Goal: Information Seeking & Learning: Learn about a topic

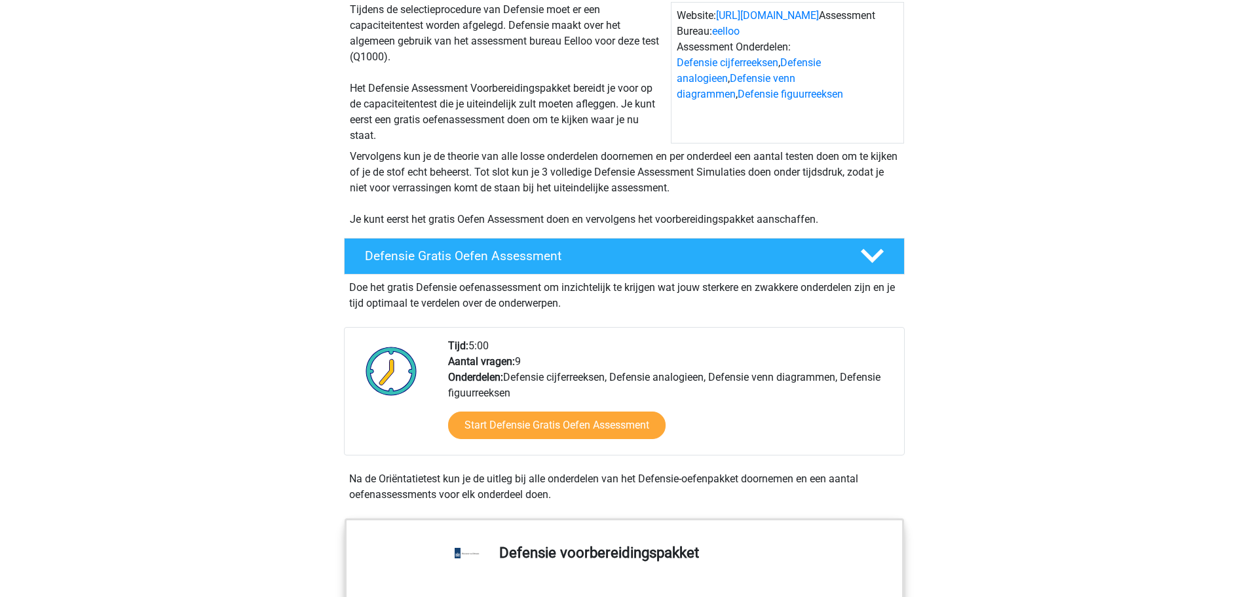
scroll to position [197, 0]
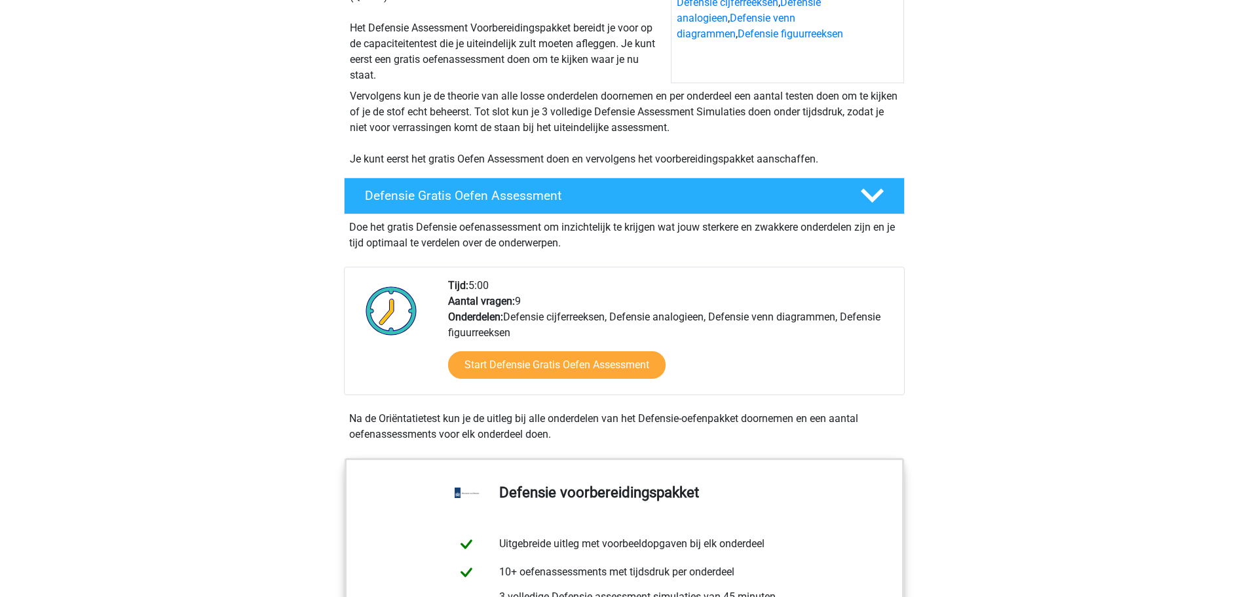
click at [435, 185] on div "Defensie Gratis Oefen Assessment" at bounding box center [624, 196] width 561 height 37
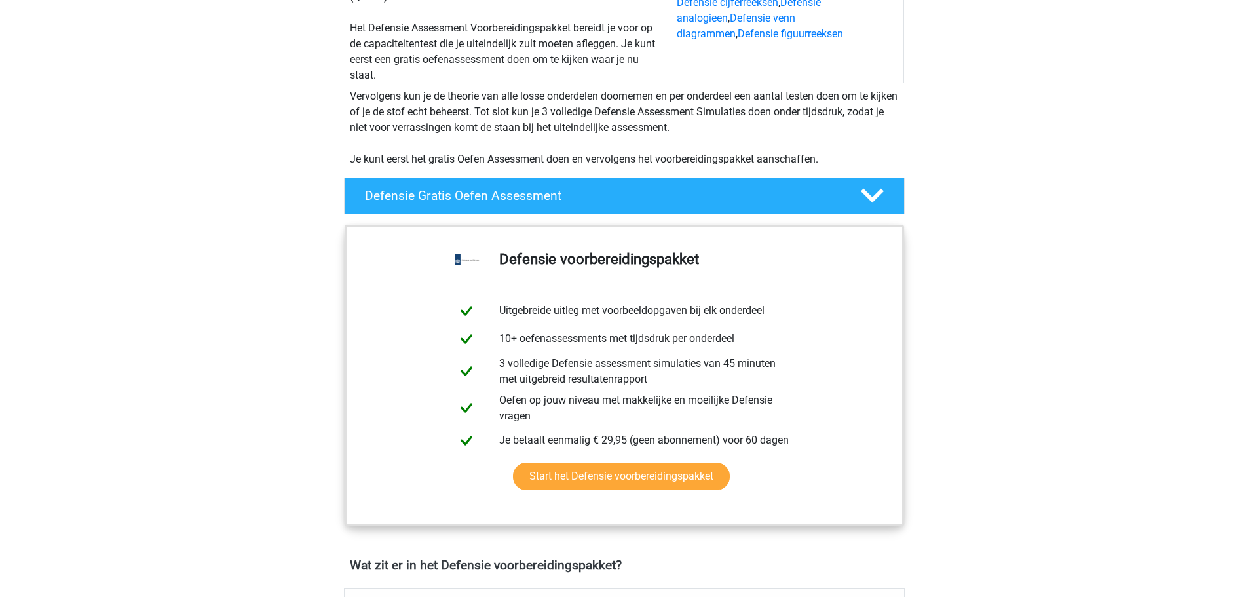
click at [858, 191] on div at bounding box center [871, 195] width 45 height 23
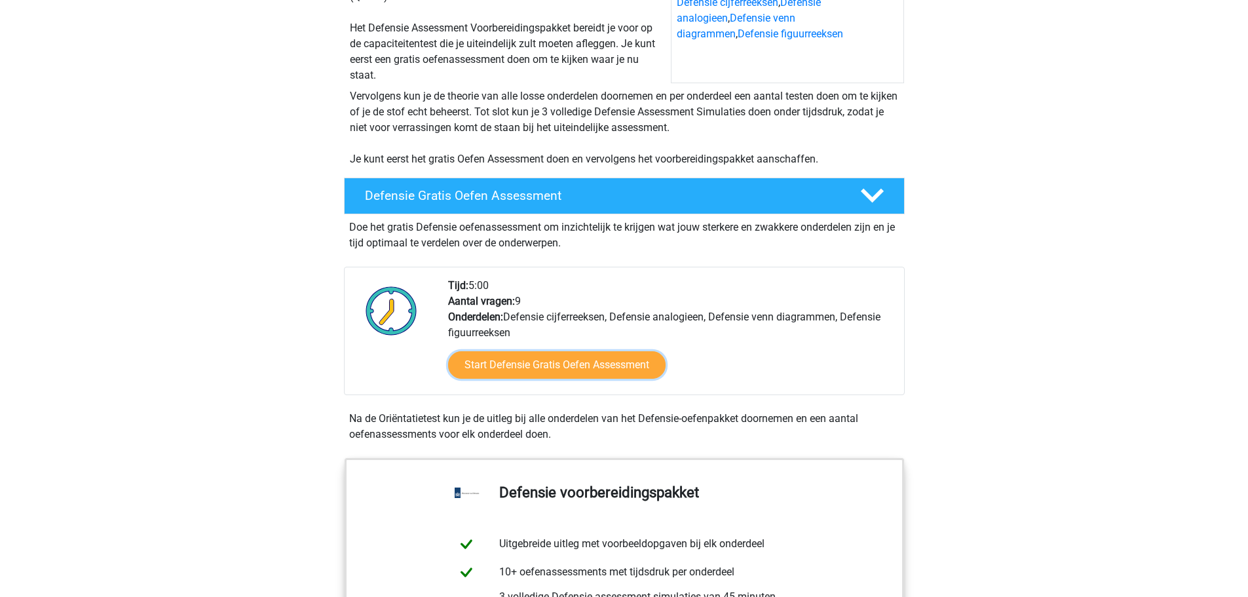
click at [632, 363] on link "Start Defensie Gratis Oefen Assessment" at bounding box center [557, 365] width 218 height 28
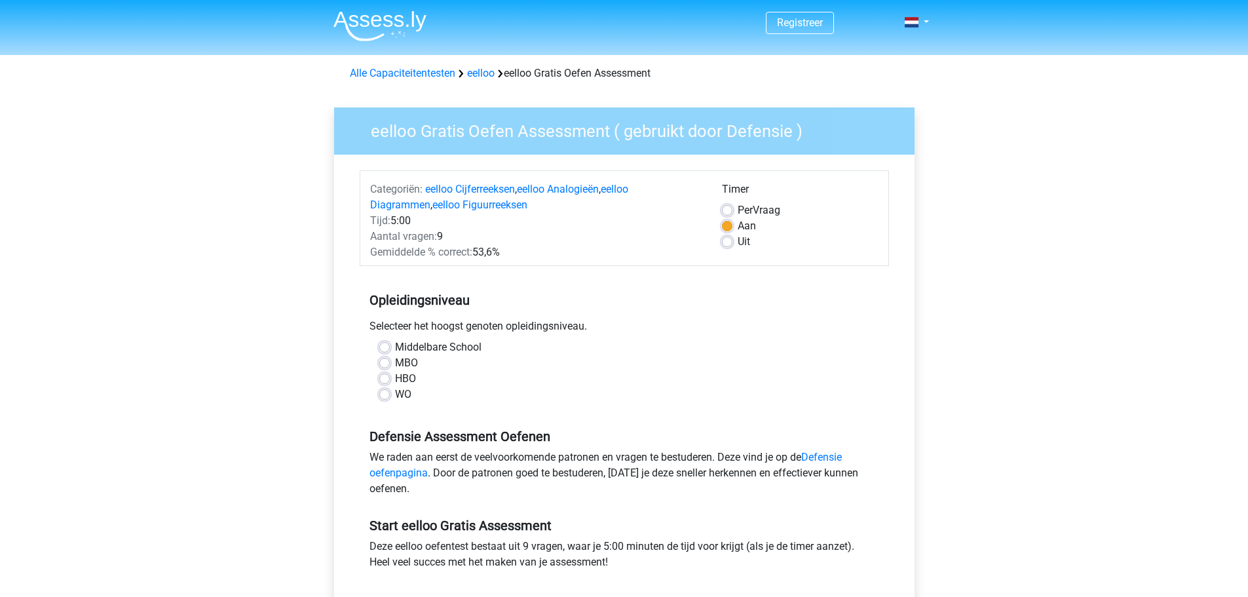
click at [395, 349] on label "Middelbare School" at bounding box center [438, 347] width 86 height 16
click at [386, 349] on input "Middelbare School" at bounding box center [384, 345] width 10 height 13
radio input "true"
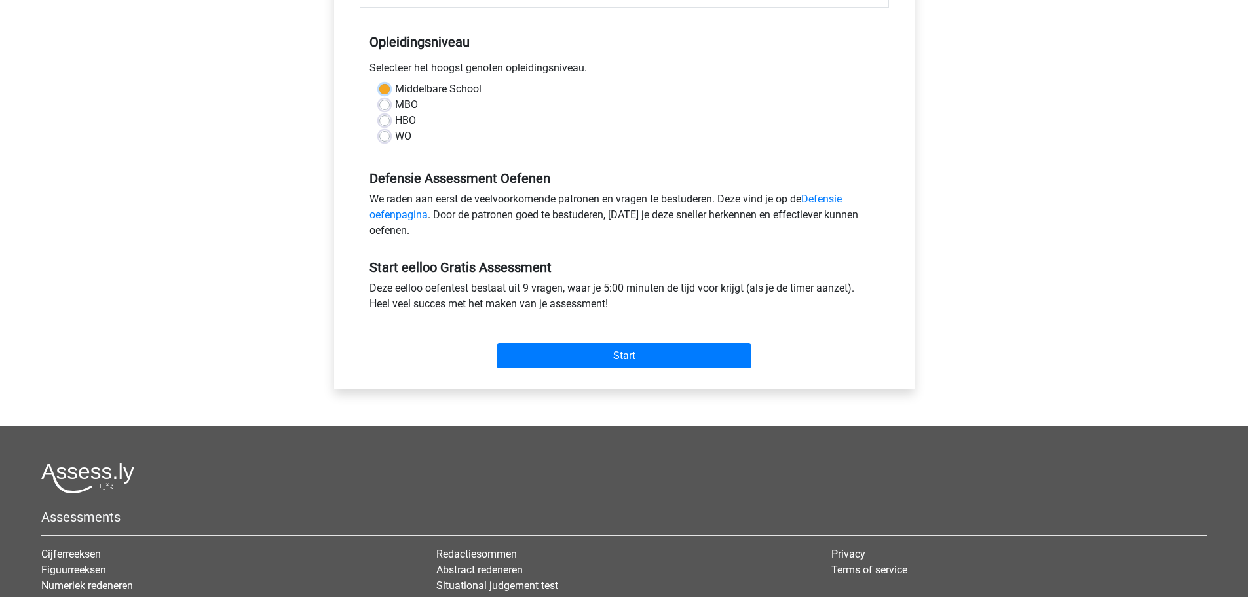
scroll to position [262, 0]
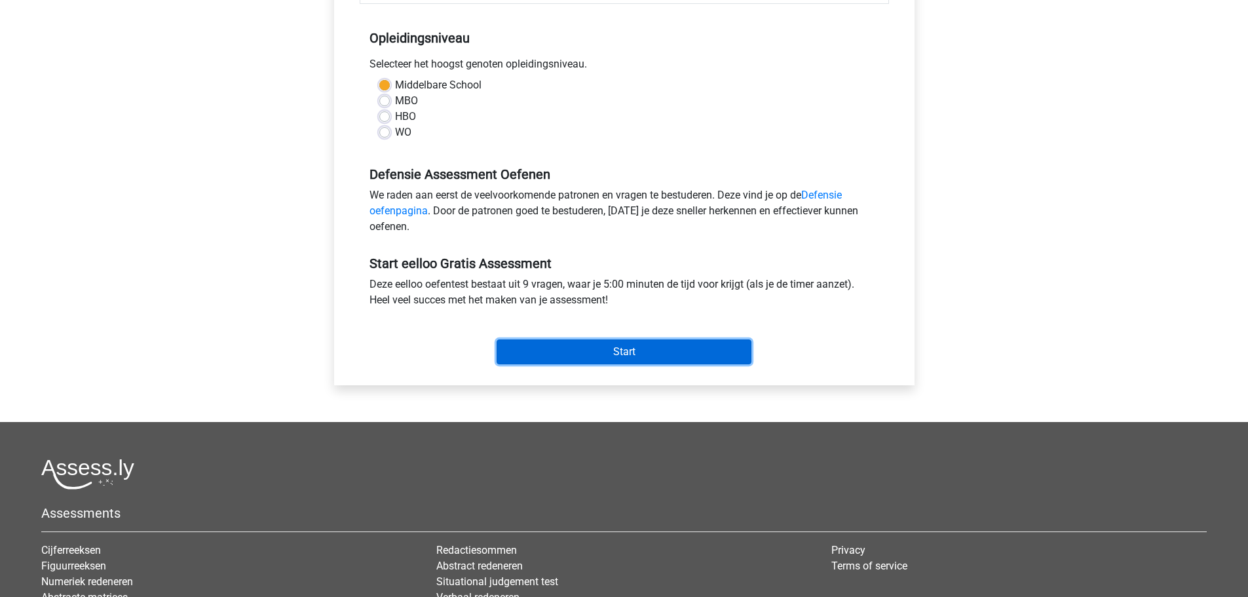
click at [537, 351] on input "Start" at bounding box center [624, 351] width 255 height 25
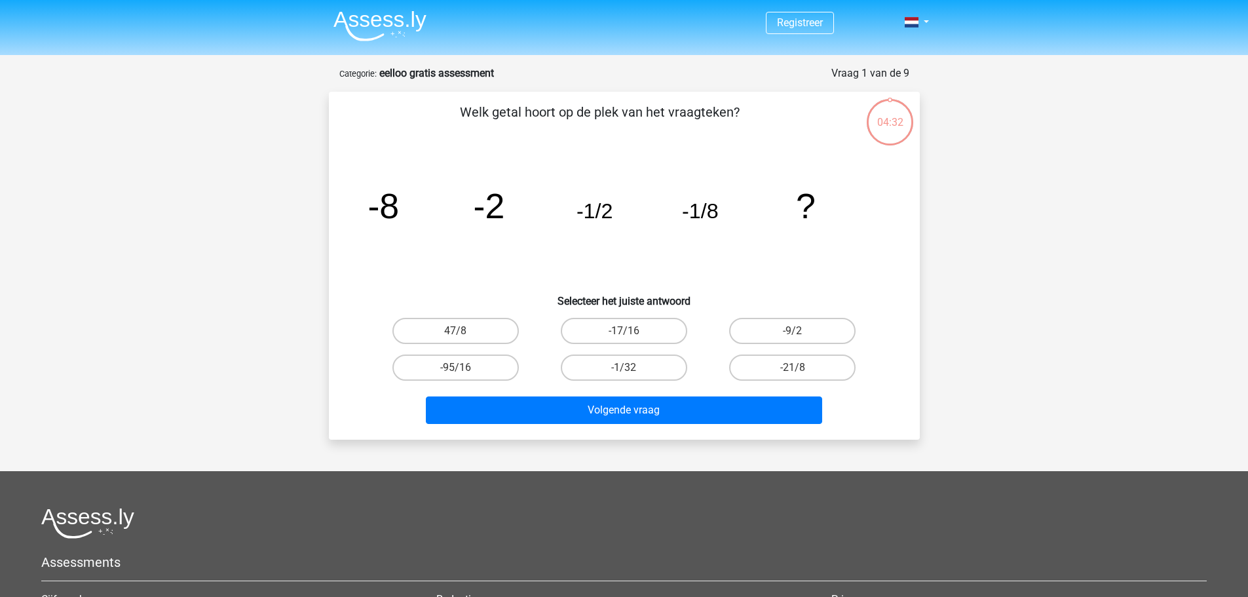
click at [641, 370] on label "-1/32" at bounding box center [624, 367] width 126 height 26
click at [632, 370] on input "-1/32" at bounding box center [628, 372] width 9 height 9
radio input "true"
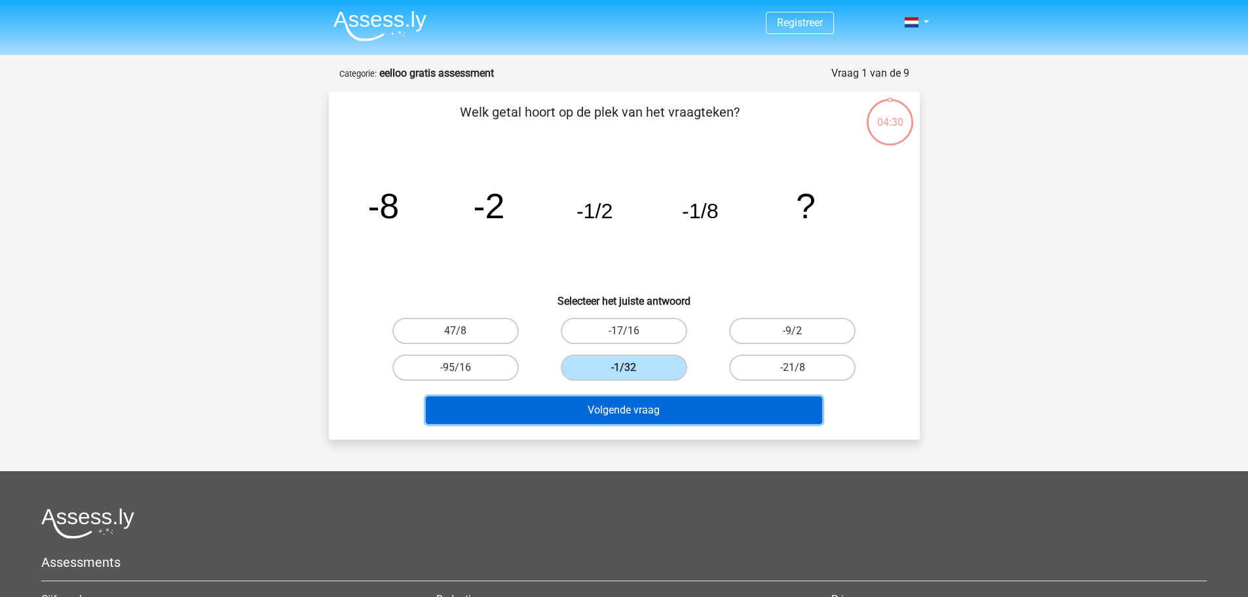
click at [649, 409] on button "Volgende vraag" at bounding box center [624, 410] width 396 height 28
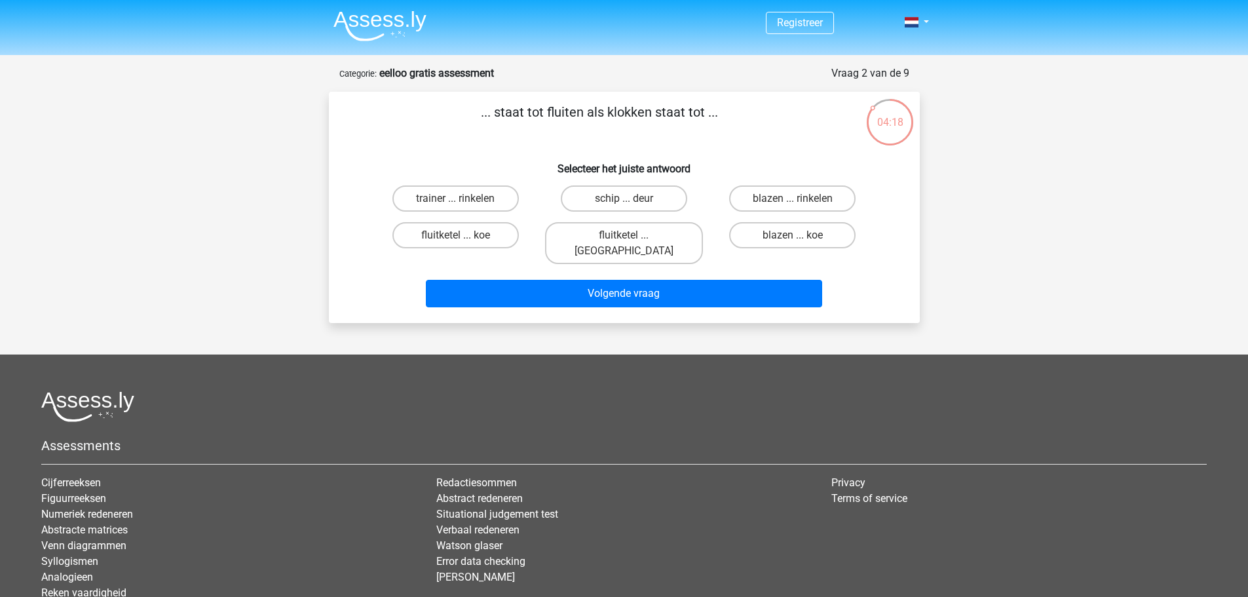
click at [619, 237] on label "fluitketel ... luiden" at bounding box center [624, 243] width 158 height 42
click at [624, 237] on input "fluitketel ... luiden" at bounding box center [628, 239] width 9 height 9
radio input "true"
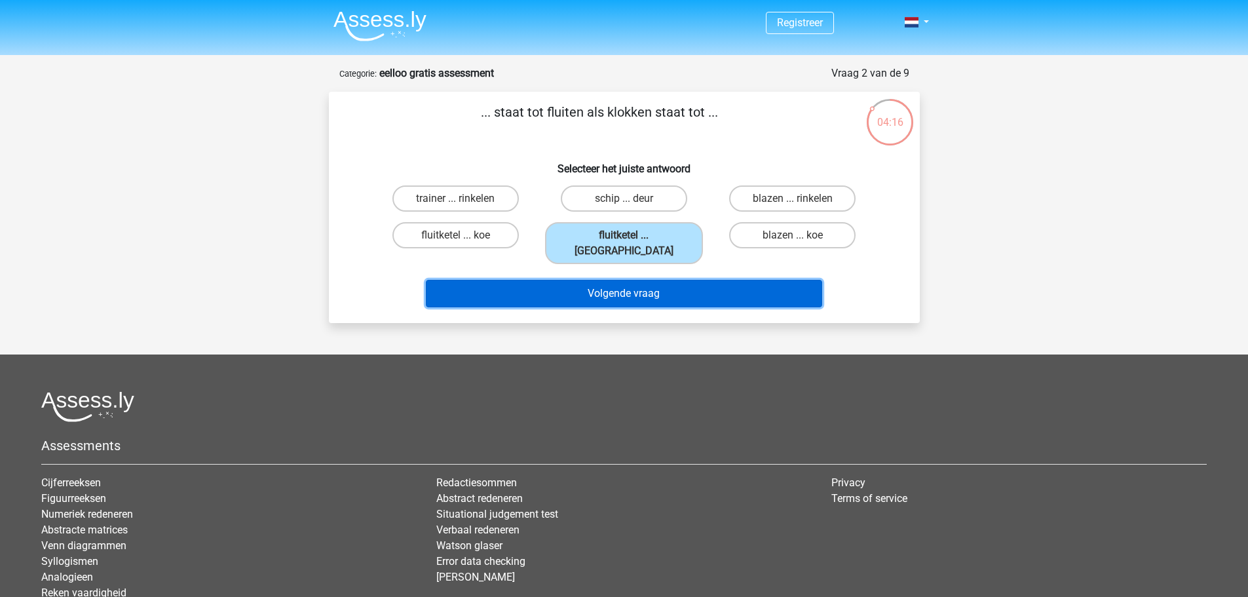
click at [619, 280] on button "Volgende vraag" at bounding box center [624, 294] width 396 height 28
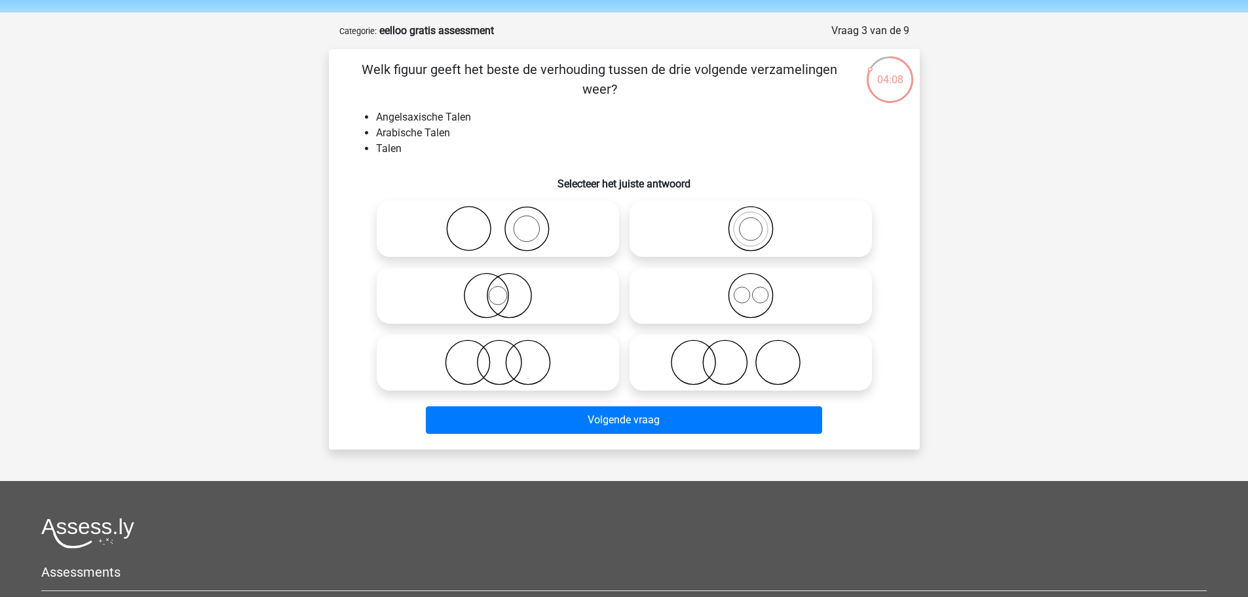
scroll to position [66, 0]
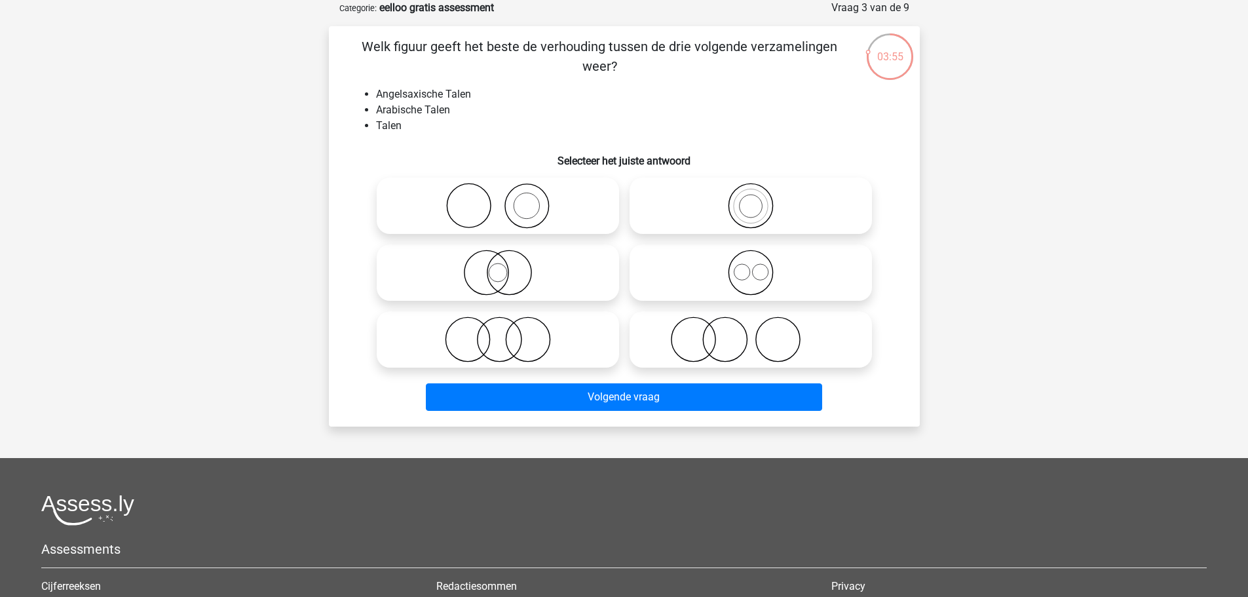
click at [672, 202] on icon at bounding box center [751, 206] width 232 height 46
click at [751, 199] on input "radio" at bounding box center [755, 195] width 9 height 9
radio input "true"
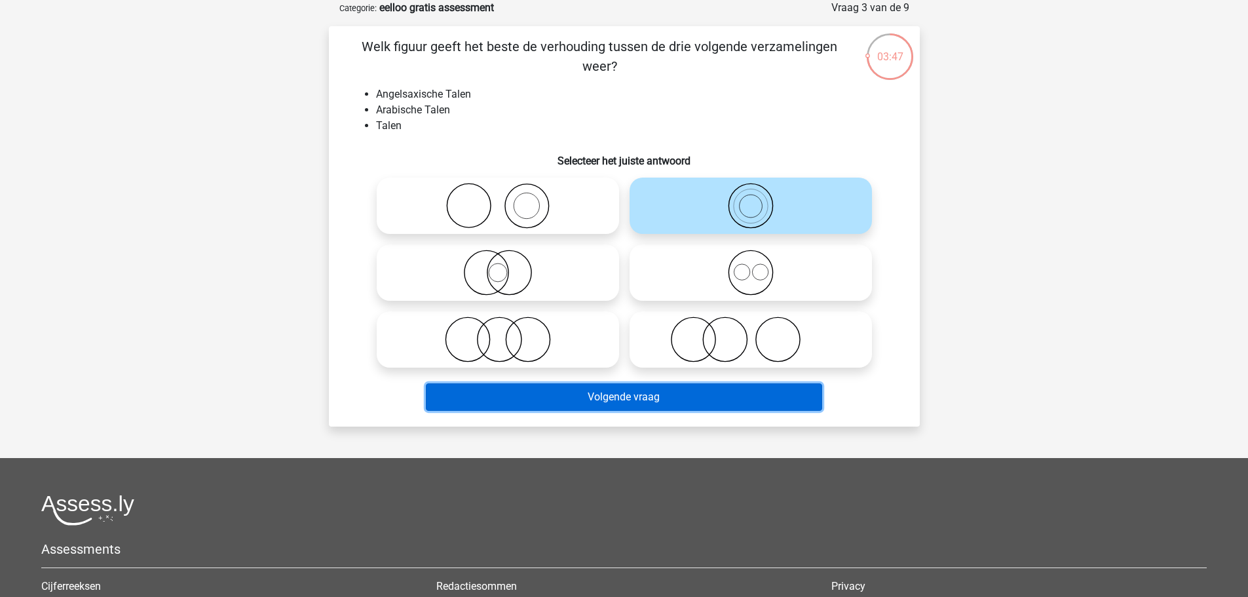
click at [640, 398] on button "Volgende vraag" at bounding box center [624, 397] width 396 height 28
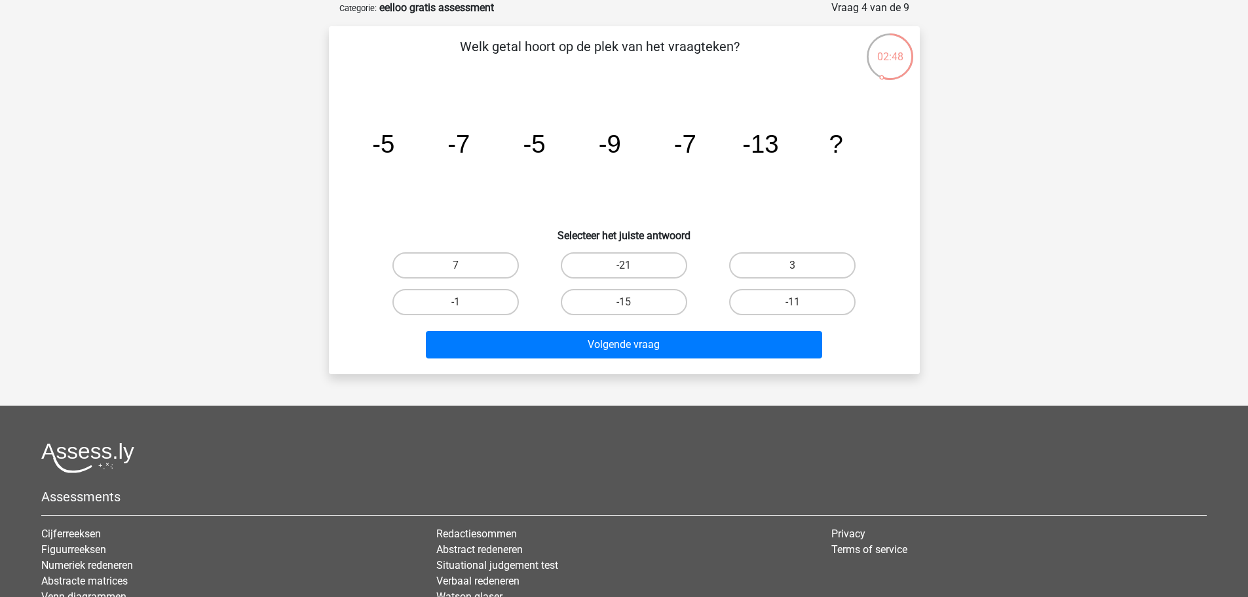
click at [754, 296] on label "-11" at bounding box center [792, 302] width 126 height 26
click at [793, 302] on input "-11" at bounding box center [797, 306] width 9 height 9
radio input "true"
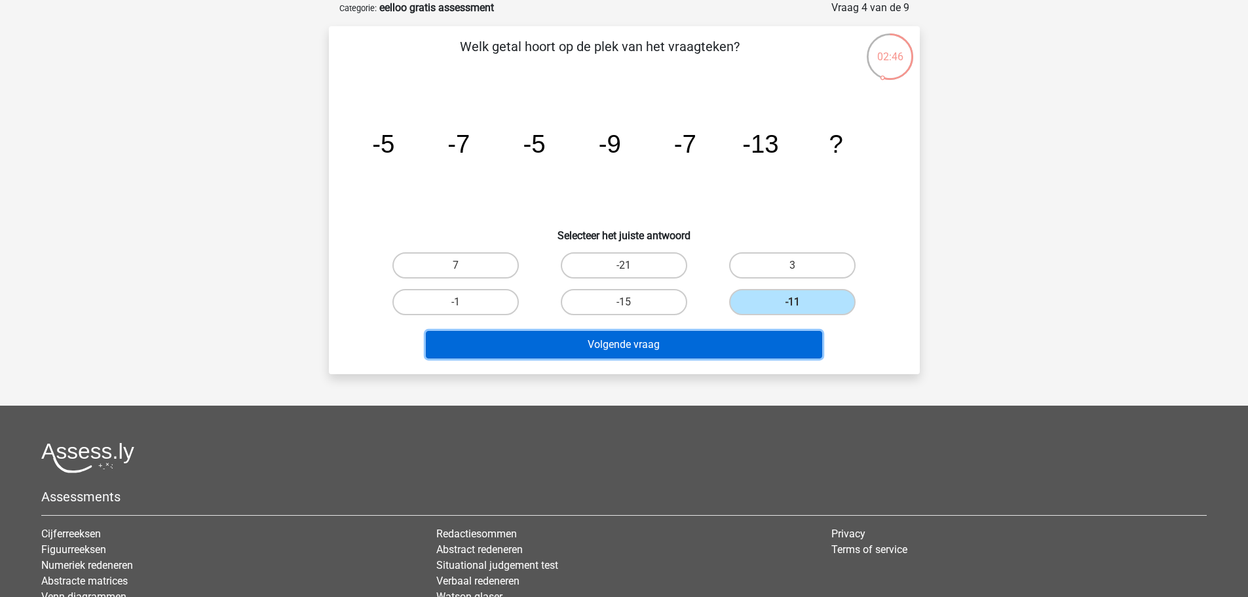
click at [719, 337] on button "Volgende vraag" at bounding box center [624, 345] width 396 height 28
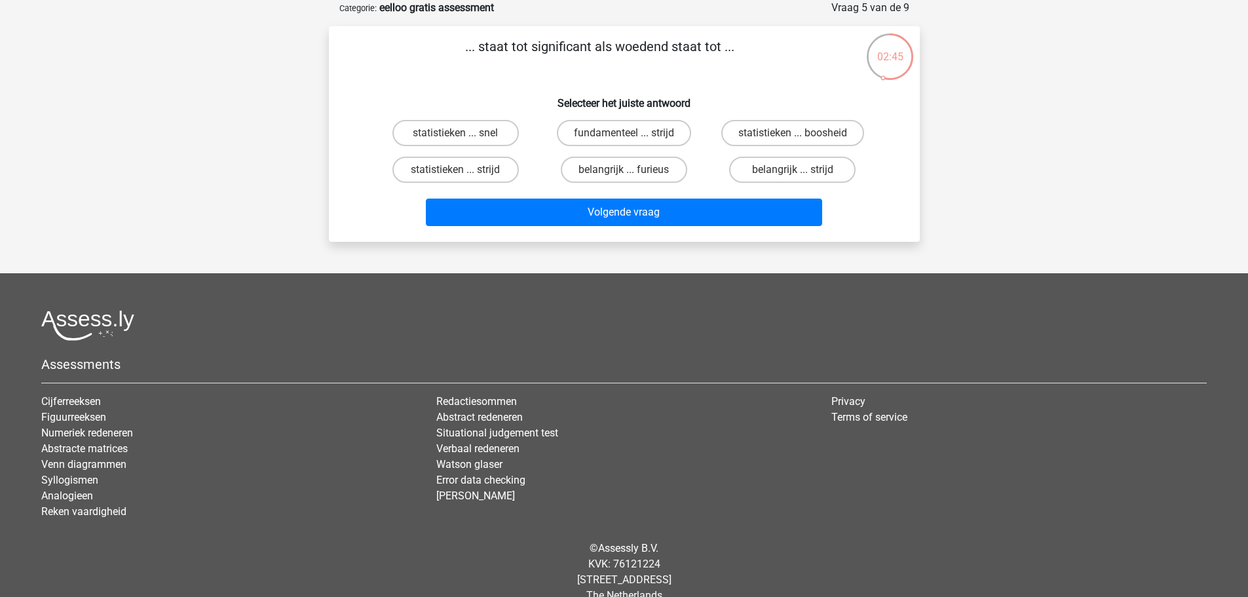
scroll to position [0, 0]
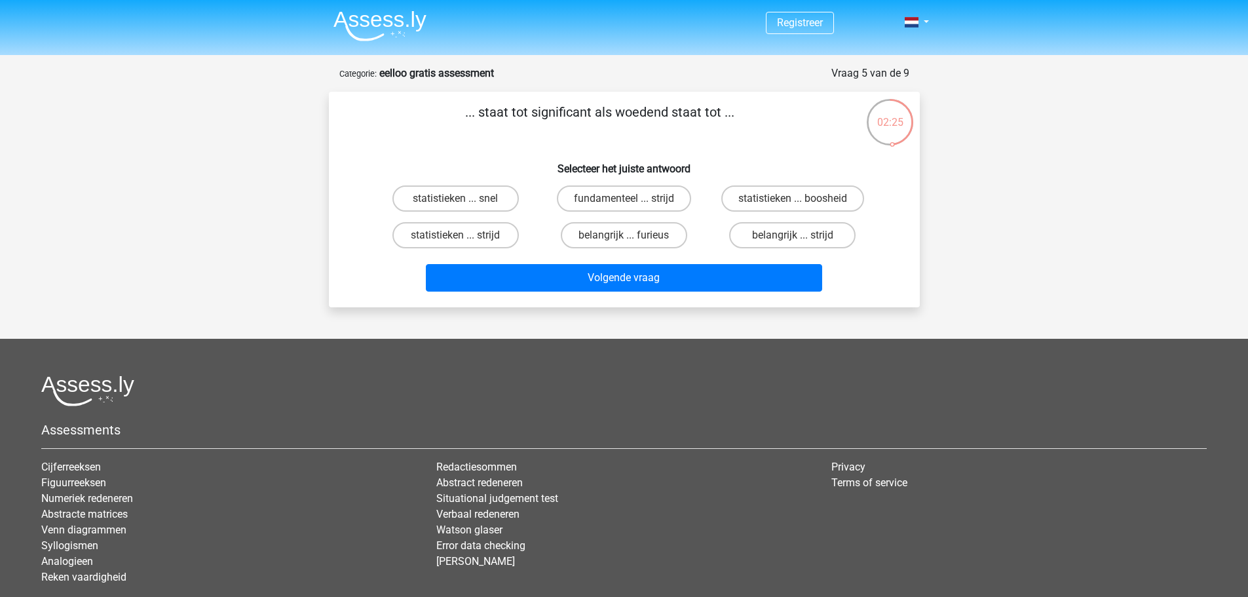
click at [494, 237] on label "statistieken ... strijd" at bounding box center [455, 235] width 126 height 26
click at [464, 237] on input "statistieken ... strijd" at bounding box center [459, 239] width 9 height 9
radio input "true"
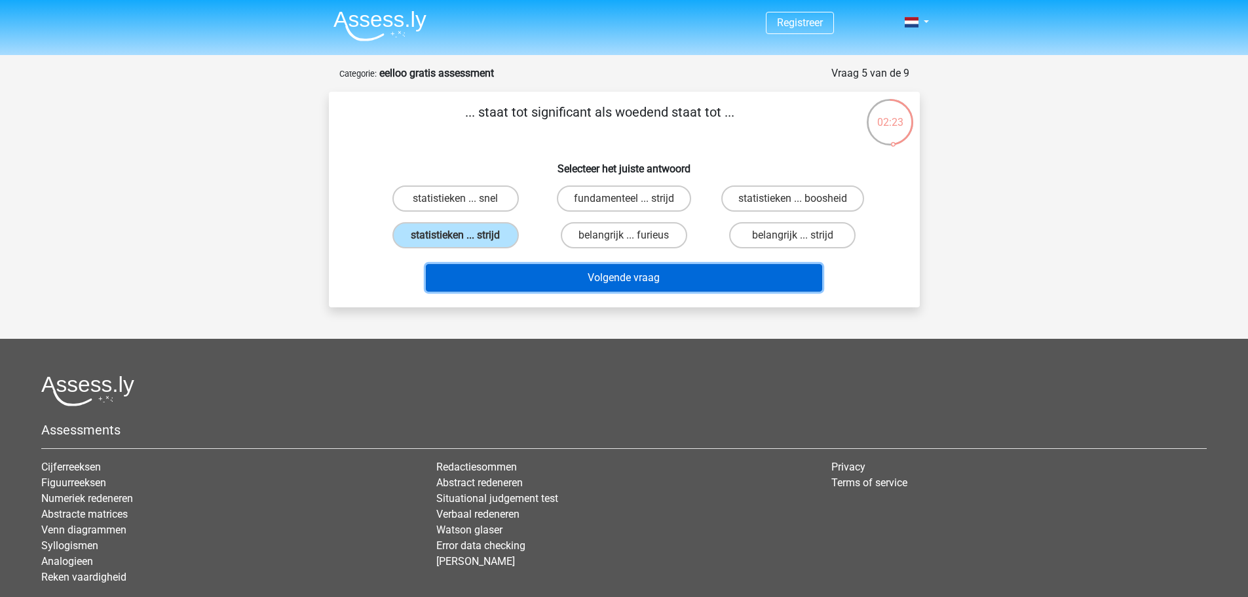
click at [531, 269] on button "Volgende vraag" at bounding box center [624, 278] width 396 height 28
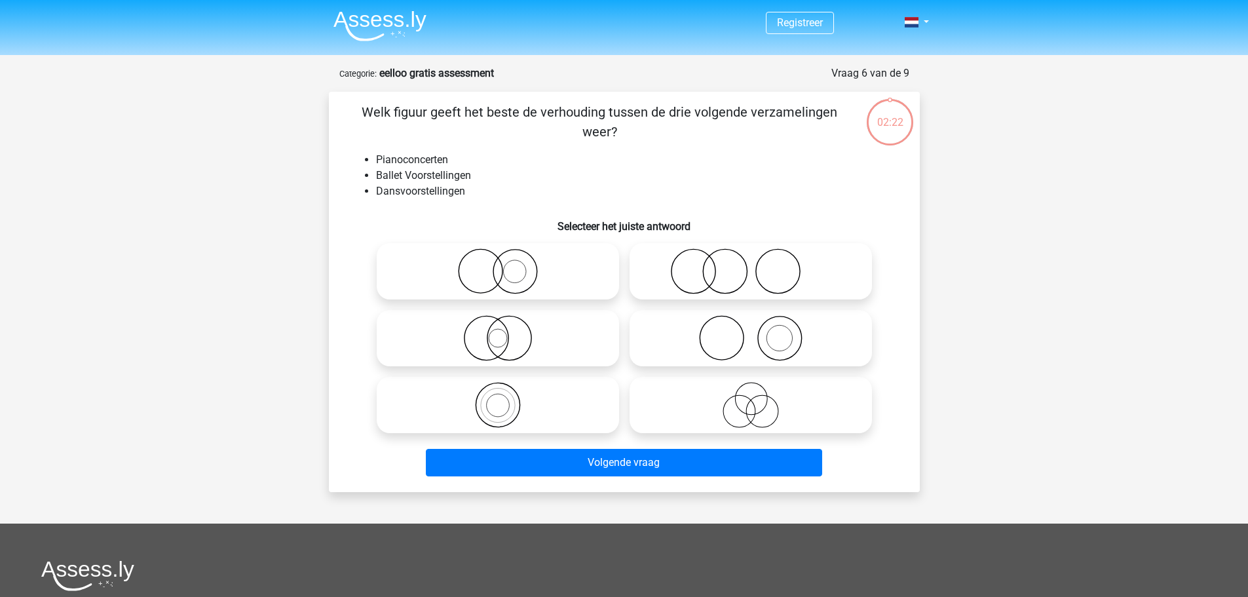
scroll to position [66, 0]
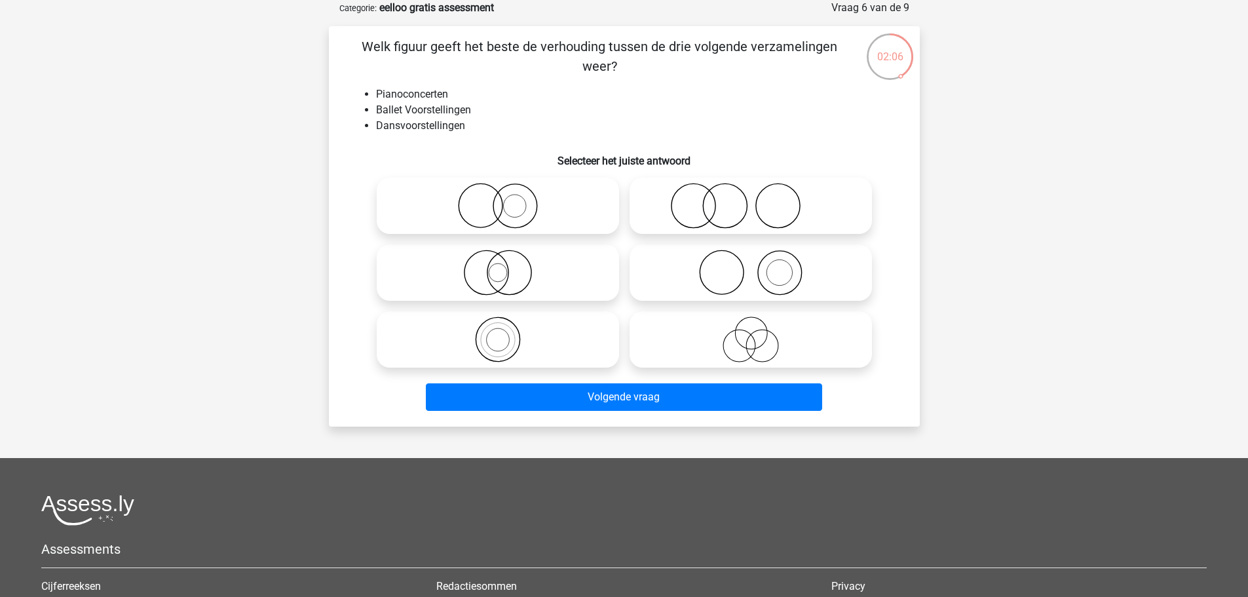
click at [674, 269] on icon at bounding box center [751, 273] width 232 height 46
click at [751, 266] on input "radio" at bounding box center [755, 262] width 9 height 9
radio input "true"
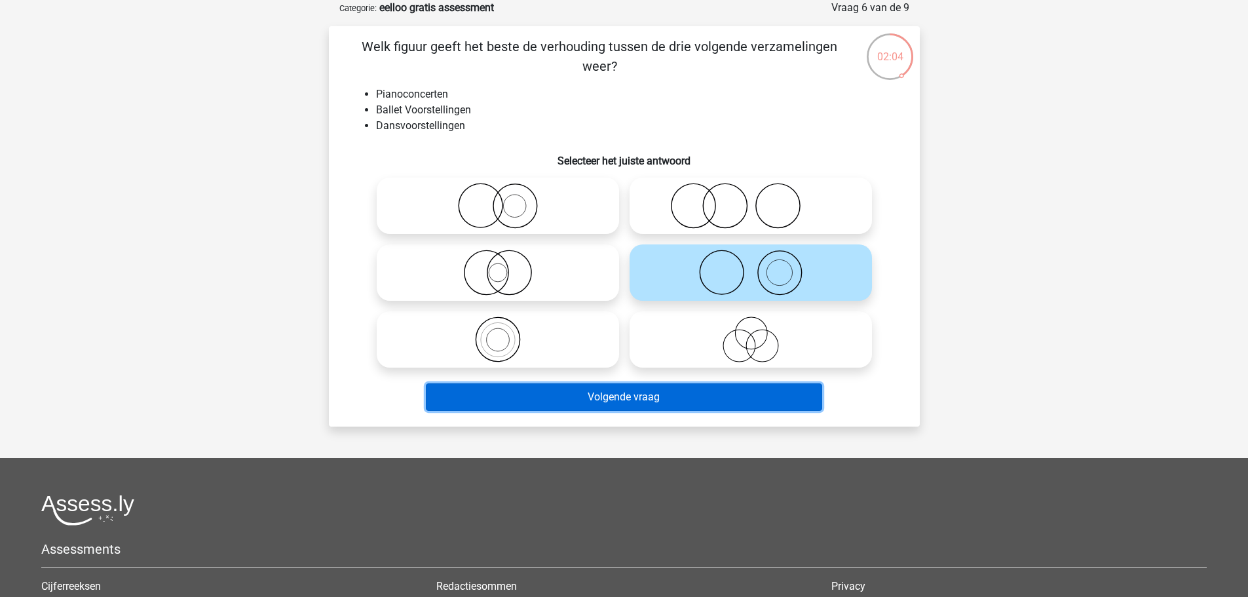
click at [677, 394] on button "Volgende vraag" at bounding box center [624, 397] width 396 height 28
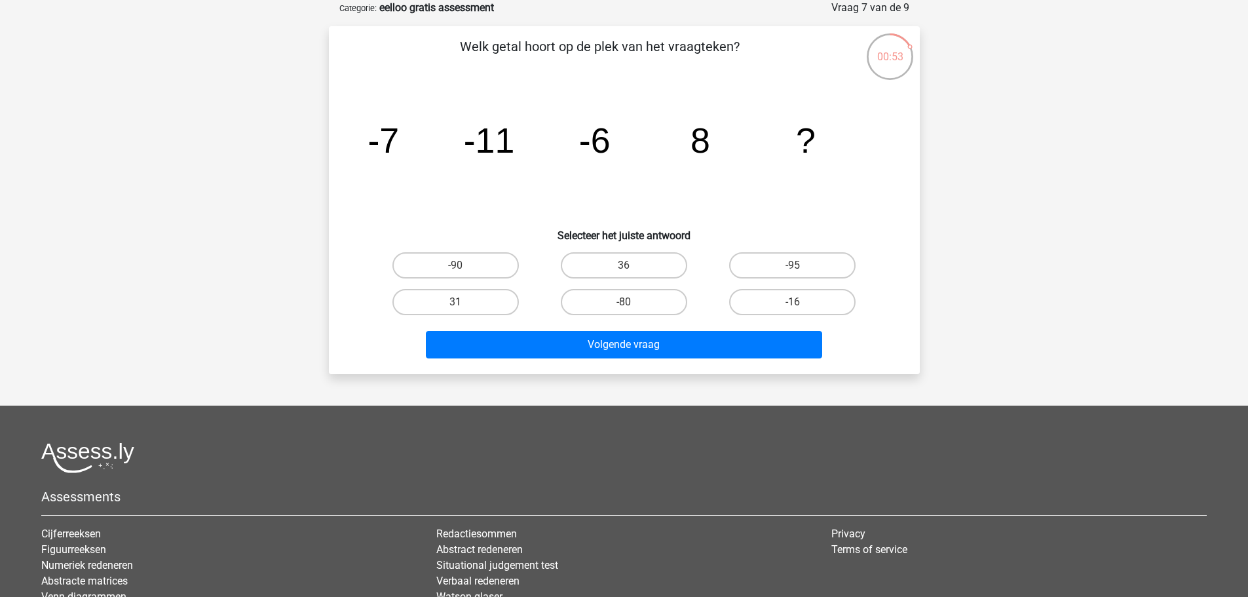
click at [586, 272] on label "36" at bounding box center [624, 265] width 126 height 26
click at [624, 272] on input "36" at bounding box center [628, 269] width 9 height 9
radio input "true"
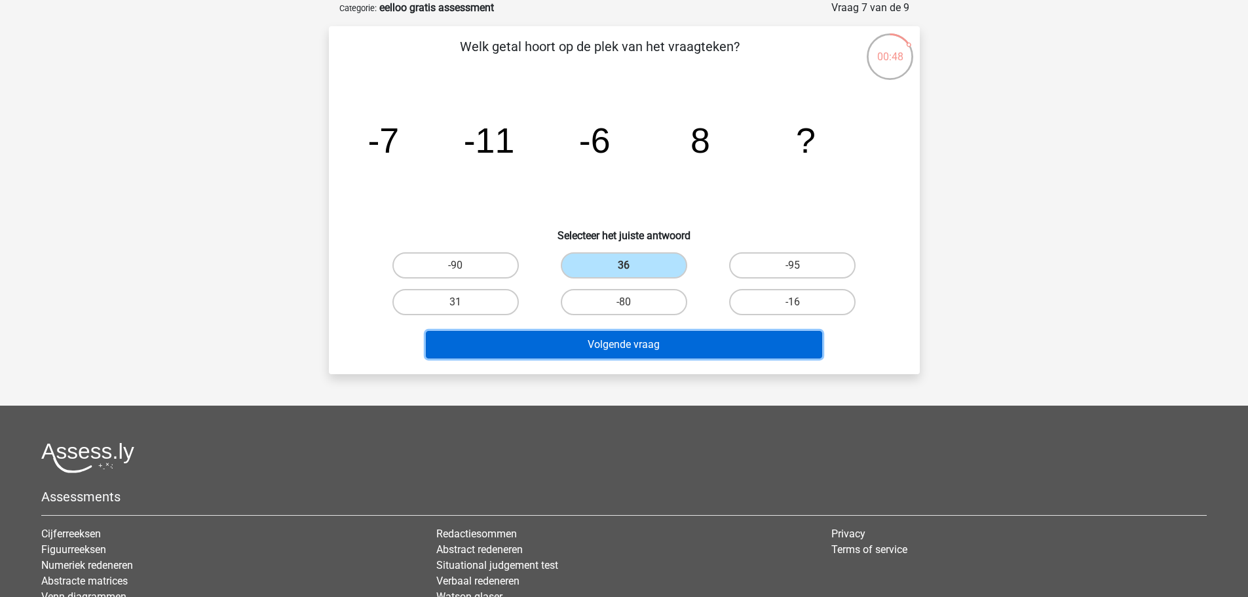
click at [564, 338] on button "Volgende vraag" at bounding box center [624, 345] width 396 height 28
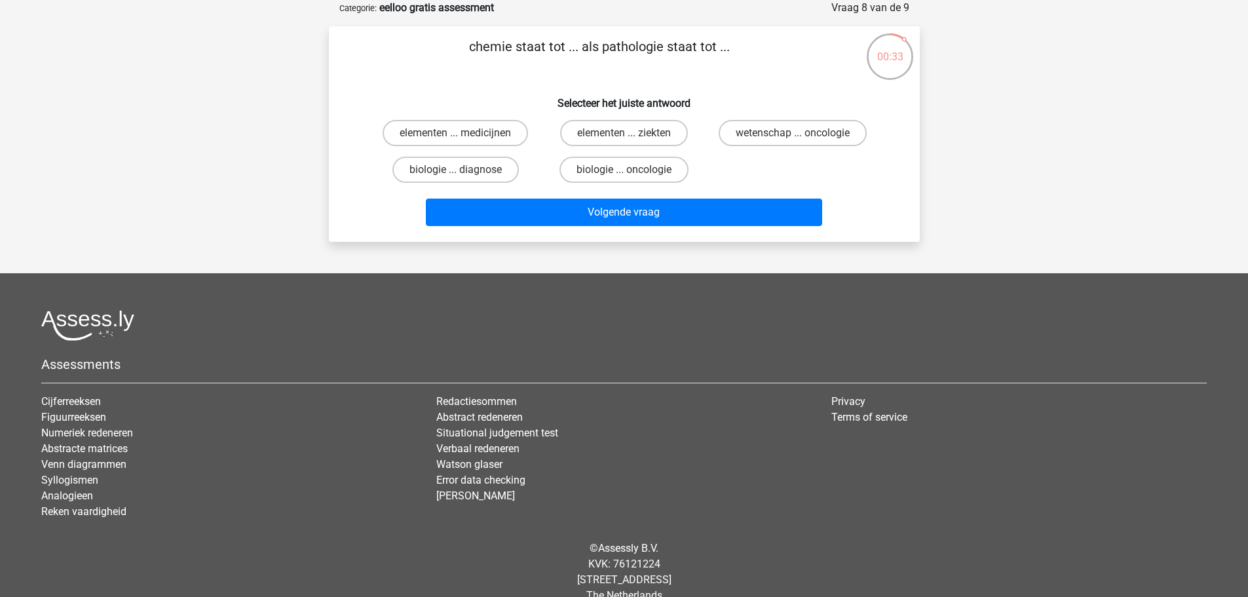
click at [619, 166] on label "biologie ... oncologie" at bounding box center [624, 170] width 129 height 26
click at [624, 170] on input "biologie ... oncologie" at bounding box center [628, 174] width 9 height 9
radio input "true"
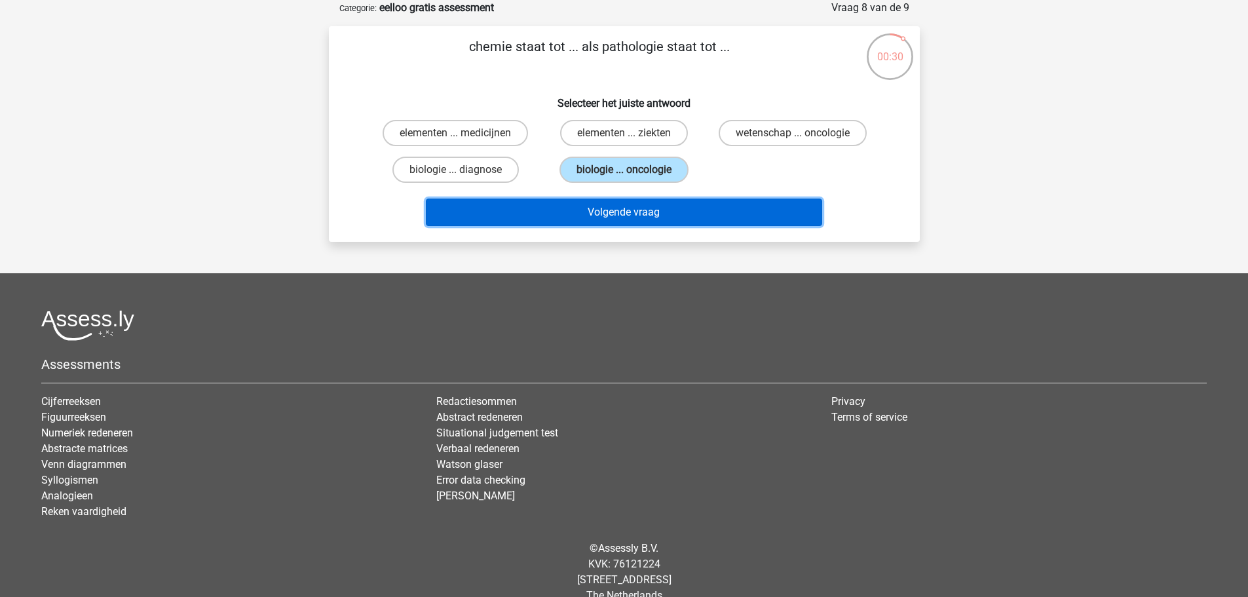
click at [657, 210] on button "Volgende vraag" at bounding box center [624, 213] width 396 height 28
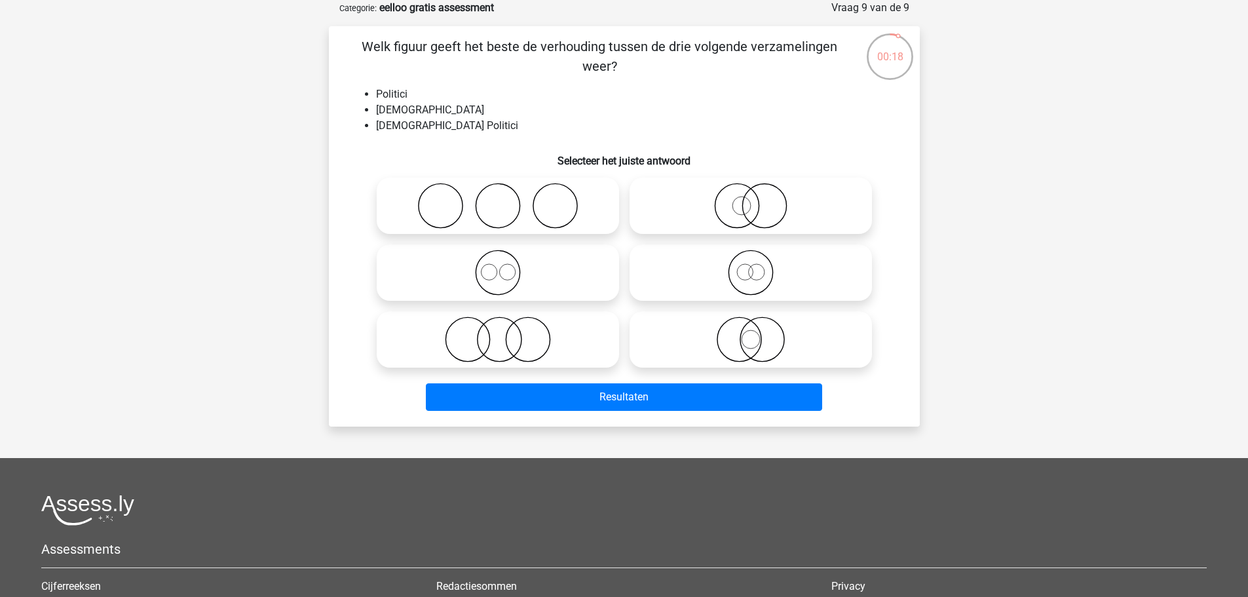
click at [756, 345] on icon at bounding box center [751, 339] width 232 height 46
click at [756, 333] on input "radio" at bounding box center [755, 328] width 9 height 9
radio input "true"
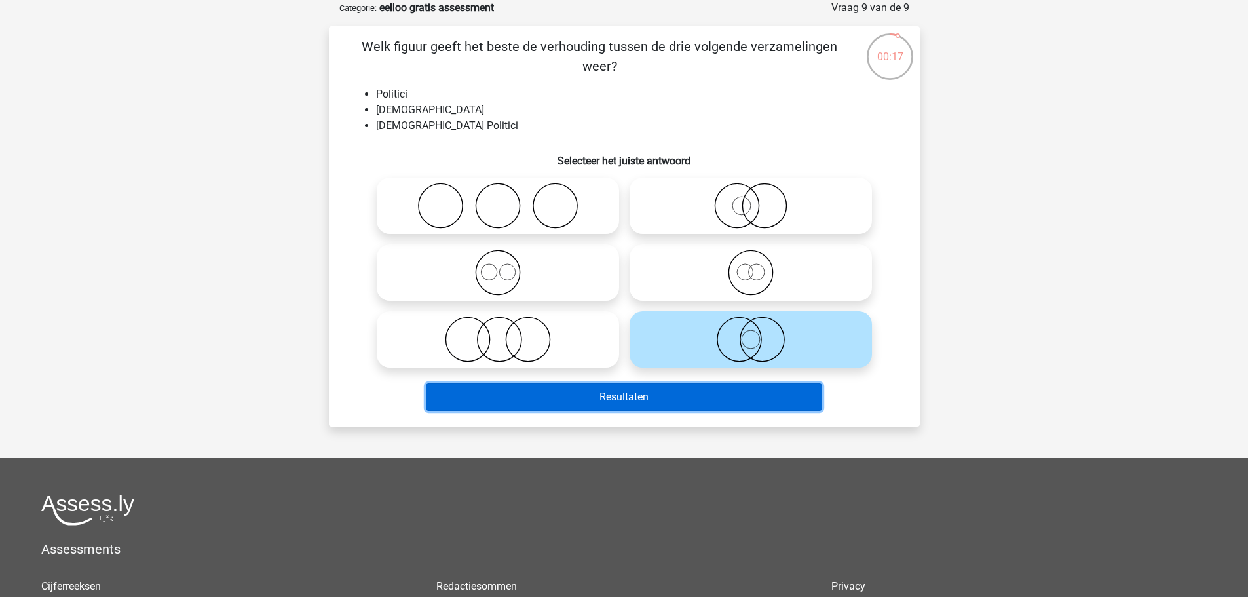
click at [748, 394] on button "Resultaten" at bounding box center [624, 397] width 396 height 28
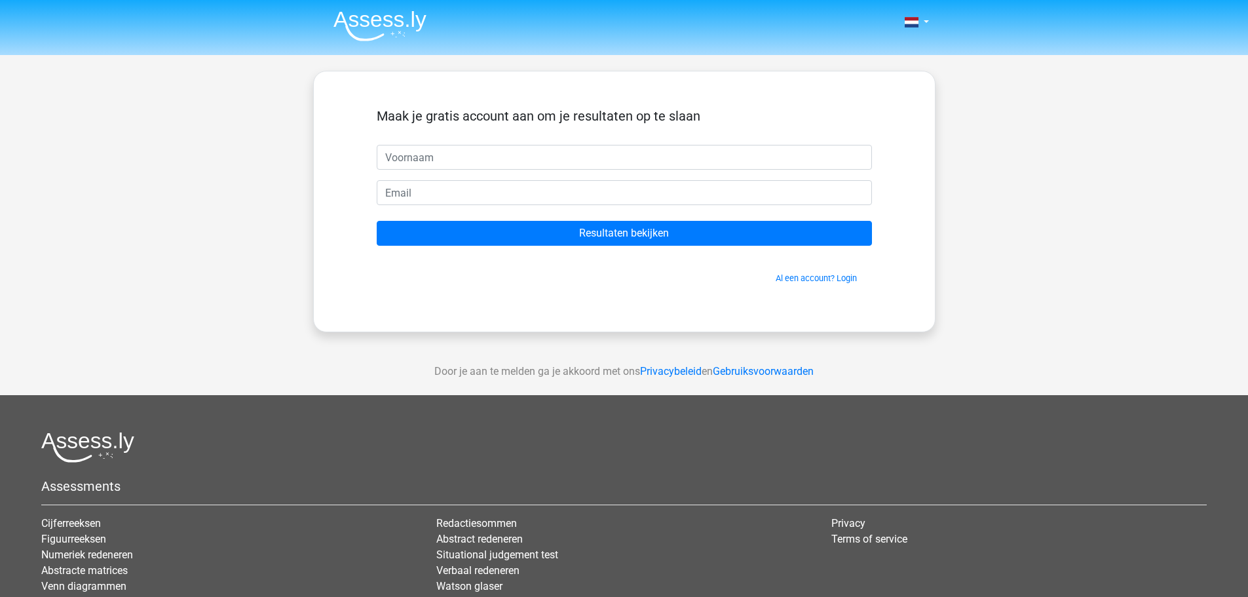
click at [530, 157] on input "text" at bounding box center [624, 157] width 495 height 25
type input "Krista"
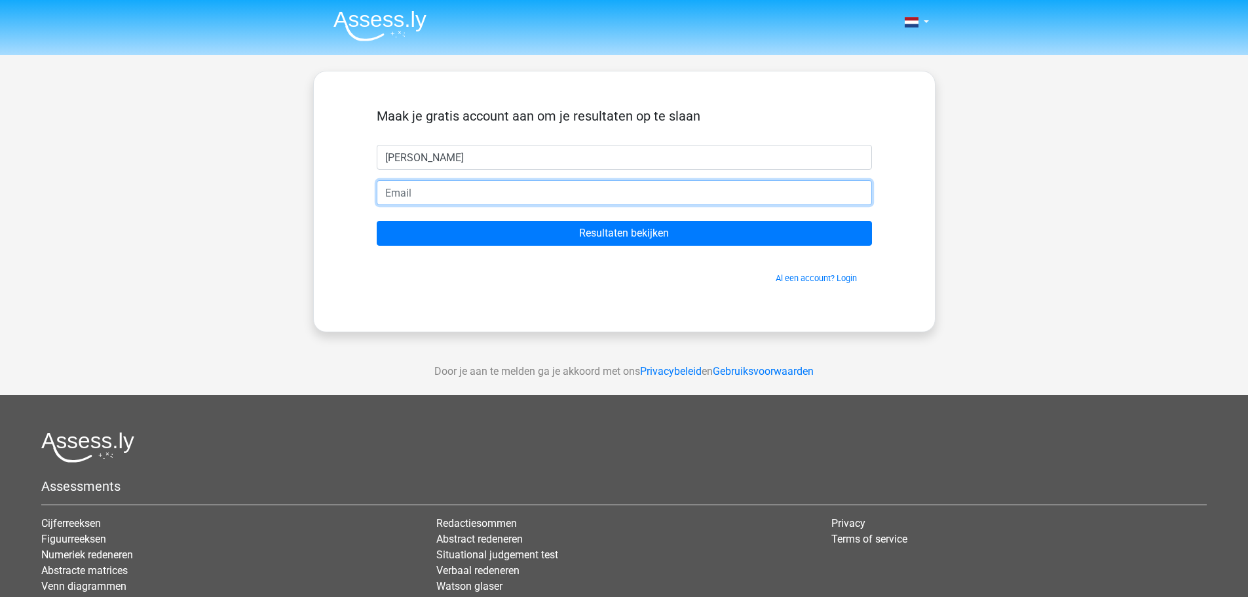
click at [522, 199] on input "email" at bounding box center [624, 192] width 495 height 25
type input "bruggenkrista@gmail.com"
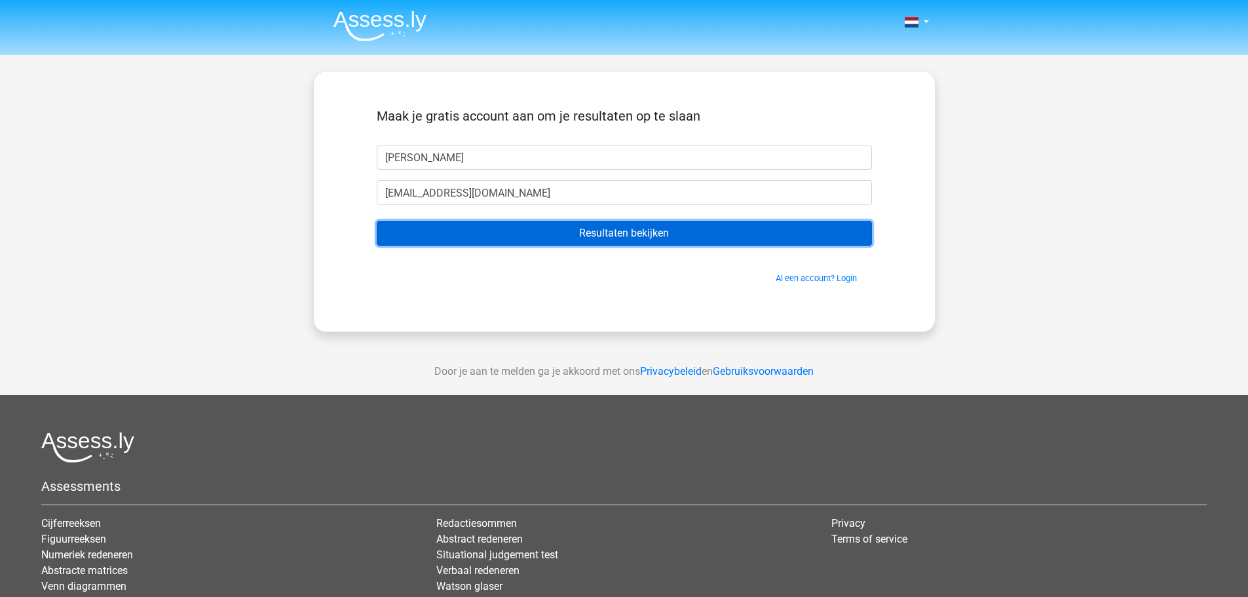
click at [502, 228] on input "Resultaten bekijken" at bounding box center [624, 233] width 495 height 25
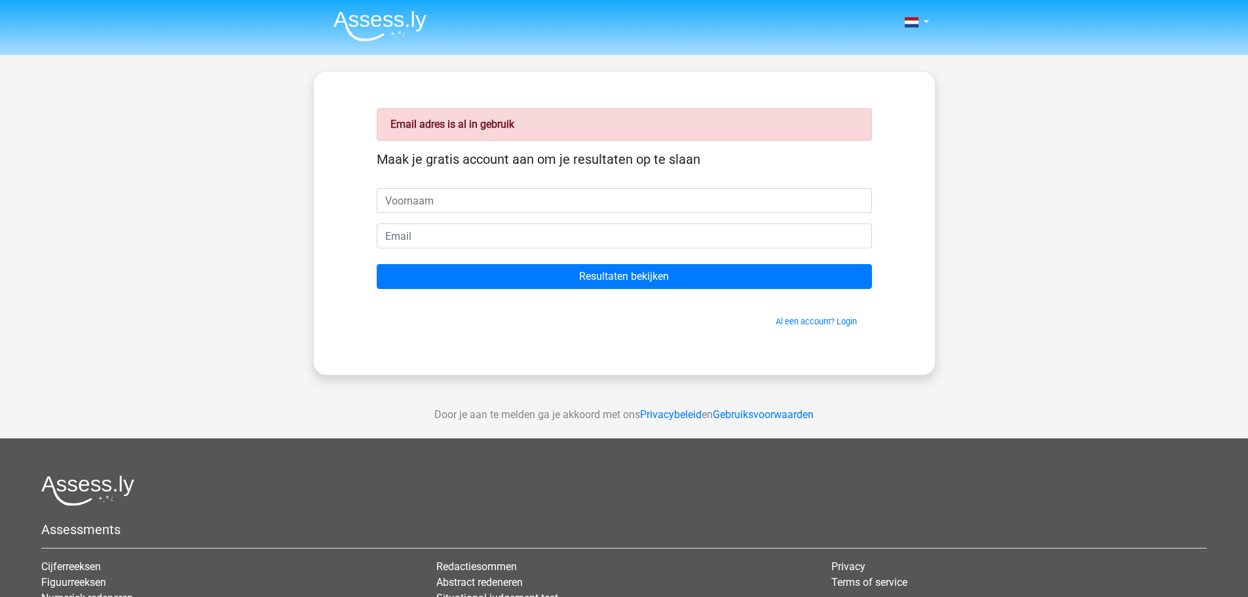
click at [818, 322] on link "Al een account? Login" at bounding box center [816, 321] width 81 height 10
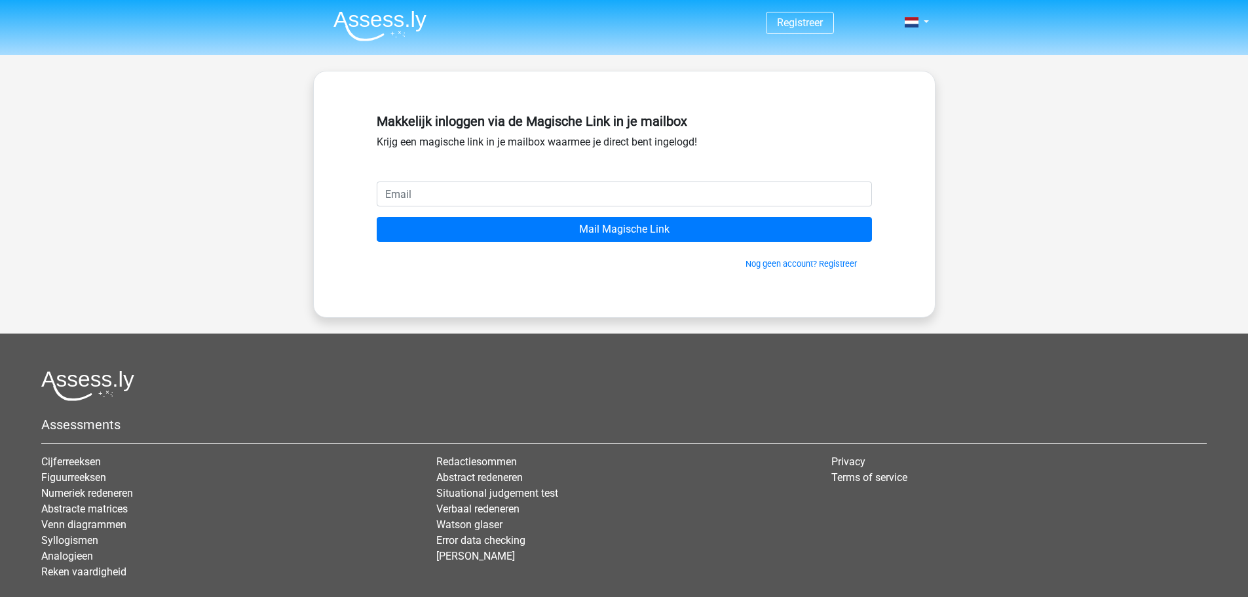
click at [573, 188] on input "email" at bounding box center [624, 194] width 495 height 25
type input "[EMAIL_ADDRESS][DOMAIN_NAME]"
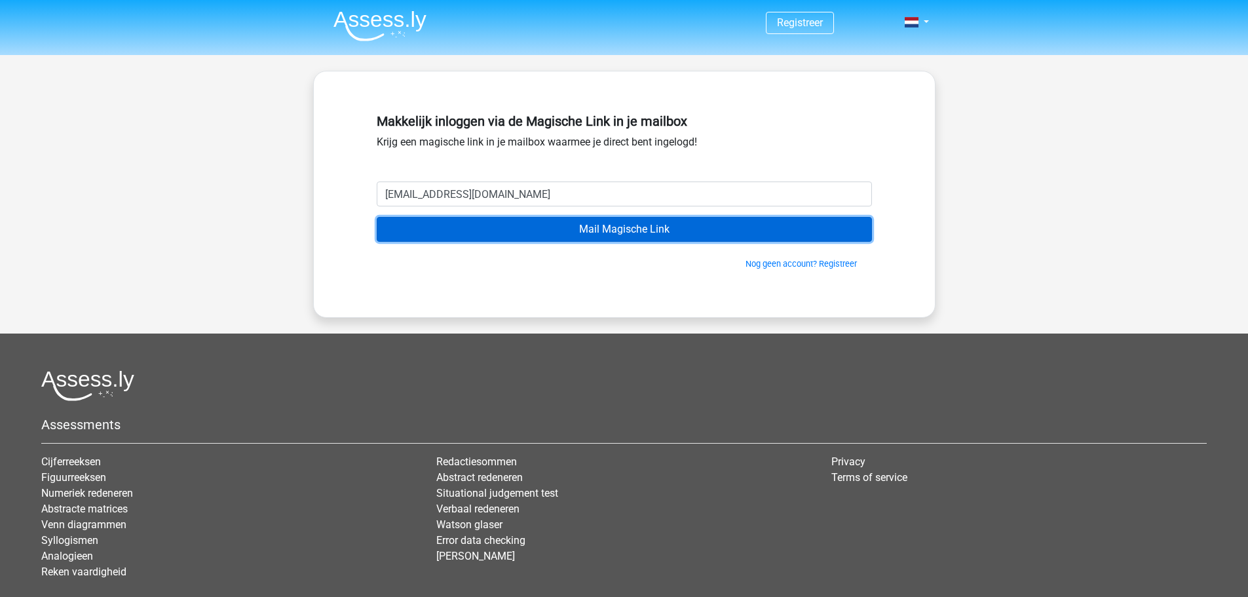
click at [531, 225] on input "Mail Magische Link" at bounding box center [624, 229] width 495 height 25
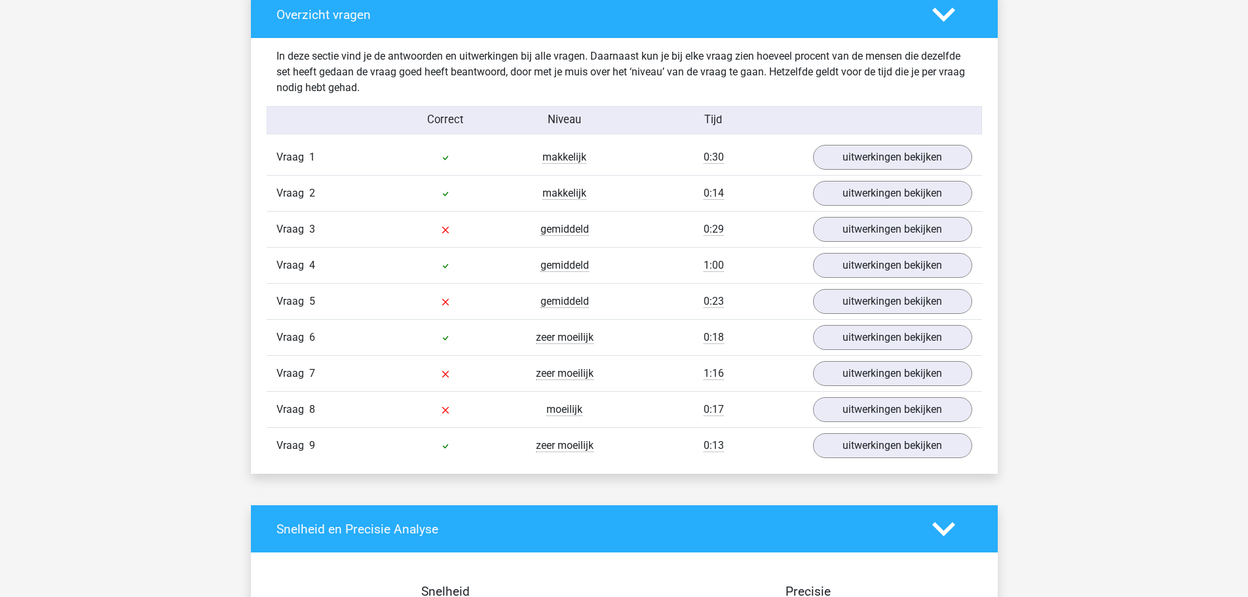
scroll to position [1442, 0]
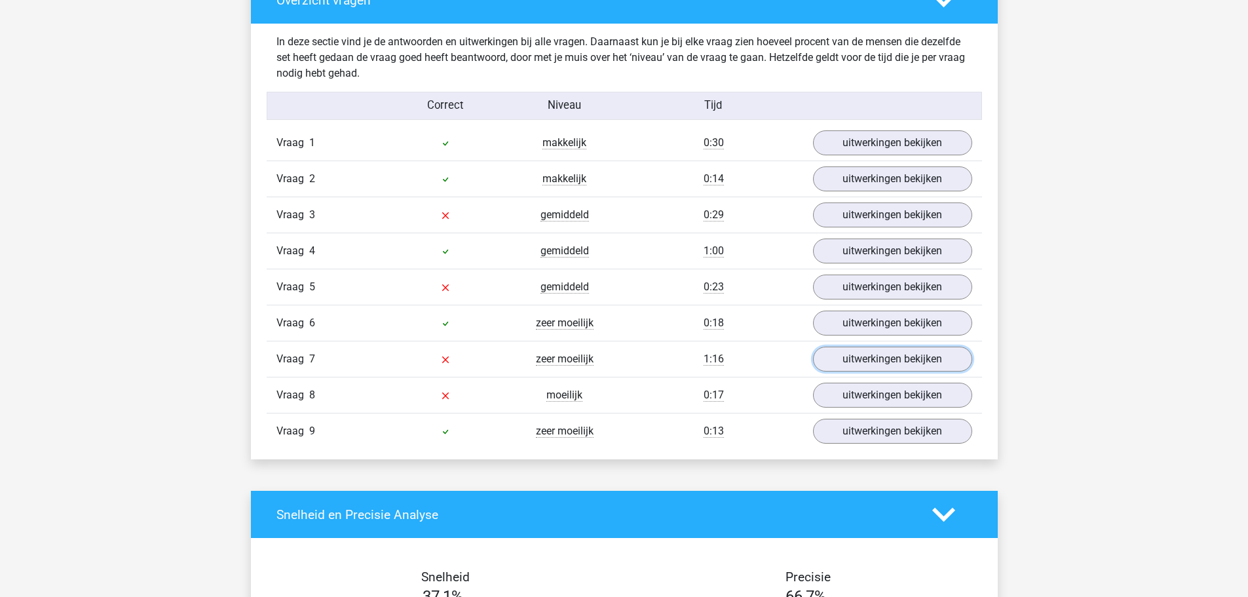
click at [827, 356] on link "uitwerkingen bekijken" at bounding box center [892, 359] width 159 height 25
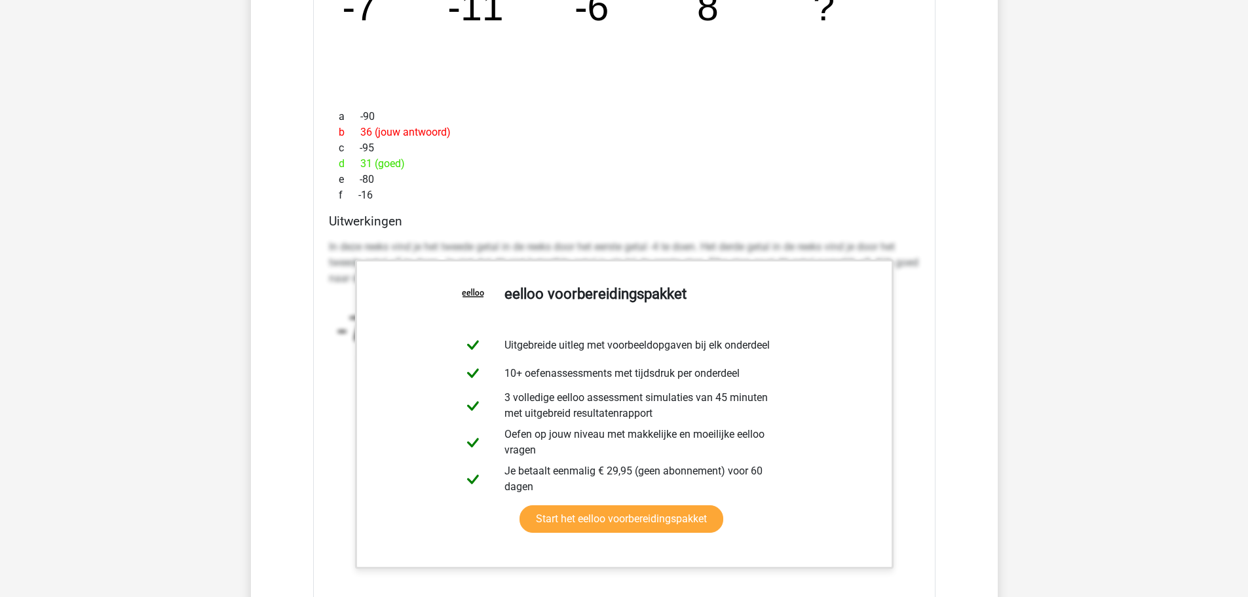
scroll to position [1966, 0]
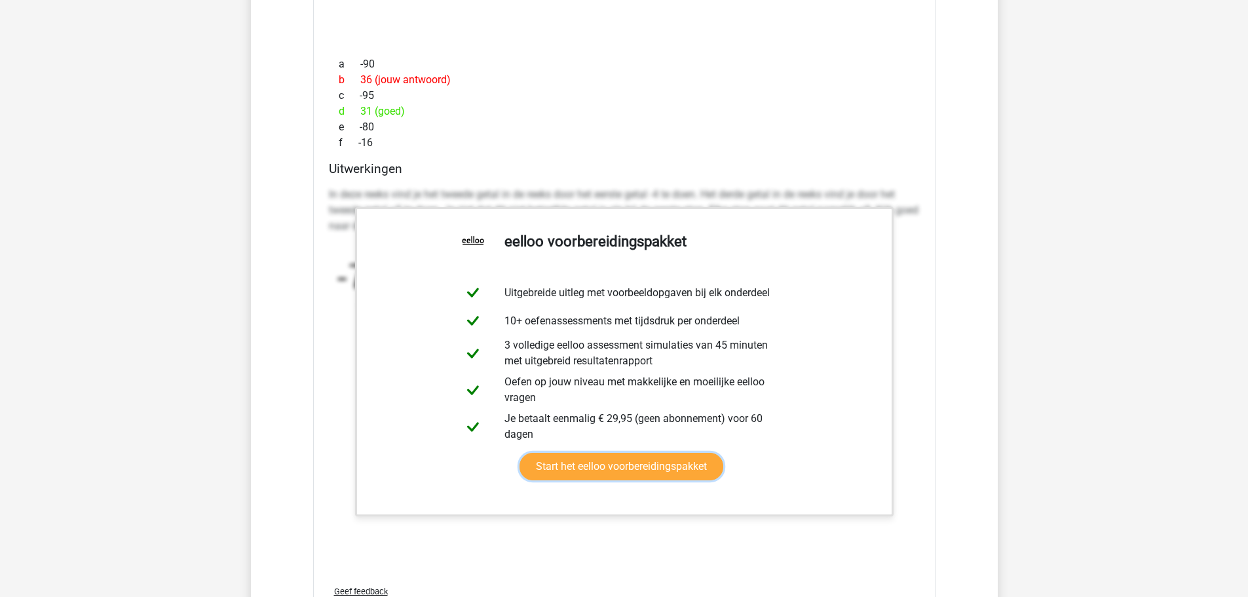
click at [693, 463] on link "Start het eelloo voorbereidingspakket" at bounding box center [622, 467] width 204 height 28
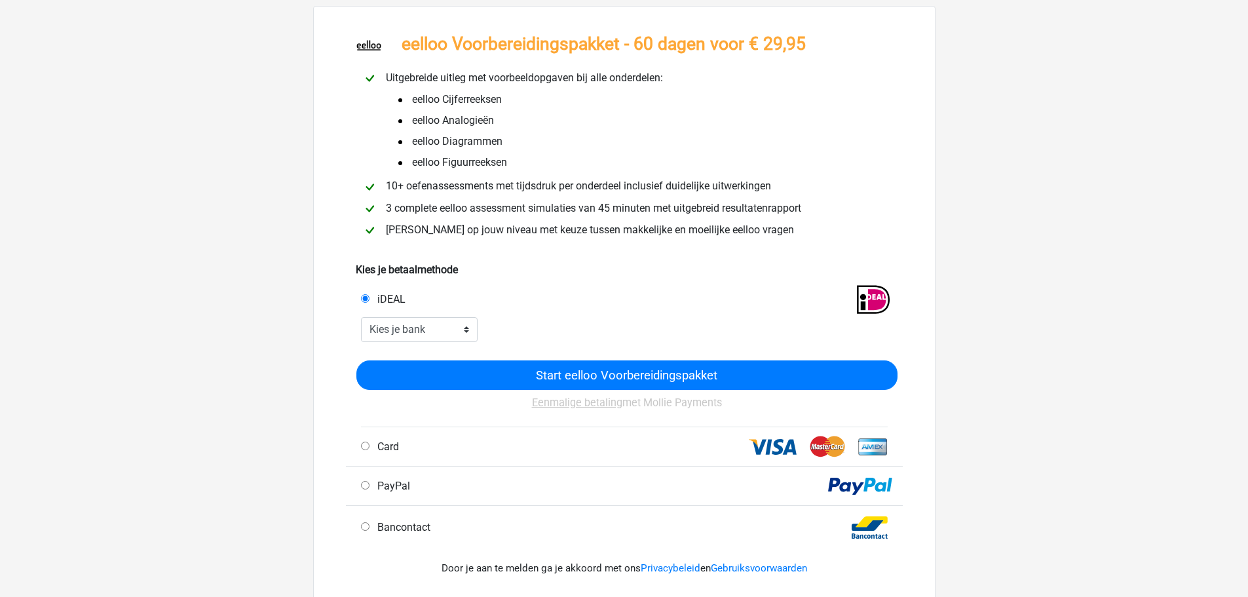
scroll to position [66, 0]
click at [413, 328] on select "Kies je bank ABN AMRO ING Rabobank ASN Bank bunq Knab N26 NN Regiobank Revolut …" at bounding box center [419, 328] width 117 height 25
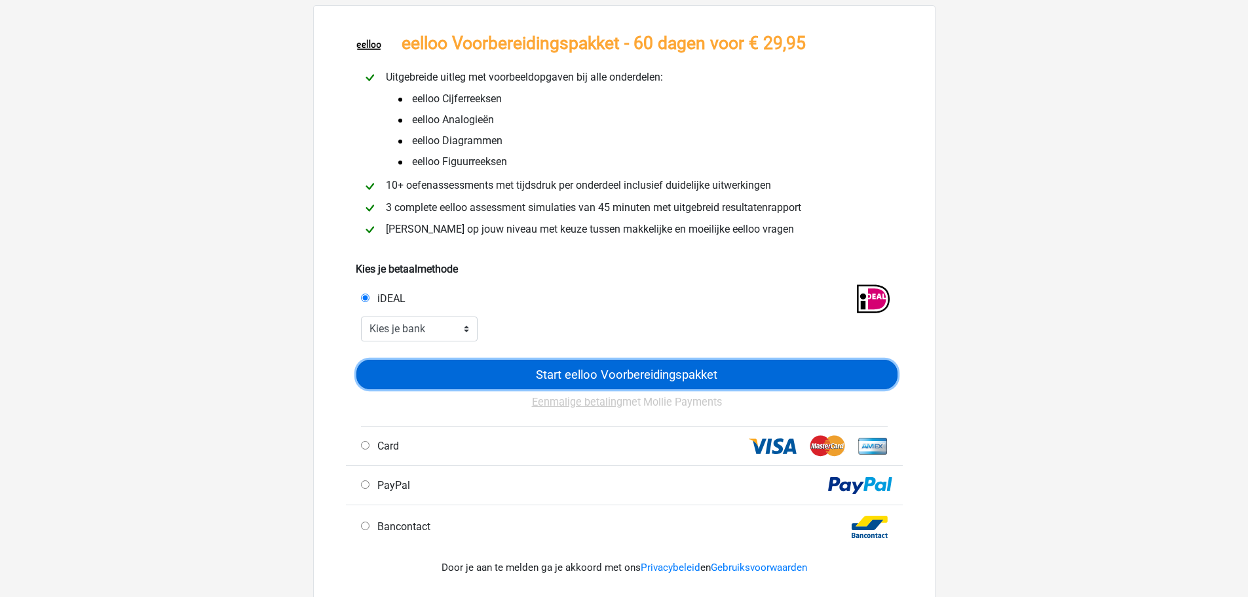
click at [467, 373] on input "Start eelloo Voorbereidingspakket" at bounding box center [626, 374] width 541 height 29
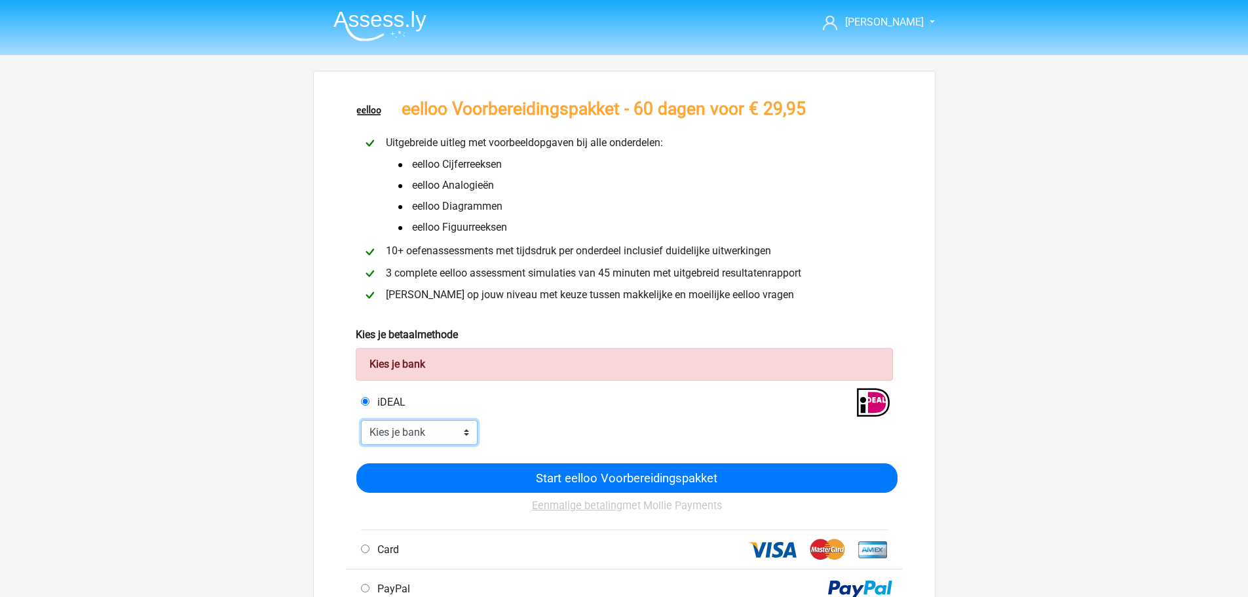
click at [369, 430] on select "Kies je bank ABN AMRO ING Rabobank ASN Bank bunq Knab N26 NN Regiobank Revolut …" at bounding box center [419, 432] width 117 height 25
select select "ideal_ABNANL2A"
click at [361, 420] on select "Kies je bank ABN AMRO ING Rabobank ASN Bank bunq Knab N26 NN Regiobank Revolut …" at bounding box center [419, 432] width 117 height 25
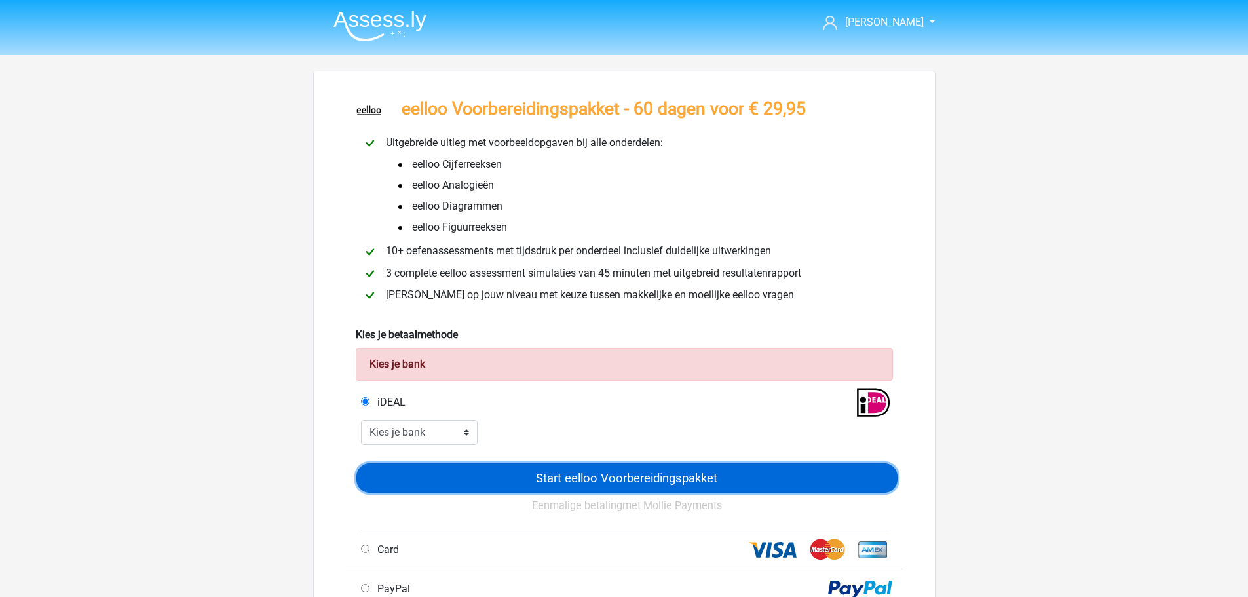
click at [577, 481] on input "Start eelloo Voorbereidingspakket" at bounding box center [626, 477] width 541 height 29
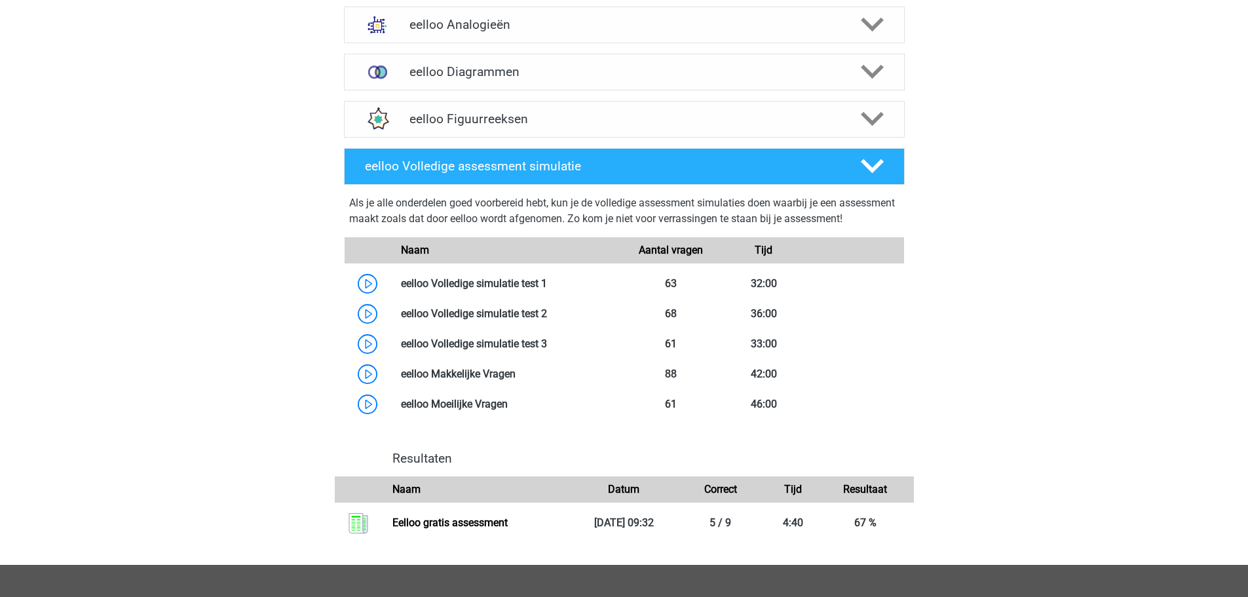
scroll to position [983, 0]
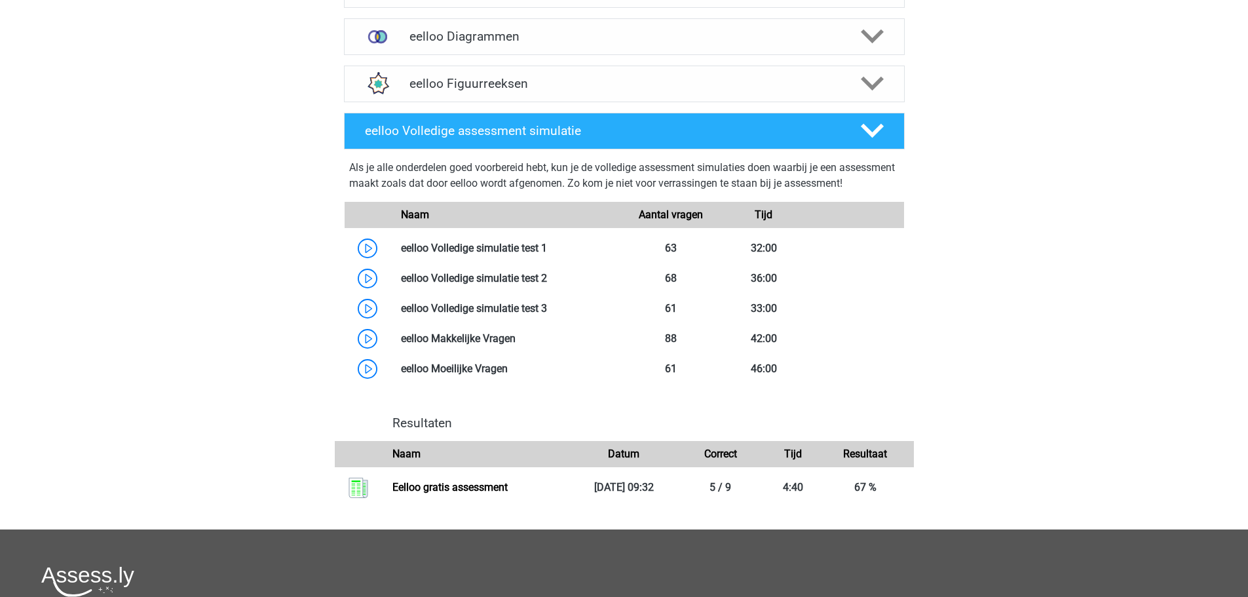
click at [547, 254] on link at bounding box center [547, 248] width 0 height 12
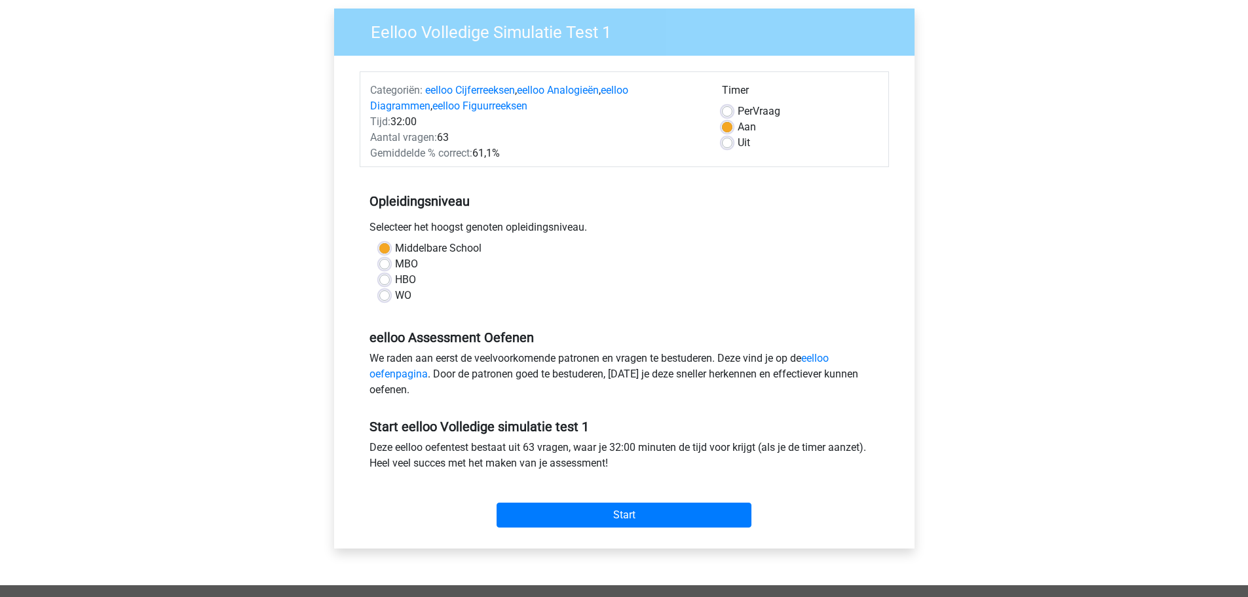
scroll to position [262, 0]
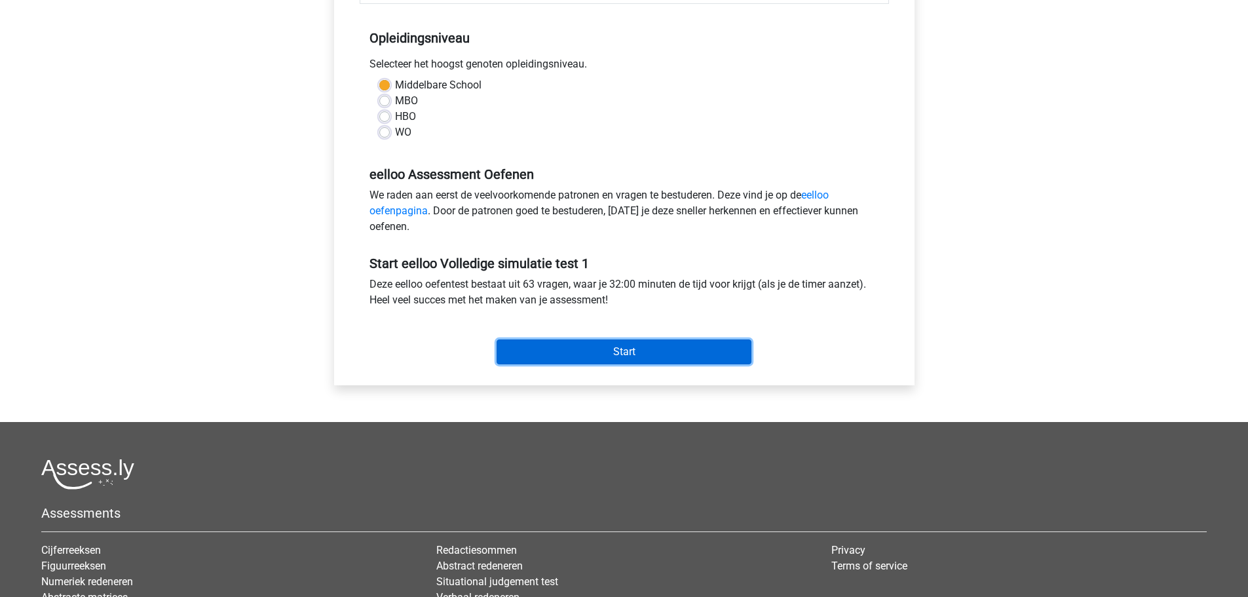
click at [577, 355] on input "Start" at bounding box center [624, 351] width 255 height 25
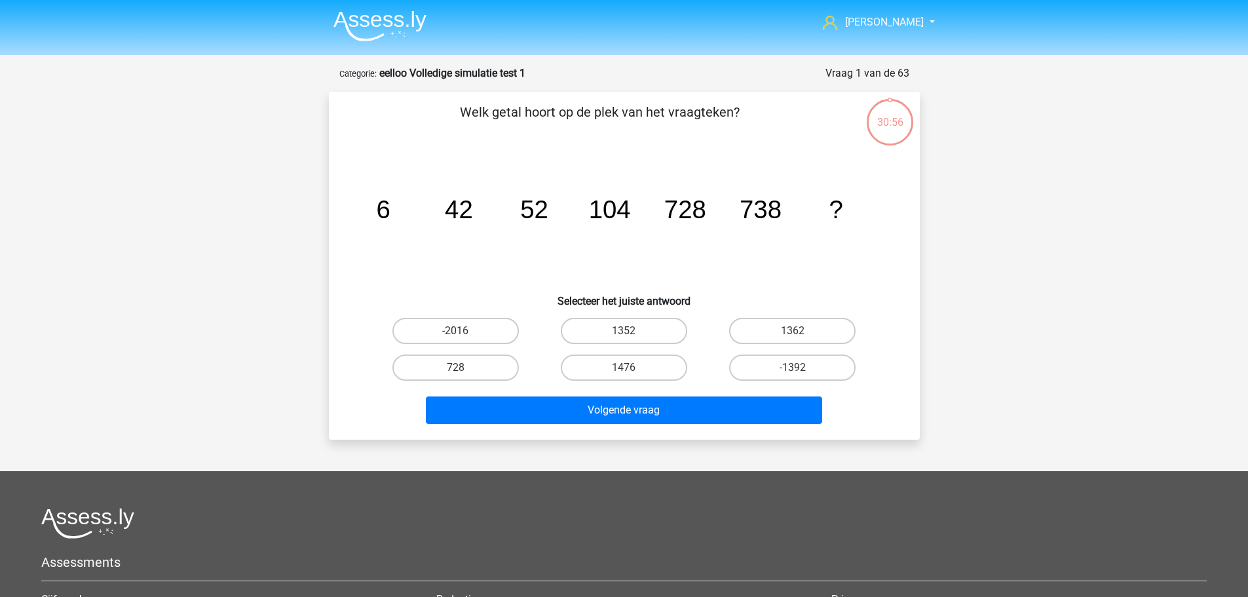
click at [771, 328] on label "1362" at bounding box center [792, 331] width 126 height 26
click at [793, 331] on input "1362" at bounding box center [797, 335] width 9 height 9
radio input "true"
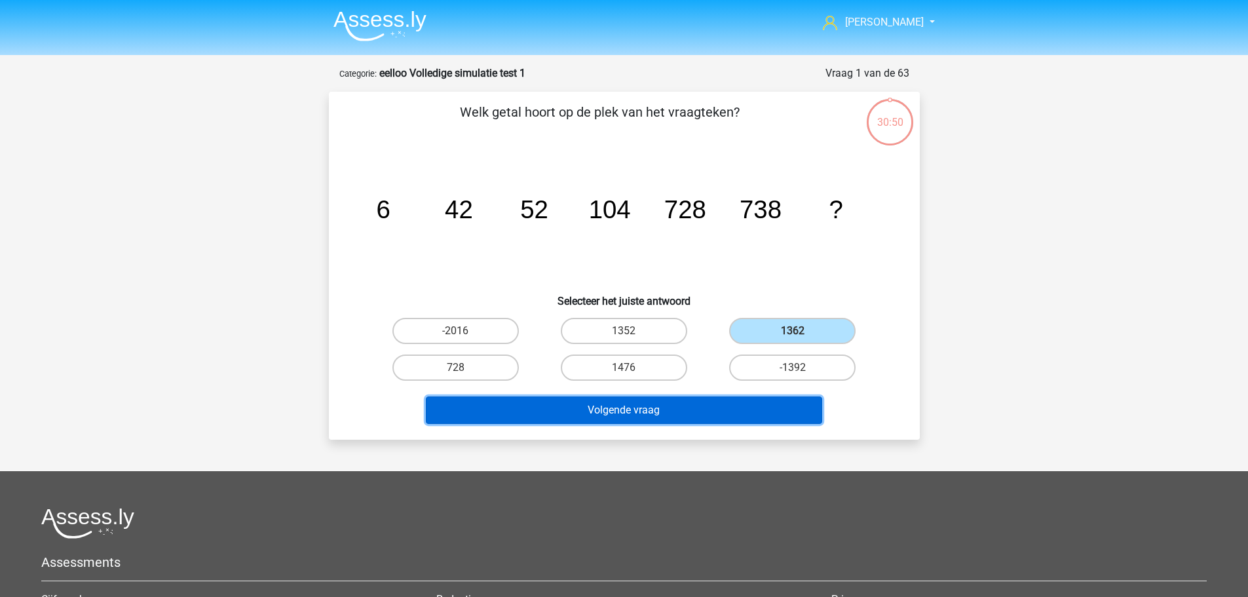
click at [709, 400] on button "Volgende vraag" at bounding box center [624, 410] width 396 height 28
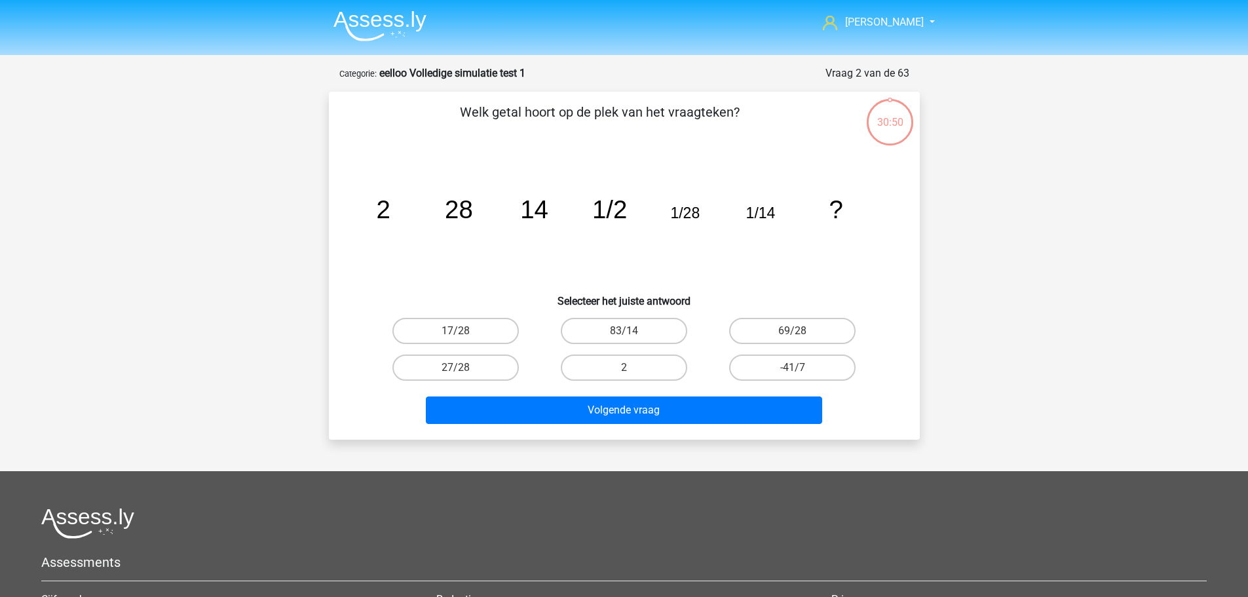
scroll to position [66, 0]
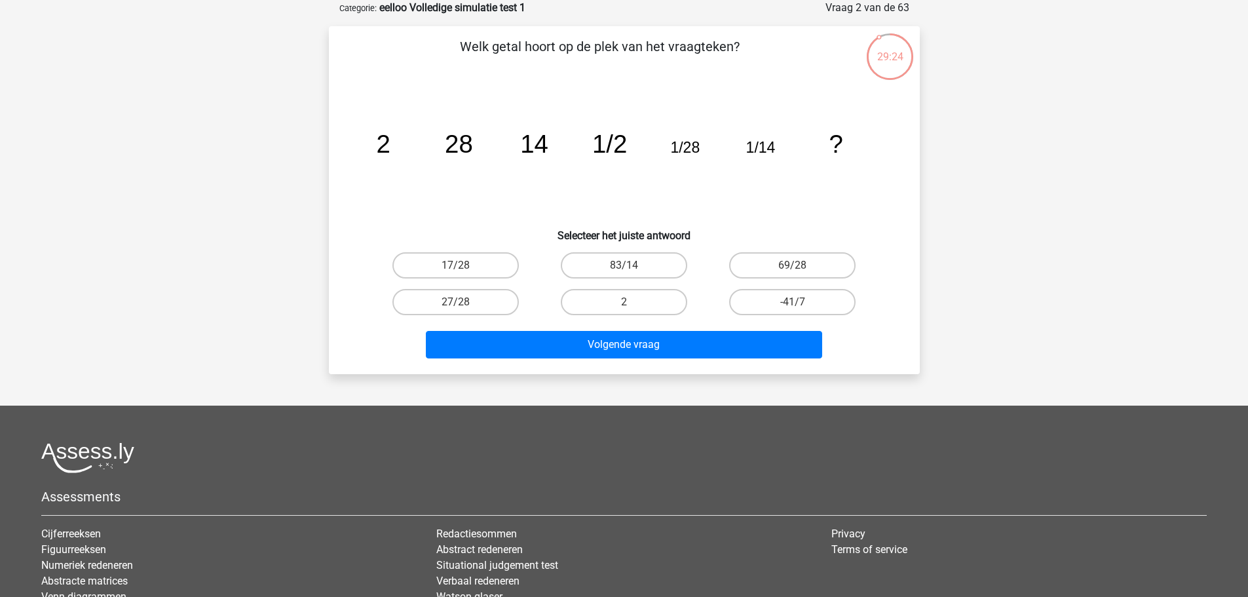
click at [474, 256] on label "17/28" at bounding box center [455, 265] width 126 height 26
click at [464, 265] on input "17/28" at bounding box center [459, 269] width 9 height 9
radio input "true"
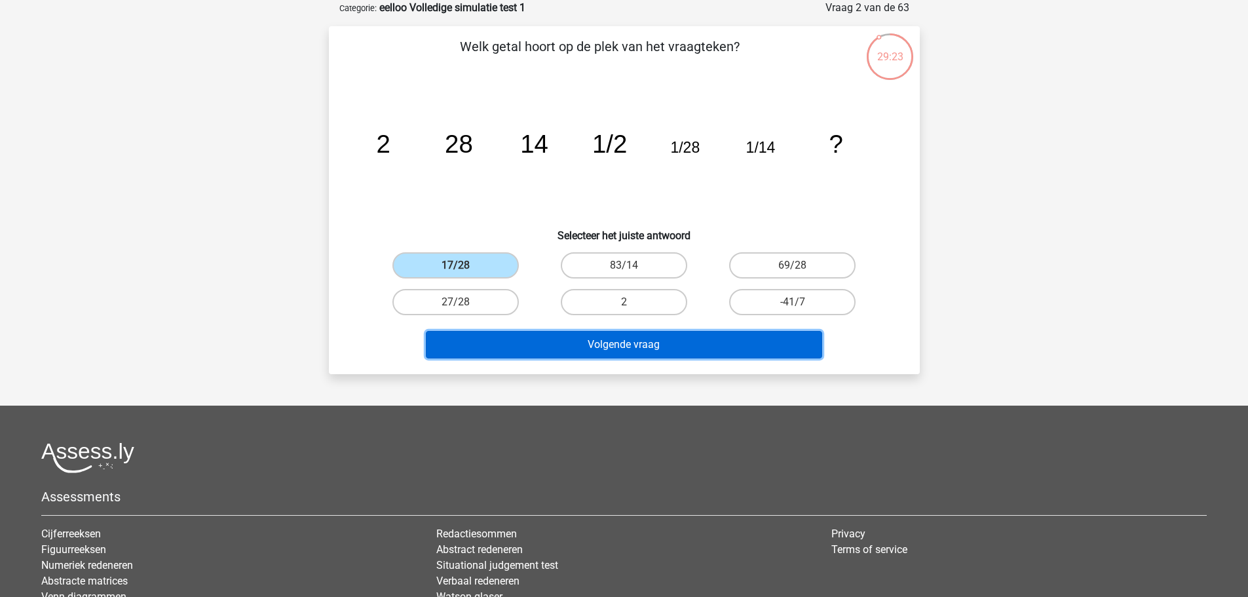
click at [627, 351] on button "Volgende vraag" at bounding box center [624, 345] width 396 height 28
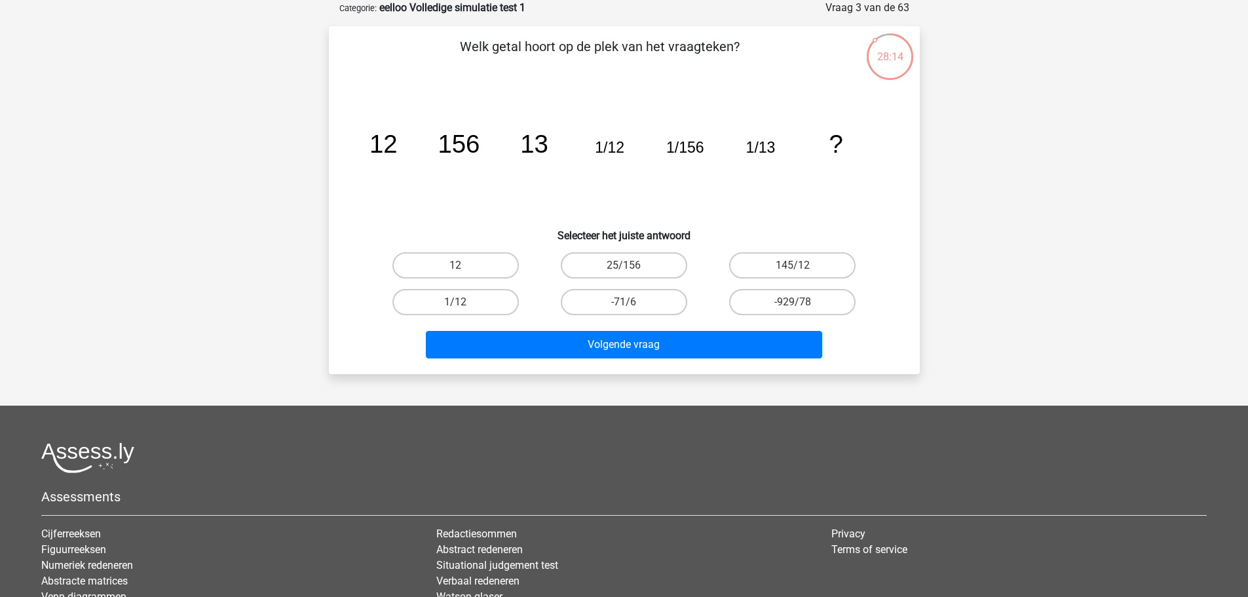
click at [480, 257] on label "12" at bounding box center [455, 265] width 126 height 26
click at [464, 265] on input "12" at bounding box center [459, 269] width 9 height 9
radio input "true"
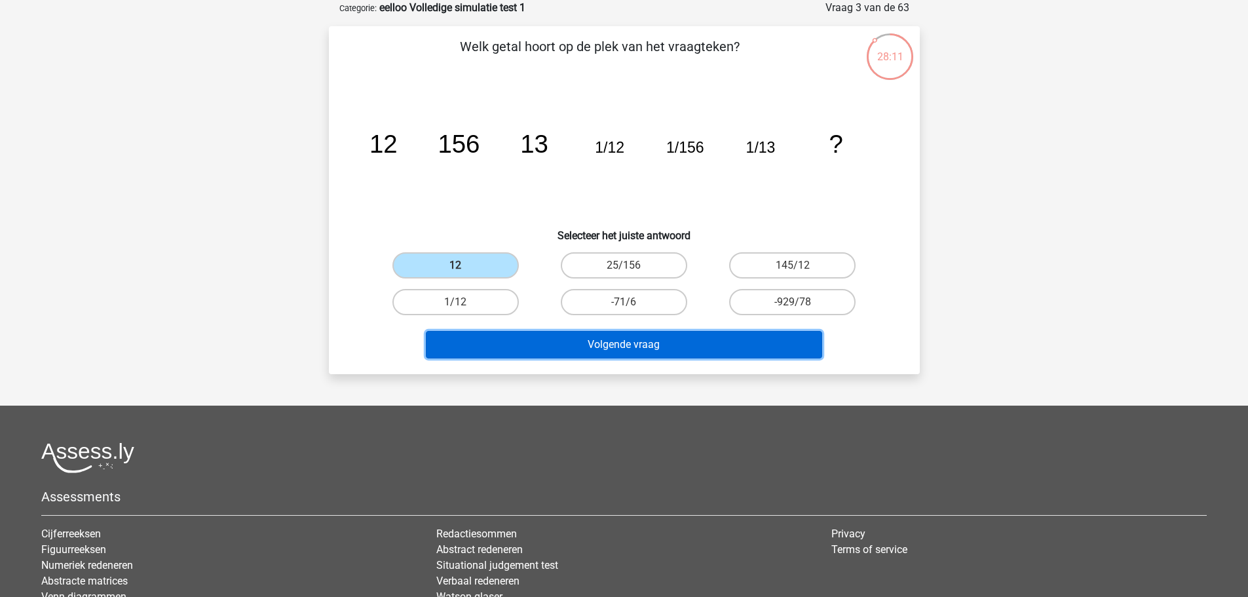
click at [555, 349] on button "Volgende vraag" at bounding box center [624, 345] width 396 height 28
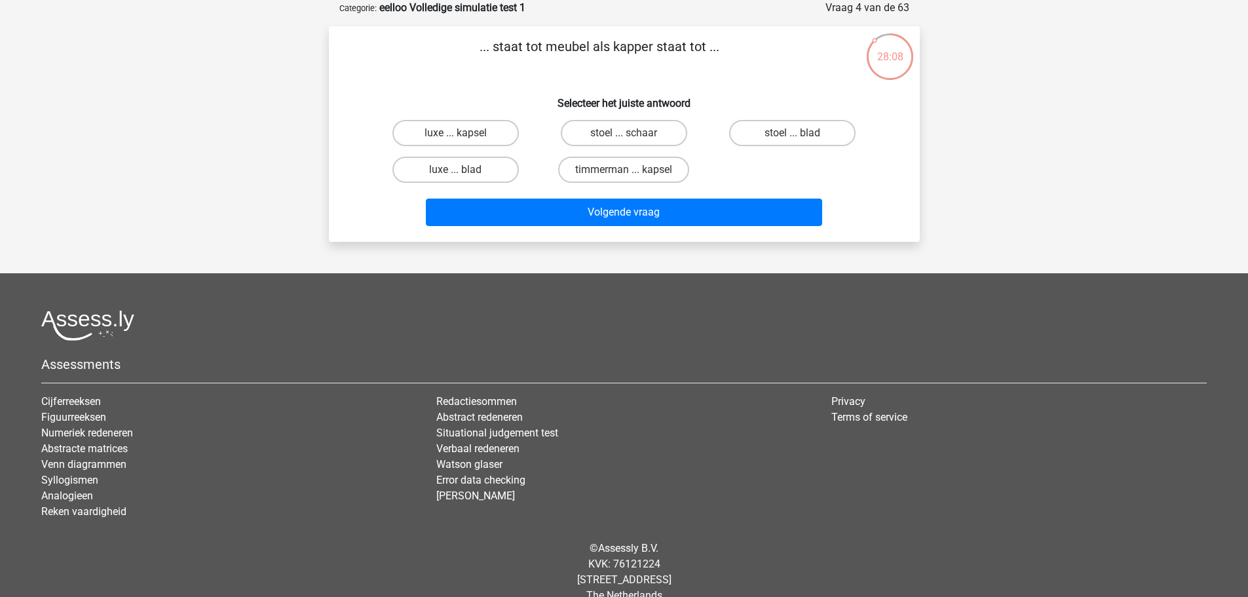
scroll to position [0, 0]
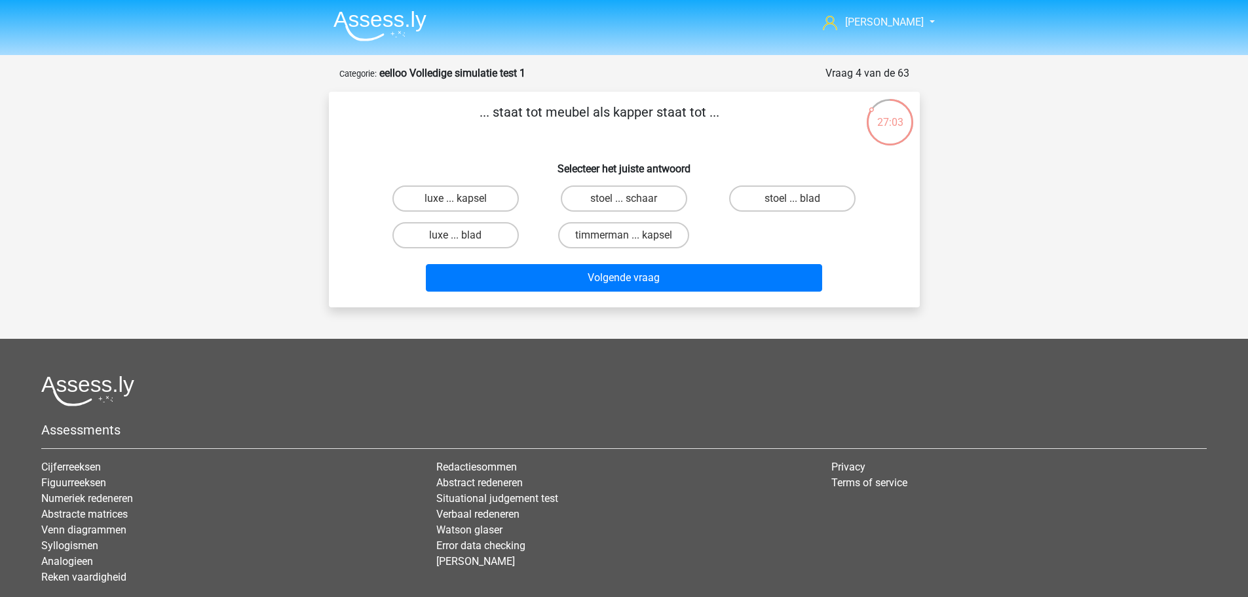
click at [566, 223] on label "timmerman ... kapsel" at bounding box center [623, 235] width 131 height 26
click at [624, 235] on input "timmerman ... kapsel" at bounding box center [628, 239] width 9 height 9
radio input "true"
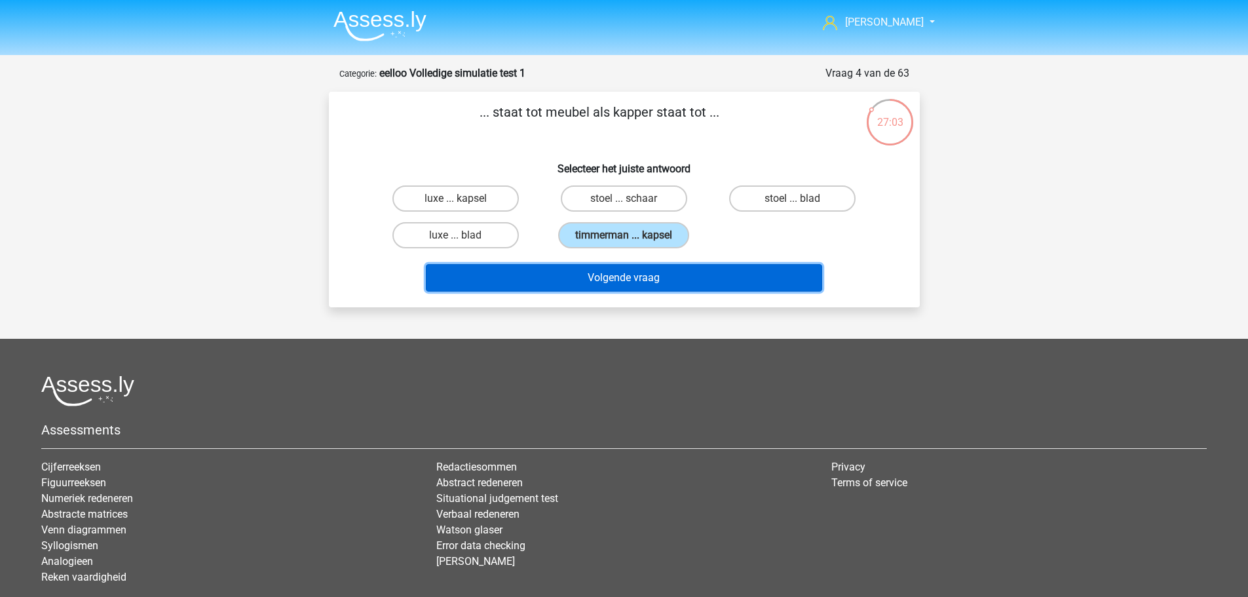
click at [577, 266] on button "Volgende vraag" at bounding box center [624, 278] width 396 height 28
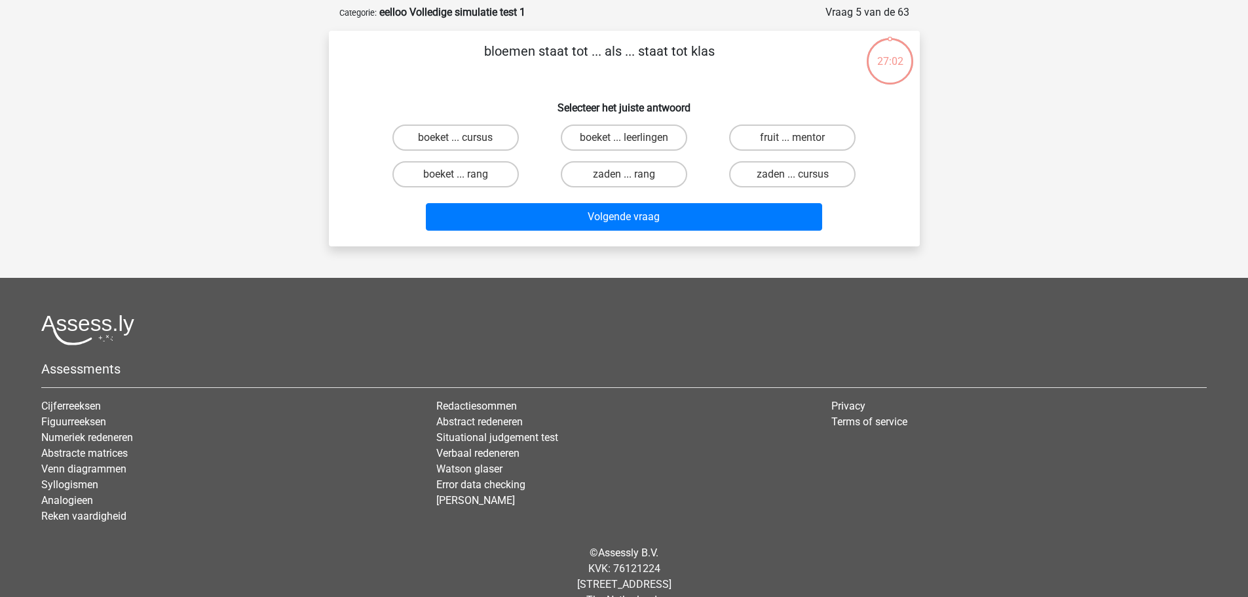
scroll to position [66, 0]
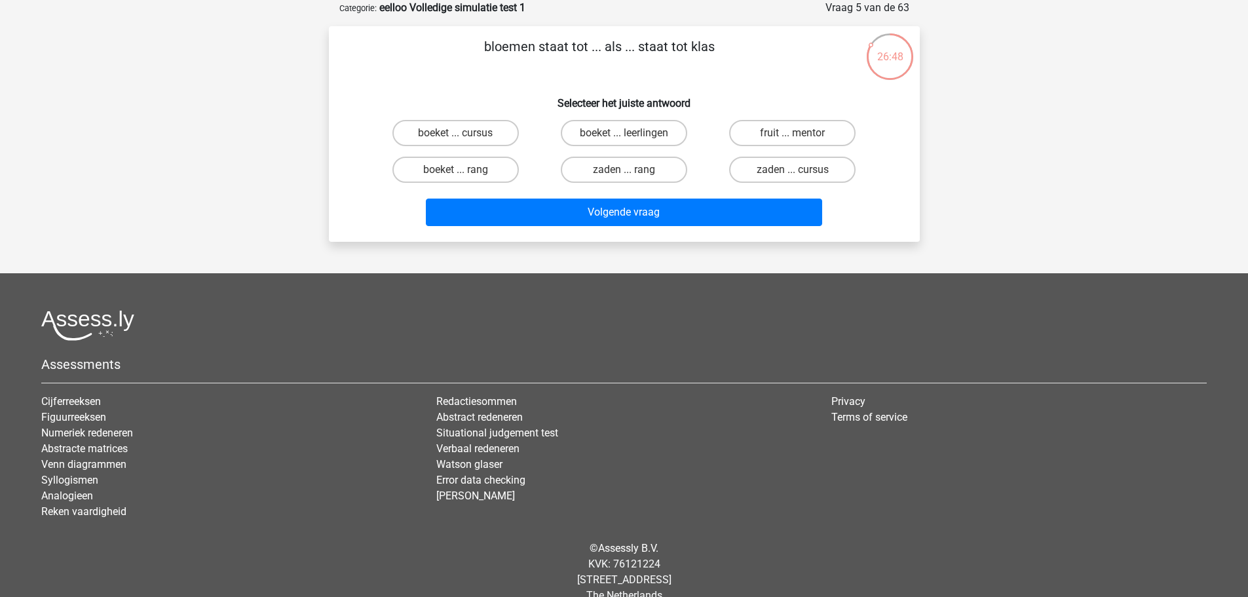
click at [619, 142] on label "boeket ... leerlingen" at bounding box center [624, 133] width 126 height 26
click at [624, 142] on input "boeket ... leerlingen" at bounding box center [628, 137] width 9 height 9
radio input "true"
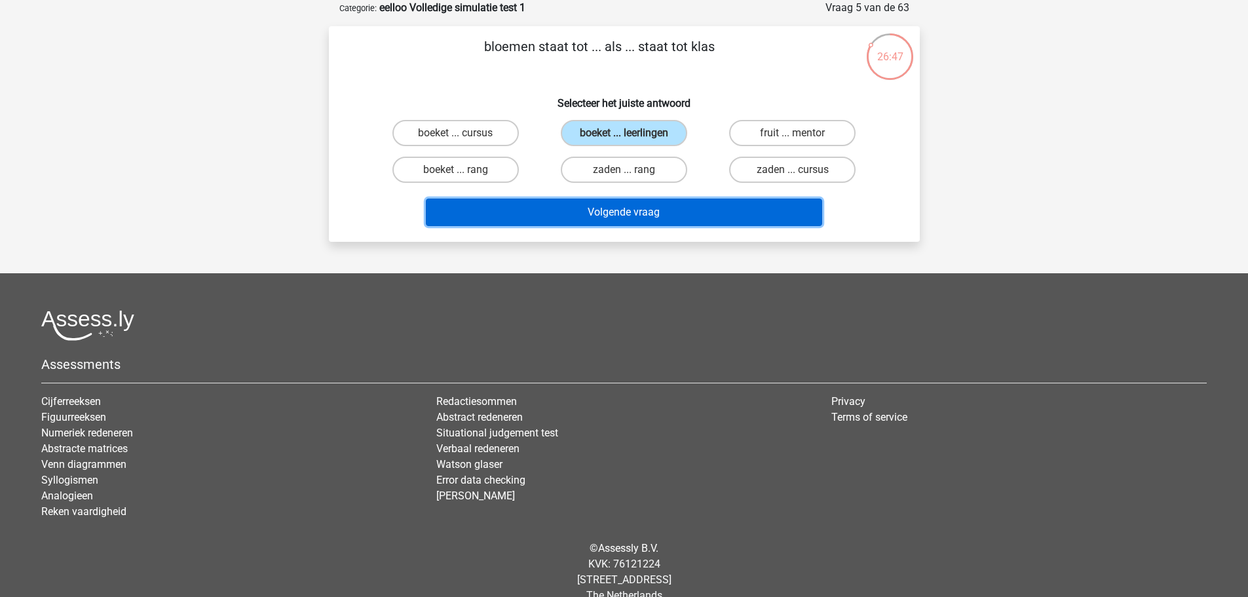
click at [599, 202] on button "Volgende vraag" at bounding box center [624, 213] width 396 height 28
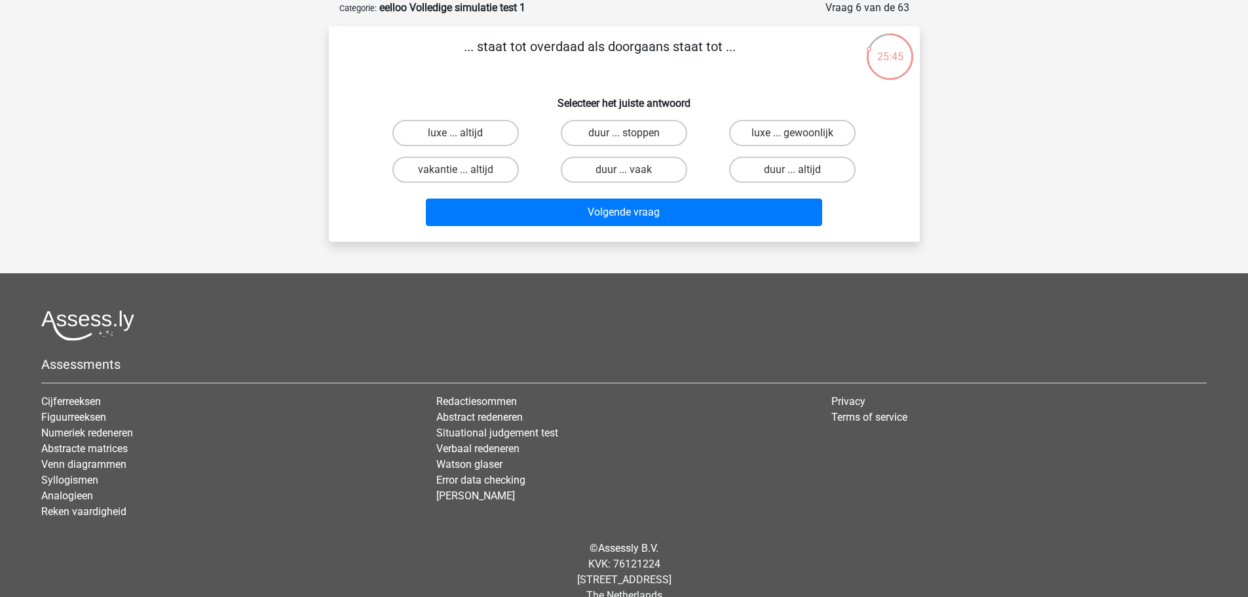
click at [783, 138] on label "luxe ... gewoonlijk" at bounding box center [792, 133] width 126 height 26
click at [793, 138] on input "luxe ... gewoonlijk" at bounding box center [797, 137] width 9 height 9
radio input "true"
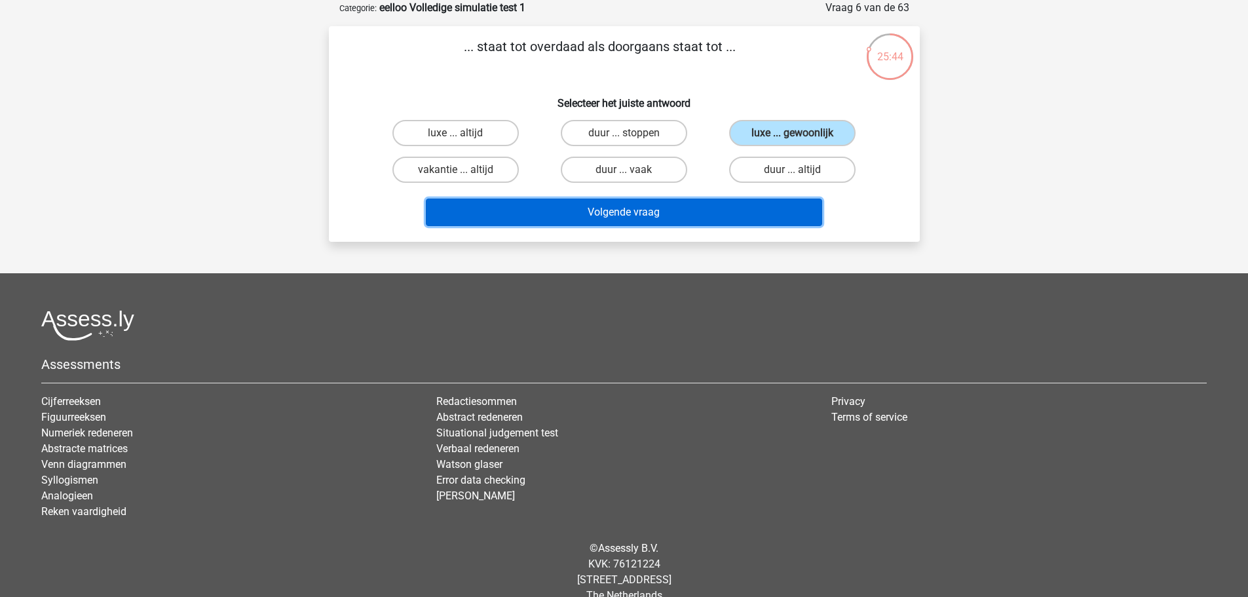
click at [747, 216] on button "Volgende vraag" at bounding box center [624, 213] width 396 height 28
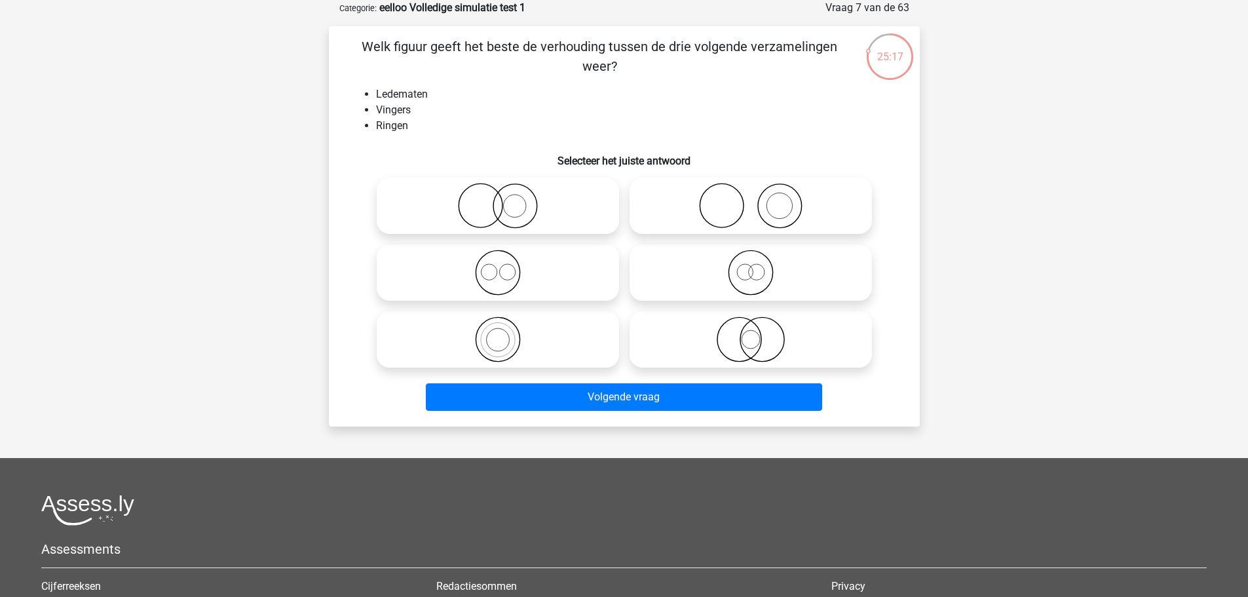
click at [535, 329] on icon at bounding box center [498, 339] width 232 height 46
click at [507, 329] on input "radio" at bounding box center [502, 328] width 9 height 9
radio input "true"
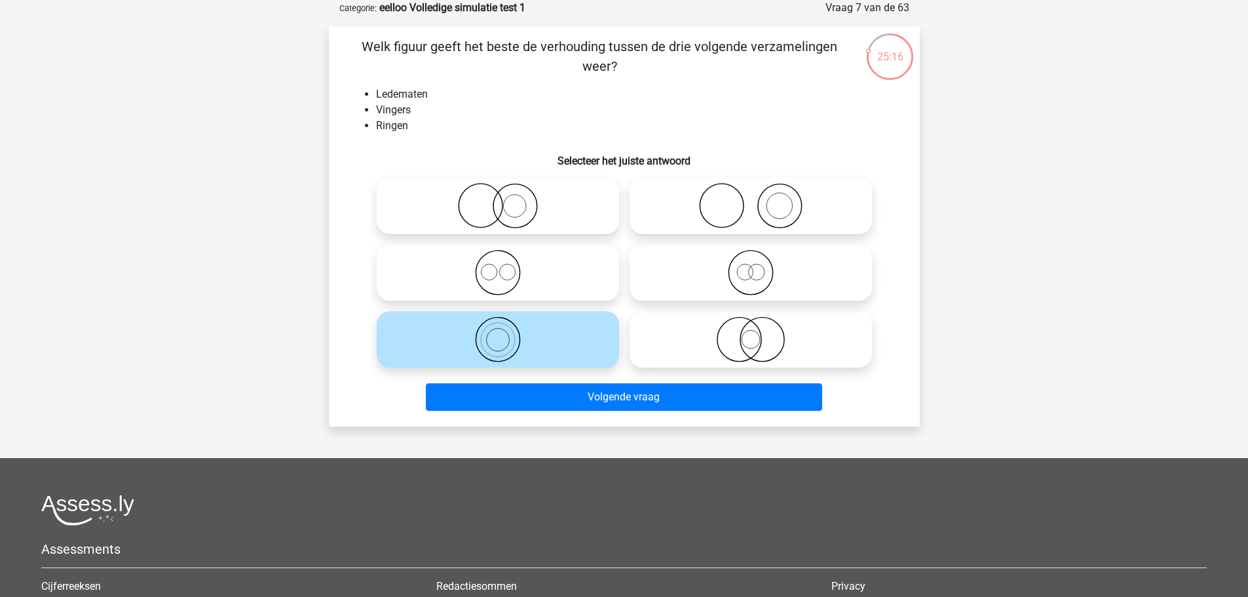
click at [533, 379] on div "Volgende vraag" at bounding box center [624, 394] width 549 height 43
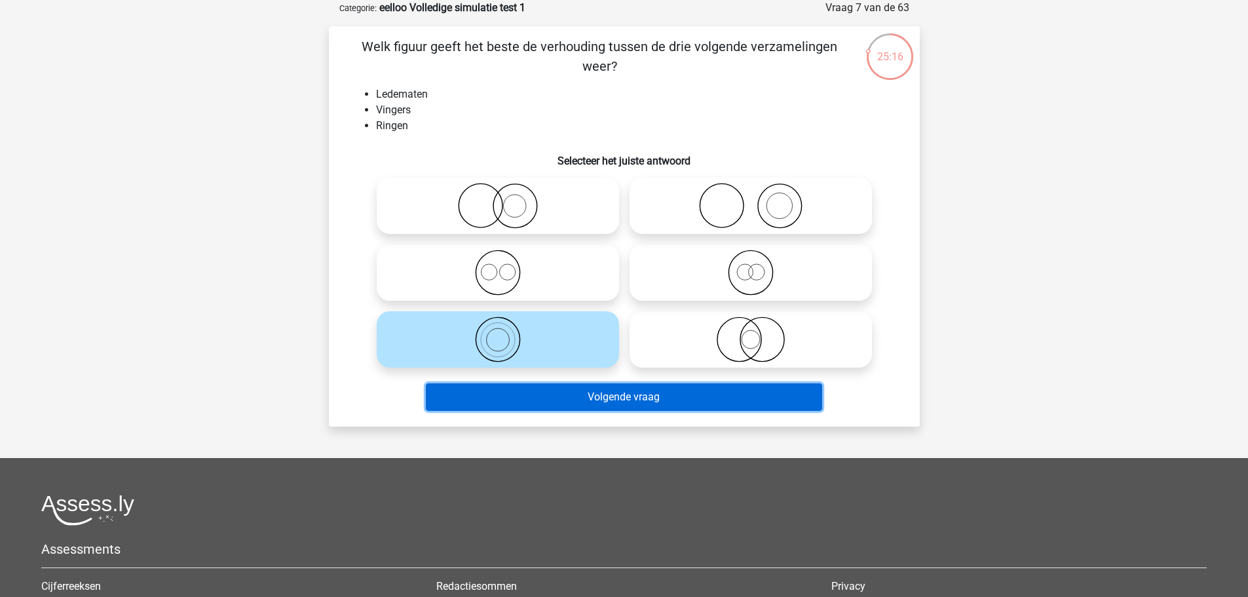
click at [529, 396] on button "Volgende vraag" at bounding box center [624, 397] width 396 height 28
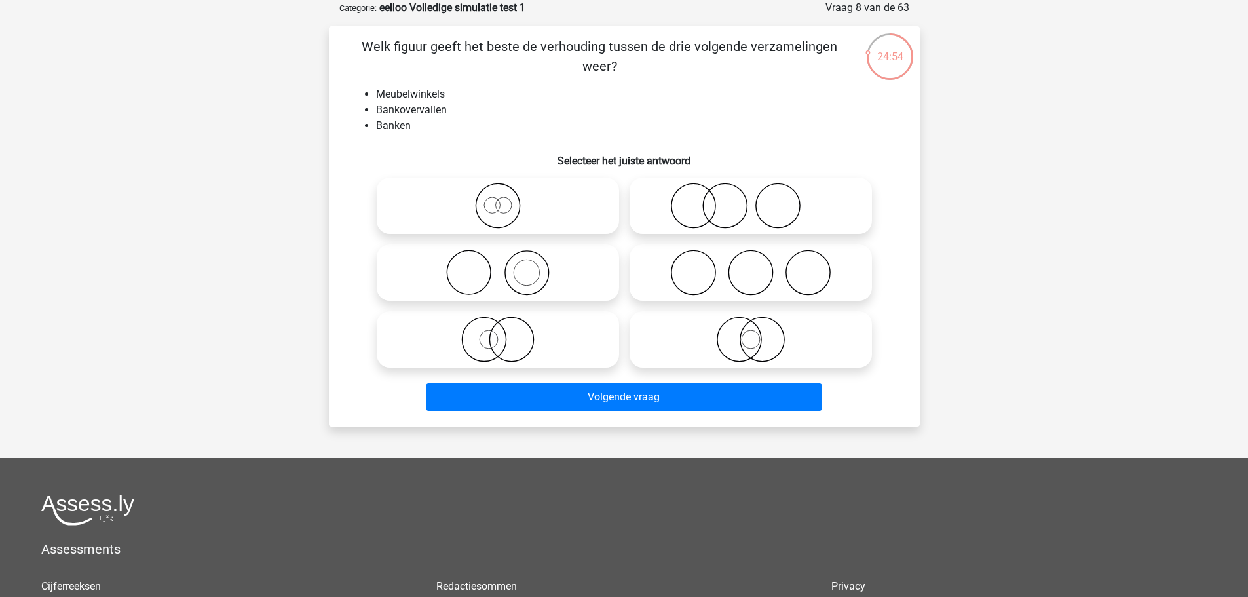
click at [486, 275] on icon at bounding box center [498, 273] width 232 height 46
click at [498, 266] on input "radio" at bounding box center [502, 262] width 9 height 9
radio input "true"
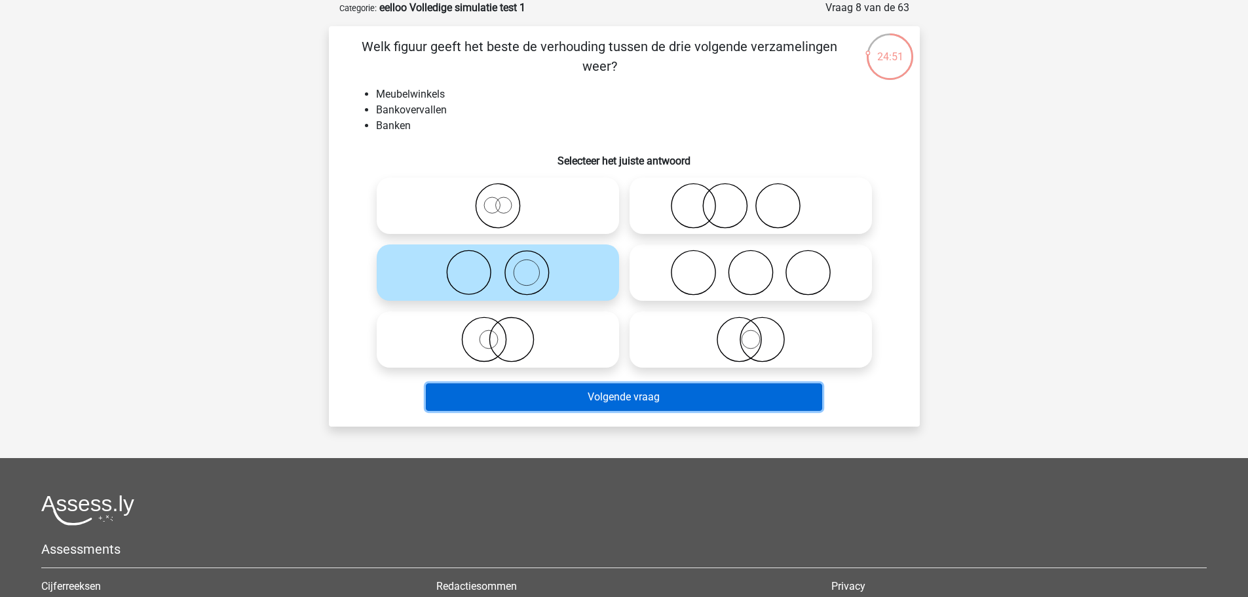
click at [529, 389] on button "Volgende vraag" at bounding box center [624, 397] width 396 height 28
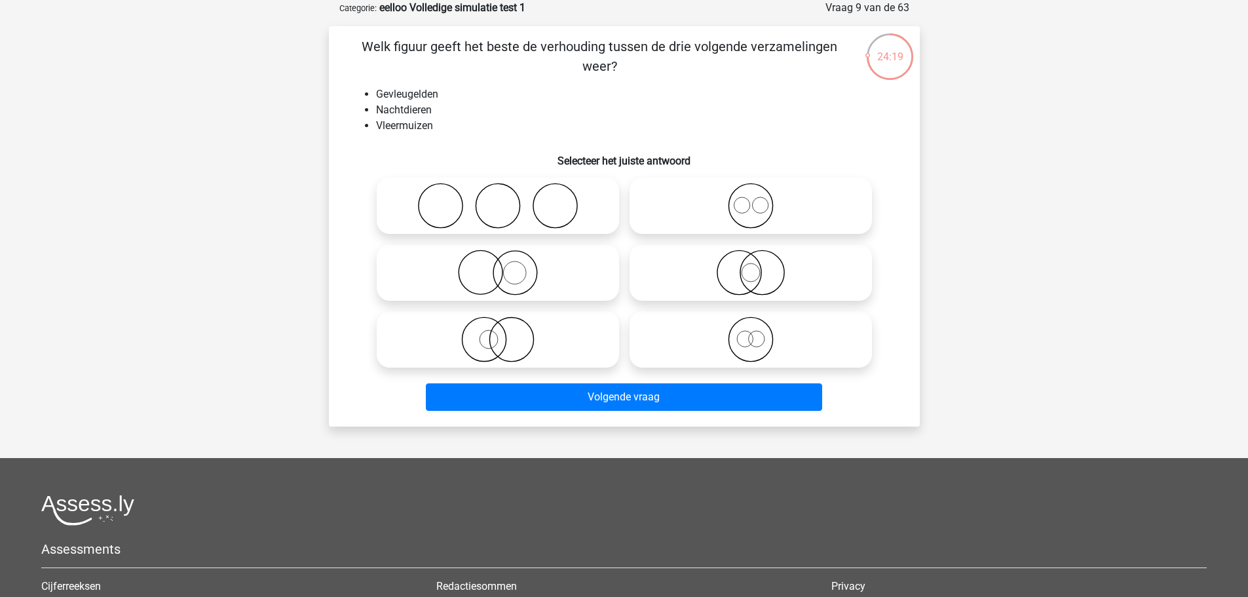
click at [531, 230] on label at bounding box center [498, 206] width 242 height 56
click at [507, 199] on input "radio" at bounding box center [502, 195] width 9 height 9
radio input "true"
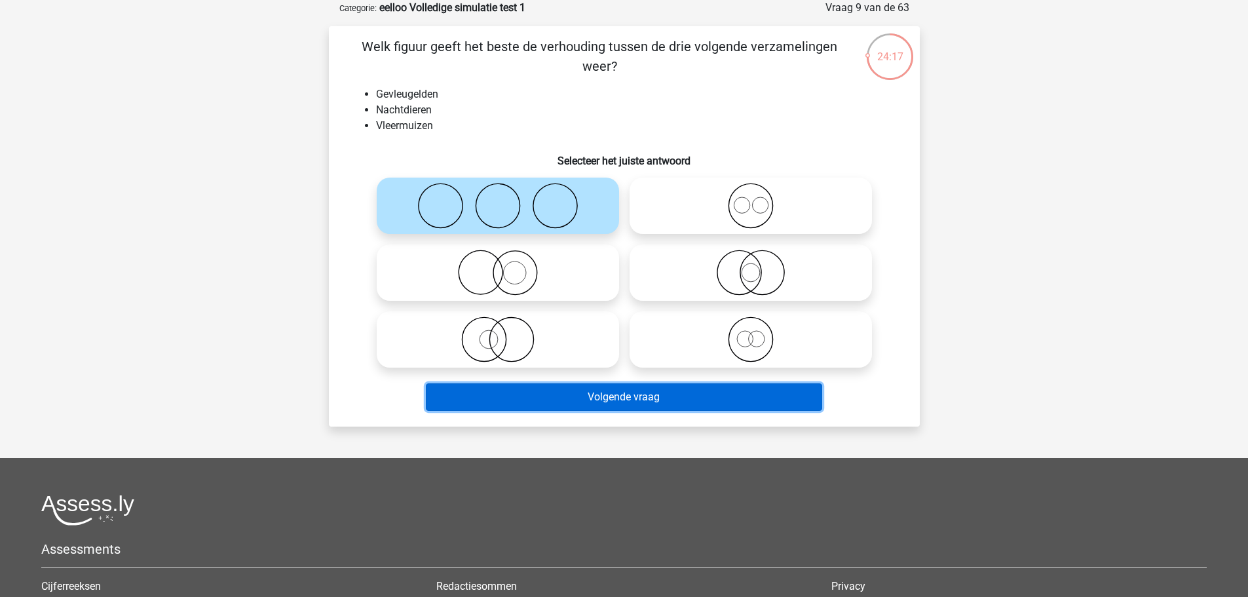
click at [635, 390] on button "Volgende vraag" at bounding box center [624, 397] width 396 height 28
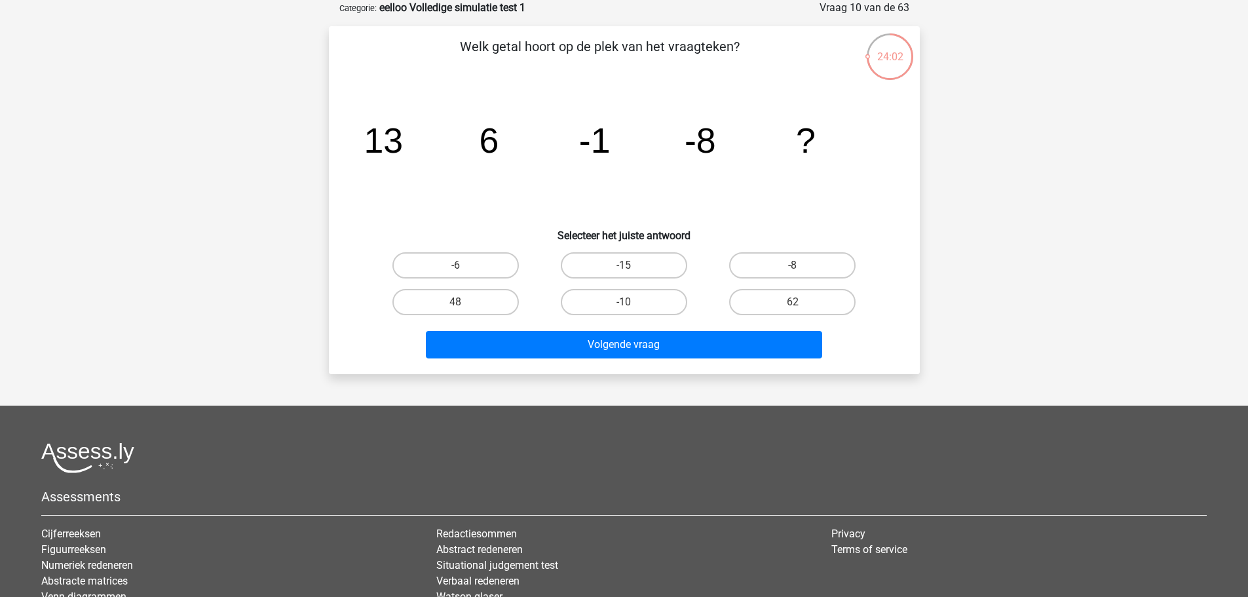
click at [579, 260] on label "-15" at bounding box center [624, 265] width 126 height 26
click at [624, 265] on input "-15" at bounding box center [628, 269] width 9 height 9
radio input "true"
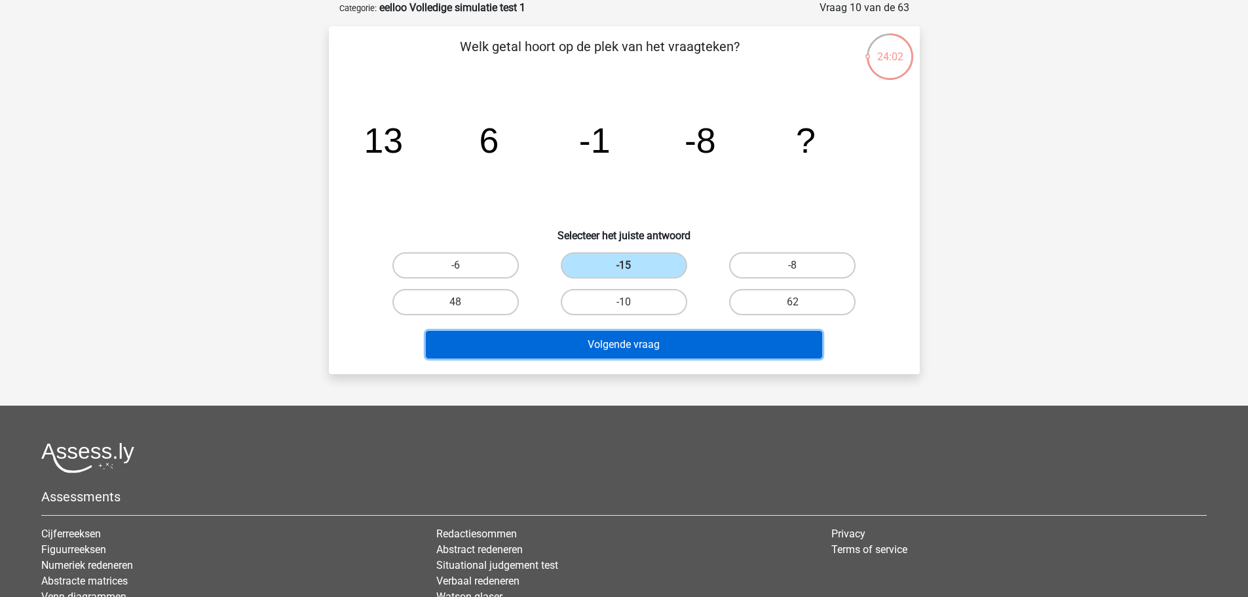
click at [569, 345] on button "Volgende vraag" at bounding box center [624, 345] width 396 height 28
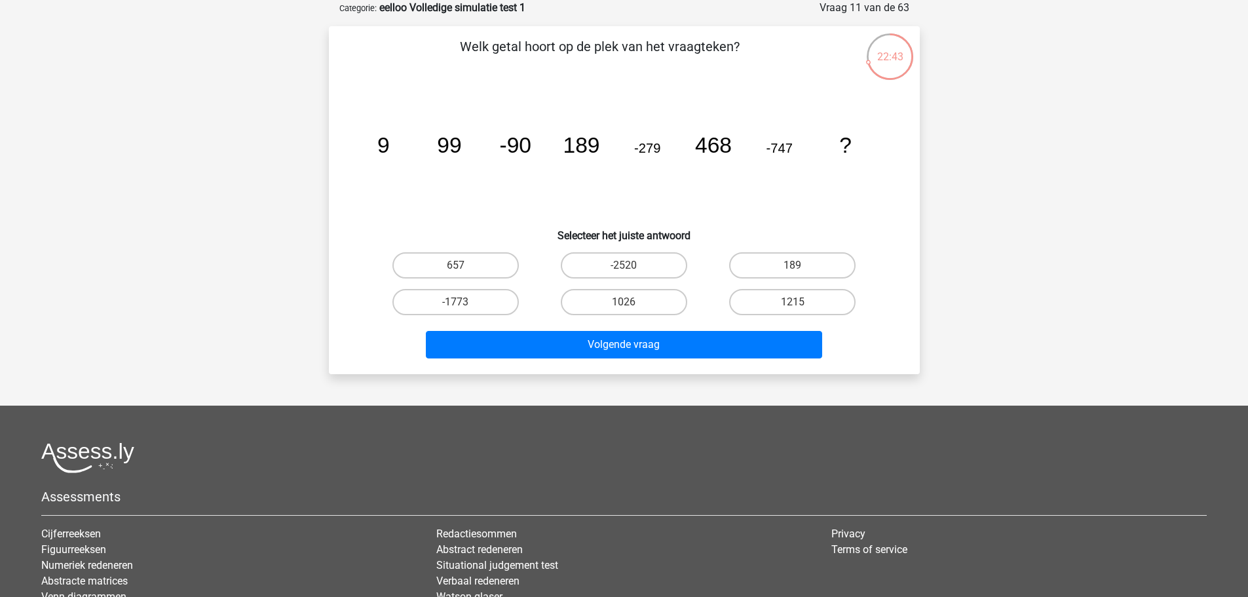
click at [760, 300] on label "1215" at bounding box center [792, 302] width 126 height 26
click at [793, 302] on input "1215" at bounding box center [797, 306] width 9 height 9
radio input "true"
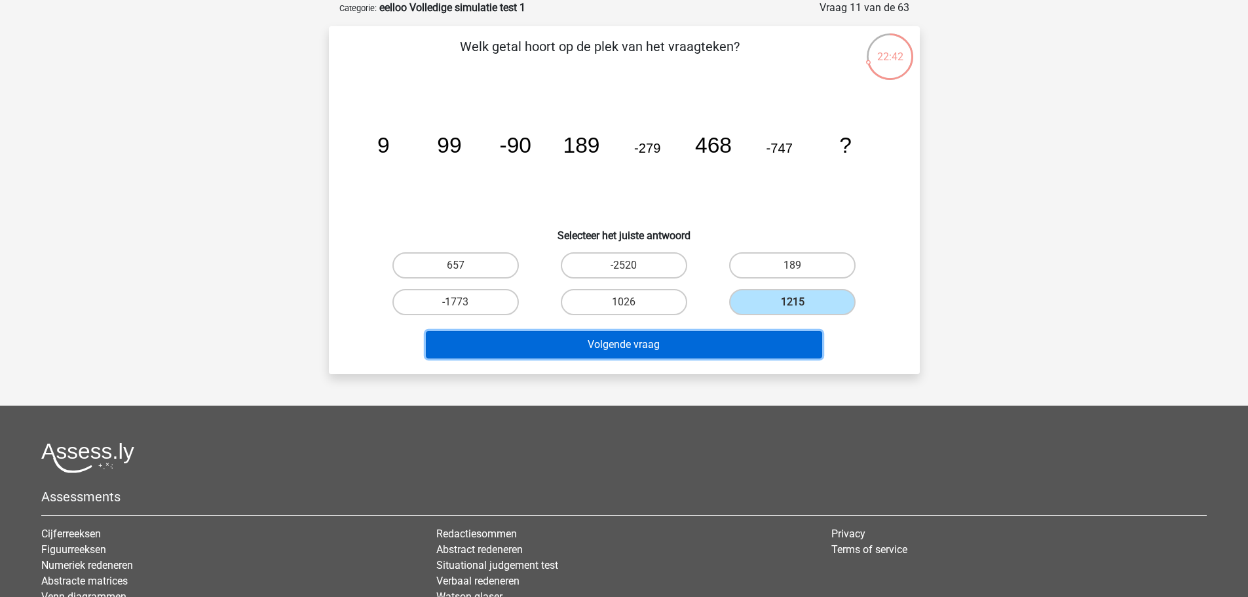
click at [751, 331] on button "Volgende vraag" at bounding box center [624, 345] width 396 height 28
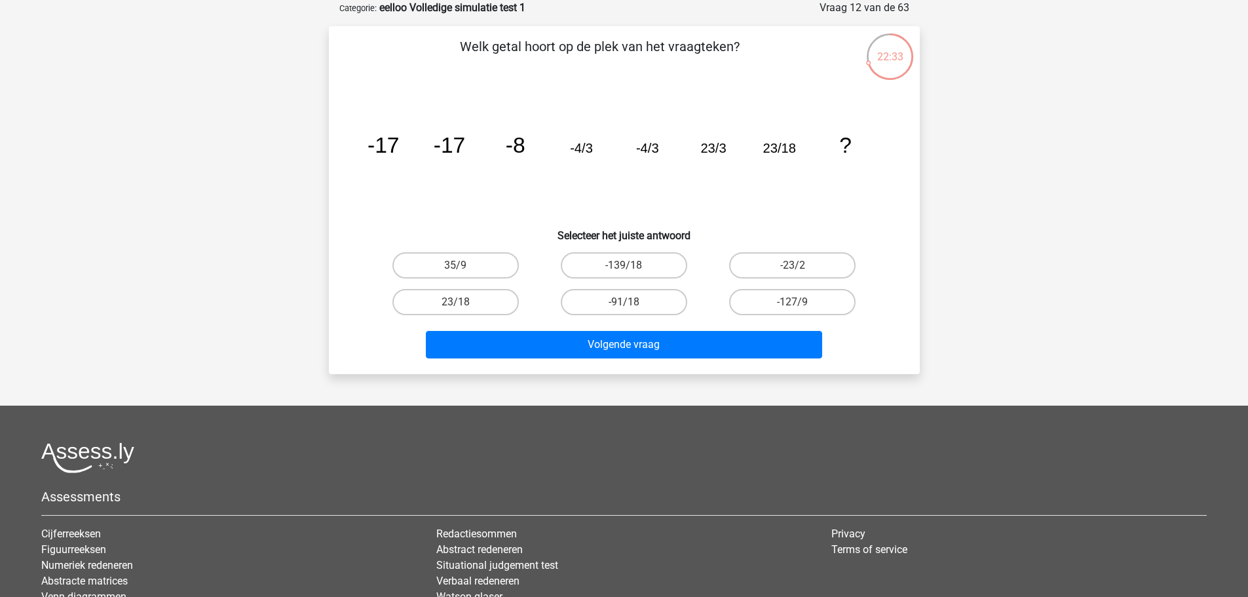
click at [499, 305] on label "23/18" at bounding box center [455, 302] width 126 height 26
click at [464, 305] on input "23/18" at bounding box center [459, 306] width 9 height 9
radio input "true"
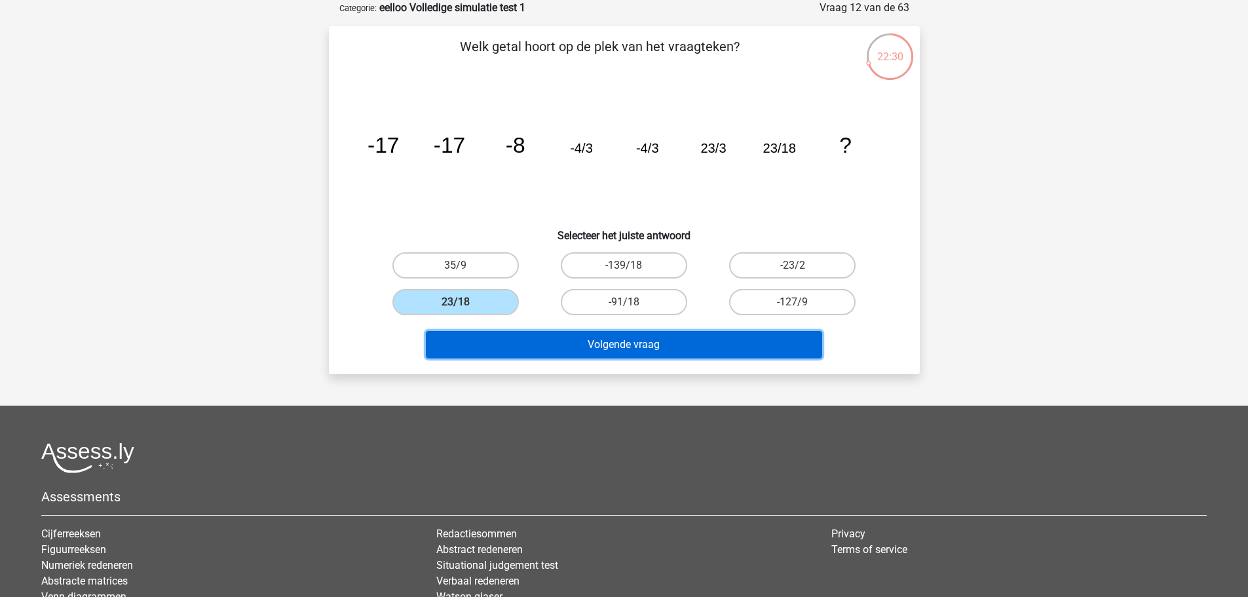
click at [524, 342] on button "Volgende vraag" at bounding box center [624, 345] width 396 height 28
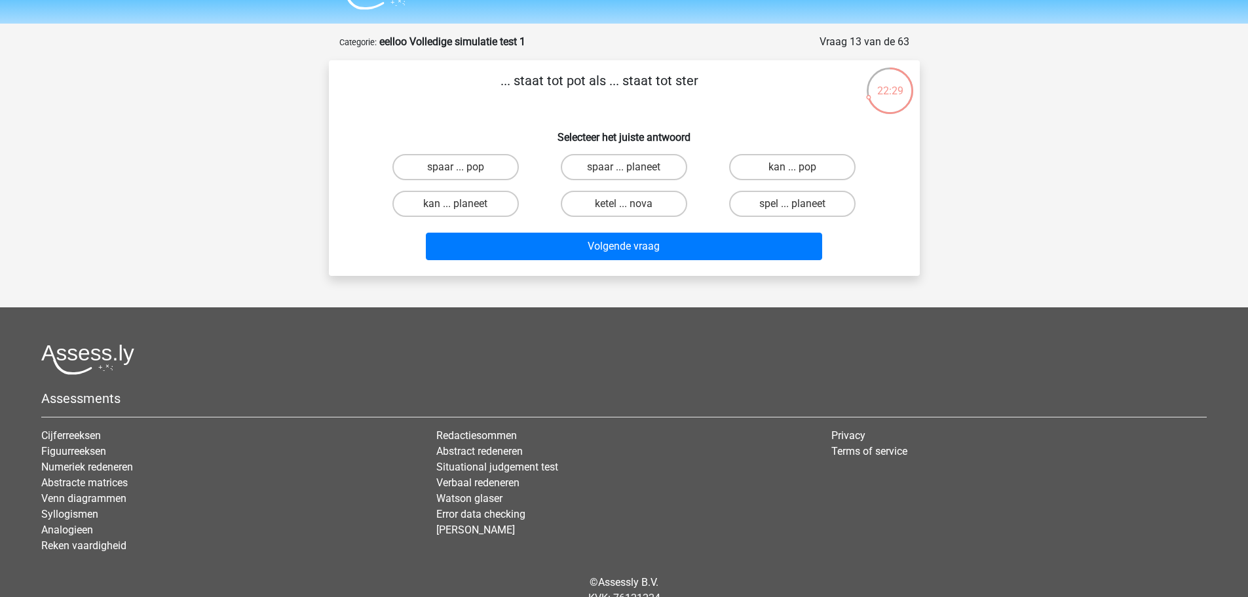
scroll to position [0, 0]
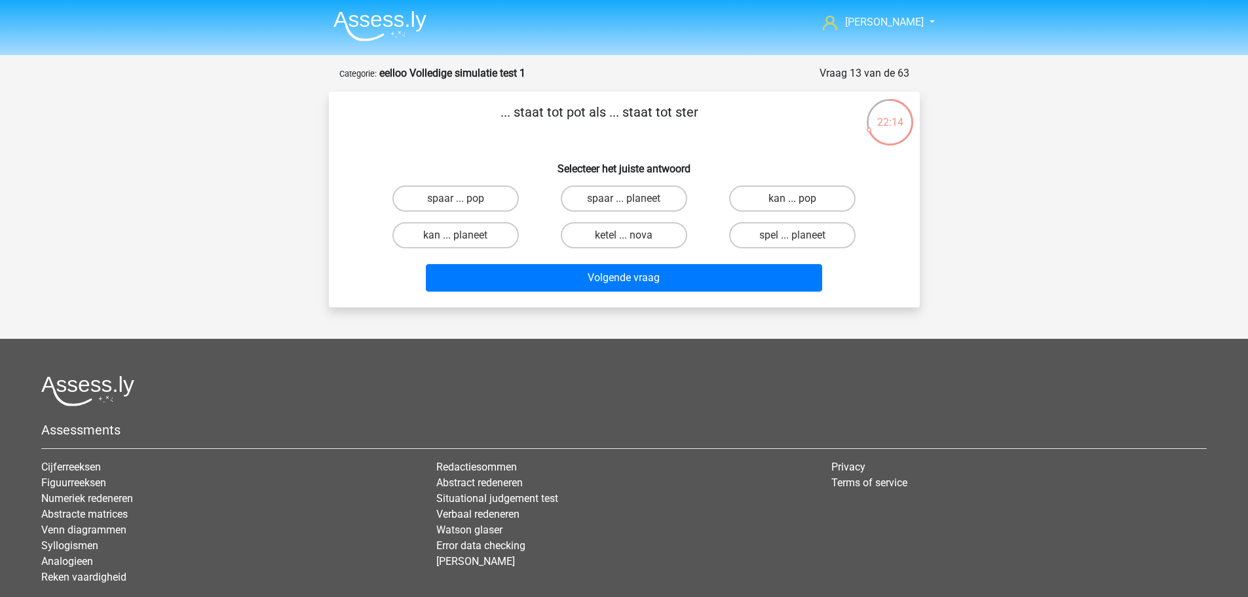
click at [486, 199] on label "spaar ... pop" at bounding box center [455, 198] width 126 height 26
click at [464, 199] on input "spaar ... pop" at bounding box center [459, 203] width 9 height 9
radio input "true"
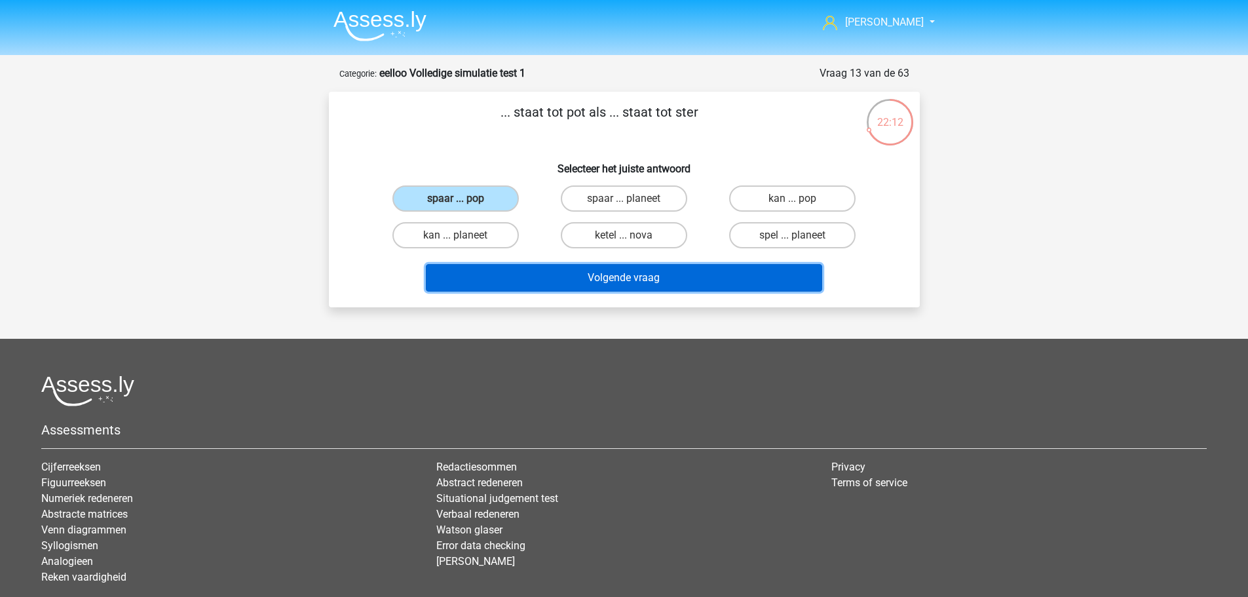
click at [541, 270] on button "Volgende vraag" at bounding box center [624, 278] width 396 height 28
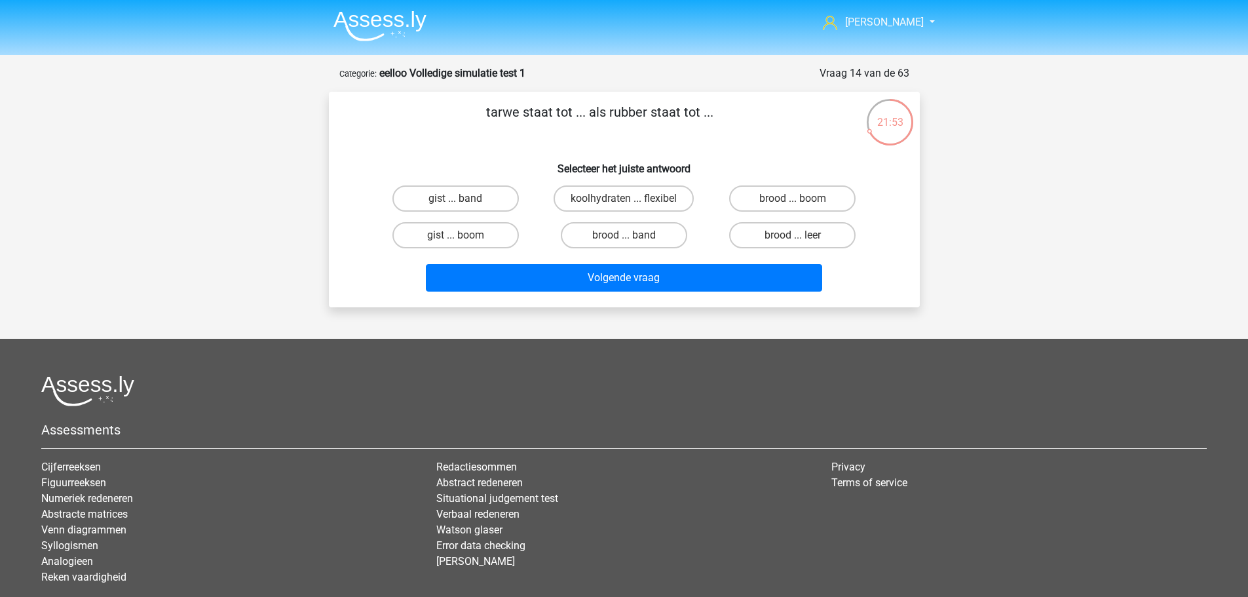
click at [598, 242] on label "brood ... band" at bounding box center [624, 235] width 126 height 26
click at [624, 242] on input "brood ... band" at bounding box center [628, 239] width 9 height 9
radio input "true"
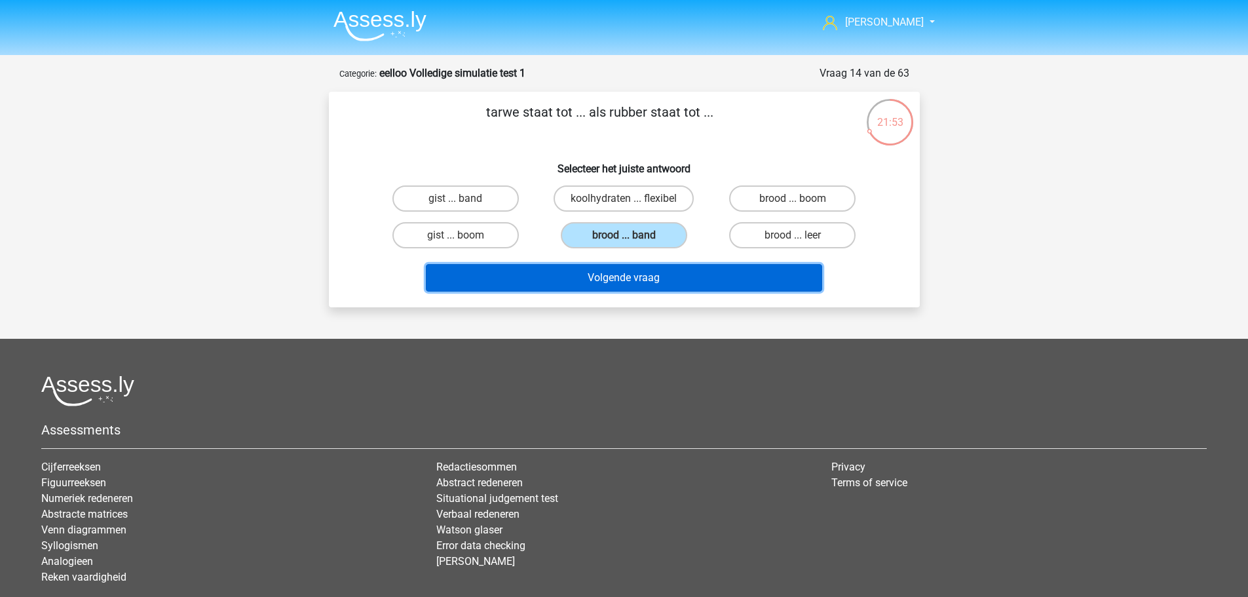
click at [606, 274] on button "Volgende vraag" at bounding box center [624, 278] width 396 height 28
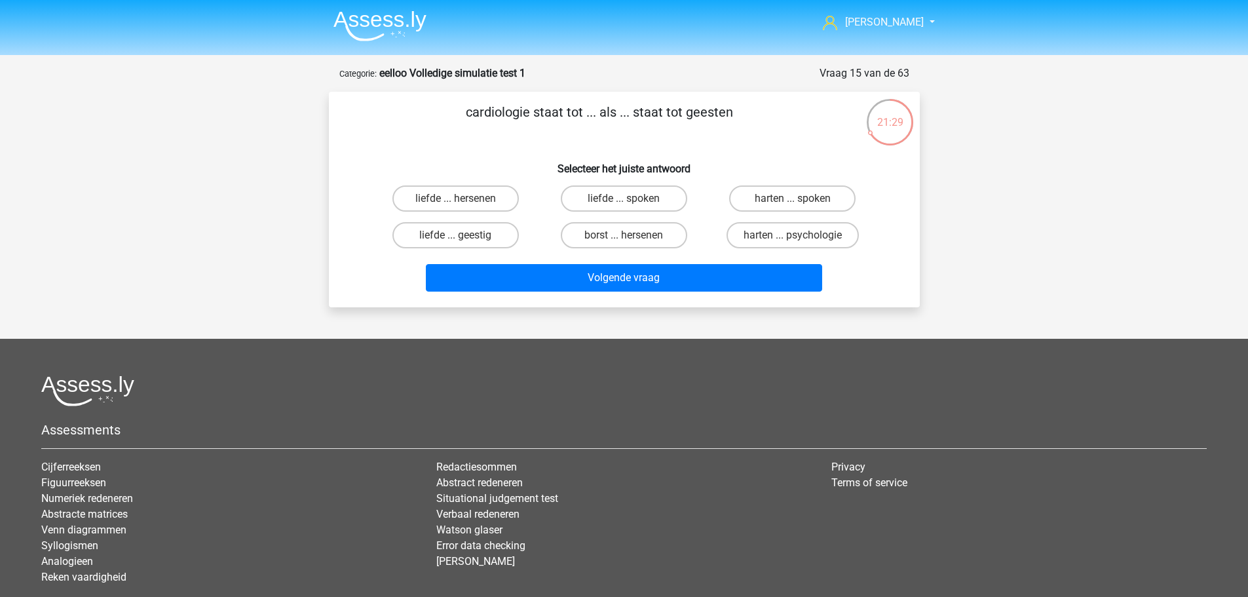
click at [780, 245] on label "harten ... psychologie" at bounding box center [793, 235] width 132 height 26
click at [793, 244] on input "harten ... psychologie" at bounding box center [797, 239] width 9 height 9
radio input "true"
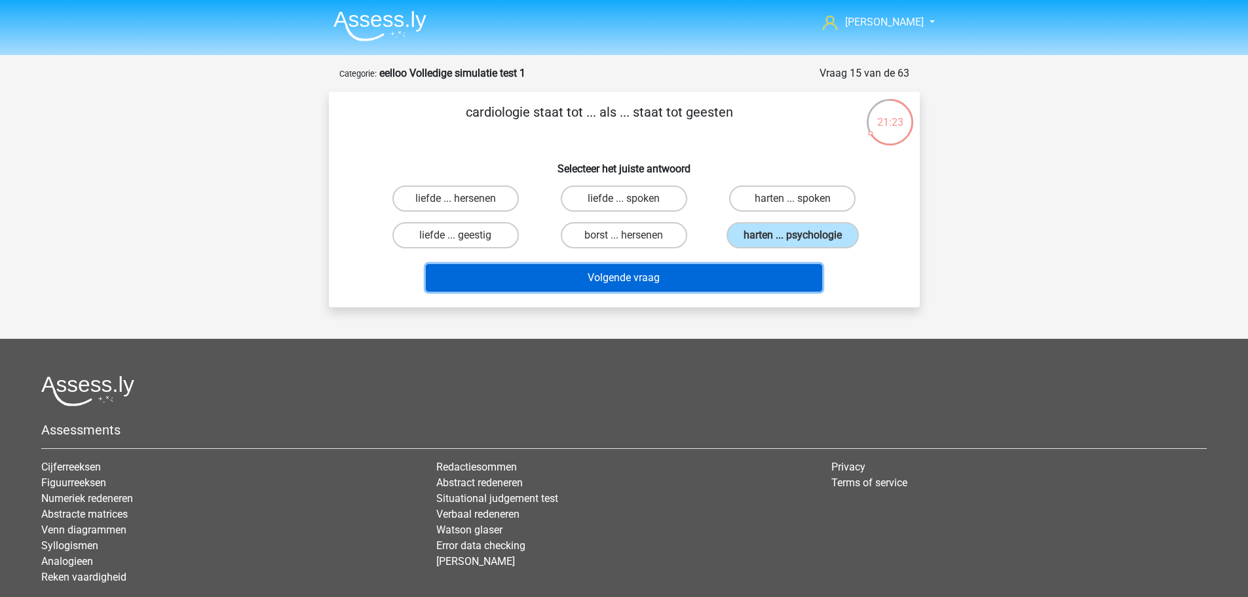
click at [776, 268] on button "Volgende vraag" at bounding box center [624, 278] width 396 height 28
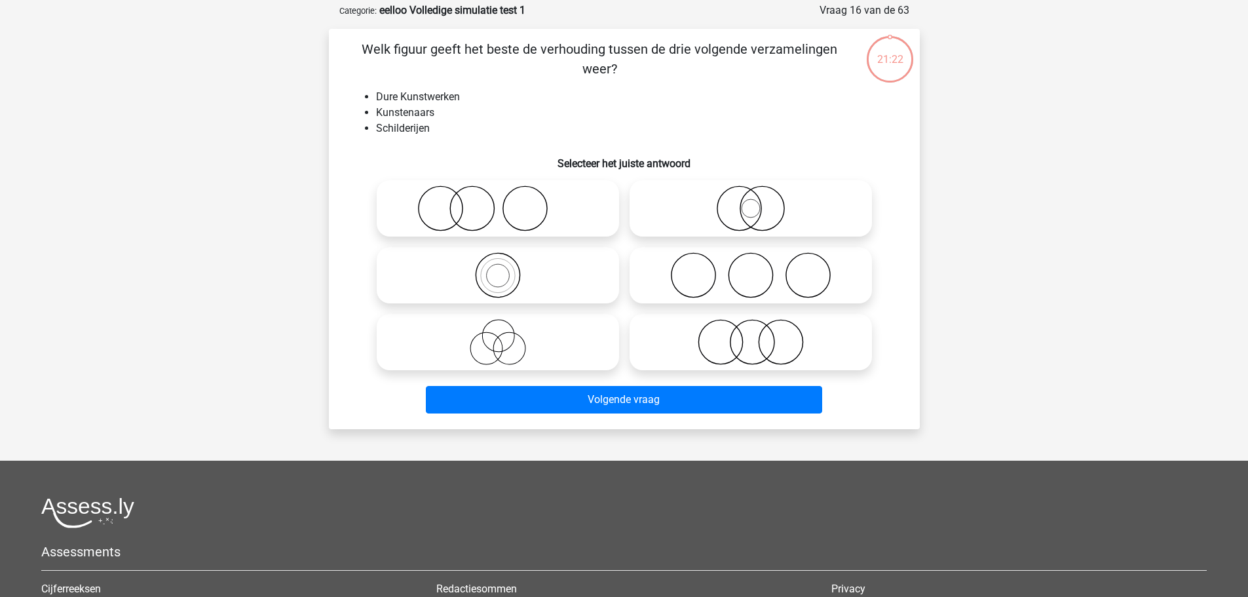
scroll to position [66, 0]
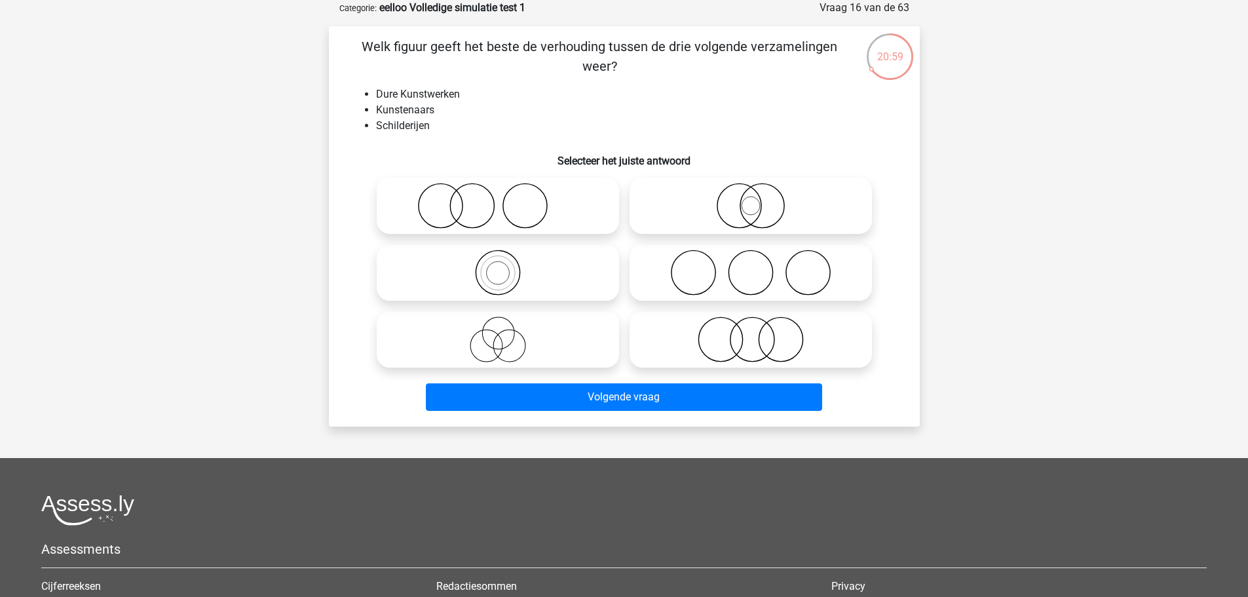
click at [764, 204] on icon at bounding box center [751, 206] width 232 height 46
click at [759, 199] on input "radio" at bounding box center [755, 195] width 9 height 9
radio input "true"
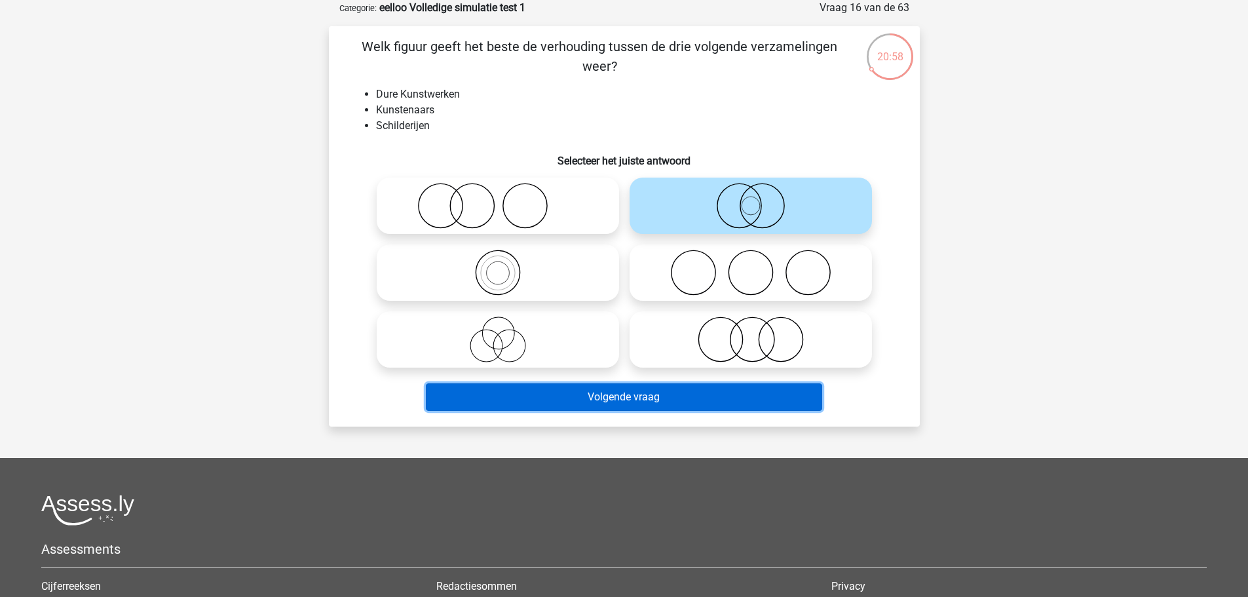
click at [719, 388] on button "Volgende vraag" at bounding box center [624, 397] width 396 height 28
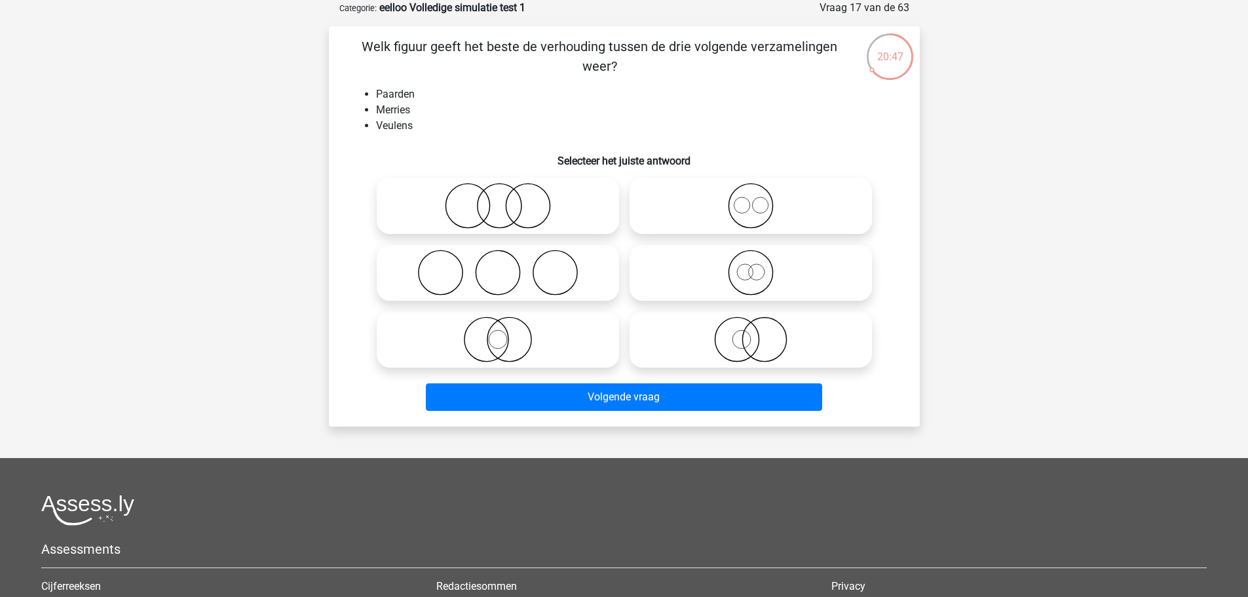
click at [644, 218] on icon at bounding box center [751, 206] width 232 height 46
click at [751, 199] on input "radio" at bounding box center [755, 195] width 9 height 9
radio input "true"
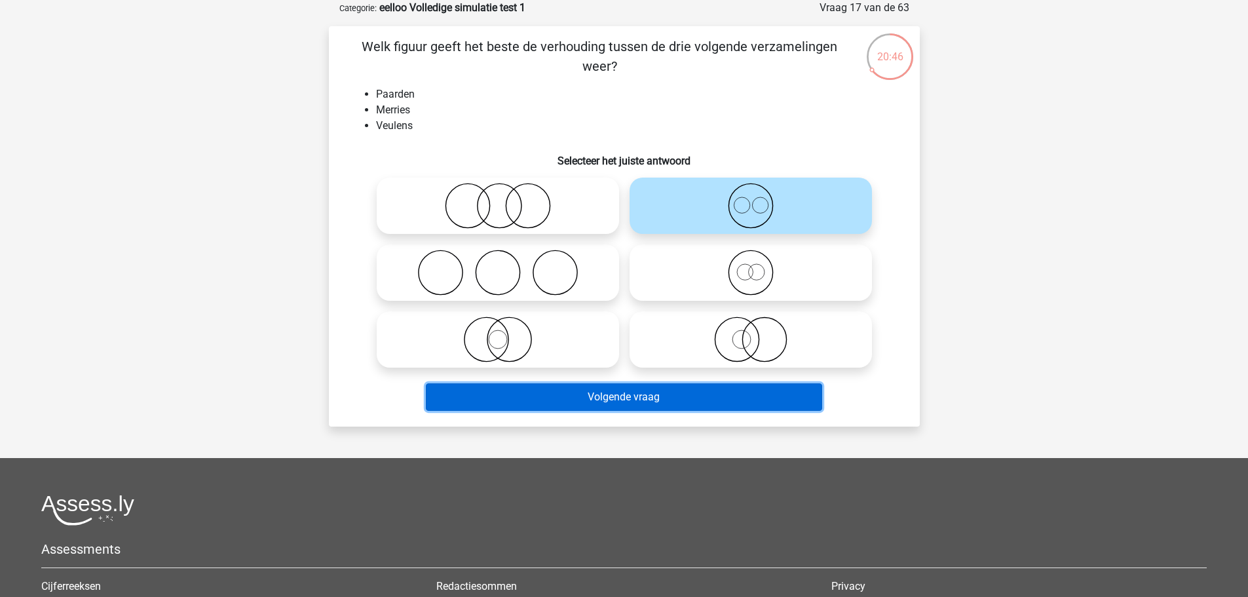
click at [630, 386] on button "Volgende vraag" at bounding box center [624, 397] width 396 height 28
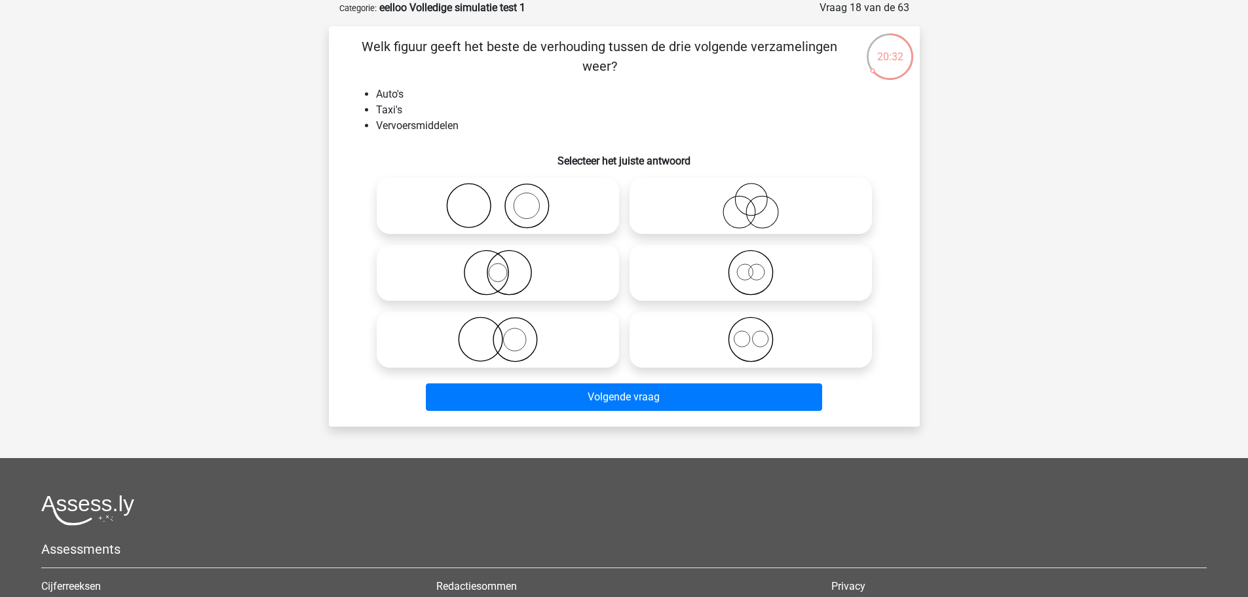
click at [540, 227] on icon at bounding box center [498, 206] width 232 height 46
click at [507, 199] on input "radio" at bounding box center [502, 195] width 9 height 9
radio input "true"
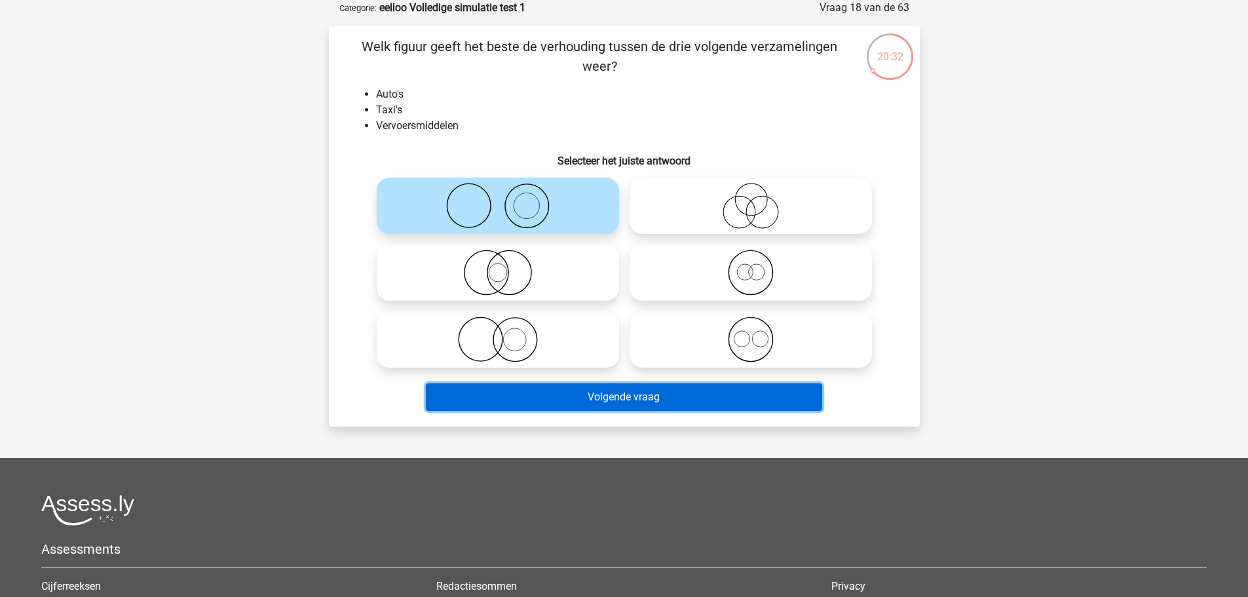
click at [615, 399] on button "Volgende vraag" at bounding box center [624, 397] width 396 height 28
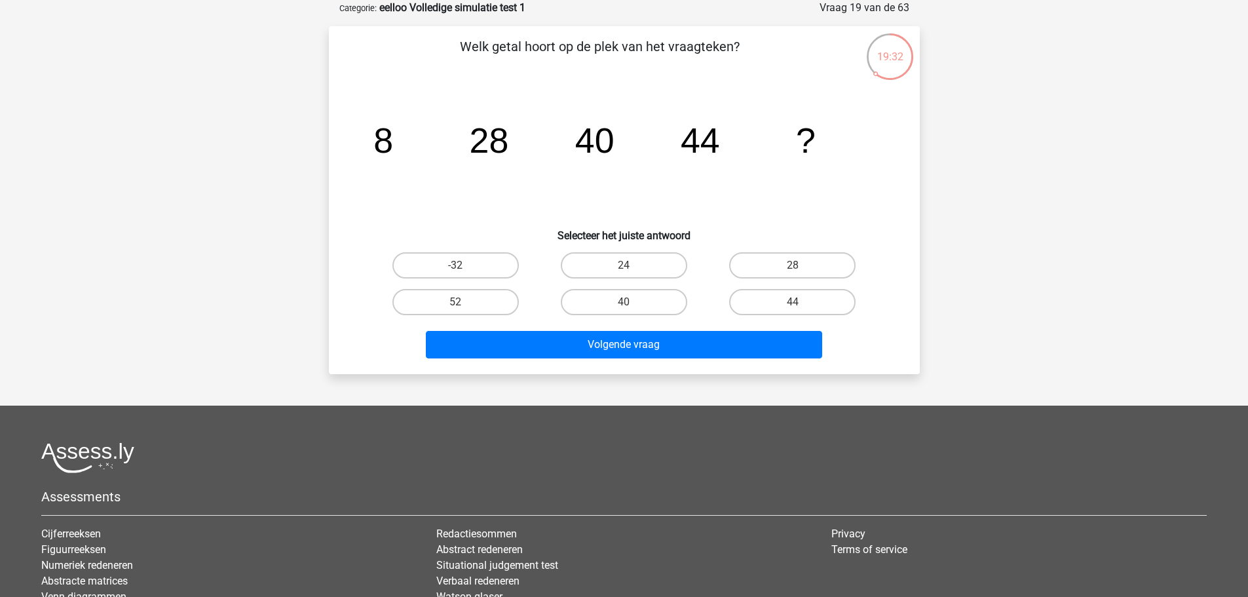
click at [493, 308] on label "52" at bounding box center [455, 302] width 126 height 26
click at [464, 308] on input "52" at bounding box center [459, 306] width 9 height 9
radio input "true"
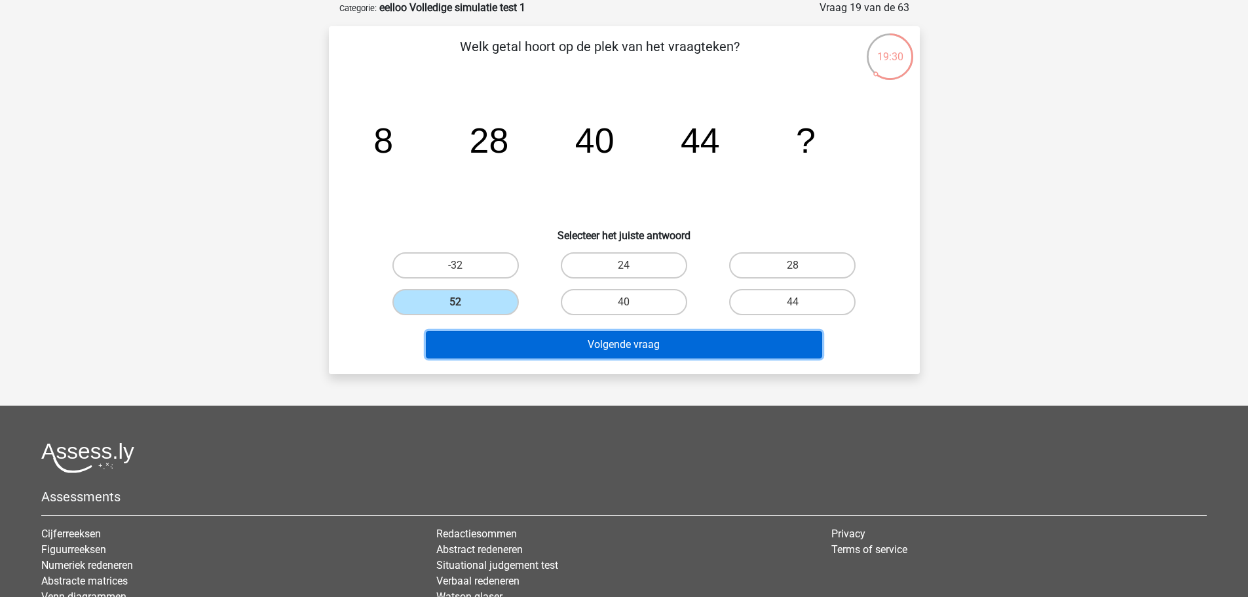
click at [534, 336] on button "Volgende vraag" at bounding box center [624, 345] width 396 height 28
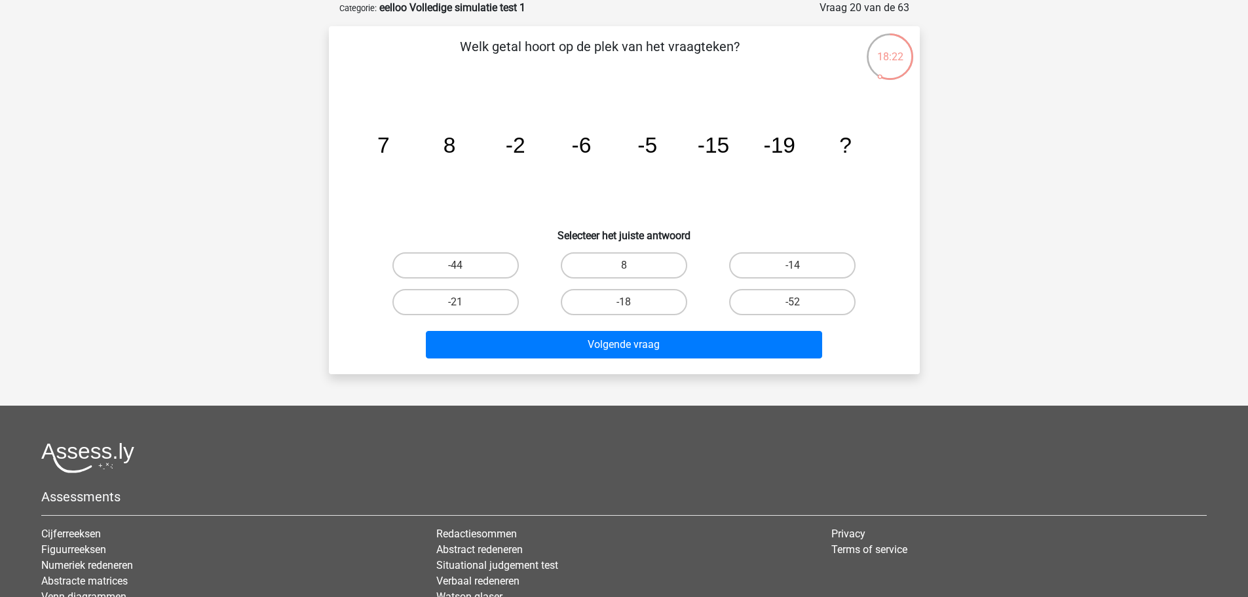
click at [486, 309] on label "-21" at bounding box center [455, 302] width 126 height 26
click at [464, 309] on input "-21" at bounding box center [459, 306] width 9 height 9
radio input "true"
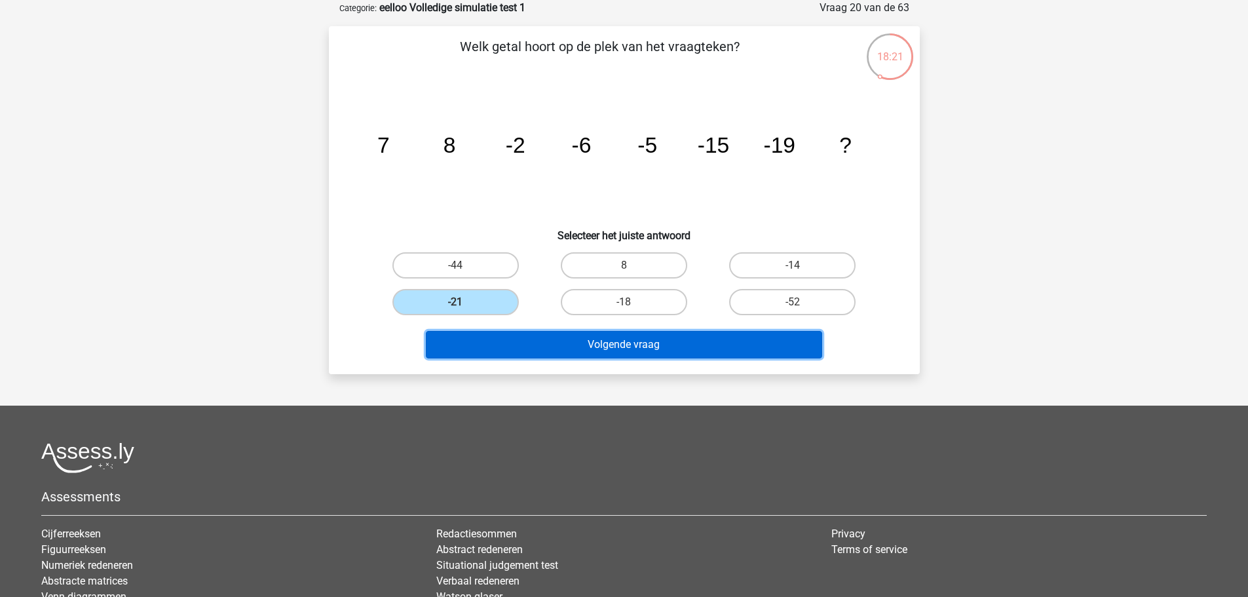
click at [499, 351] on button "Volgende vraag" at bounding box center [624, 345] width 396 height 28
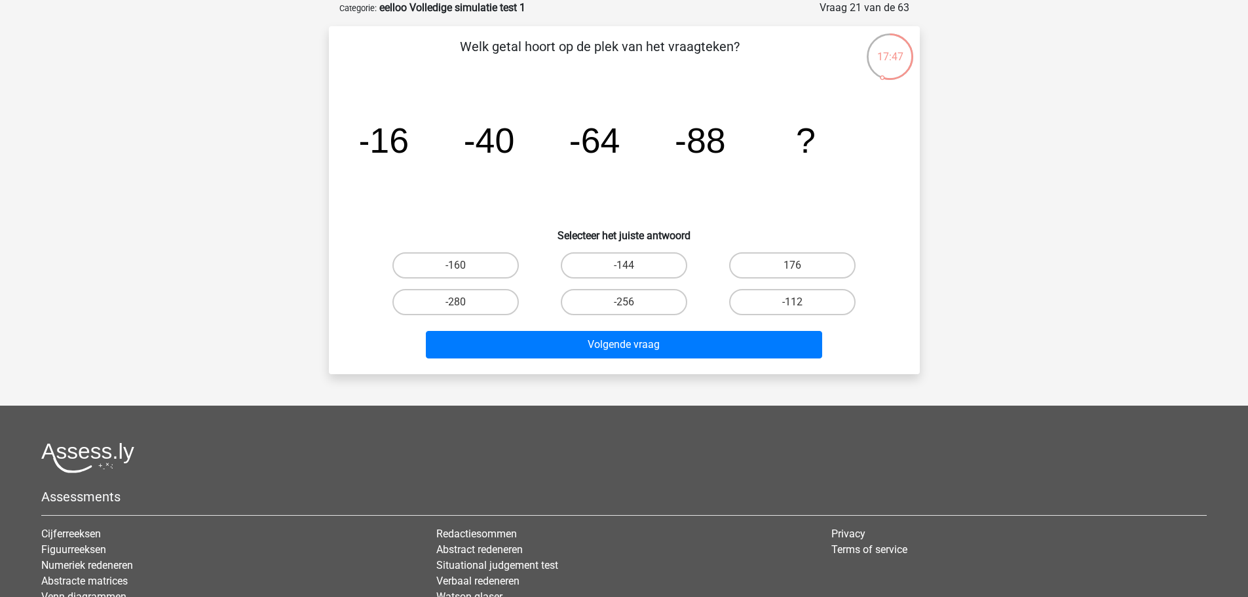
click at [746, 311] on label "-112" at bounding box center [792, 302] width 126 height 26
click at [793, 311] on input "-112" at bounding box center [797, 306] width 9 height 9
radio input "true"
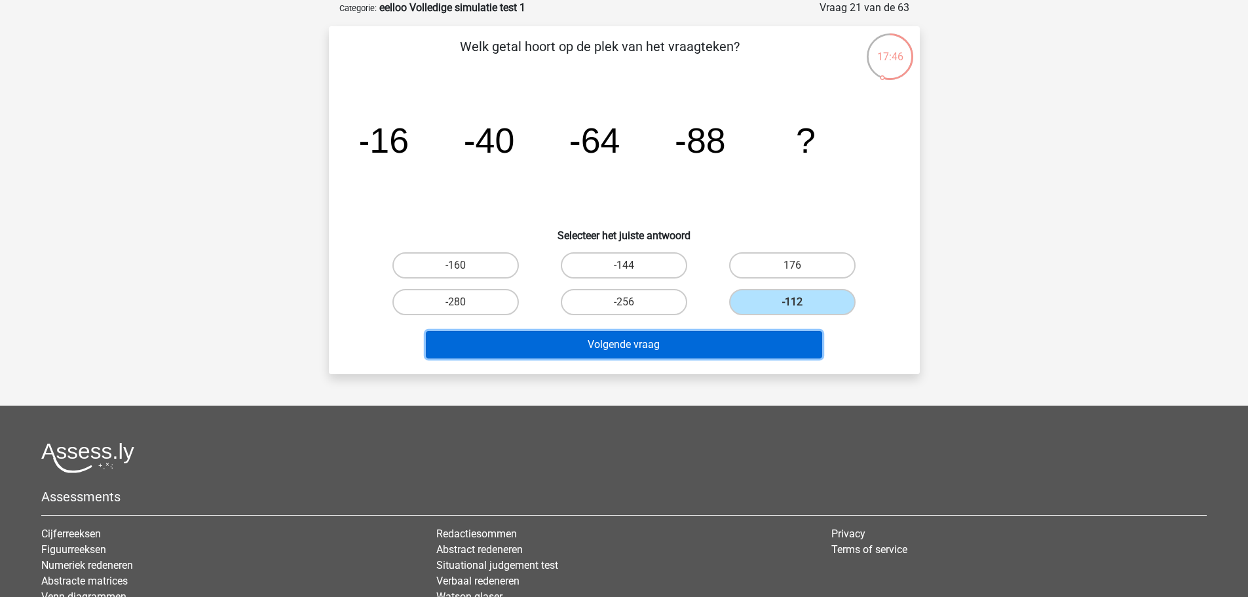
click at [729, 339] on button "Volgende vraag" at bounding box center [624, 345] width 396 height 28
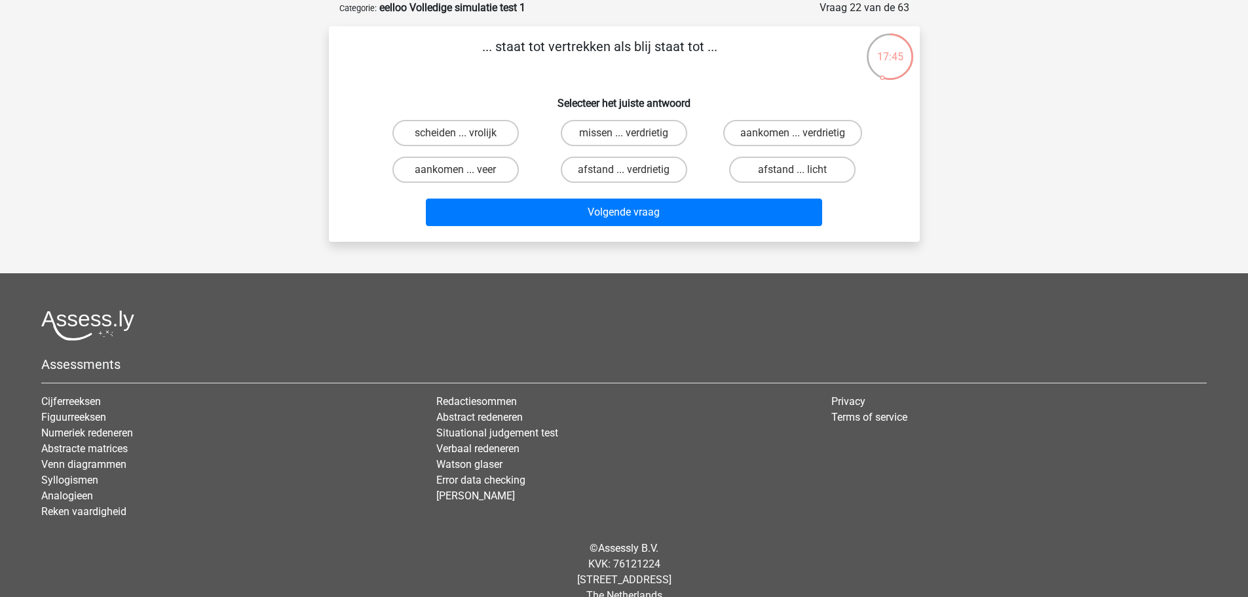
scroll to position [0, 0]
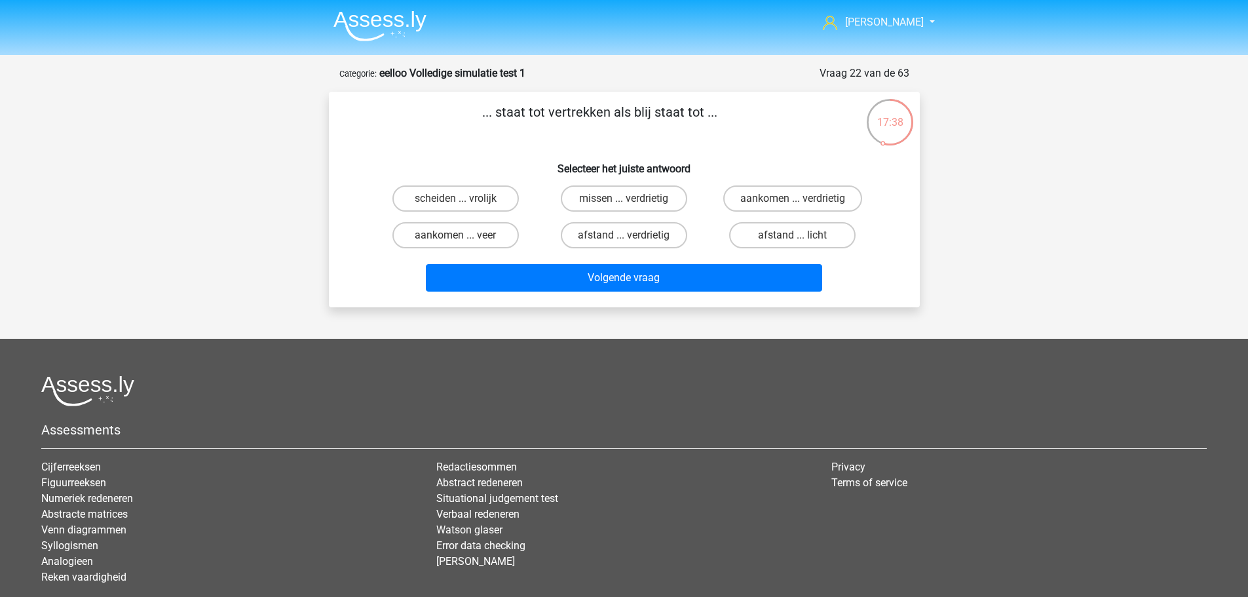
click at [774, 201] on label "aankomen ... verdrietig" at bounding box center [792, 198] width 139 height 26
click at [793, 201] on input "aankomen ... verdrietig" at bounding box center [797, 203] width 9 height 9
radio input "true"
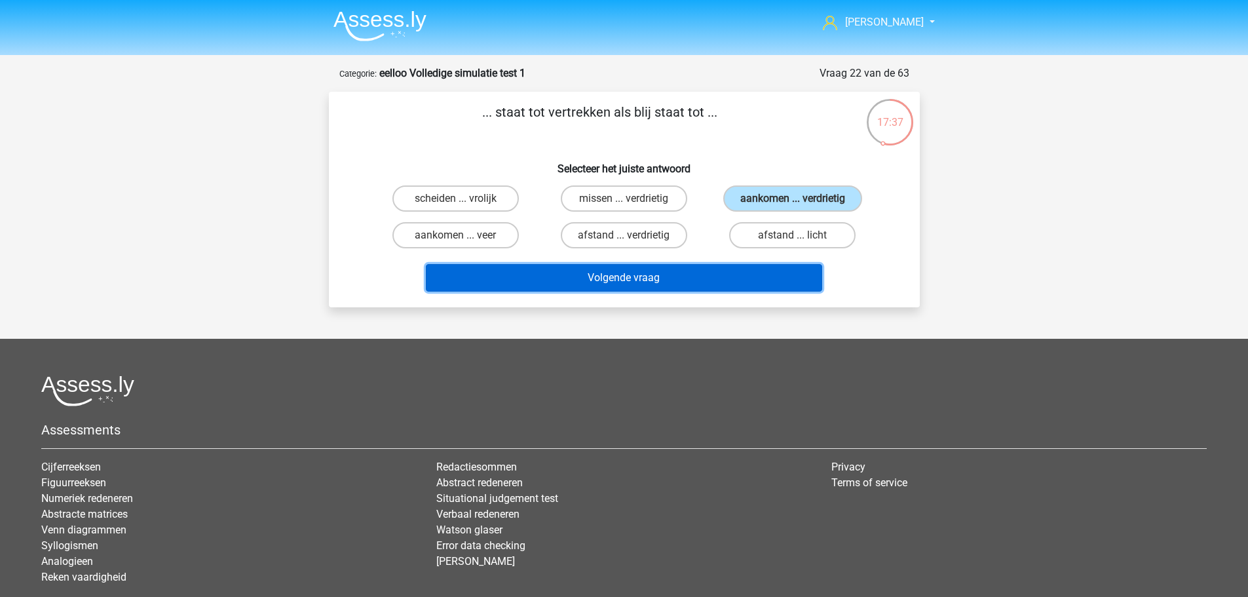
click at [746, 272] on button "Volgende vraag" at bounding box center [624, 278] width 396 height 28
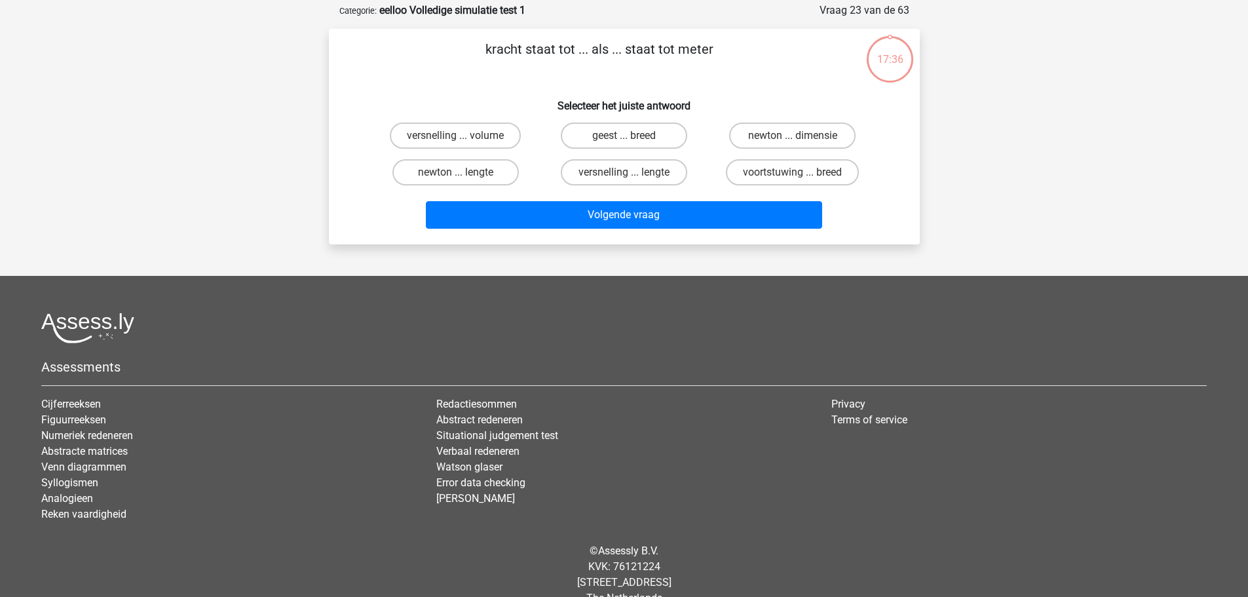
scroll to position [66, 0]
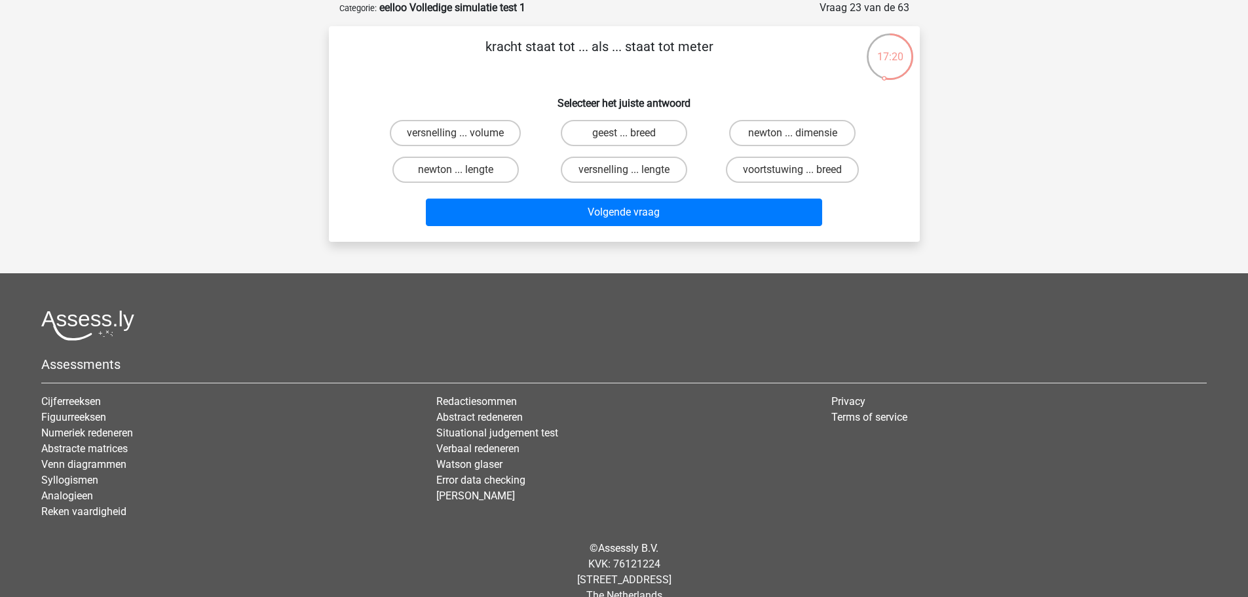
click at [476, 163] on label "newton ... lengte" at bounding box center [455, 170] width 126 height 26
click at [464, 170] on input "newton ... lengte" at bounding box center [459, 174] width 9 height 9
radio input "true"
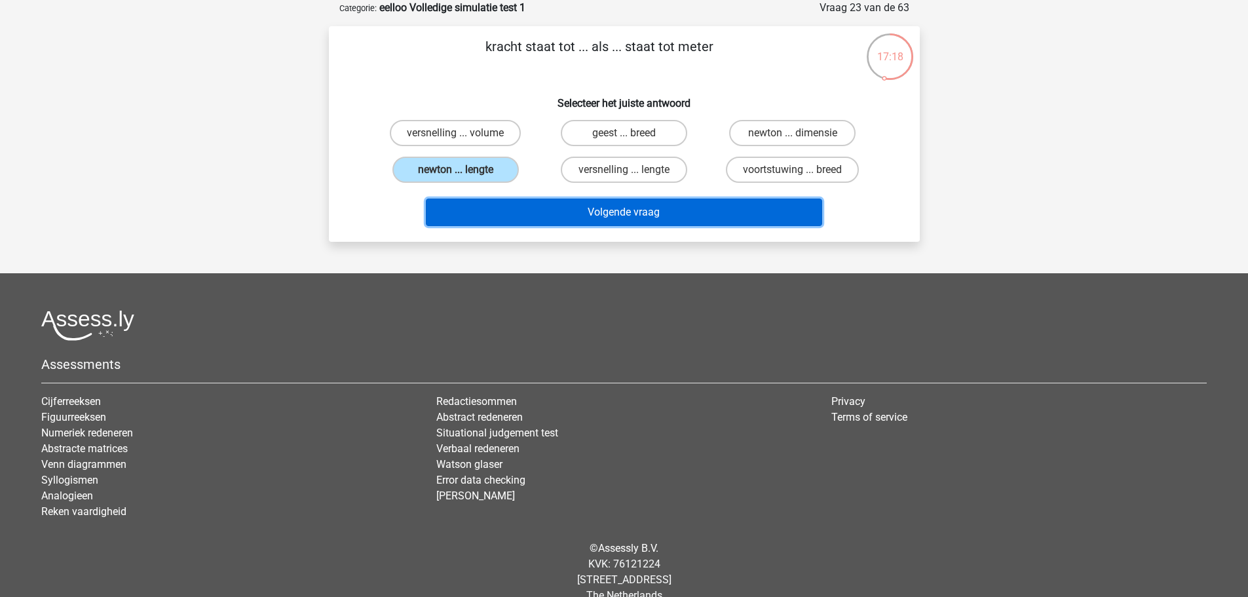
click at [521, 202] on button "Volgende vraag" at bounding box center [624, 213] width 396 height 28
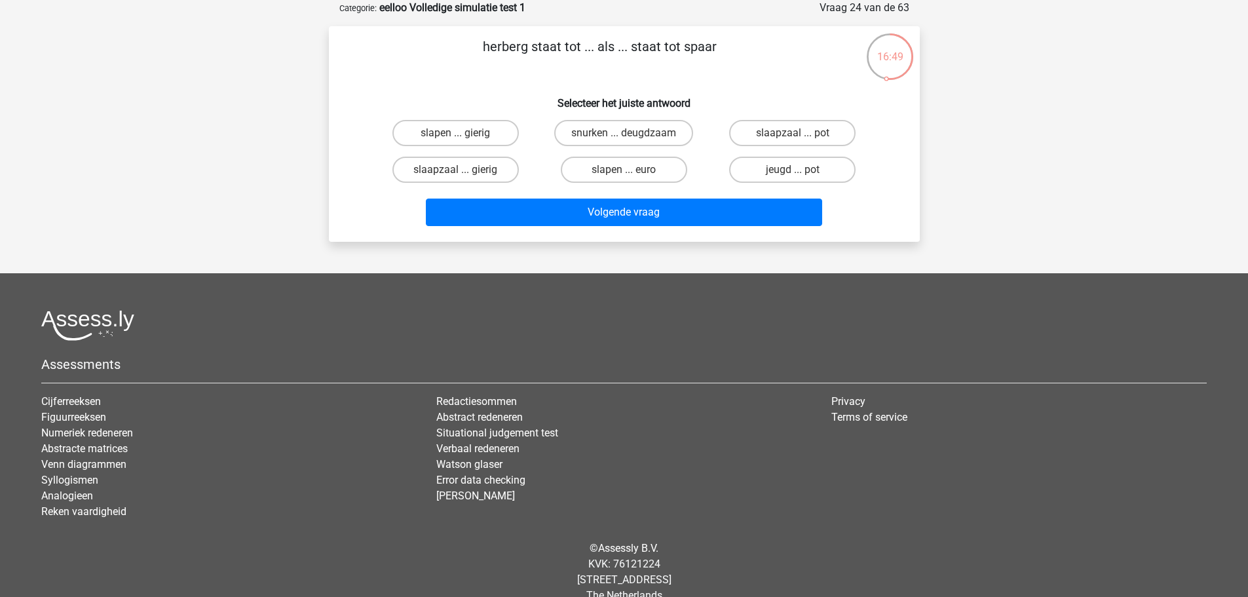
click at [603, 174] on label "slapen ... euro" at bounding box center [624, 170] width 126 height 26
click at [624, 174] on input "slapen ... euro" at bounding box center [628, 174] width 9 height 9
radio input "true"
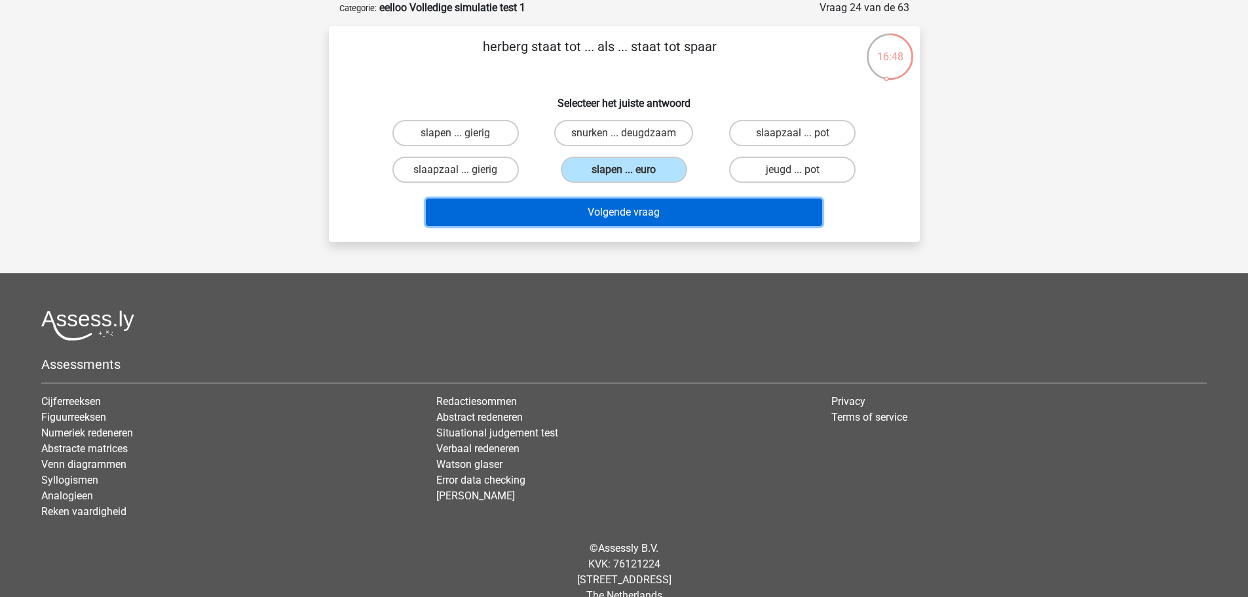
click at [604, 210] on button "Volgende vraag" at bounding box center [624, 213] width 396 height 28
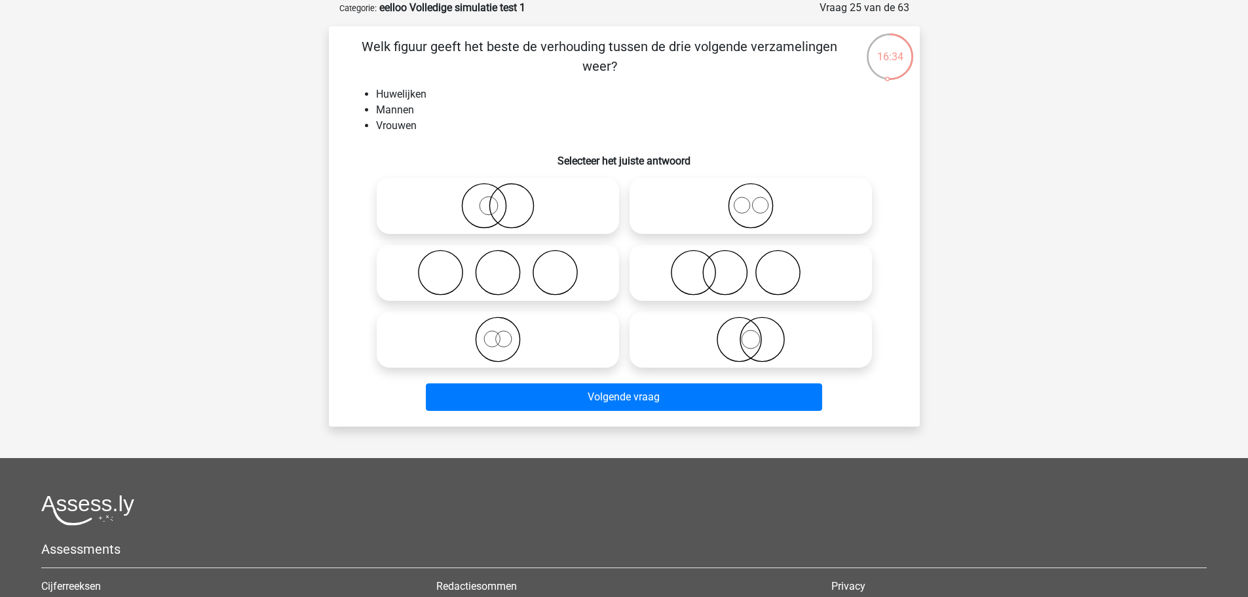
click at [721, 351] on circle at bounding box center [739, 340] width 44 height 44
click at [751, 333] on input "radio" at bounding box center [755, 328] width 9 height 9
radio input "true"
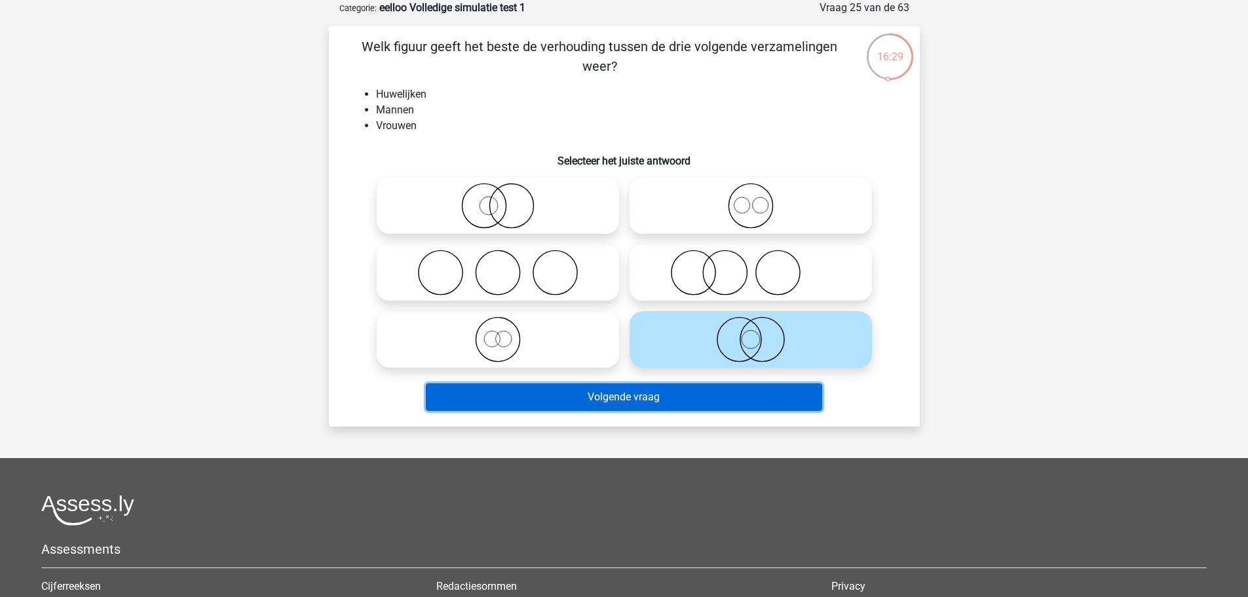
click at [683, 391] on button "Volgende vraag" at bounding box center [624, 397] width 396 height 28
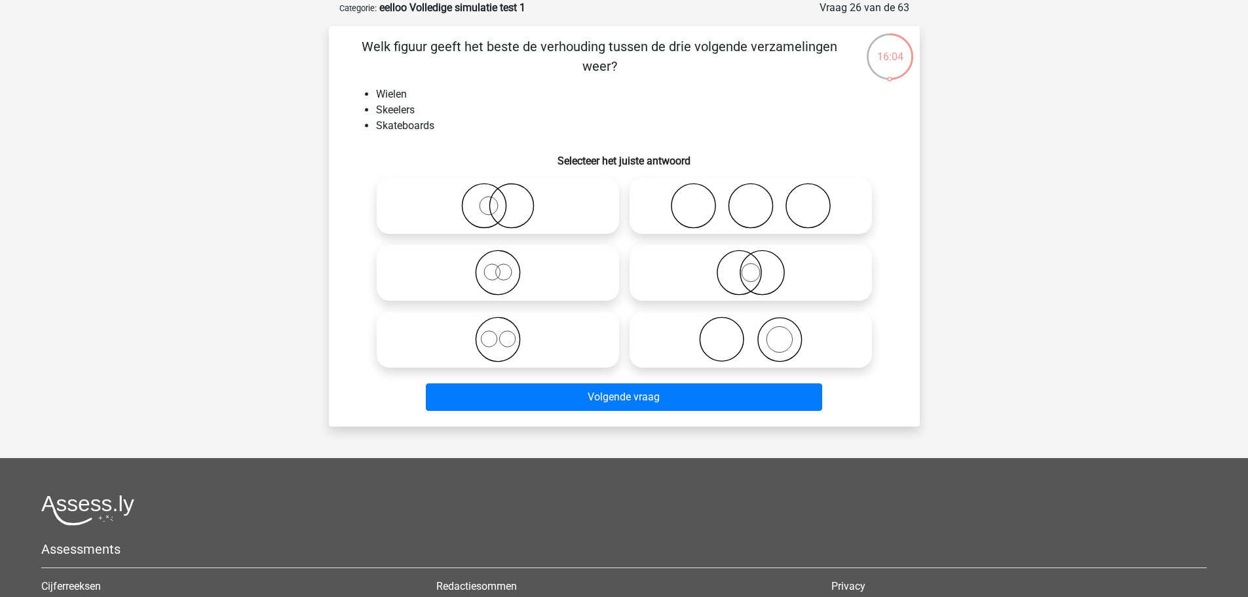
click at [434, 326] on icon at bounding box center [498, 339] width 232 height 46
click at [498, 326] on input "radio" at bounding box center [502, 328] width 9 height 9
radio input "true"
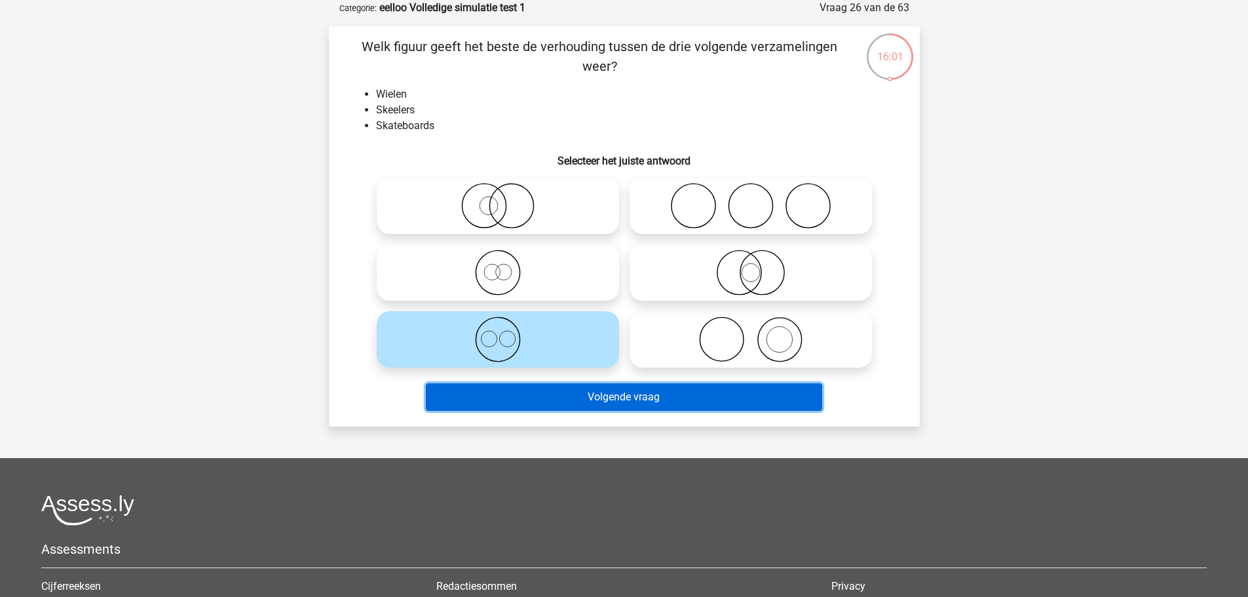
click at [476, 387] on button "Volgende vraag" at bounding box center [624, 397] width 396 height 28
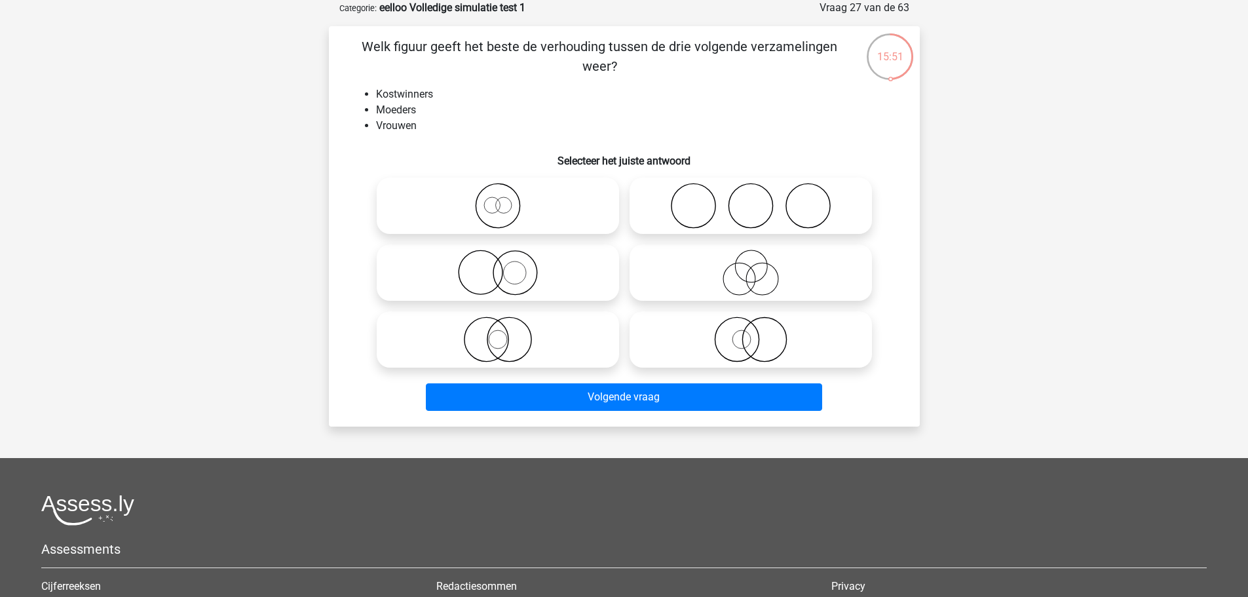
click at [475, 225] on icon at bounding box center [498, 206] width 232 height 46
click at [498, 199] on input "radio" at bounding box center [502, 195] width 9 height 9
radio input "true"
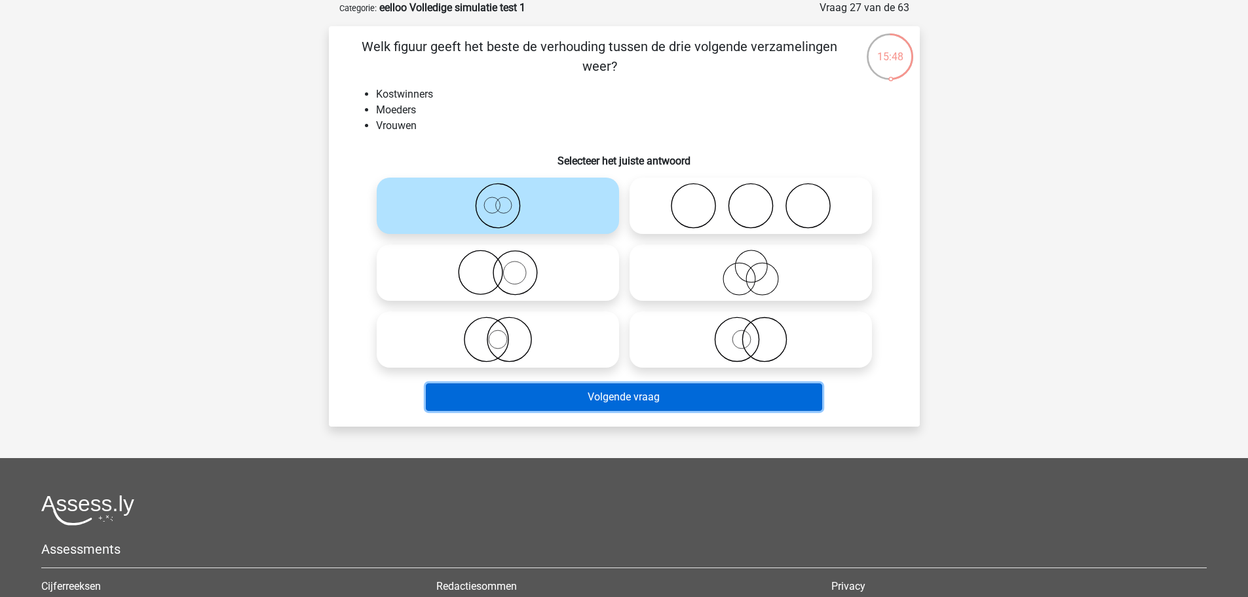
click at [541, 400] on button "Volgende vraag" at bounding box center [624, 397] width 396 height 28
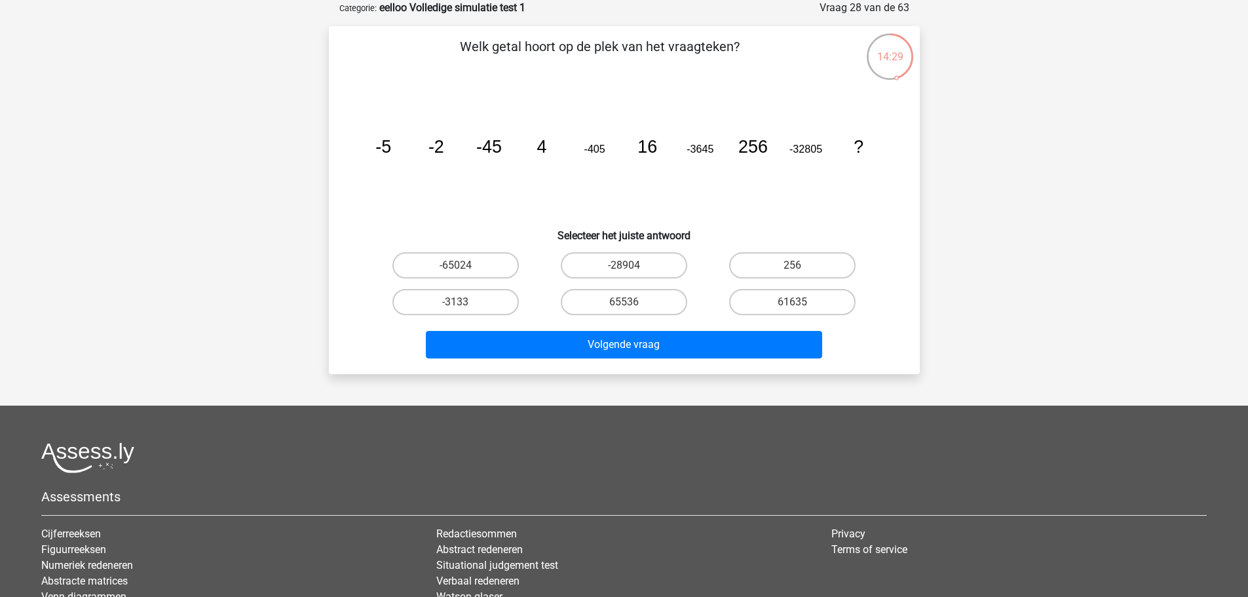
click at [605, 309] on label "65536" at bounding box center [624, 302] width 126 height 26
click at [624, 309] on input "65536" at bounding box center [628, 306] width 9 height 9
radio input "true"
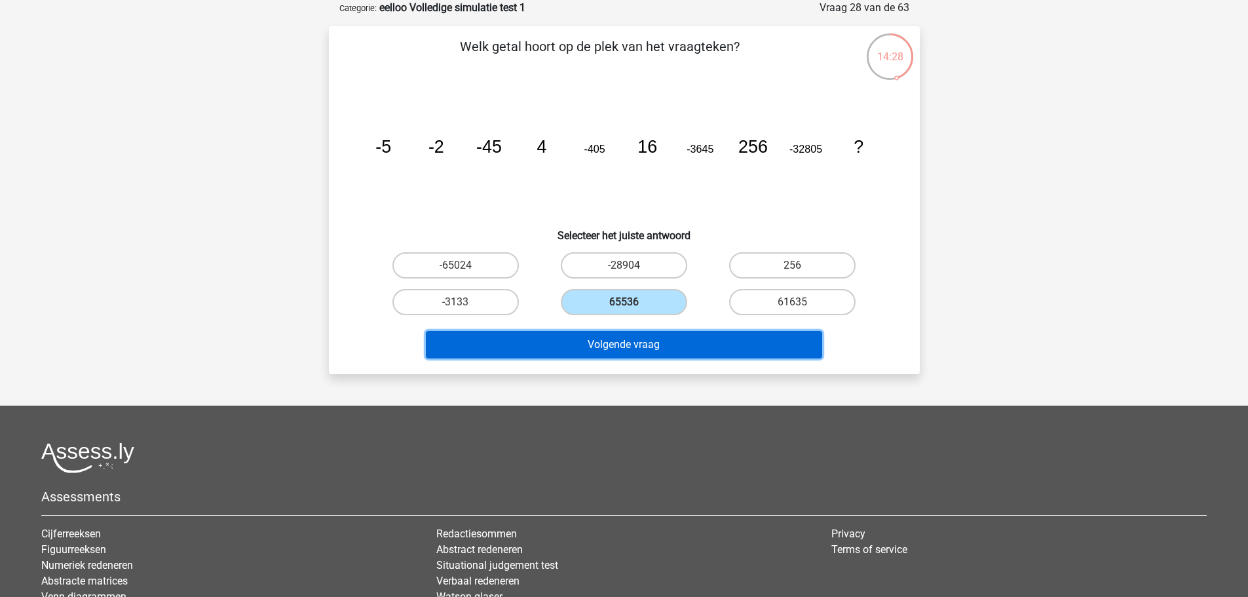
click at [587, 347] on button "Volgende vraag" at bounding box center [624, 345] width 396 height 28
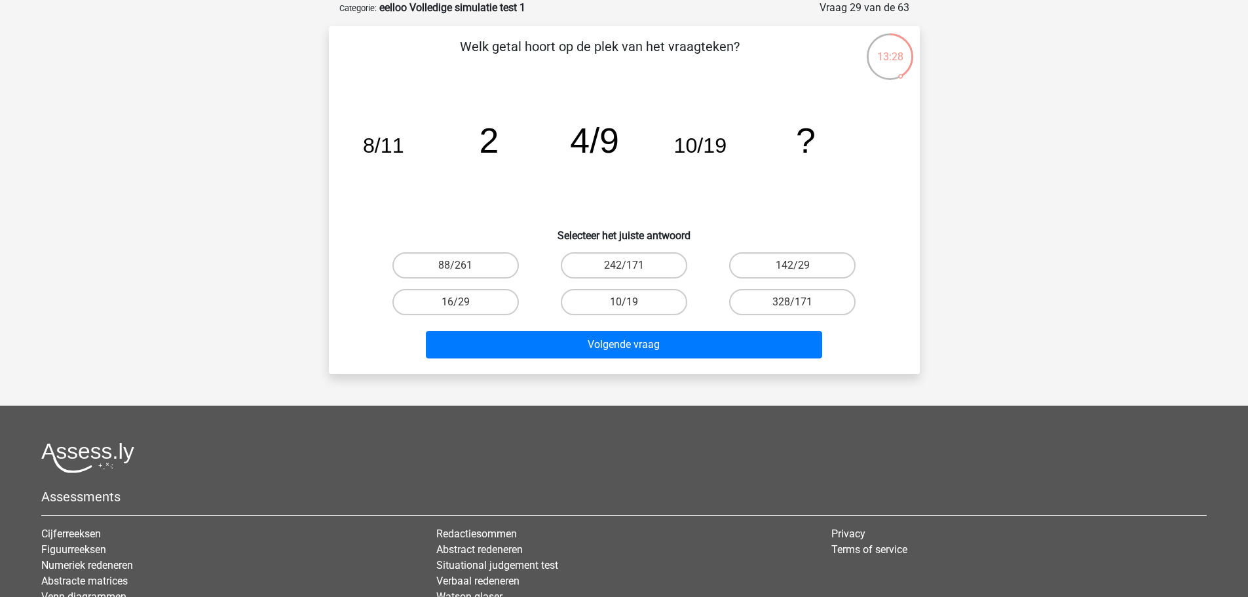
click at [494, 299] on label "16/29" at bounding box center [455, 302] width 126 height 26
click at [464, 302] on input "16/29" at bounding box center [459, 306] width 9 height 9
radio input "true"
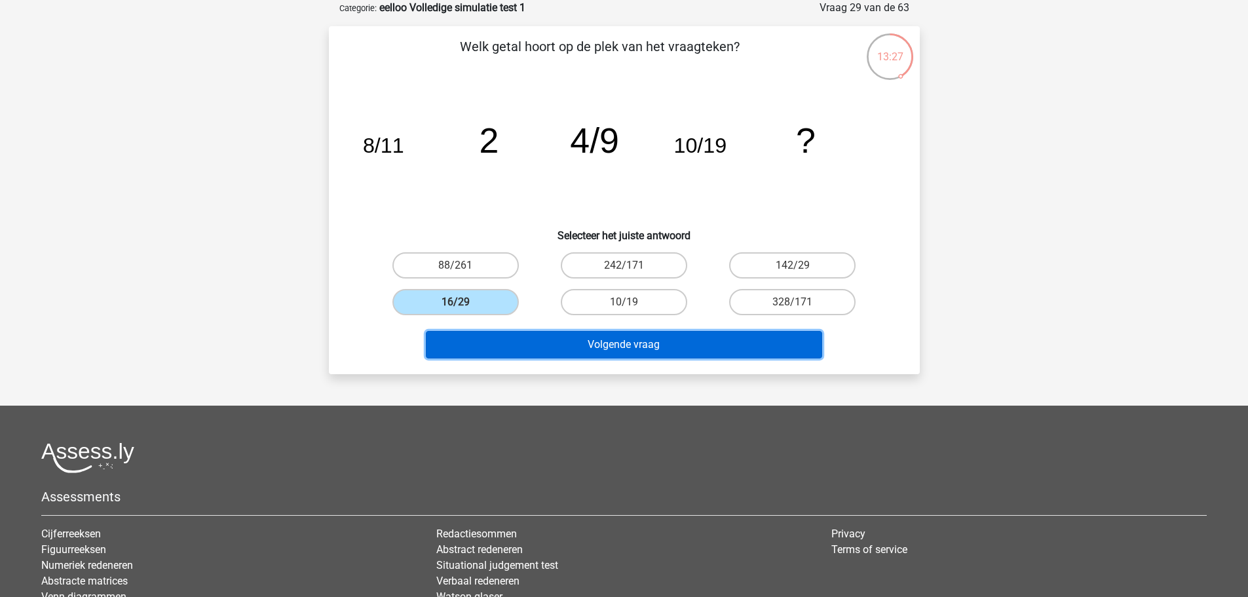
click at [549, 344] on button "Volgende vraag" at bounding box center [624, 345] width 396 height 28
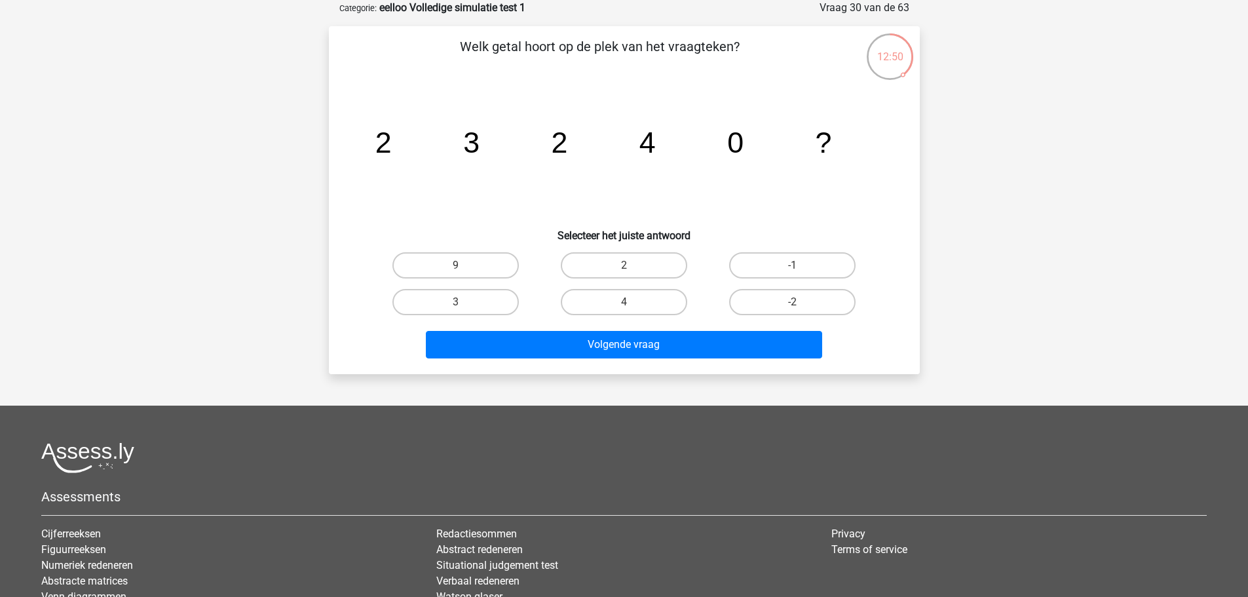
click at [738, 303] on label "-2" at bounding box center [792, 302] width 126 height 26
click at [793, 303] on input "-2" at bounding box center [797, 306] width 9 height 9
radio input "true"
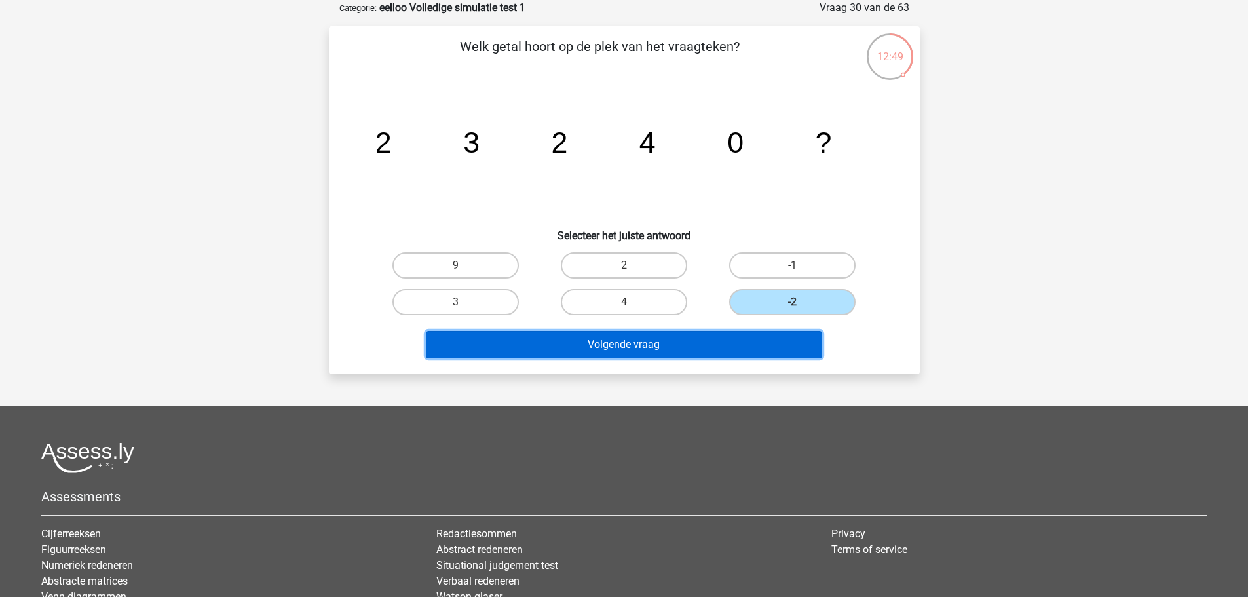
click at [734, 334] on button "Volgende vraag" at bounding box center [624, 345] width 396 height 28
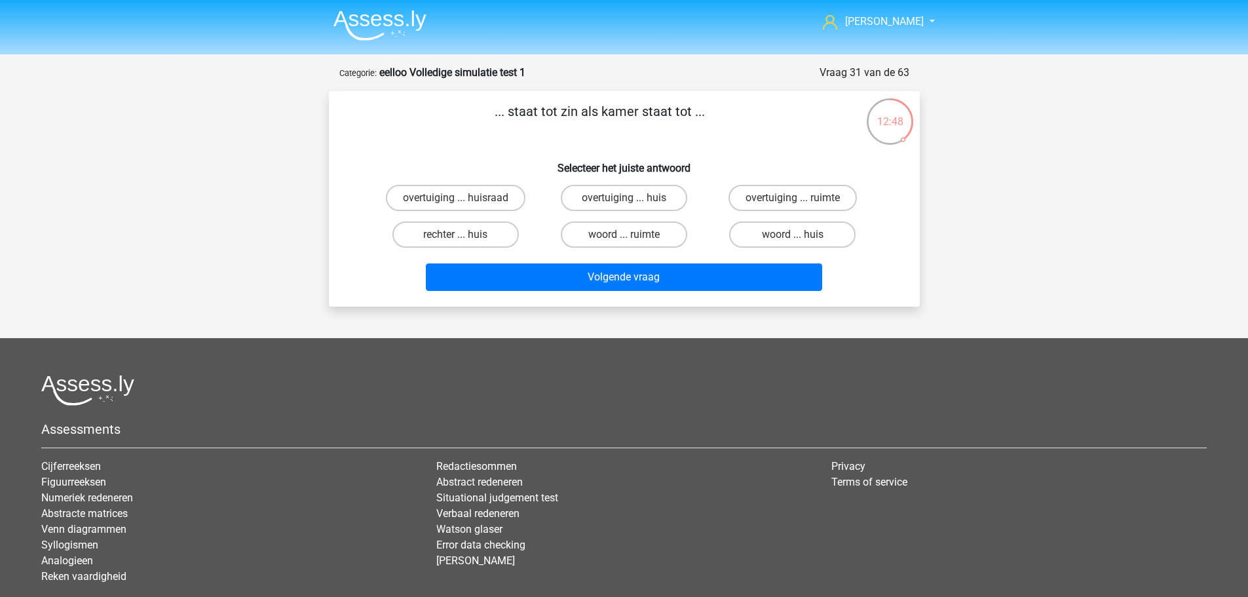
scroll to position [0, 0]
click at [738, 238] on label "woord ... huis" at bounding box center [792, 235] width 126 height 26
click at [793, 238] on input "woord ... huis" at bounding box center [797, 239] width 9 height 9
radio input "true"
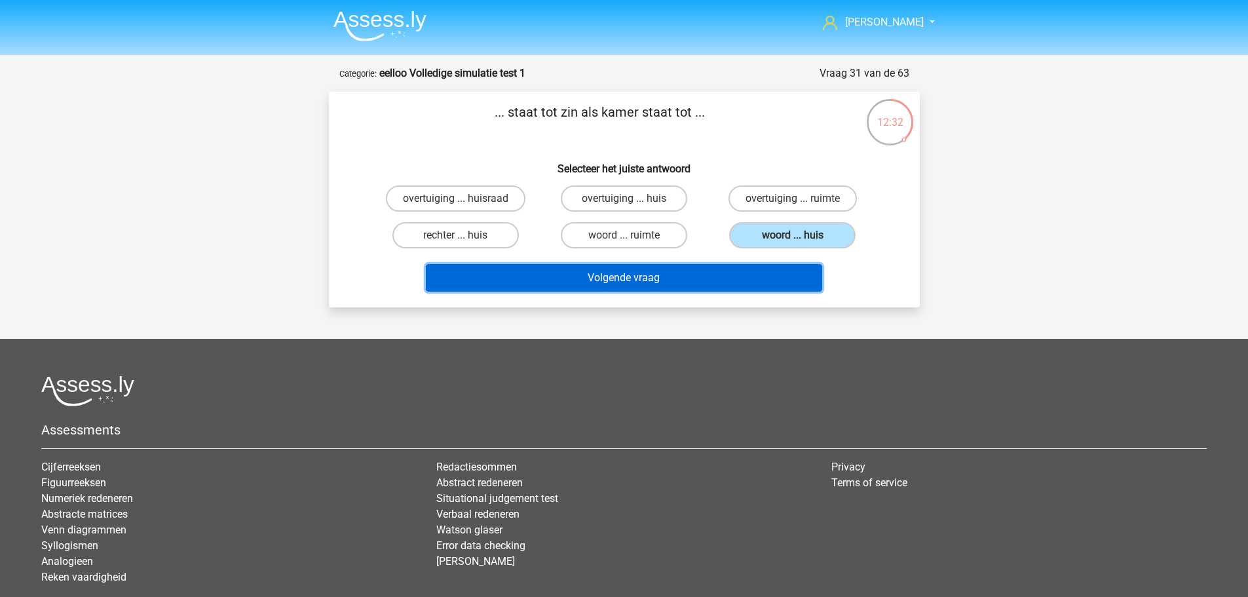
click at [712, 273] on button "Volgende vraag" at bounding box center [624, 278] width 396 height 28
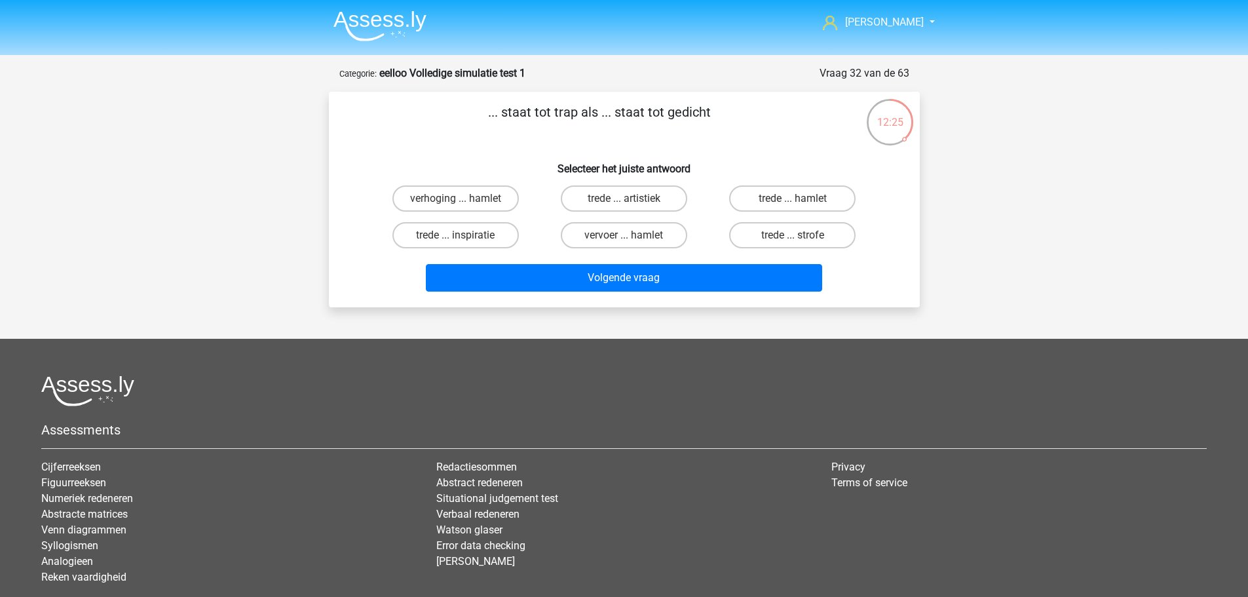
click at [529, 261] on div "Volgende vraag" at bounding box center [624, 275] width 549 height 43
click at [808, 242] on label "trede ... strofe" at bounding box center [792, 235] width 126 height 26
click at [801, 242] on input "trede ... strofe" at bounding box center [797, 239] width 9 height 9
radio input "true"
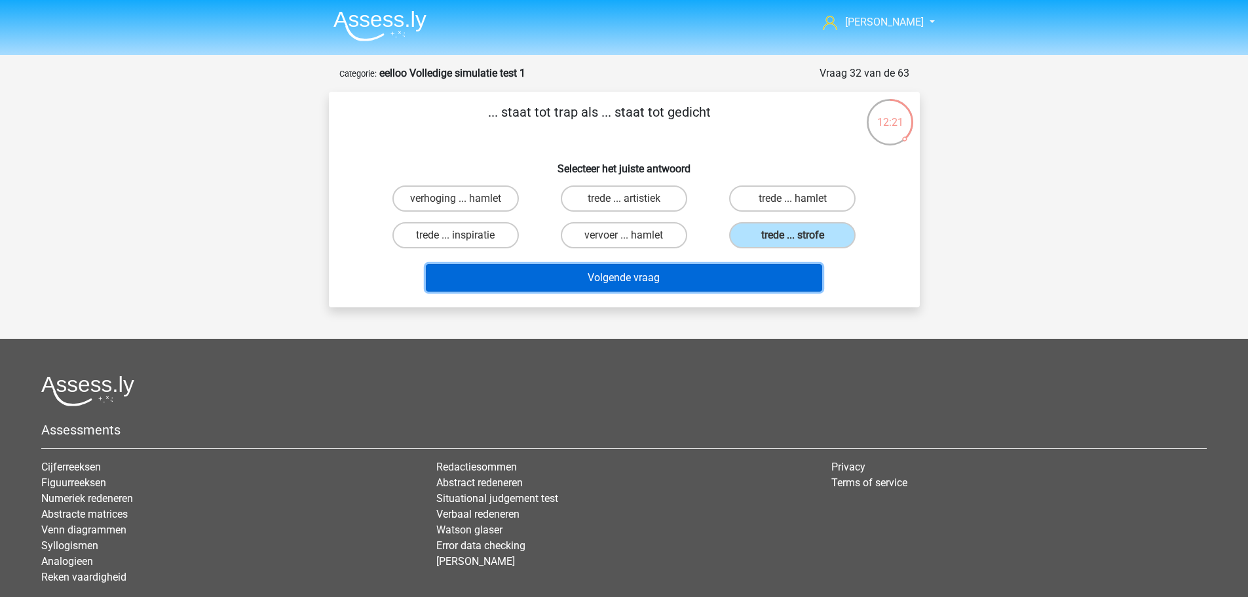
click at [747, 273] on button "Volgende vraag" at bounding box center [624, 278] width 396 height 28
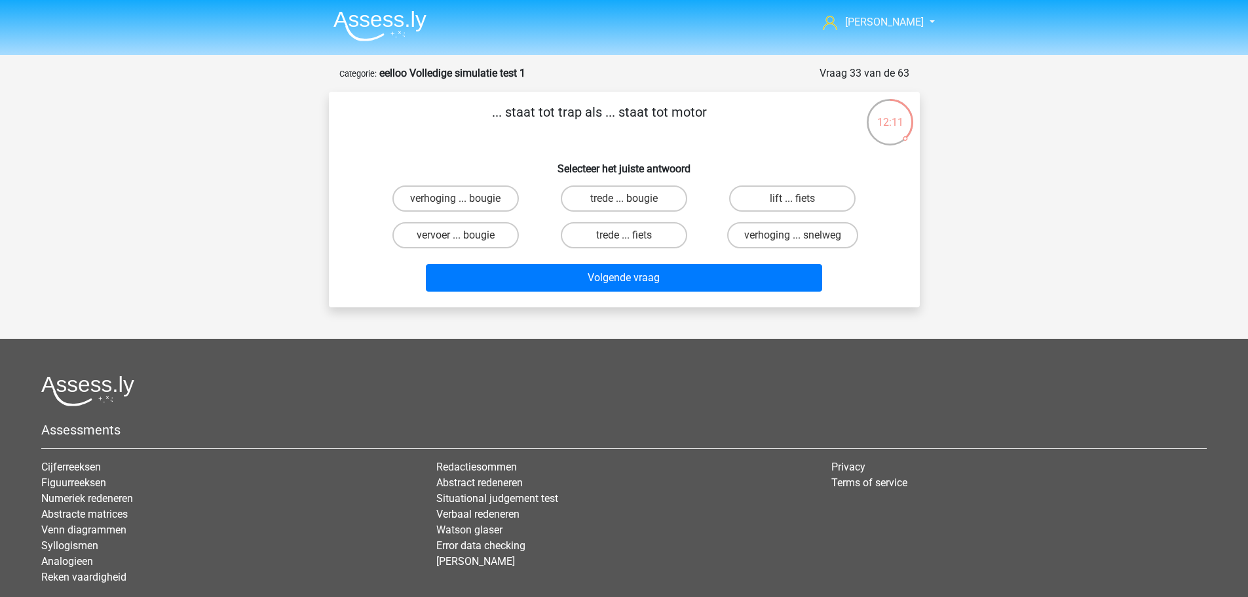
click at [754, 208] on label "lift ... fiets" at bounding box center [792, 198] width 126 height 26
click at [793, 207] on input "lift ... fiets" at bounding box center [797, 203] width 9 height 9
radio input "true"
click at [655, 240] on label "trede ... fiets" at bounding box center [624, 235] width 126 height 26
click at [632, 240] on input "trede ... fiets" at bounding box center [628, 239] width 9 height 9
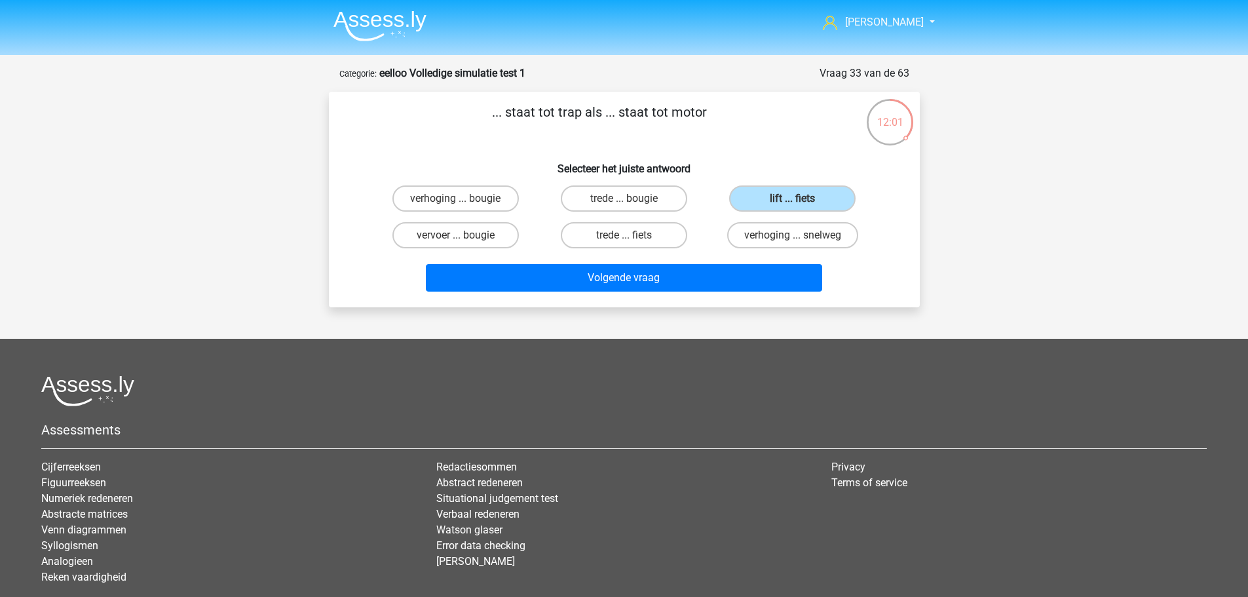
radio input "true"
click at [655, 206] on label "trede ... bougie" at bounding box center [624, 198] width 126 height 26
click at [632, 206] on input "trede ... bougie" at bounding box center [628, 203] width 9 height 9
radio input "true"
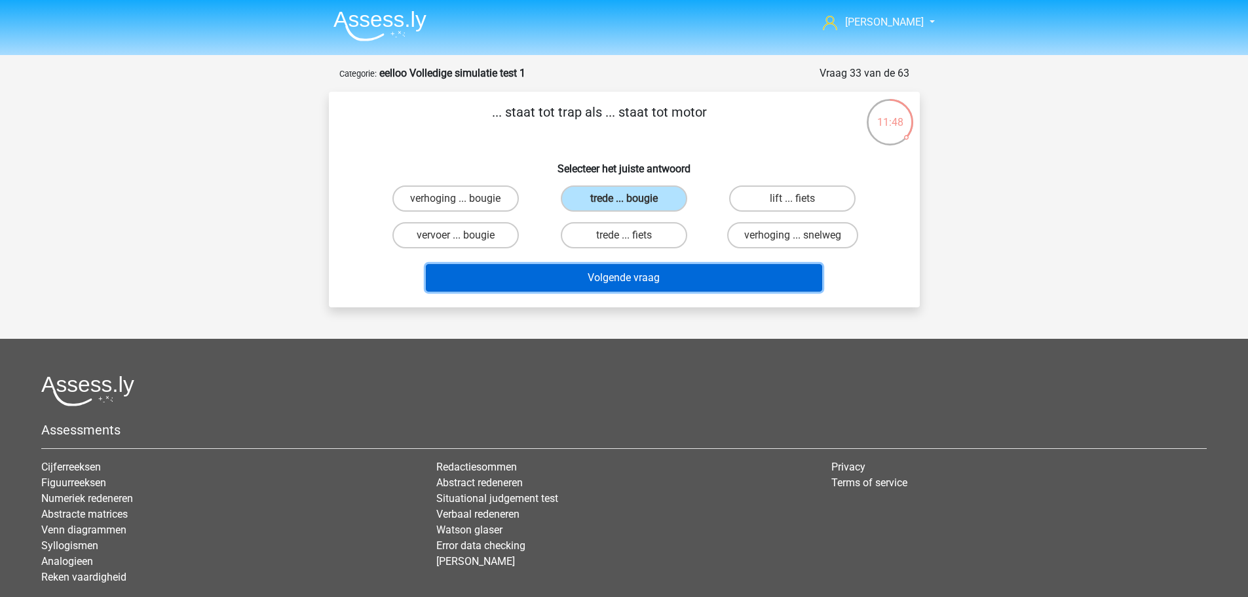
click at [705, 286] on button "Volgende vraag" at bounding box center [624, 278] width 396 height 28
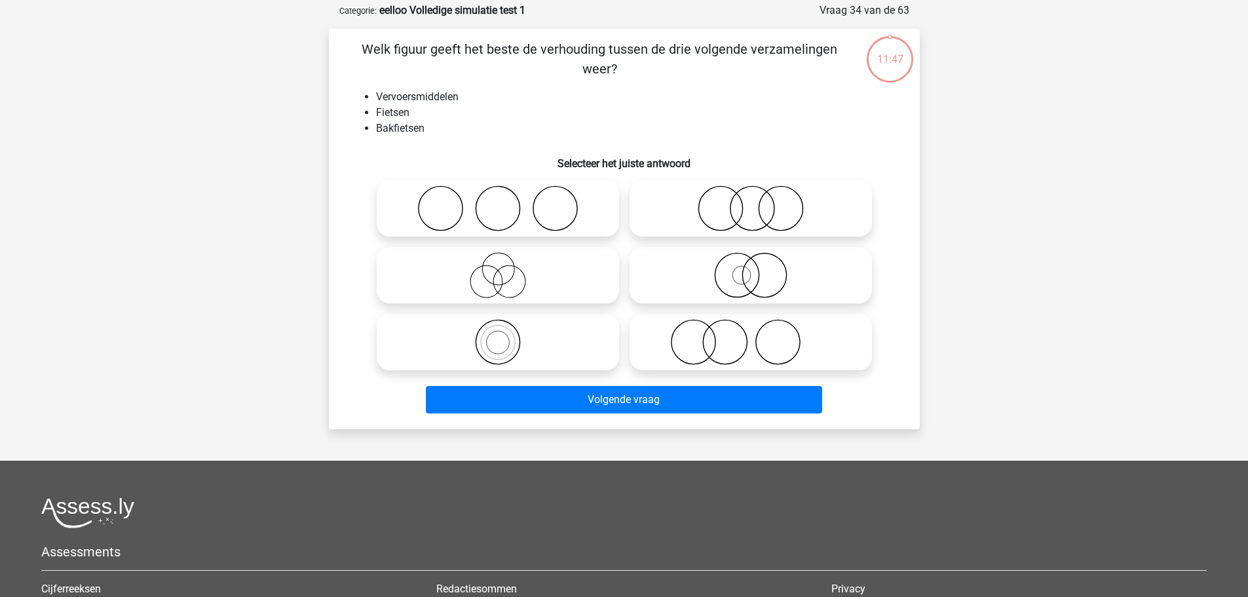
scroll to position [66, 0]
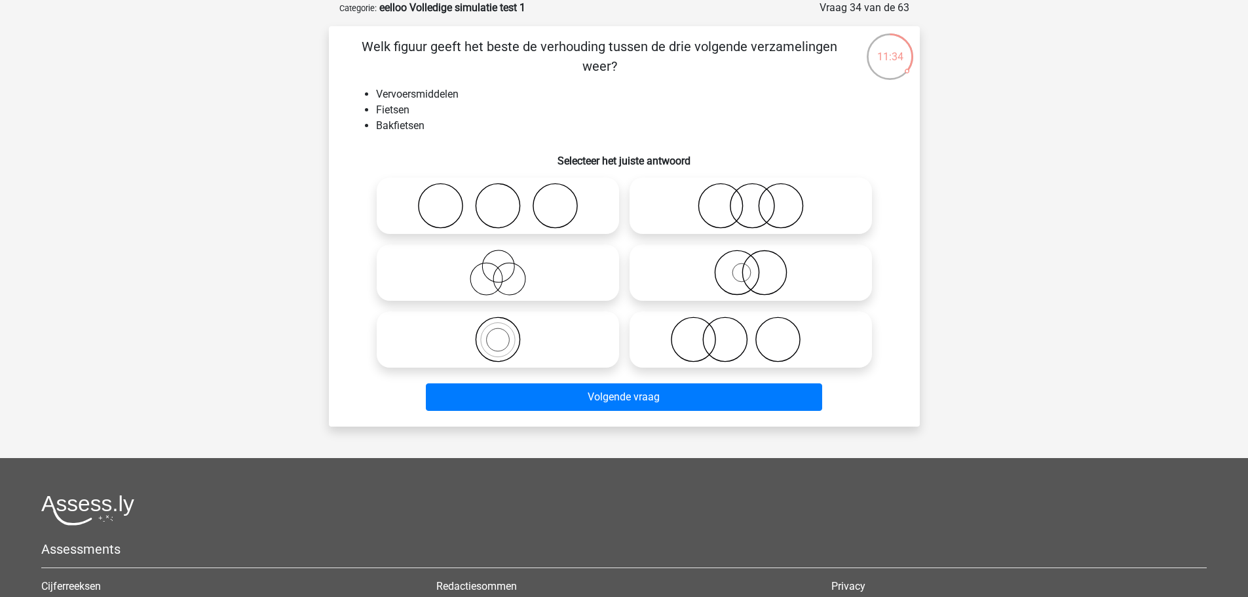
click at [586, 335] on icon at bounding box center [498, 339] width 232 height 46
click at [507, 333] on input "radio" at bounding box center [502, 328] width 9 height 9
radio input "true"
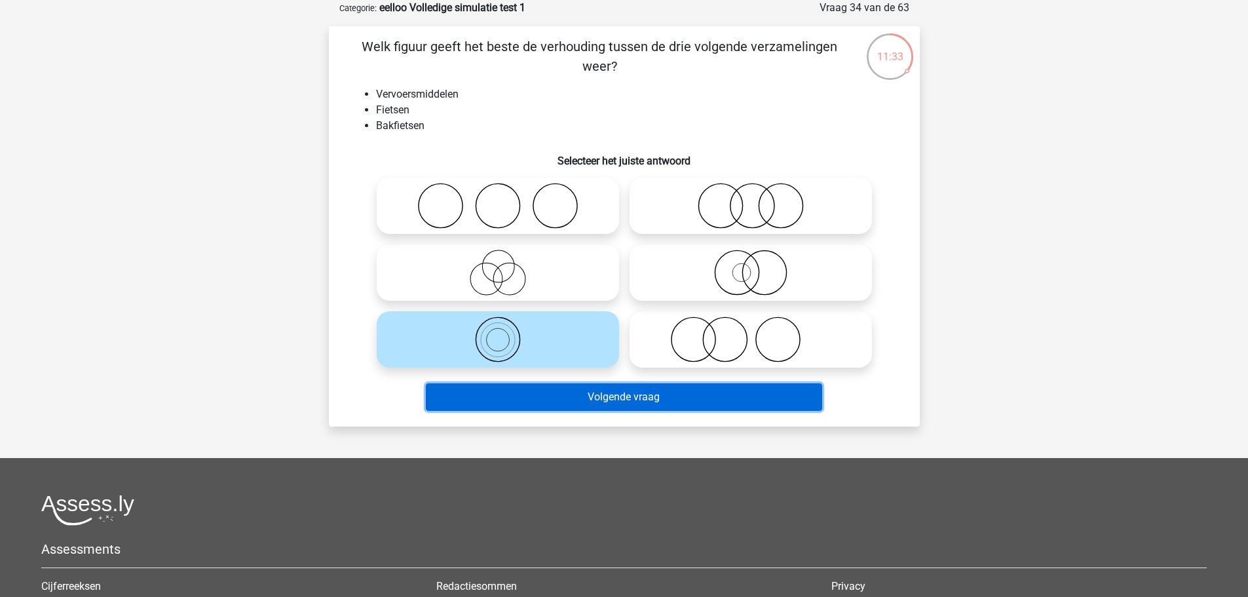
click at [601, 393] on button "Volgende vraag" at bounding box center [624, 397] width 396 height 28
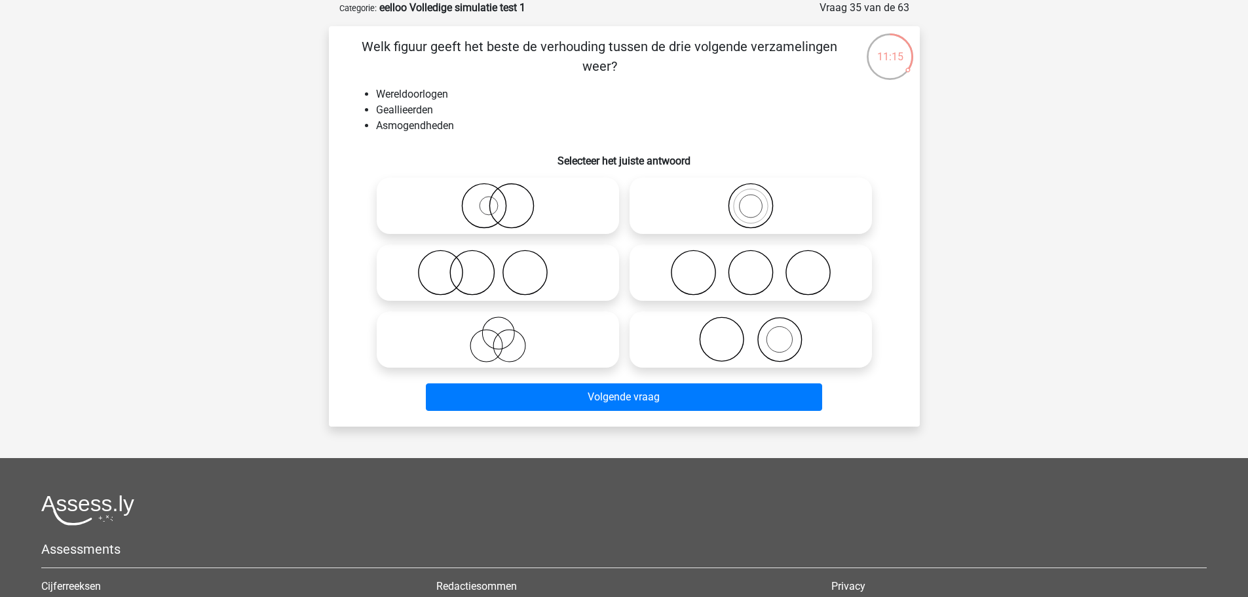
click at [546, 195] on icon at bounding box center [498, 206] width 232 height 46
click at [507, 195] on input "radio" at bounding box center [502, 195] width 9 height 9
radio input "true"
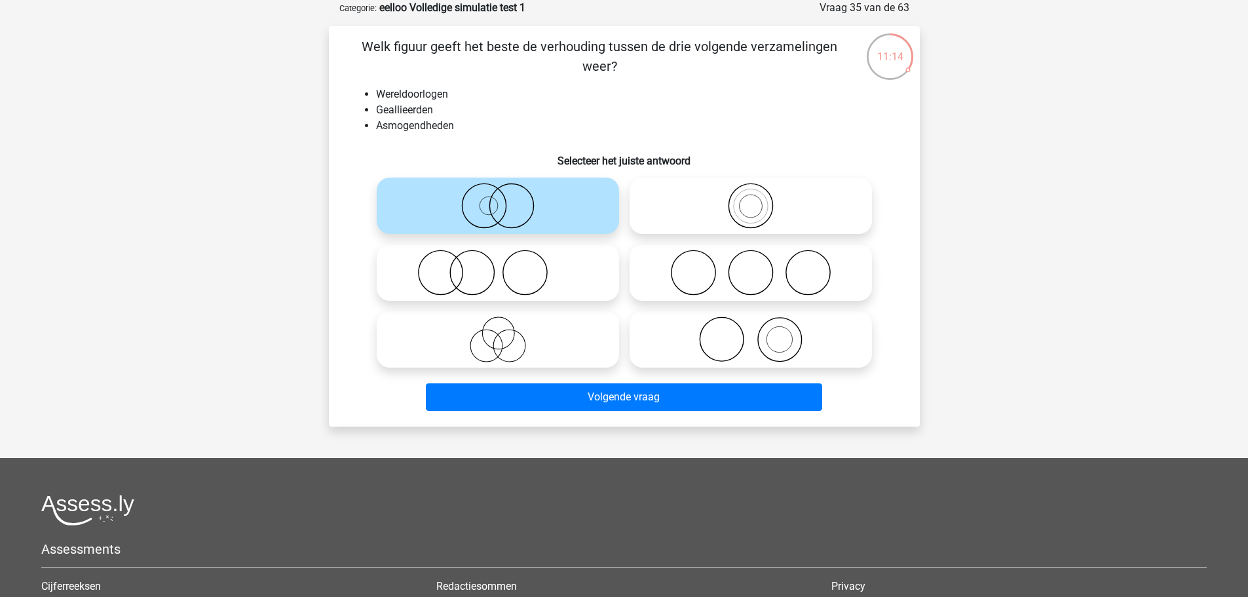
click at [599, 411] on div "Volgende vraag" at bounding box center [625, 399] width 506 height 33
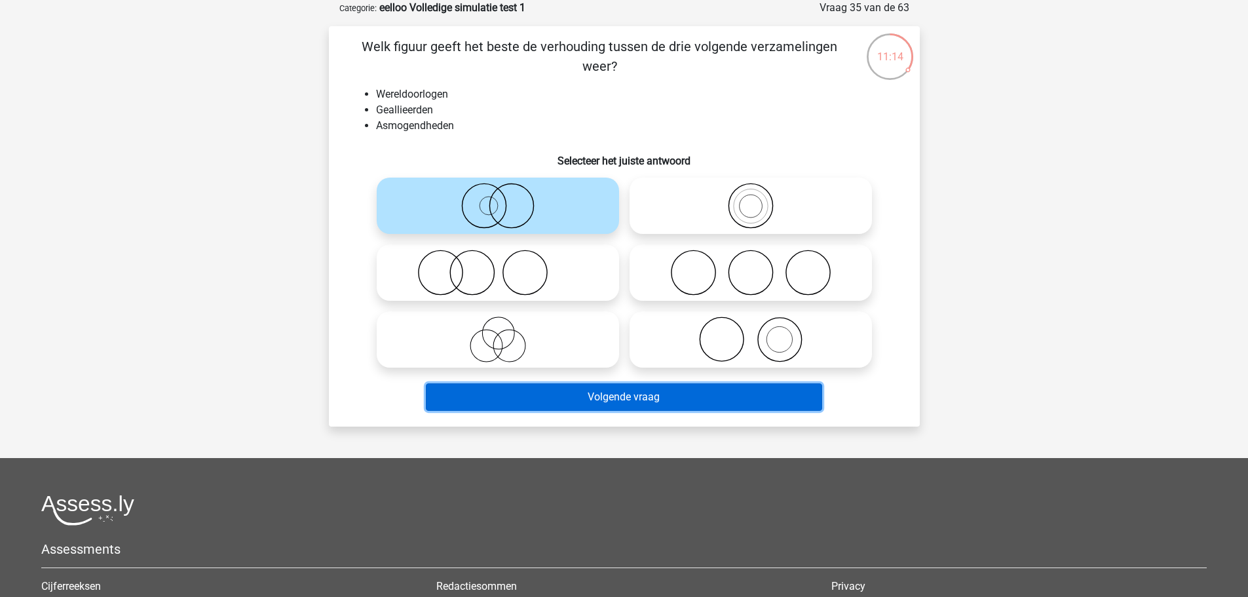
click at [607, 396] on button "Volgende vraag" at bounding box center [624, 397] width 396 height 28
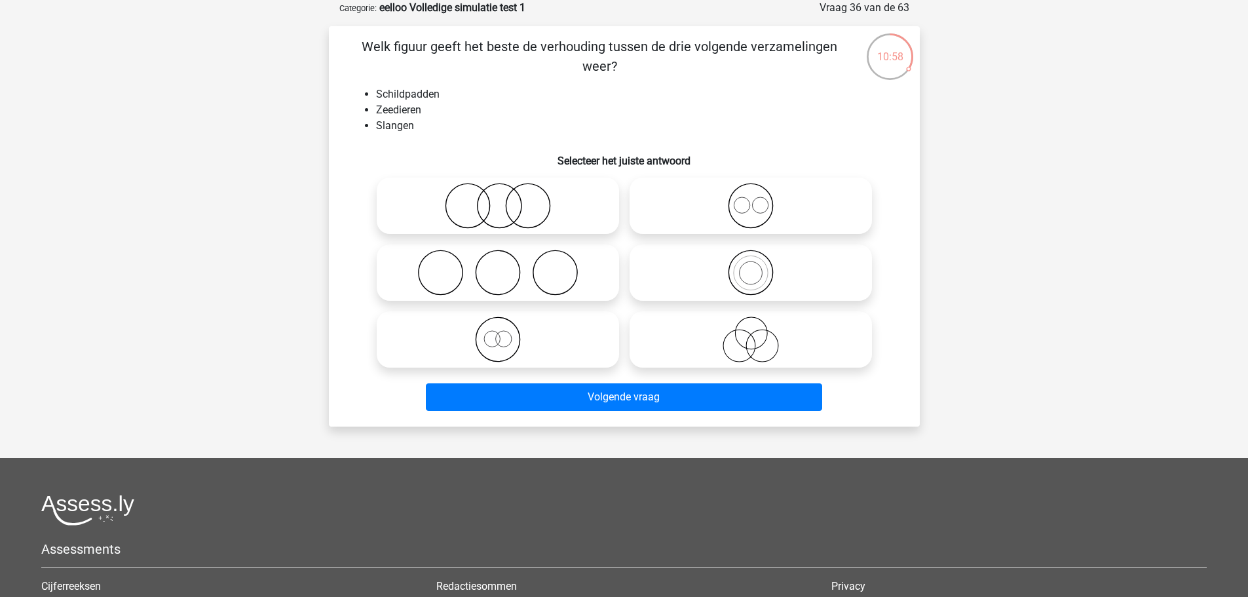
click at [715, 197] on icon at bounding box center [751, 206] width 232 height 46
click at [751, 197] on input "radio" at bounding box center [755, 195] width 9 height 9
radio input "true"
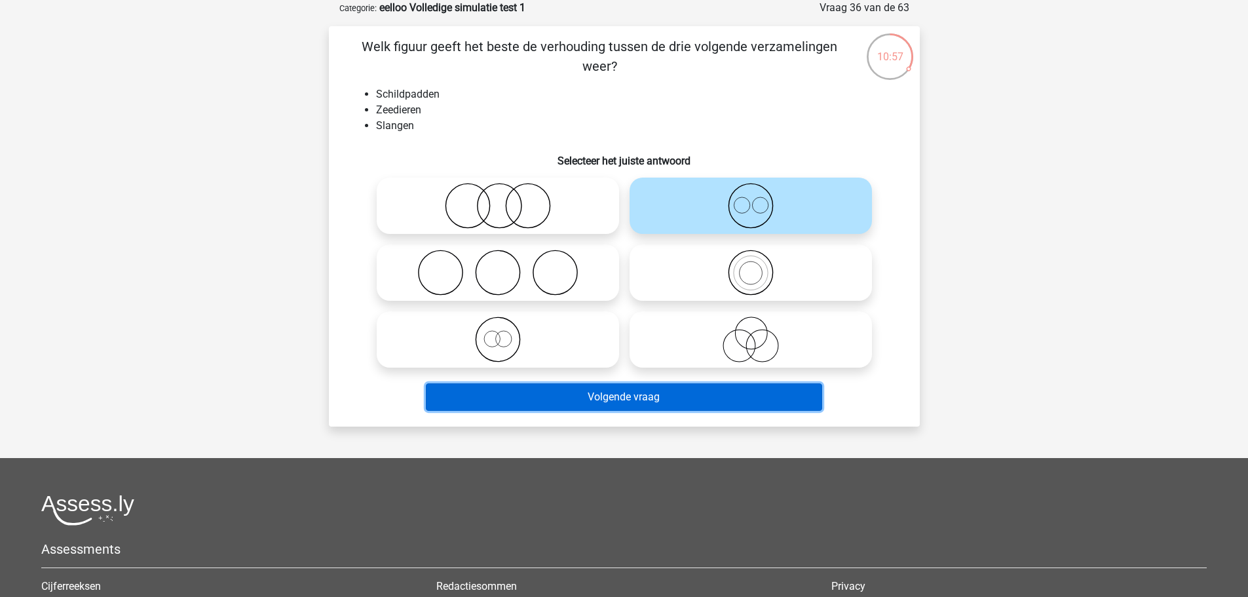
click at [746, 394] on button "Volgende vraag" at bounding box center [624, 397] width 396 height 28
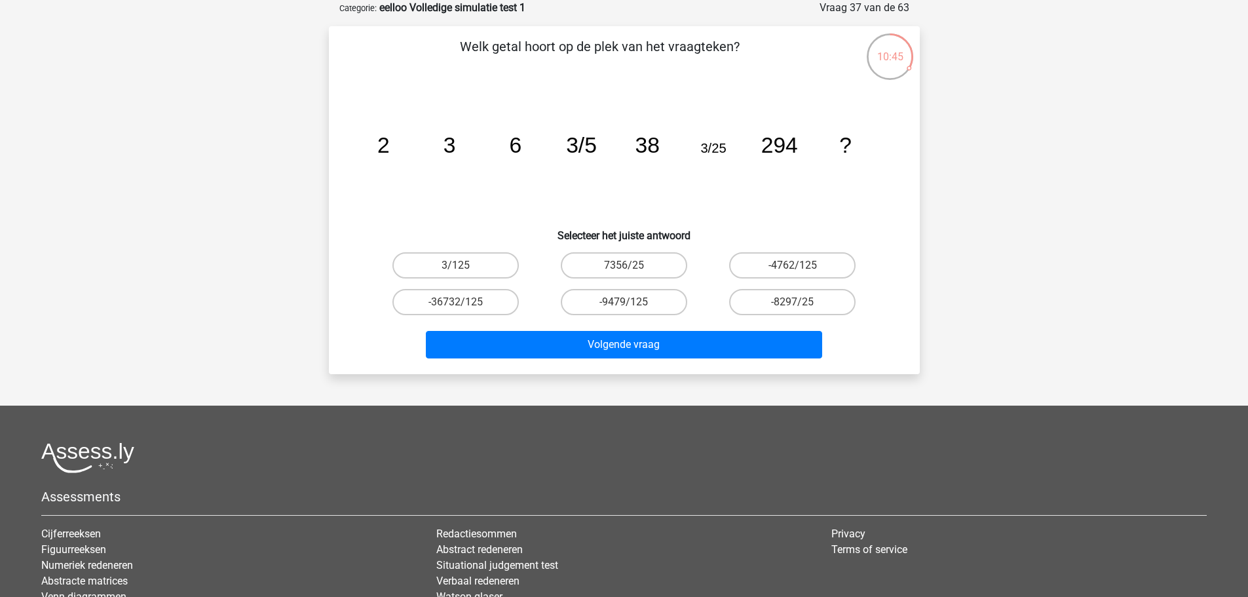
click at [442, 267] on label "3/125" at bounding box center [455, 265] width 126 height 26
click at [455, 267] on input "3/125" at bounding box center [459, 269] width 9 height 9
radio input "true"
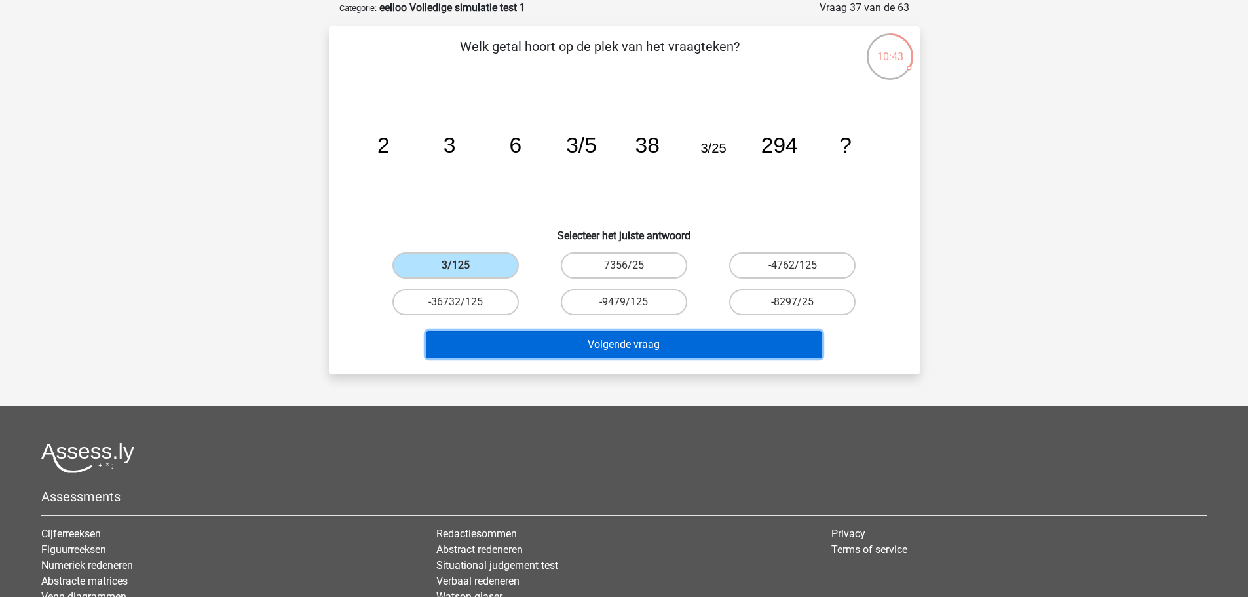
click at [496, 347] on button "Volgende vraag" at bounding box center [624, 345] width 396 height 28
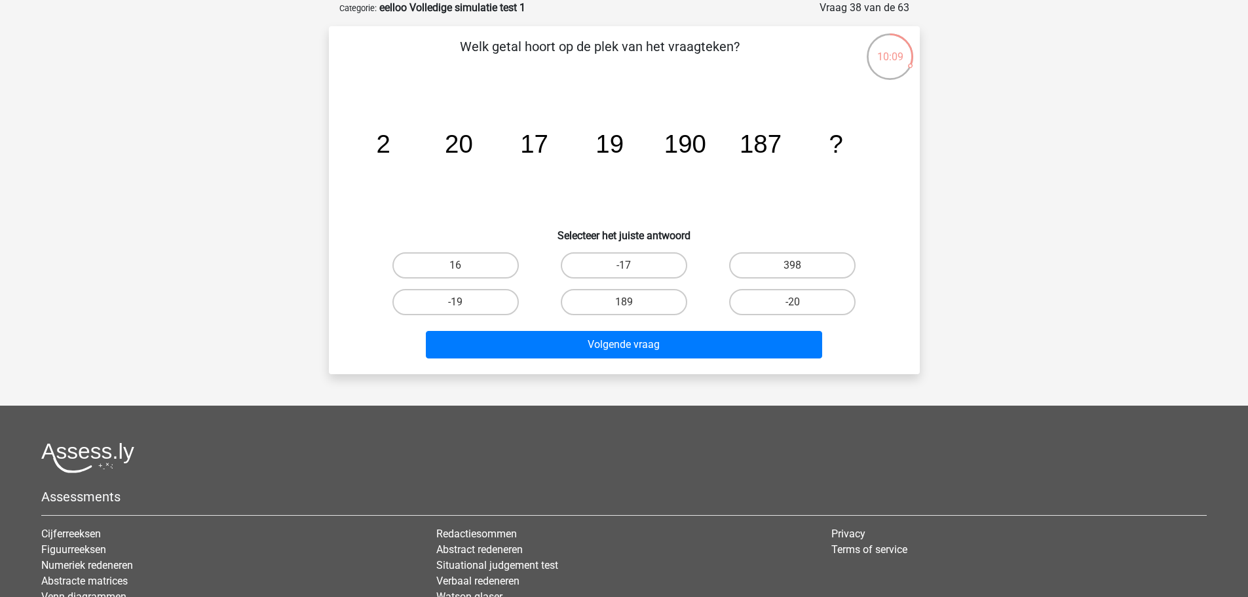
click at [760, 261] on label "398" at bounding box center [792, 265] width 126 height 26
click at [793, 265] on input "398" at bounding box center [797, 269] width 9 height 9
radio input "true"
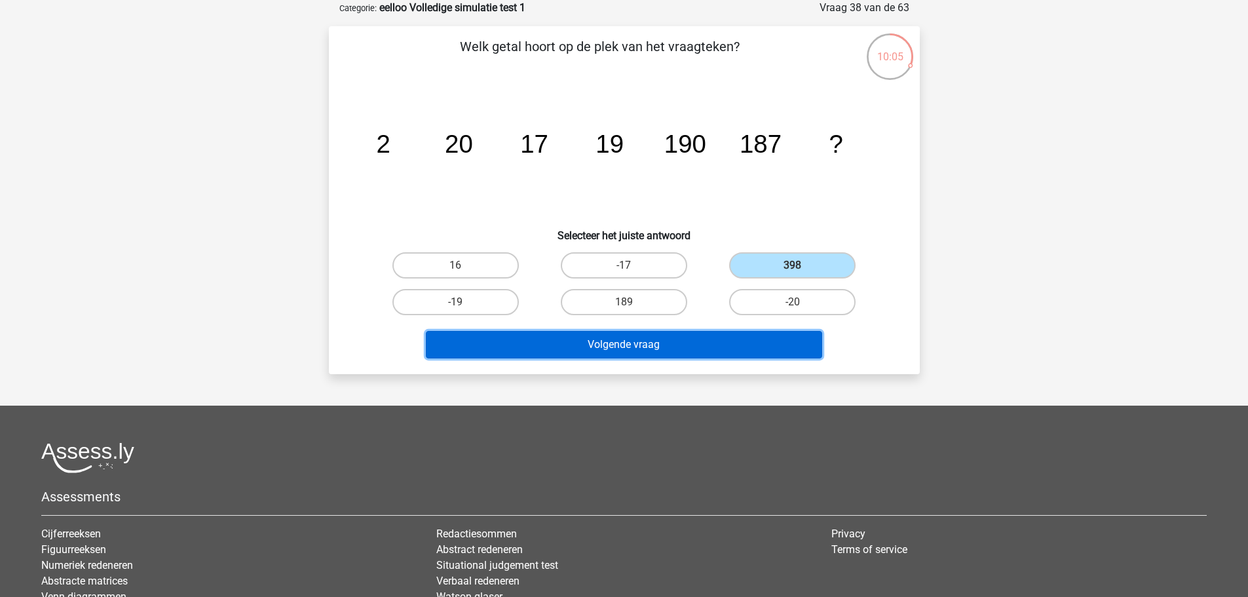
click at [727, 338] on button "Volgende vraag" at bounding box center [624, 345] width 396 height 28
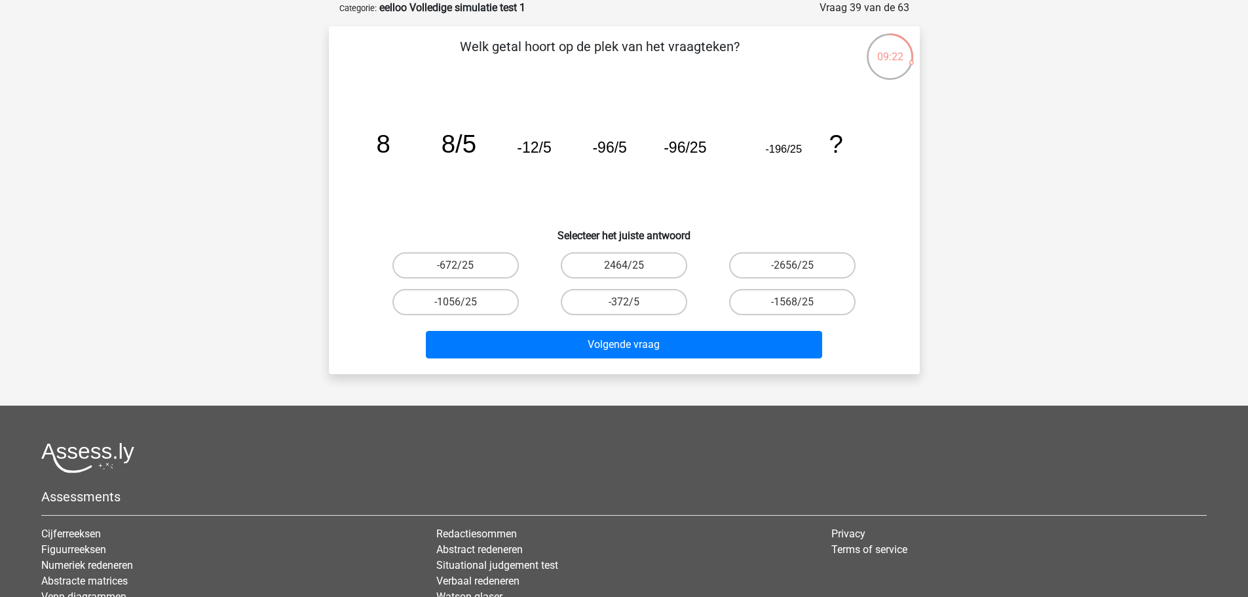
click at [507, 263] on label "-672/25" at bounding box center [455, 265] width 126 height 26
click at [464, 265] on input "-672/25" at bounding box center [459, 269] width 9 height 9
radio input "true"
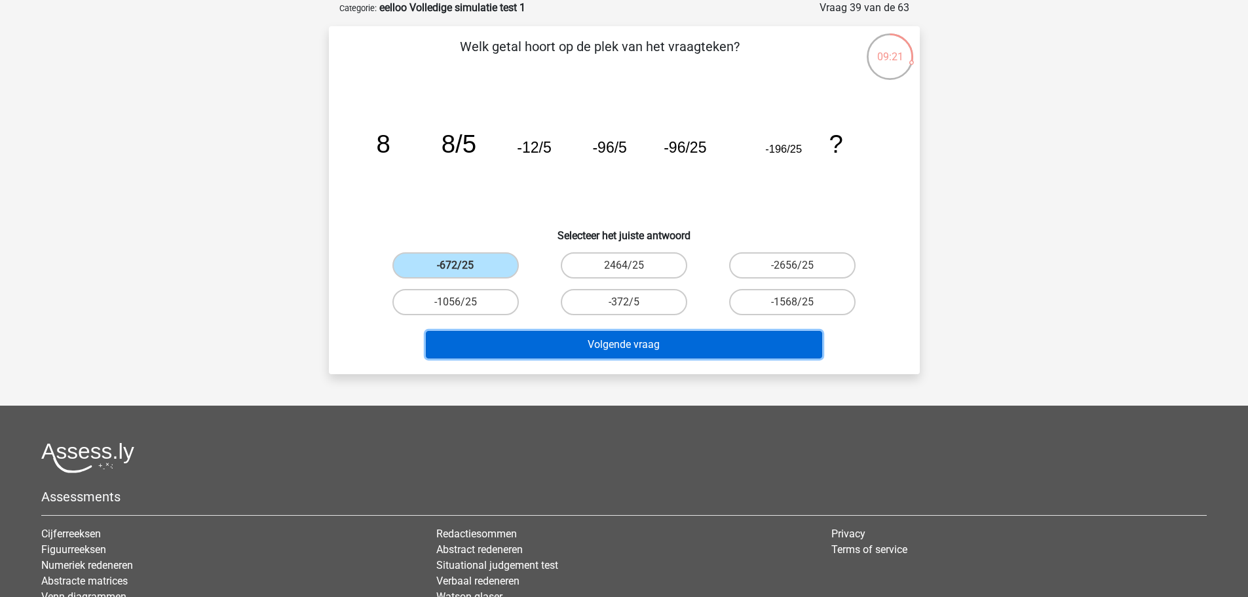
click at [546, 338] on button "Volgende vraag" at bounding box center [624, 345] width 396 height 28
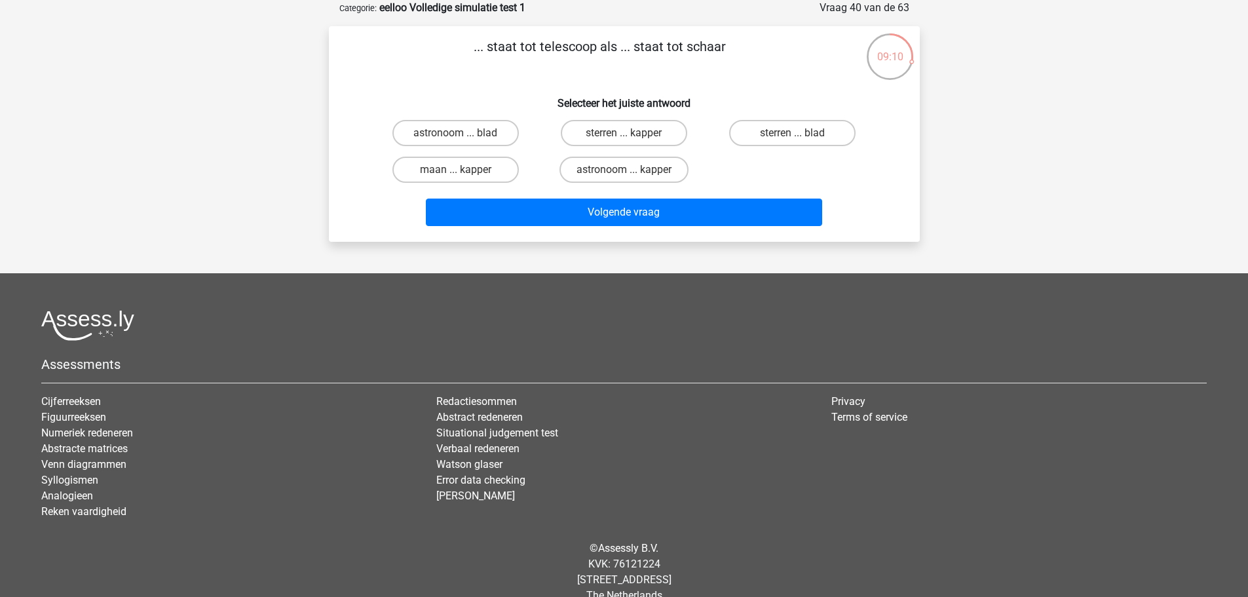
click at [675, 174] on label "astronoom ... kapper" at bounding box center [624, 170] width 129 height 26
click at [632, 174] on input "astronoom ... kapper" at bounding box center [628, 174] width 9 height 9
radio input "true"
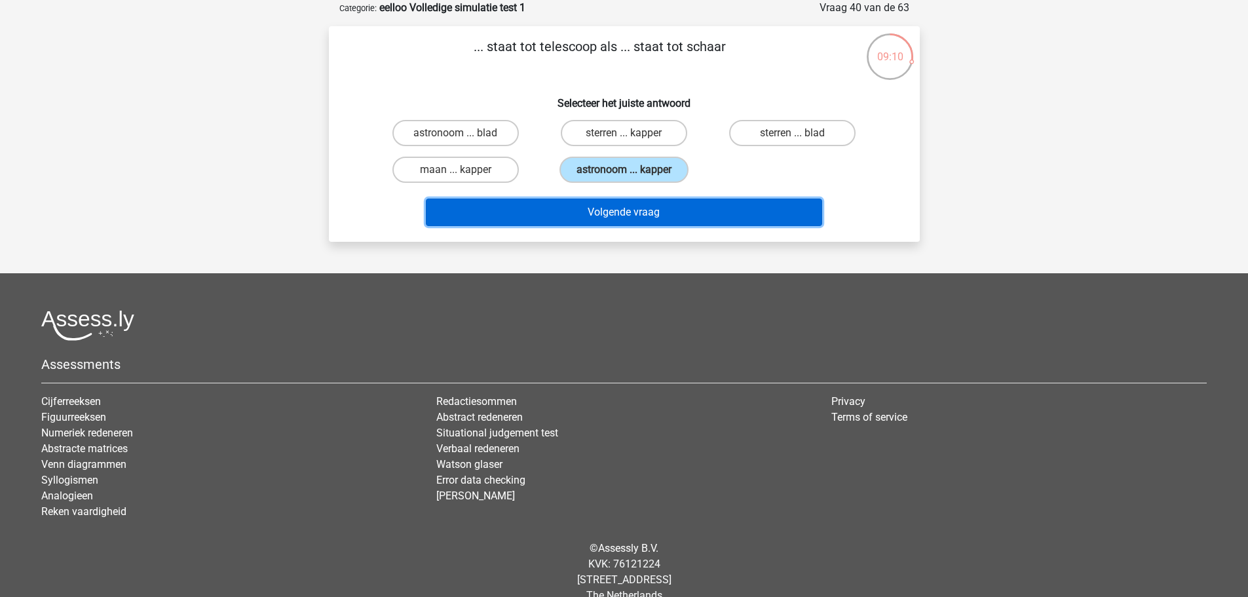
click at [670, 210] on button "Volgende vraag" at bounding box center [624, 213] width 396 height 28
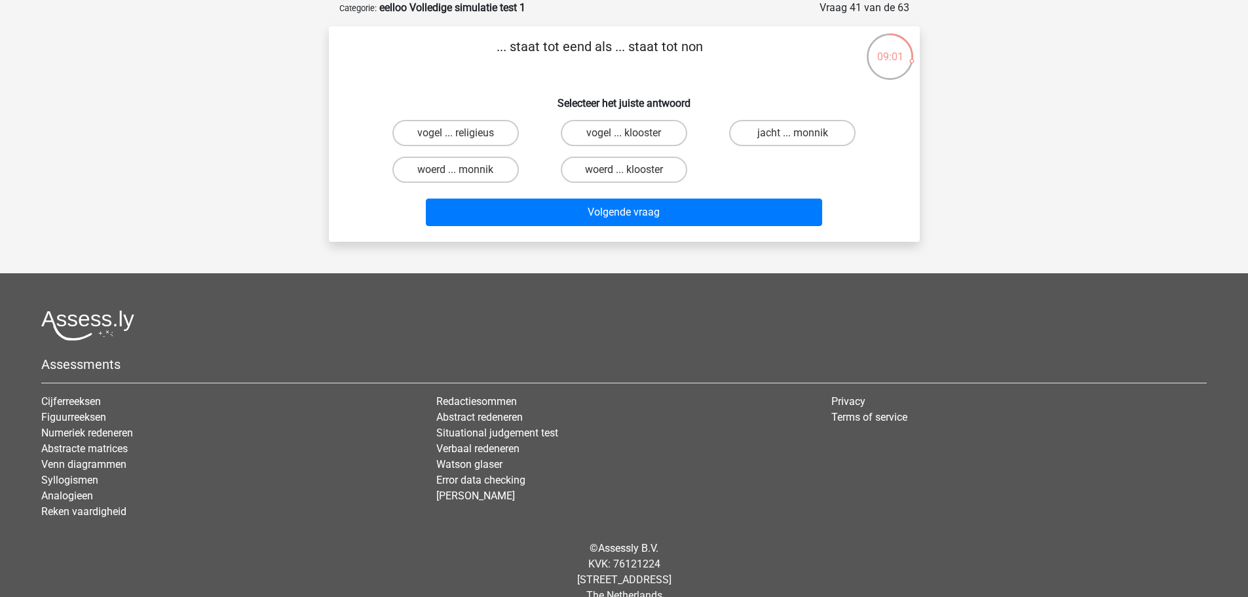
click at [595, 125] on label "vogel ... klooster" at bounding box center [624, 133] width 126 height 26
click at [624, 133] on input "vogel ... klooster" at bounding box center [628, 137] width 9 height 9
radio input "true"
click at [605, 174] on label "woerd ... klooster" at bounding box center [624, 170] width 126 height 26
click at [624, 174] on input "woerd ... klooster" at bounding box center [628, 174] width 9 height 9
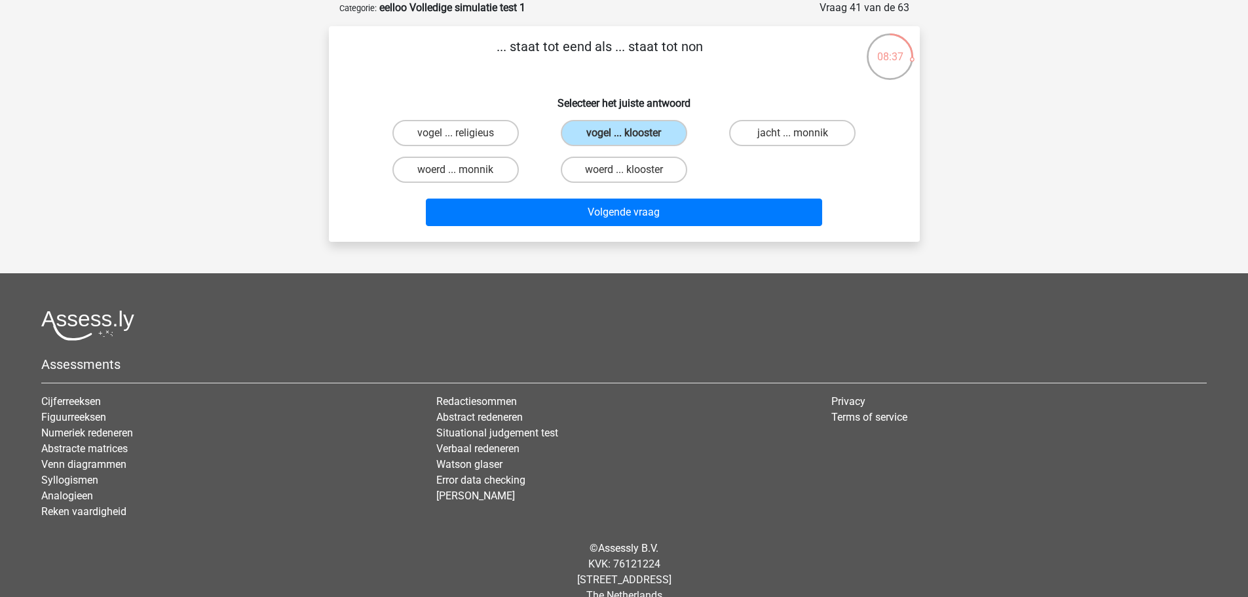
radio input "true"
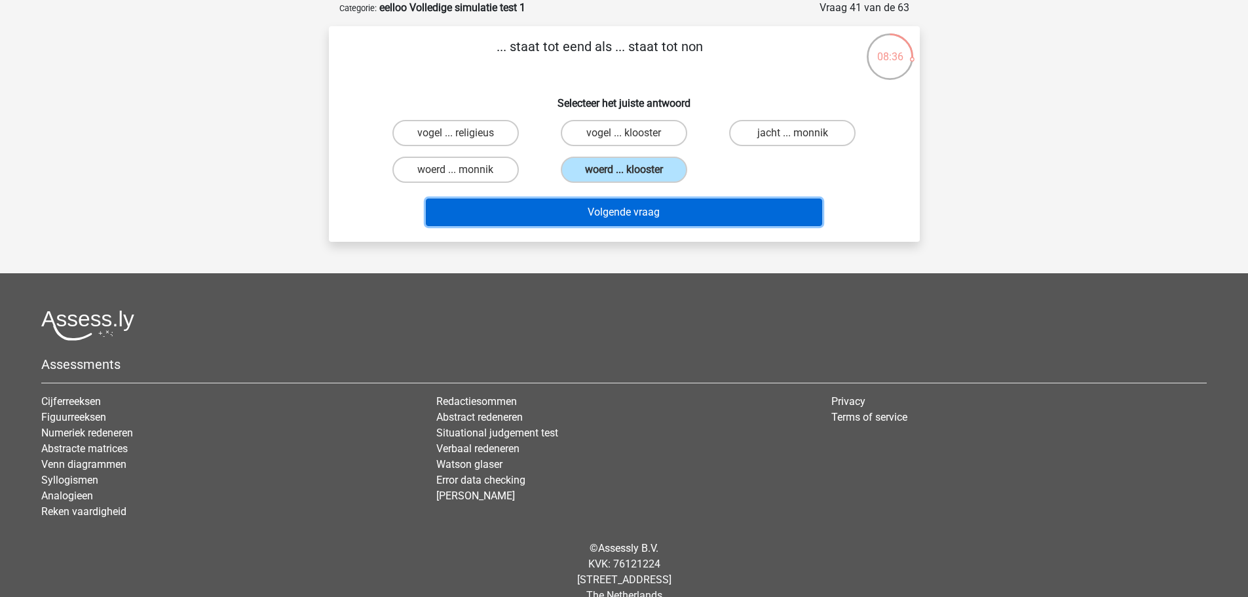
click at [623, 208] on button "Volgende vraag" at bounding box center [624, 213] width 396 height 28
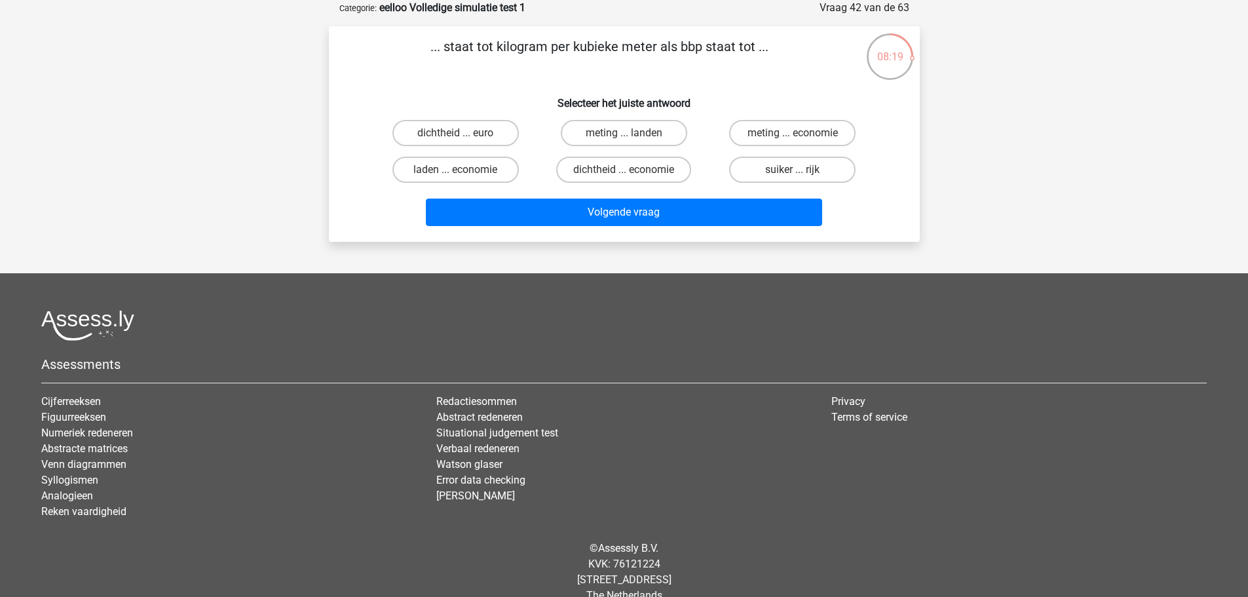
click at [670, 168] on label "dichtheid ... economie" at bounding box center [623, 170] width 135 height 26
click at [632, 170] on input "dichtheid ... economie" at bounding box center [628, 174] width 9 height 9
radio input "true"
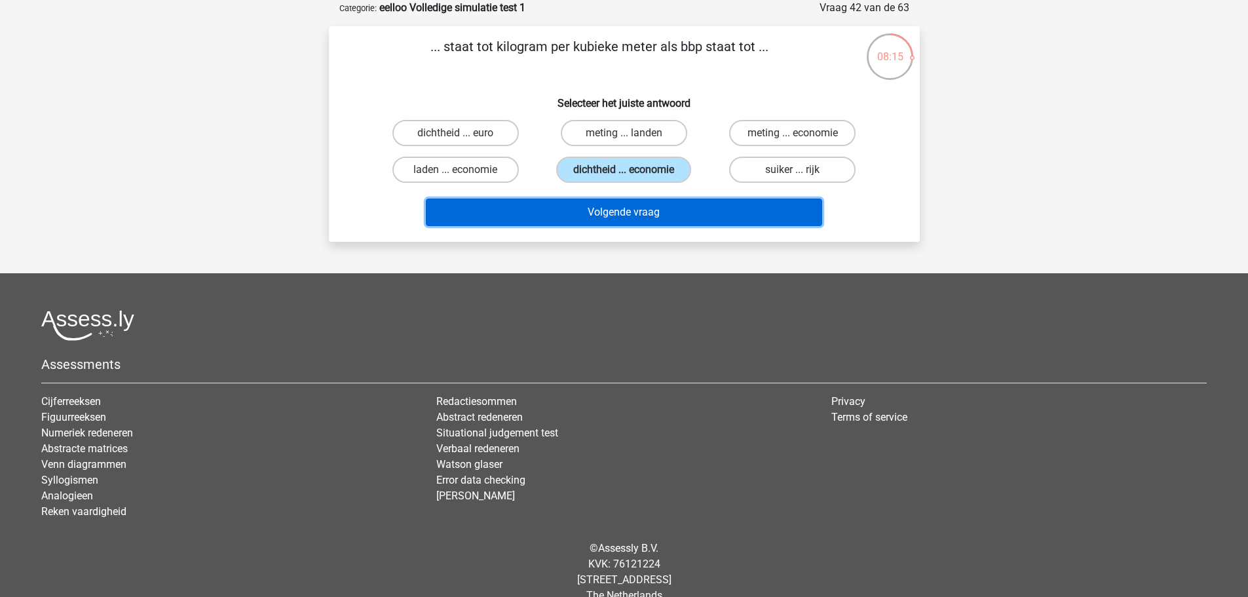
click at [655, 204] on button "Volgende vraag" at bounding box center [624, 213] width 396 height 28
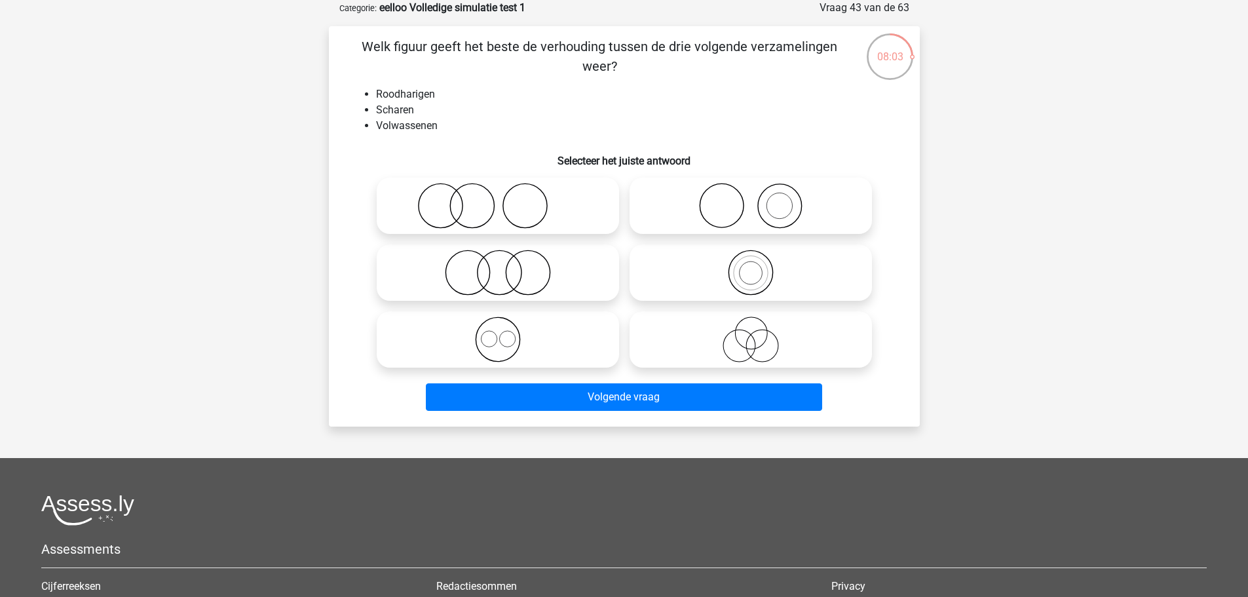
click at [599, 208] on icon at bounding box center [498, 206] width 232 height 46
click at [507, 199] on input "radio" at bounding box center [502, 195] width 9 height 9
radio input "true"
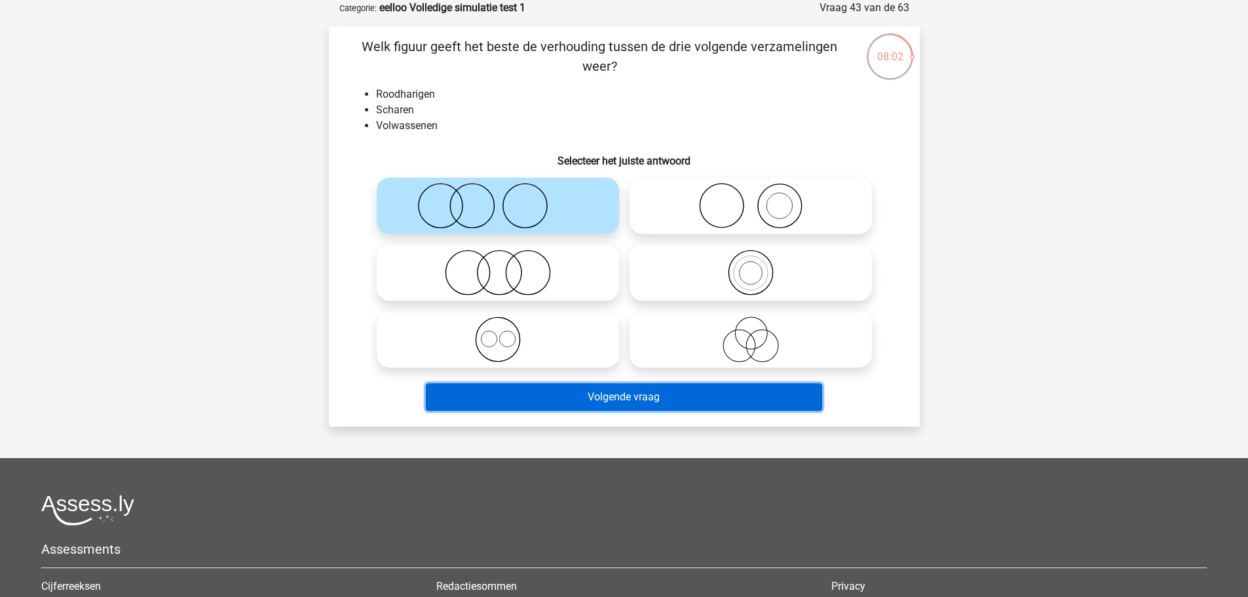
click at [591, 391] on button "Volgende vraag" at bounding box center [624, 397] width 396 height 28
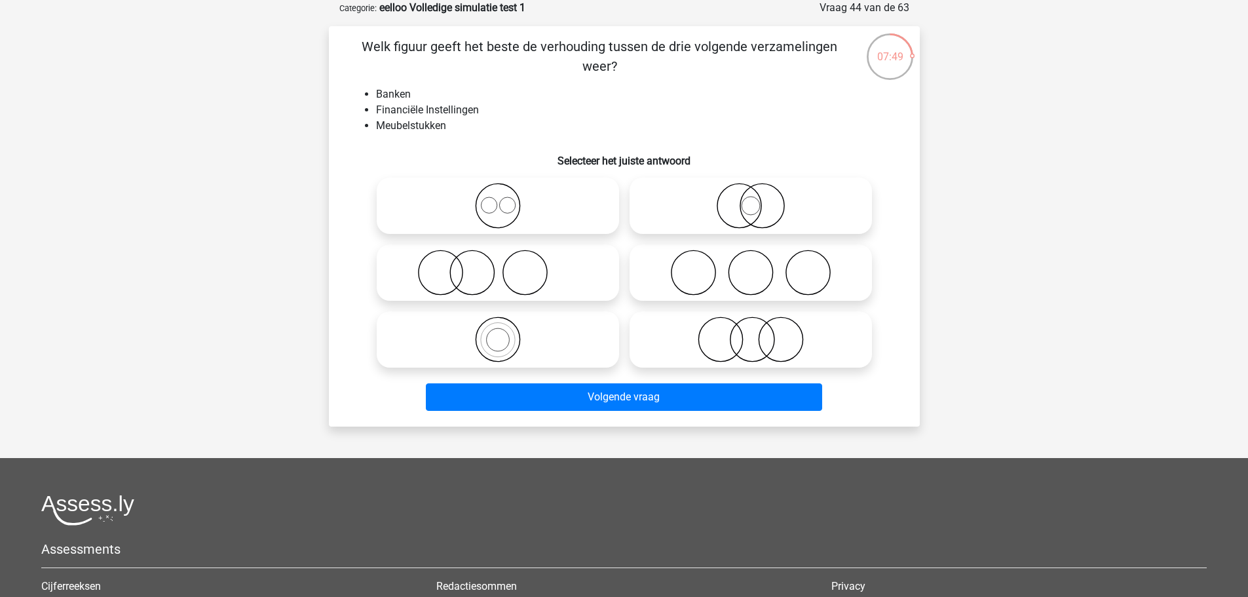
click at [552, 292] on icon at bounding box center [498, 273] width 232 height 46
click at [507, 266] on input "radio" at bounding box center [502, 262] width 9 height 9
radio input "true"
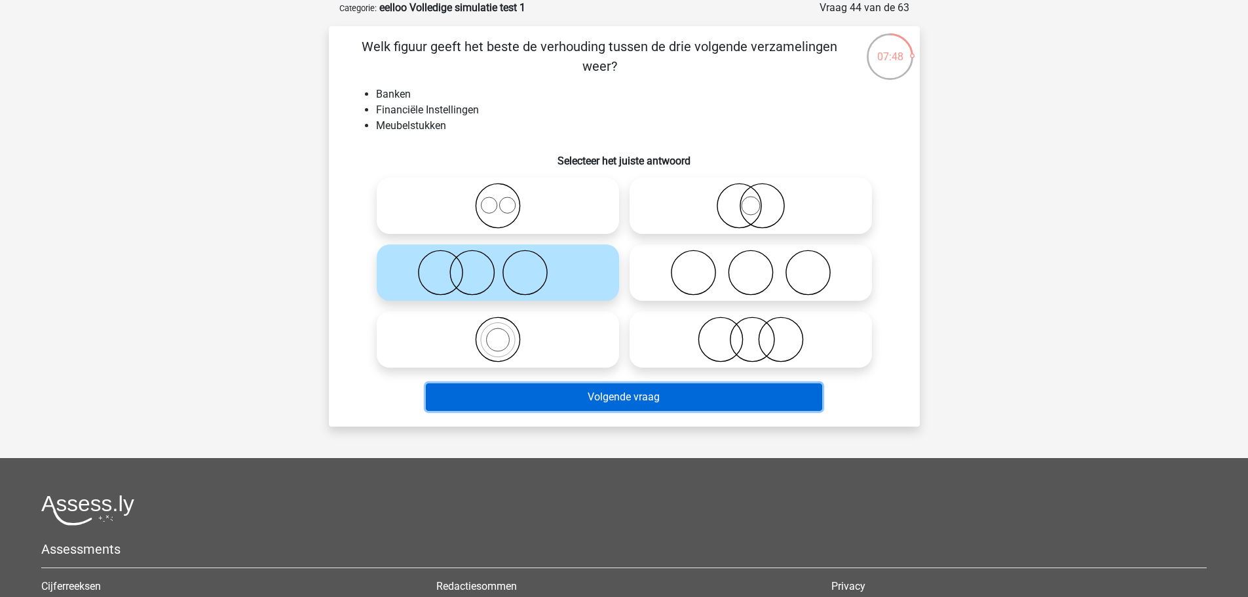
click at [600, 401] on button "Volgende vraag" at bounding box center [624, 397] width 396 height 28
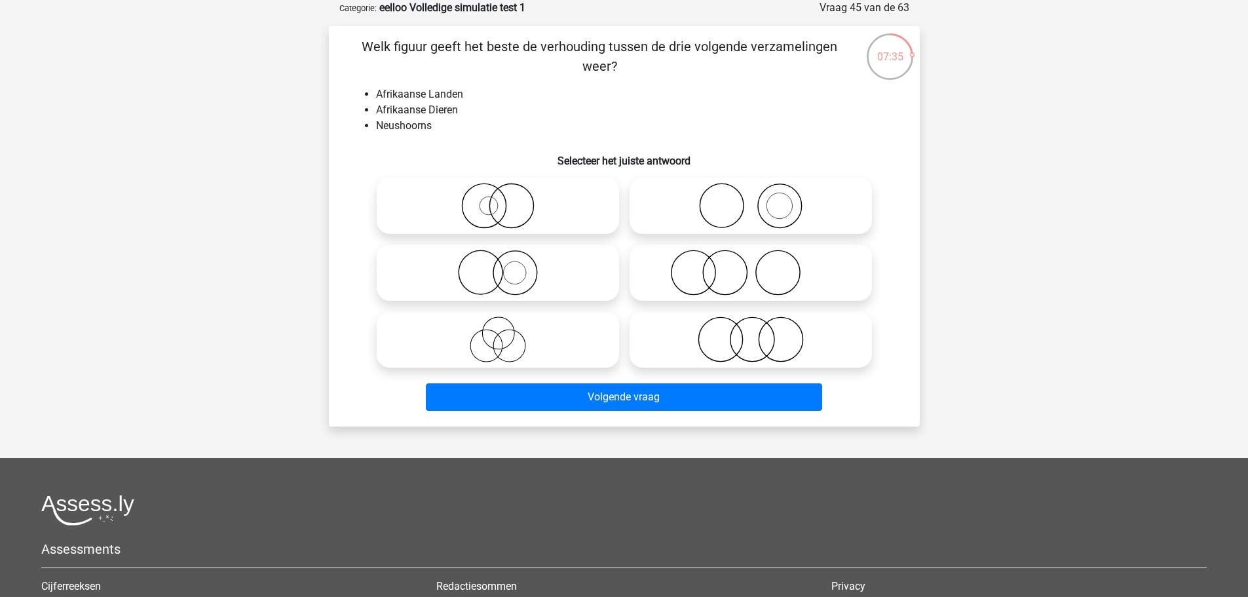
click at [543, 231] on label at bounding box center [498, 206] width 242 height 56
click at [507, 199] on input "radio" at bounding box center [502, 195] width 9 height 9
radio input "true"
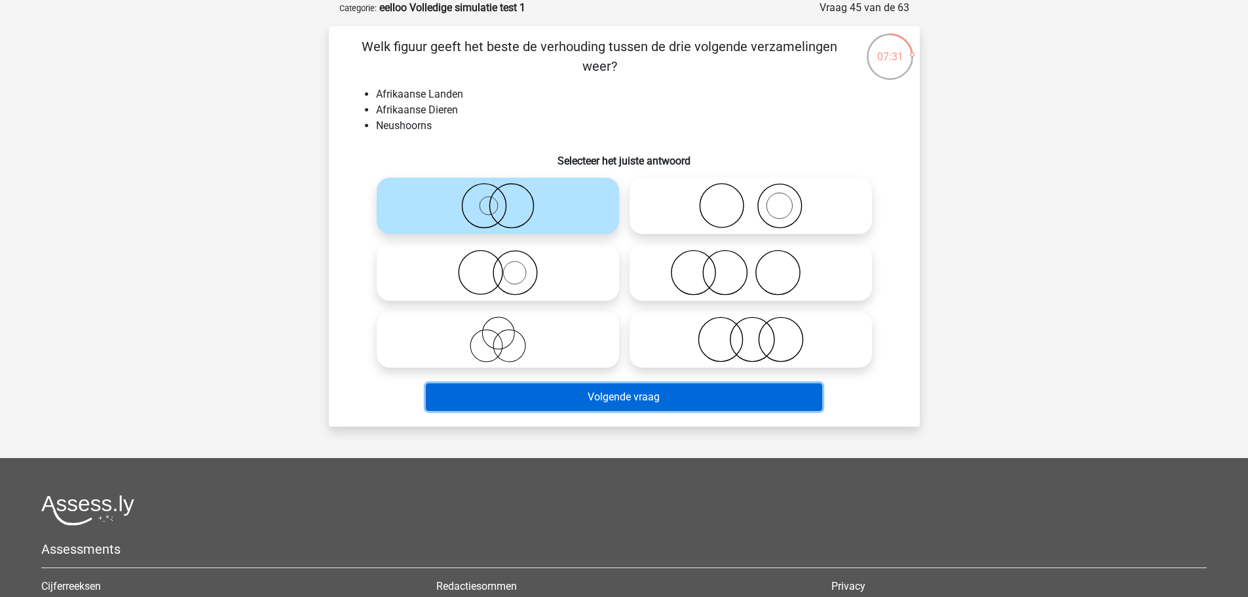
click at [590, 392] on button "Volgende vraag" at bounding box center [624, 397] width 396 height 28
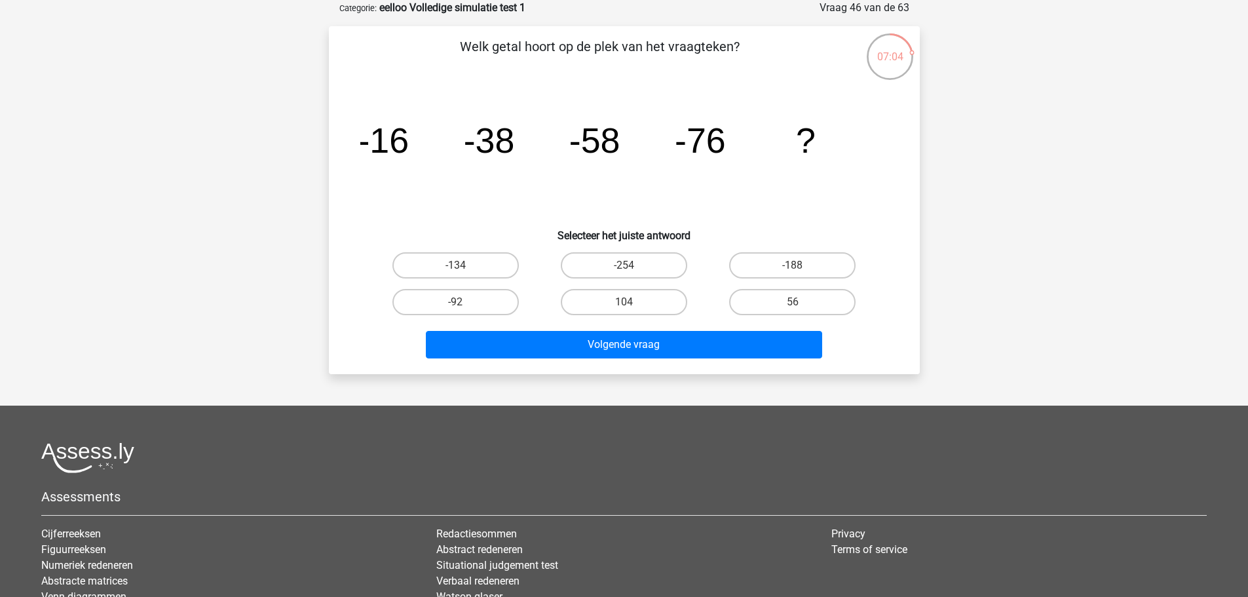
click at [474, 290] on label "-92" at bounding box center [455, 302] width 126 height 26
click at [464, 302] on input "-92" at bounding box center [459, 306] width 9 height 9
radio input "true"
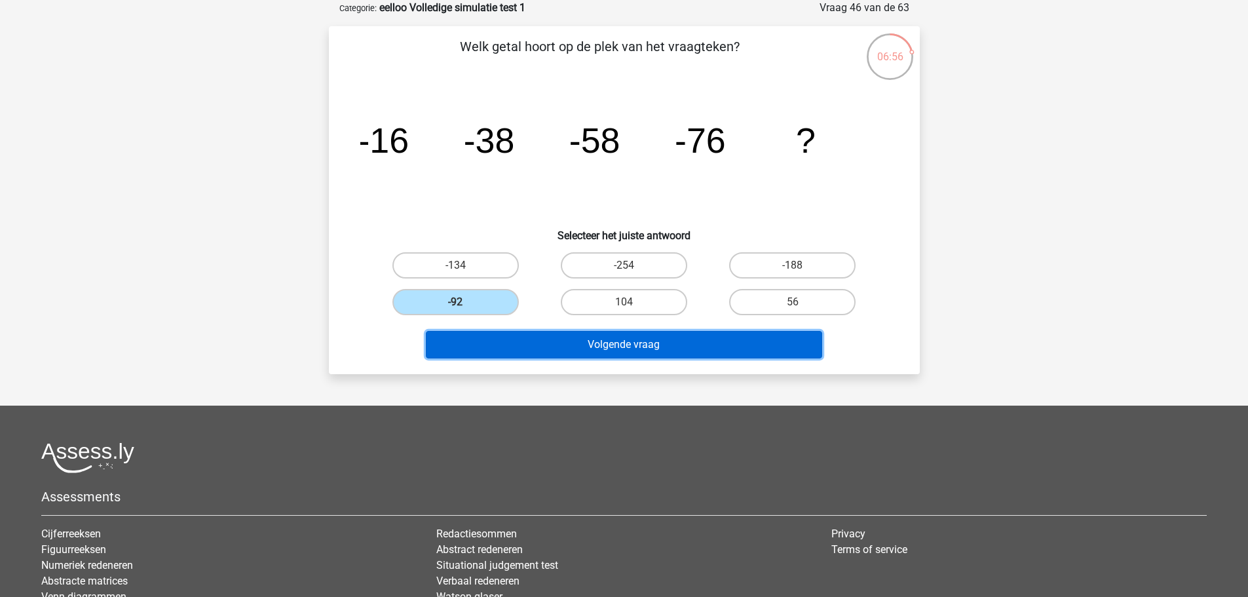
click at [541, 347] on button "Volgende vraag" at bounding box center [624, 345] width 396 height 28
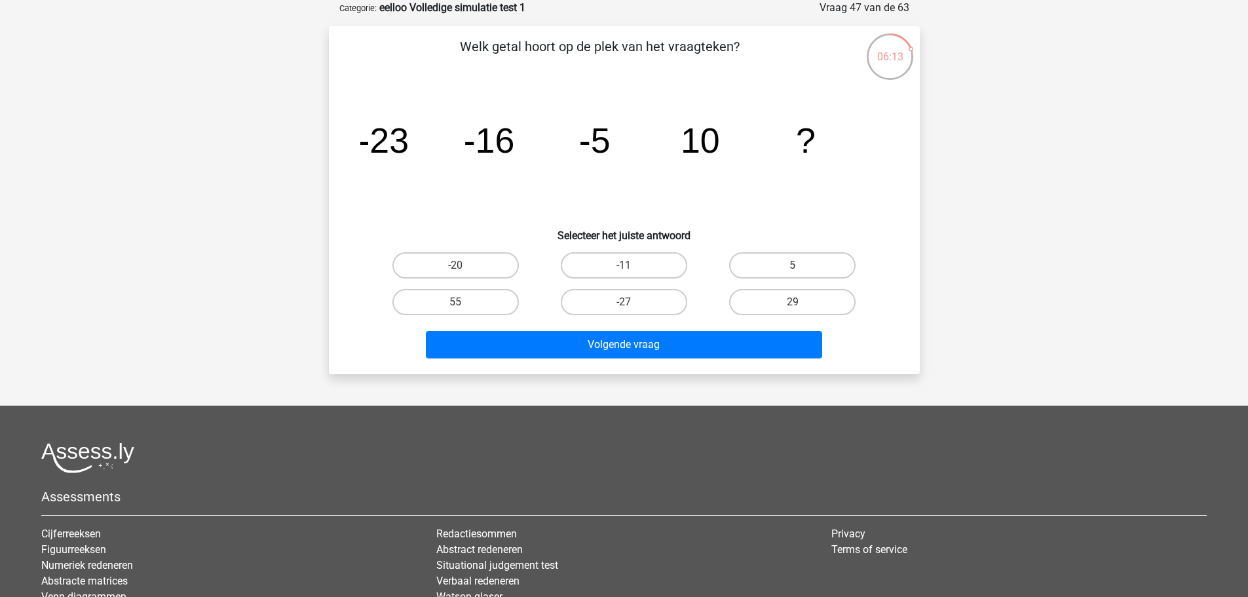
click at [774, 296] on label "29" at bounding box center [792, 302] width 126 height 26
click at [793, 302] on input "29" at bounding box center [797, 306] width 9 height 9
radio input "true"
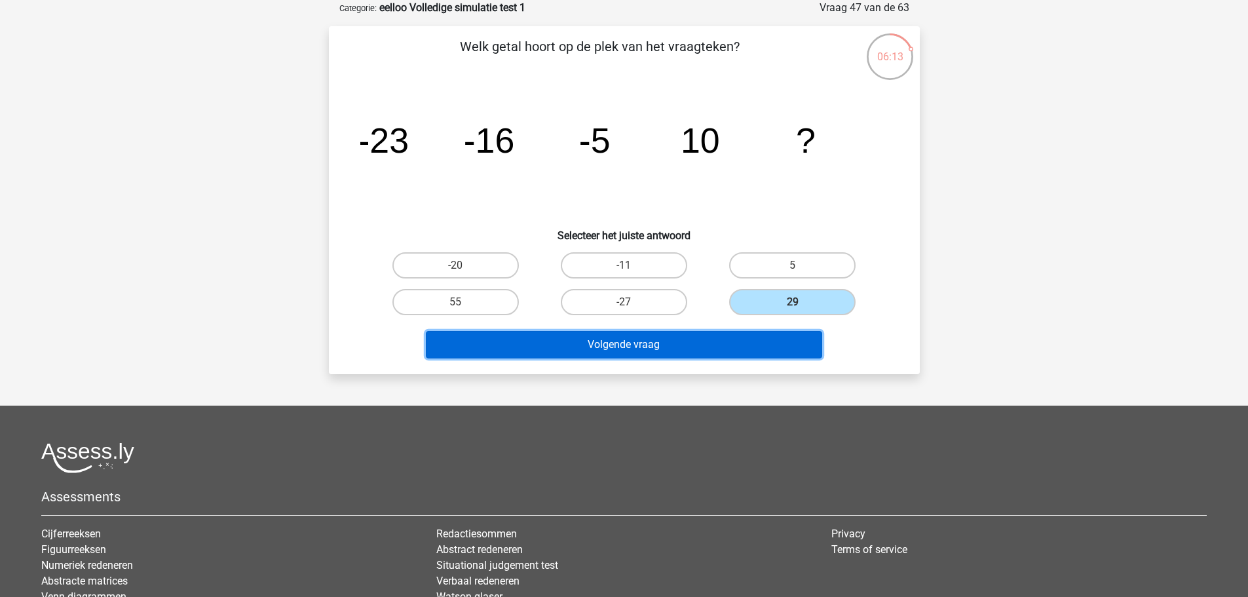
click at [758, 332] on button "Volgende vraag" at bounding box center [624, 345] width 396 height 28
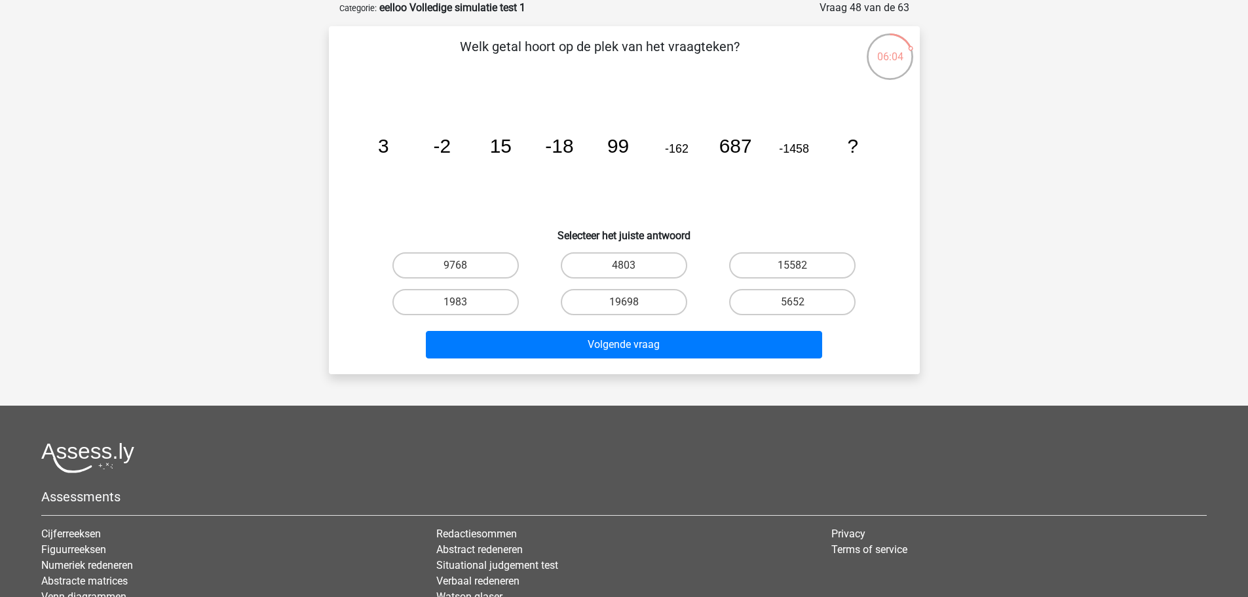
click at [653, 273] on label "4803" at bounding box center [624, 265] width 126 height 26
click at [632, 273] on input "4803" at bounding box center [628, 269] width 9 height 9
radio input "true"
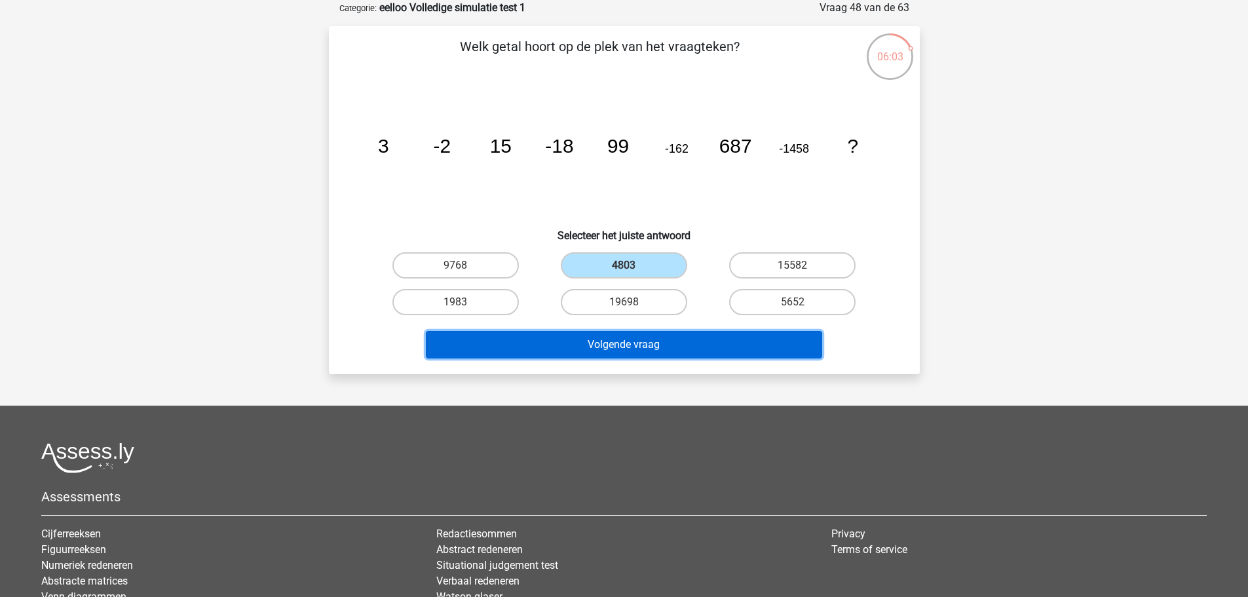
click at [659, 345] on button "Volgende vraag" at bounding box center [624, 345] width 396 height 28
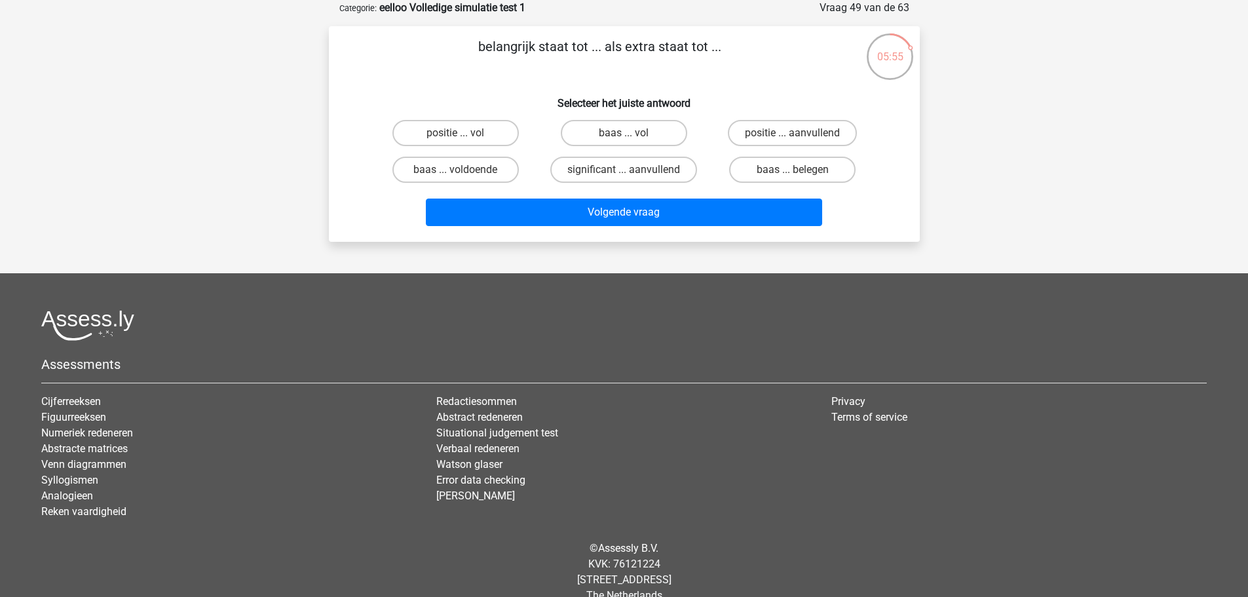
click at [655, 165] on label "significant ... aanvullend" at bounding box center [623, 170] width 147 height 26
click at [632, 170] on input "significant ... aanvullend" at bounding box center [628, 174] width 9 height 9
radio input "true"
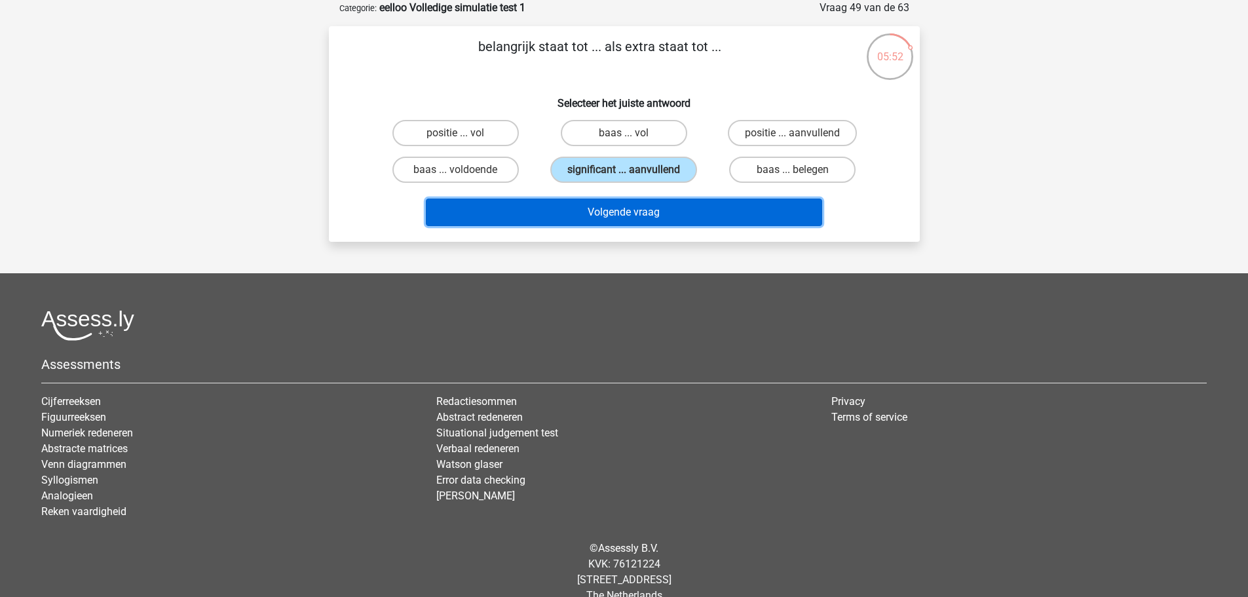
click at [653, 202] on button "Volgende vraag" at bounding box center [624, 213] width 396 height 28
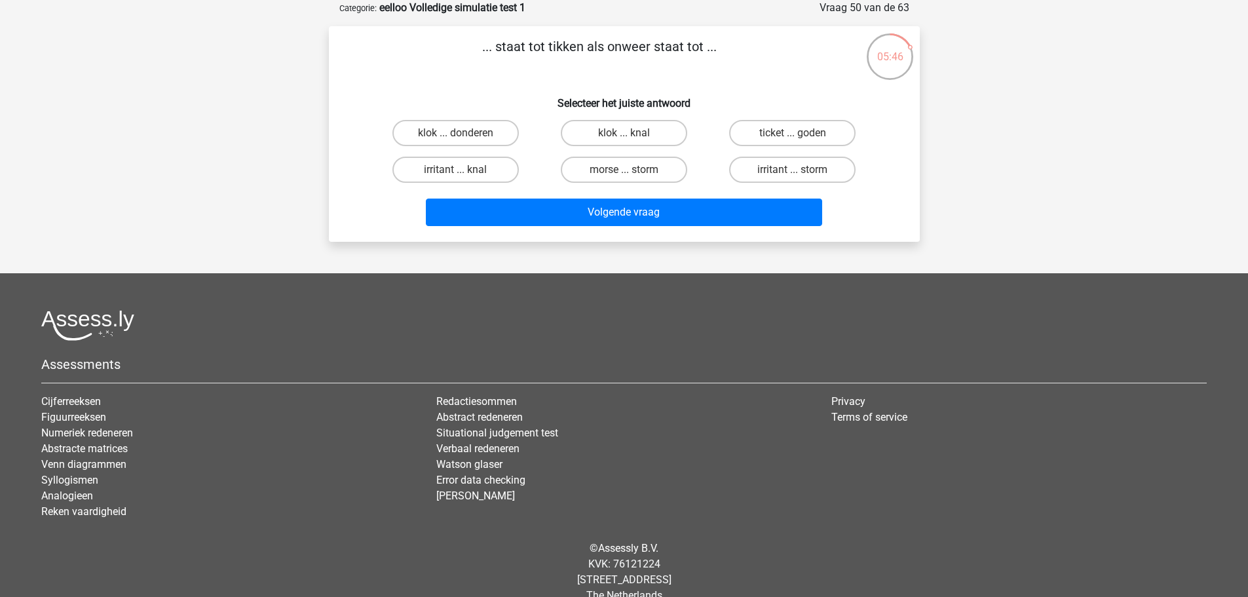
click at [410, 138] on label "klok ... donderen" at bounding box center [455, 133] width 126 height 26
click at [455, 138] on input "klok ... donderen" at bounding box center [459, 137] width 9 height 9
radio input "true"
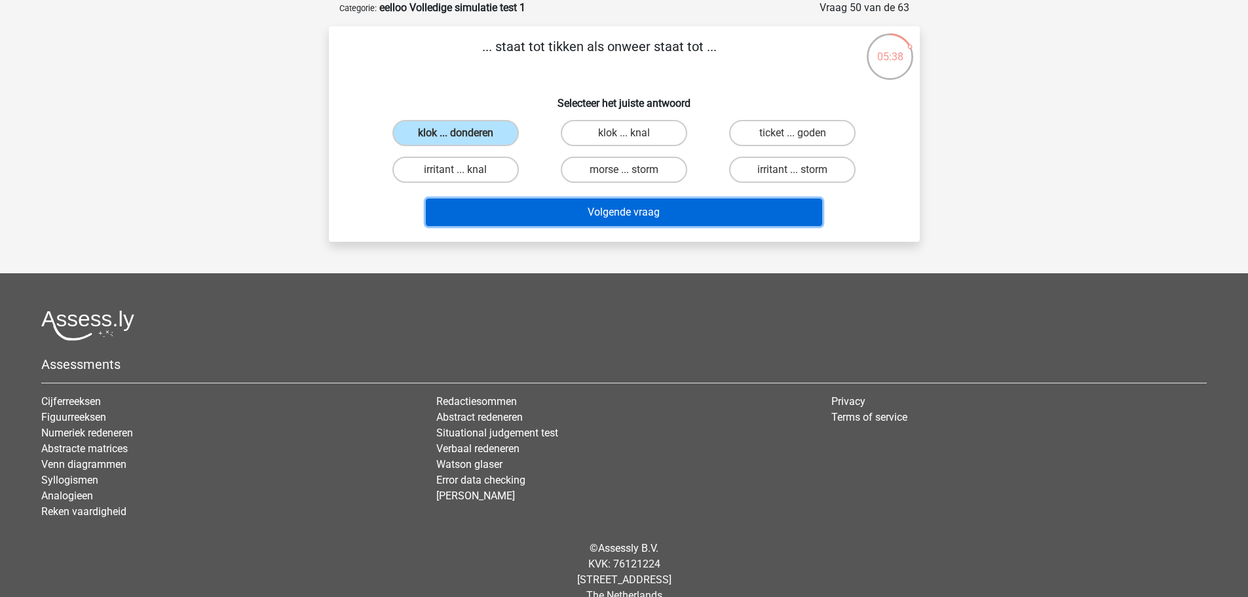
click at [483, 210] on button "Volgende vraag" at bounding box center [624, 213] width 396 height 28
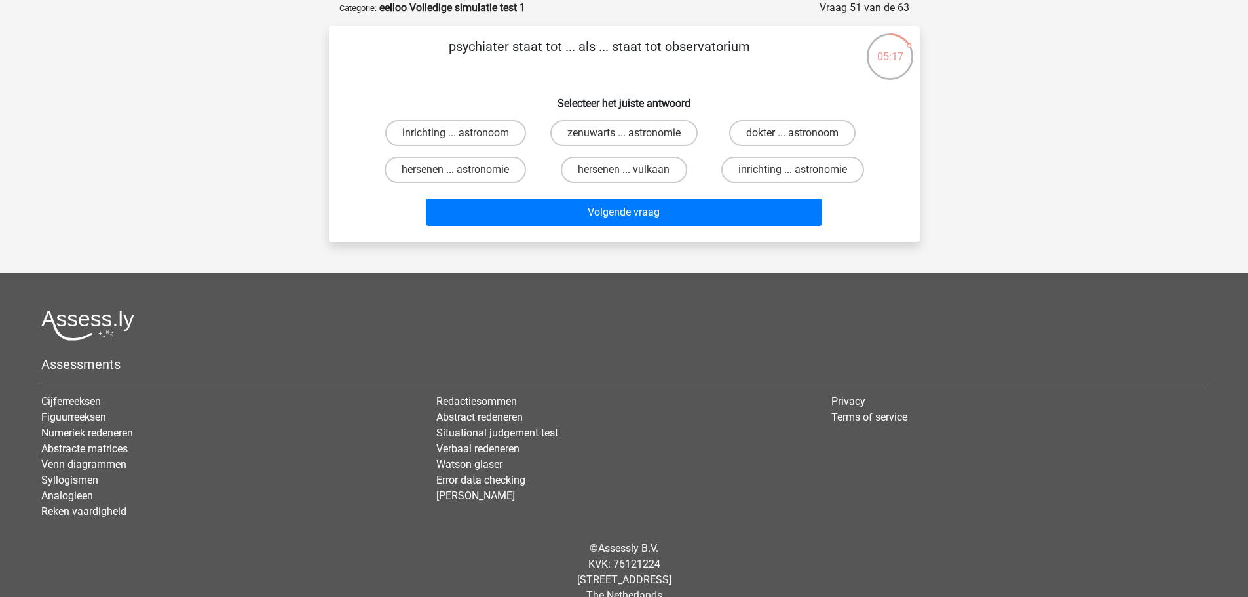
click at [744, 134] on label "dokter ... astronoom" at bounding box center [792, 133] width 126 height 26
click at [793, 134] on input "dokter ... astronoom" at bounding box center [797, 137] width 9 height 9
radio input "true"
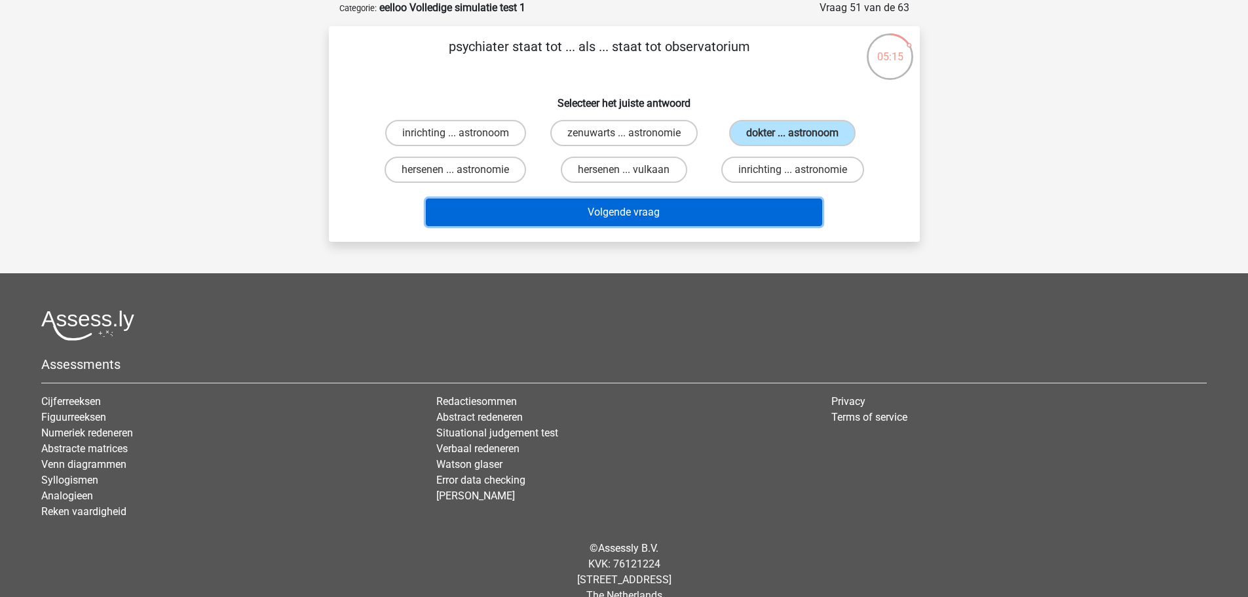
click at [748, 217] on button "Volgende vraag" at bounding box center [624, 213] width 396 height 28
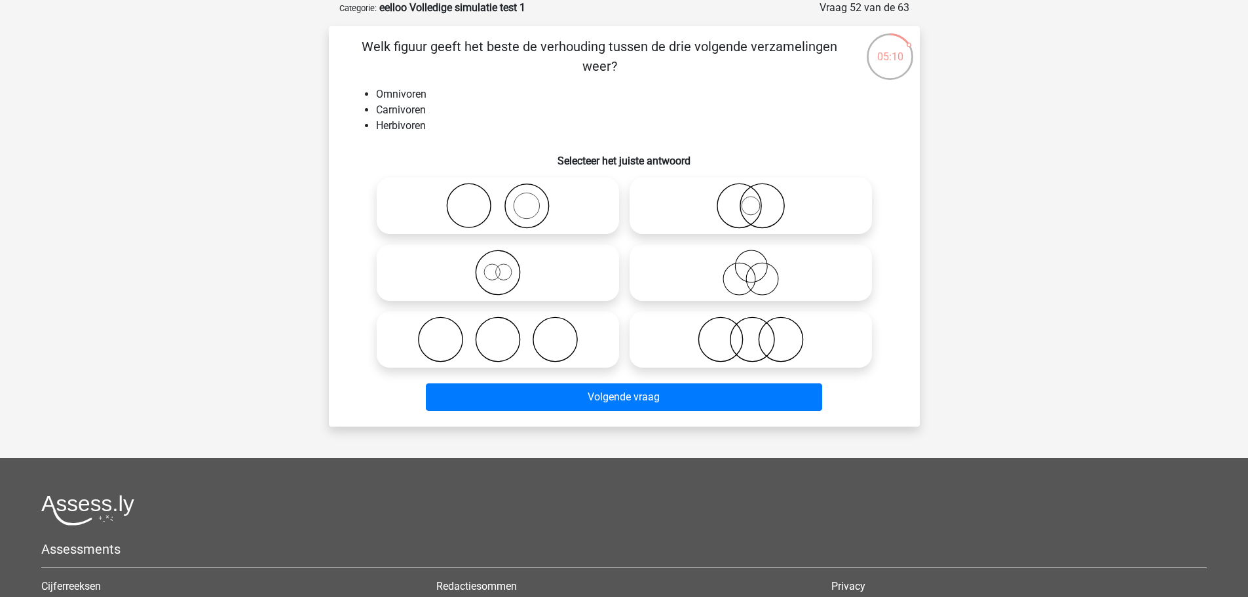
scroll to position [131, 0]
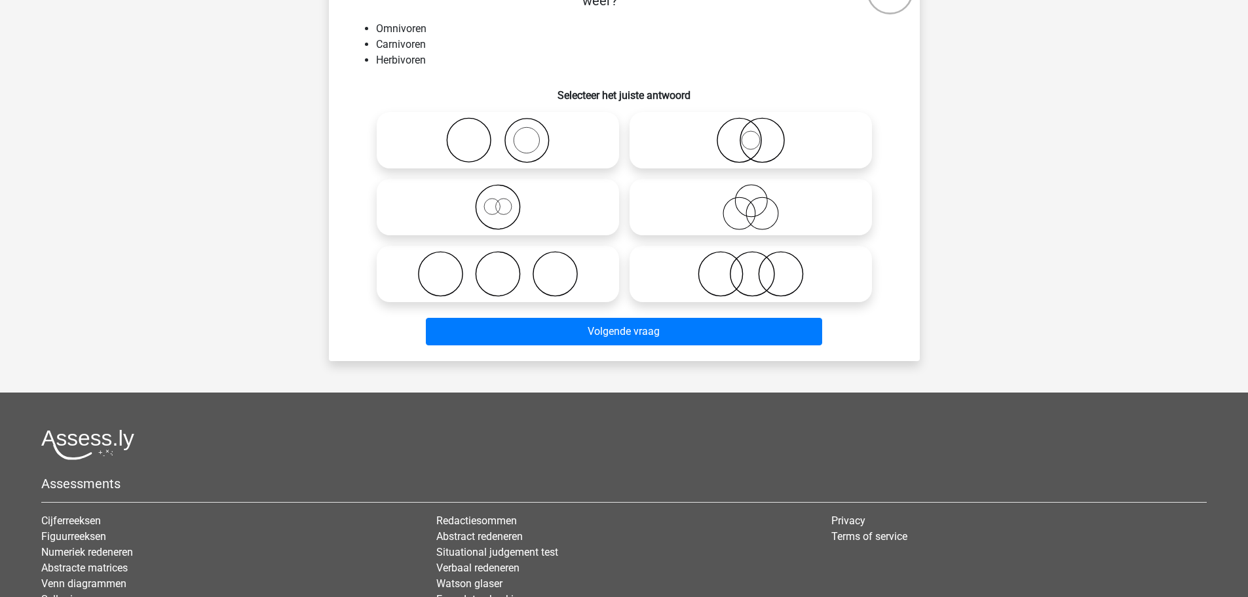
click at [704, 121] on icon at bounding box center [751, 140] width 232 height 46
click at [751, 125] on input "radio" at bounding box center [755, 129] width 9 height 9
radio input "true"
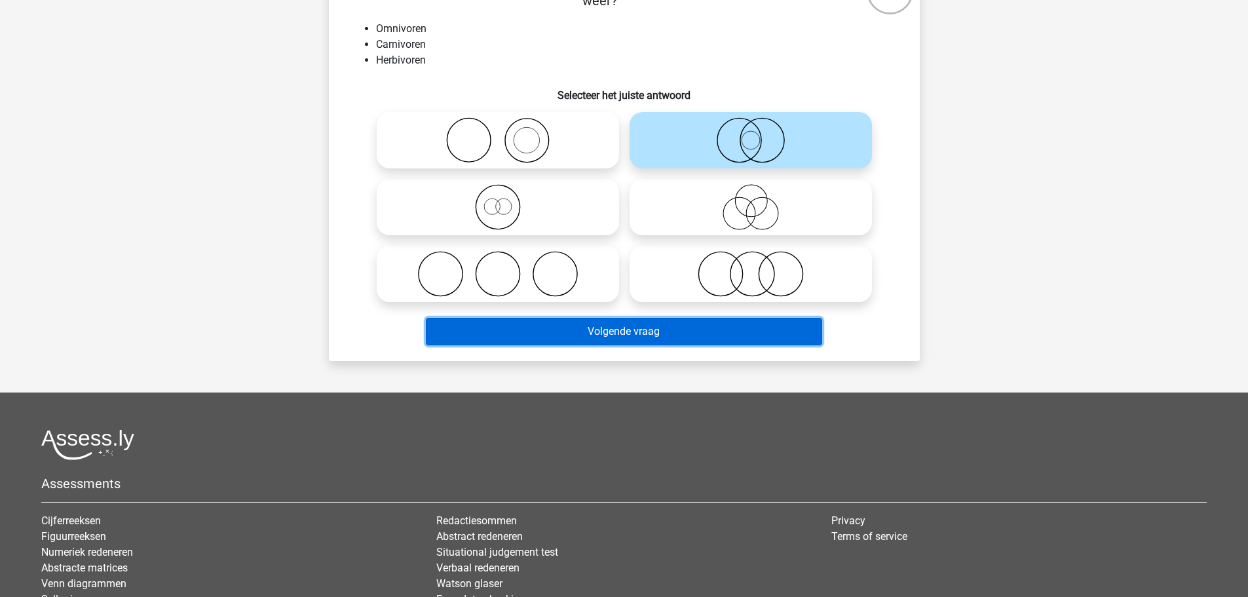
click at [773, 330] on button "Volgende vraag" at bounding box center [624, 332] width 396 height 28
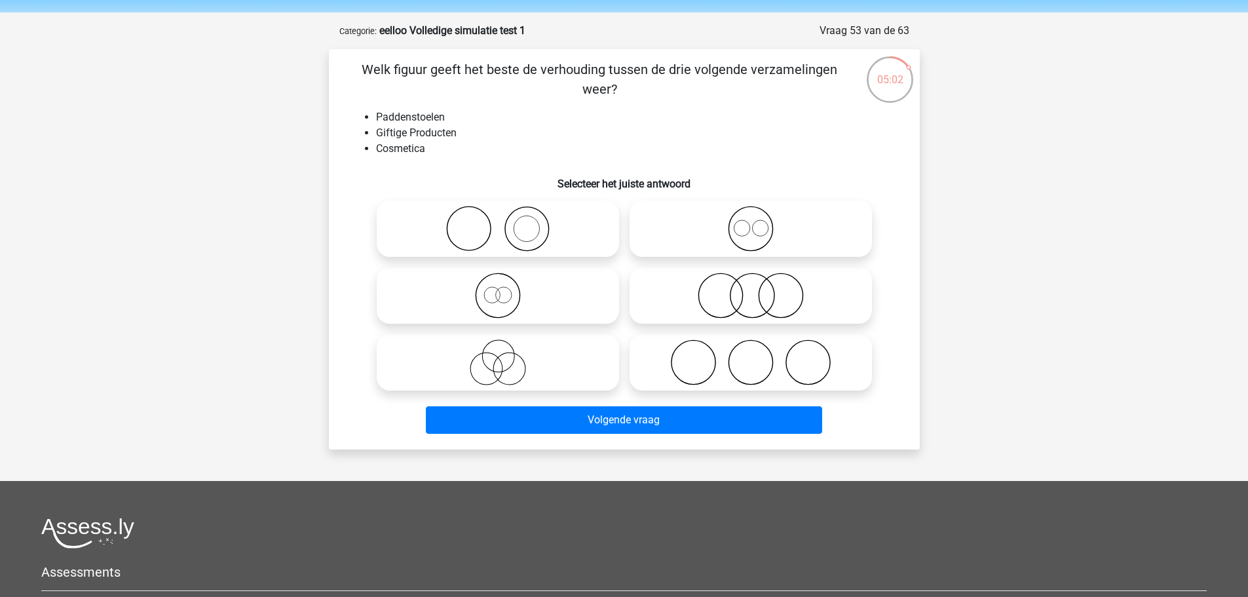
scroll to position [66, 0]
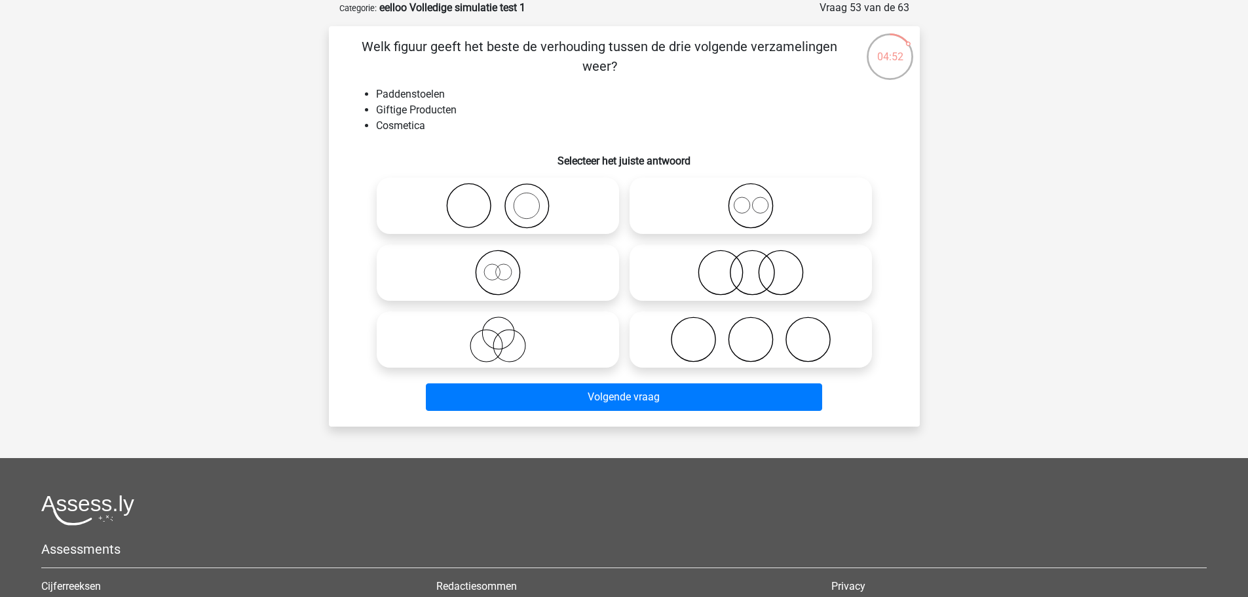
click at [605, 199] on icon at bounding box center [498, 206] width 232 height 46
click at [507, 199] on input "radio" at bounding box center [502, 195] width 9 height 9
radio input "true"
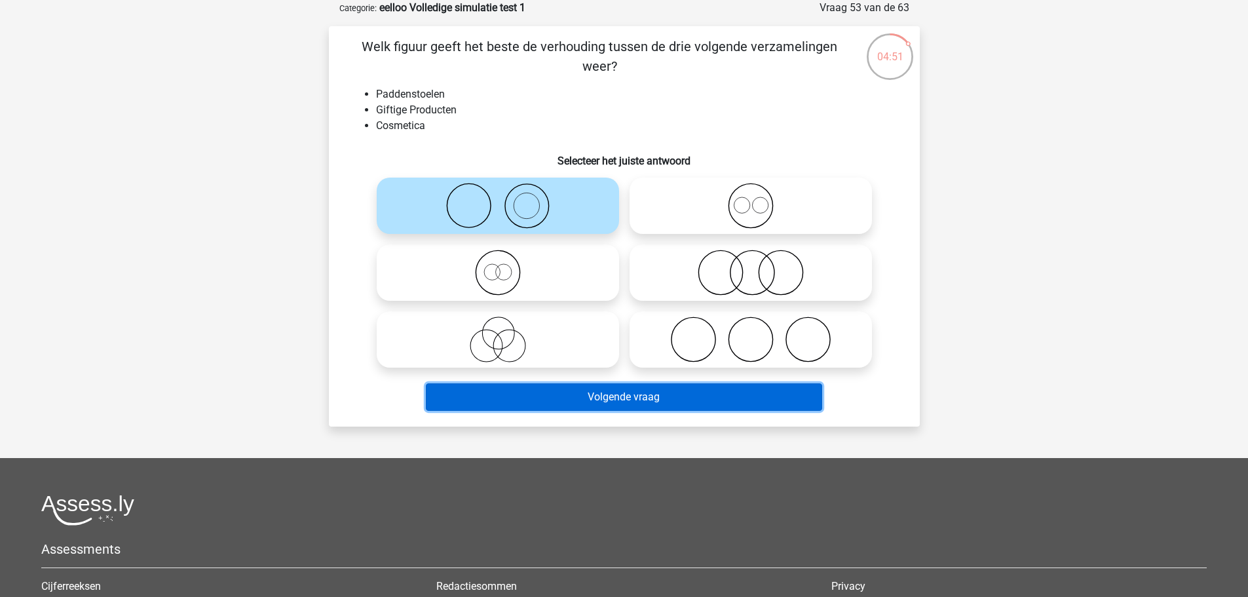
click at [670, 392] on button "Volgende vraag" at bounding box center [624, 397] width 396 height 28
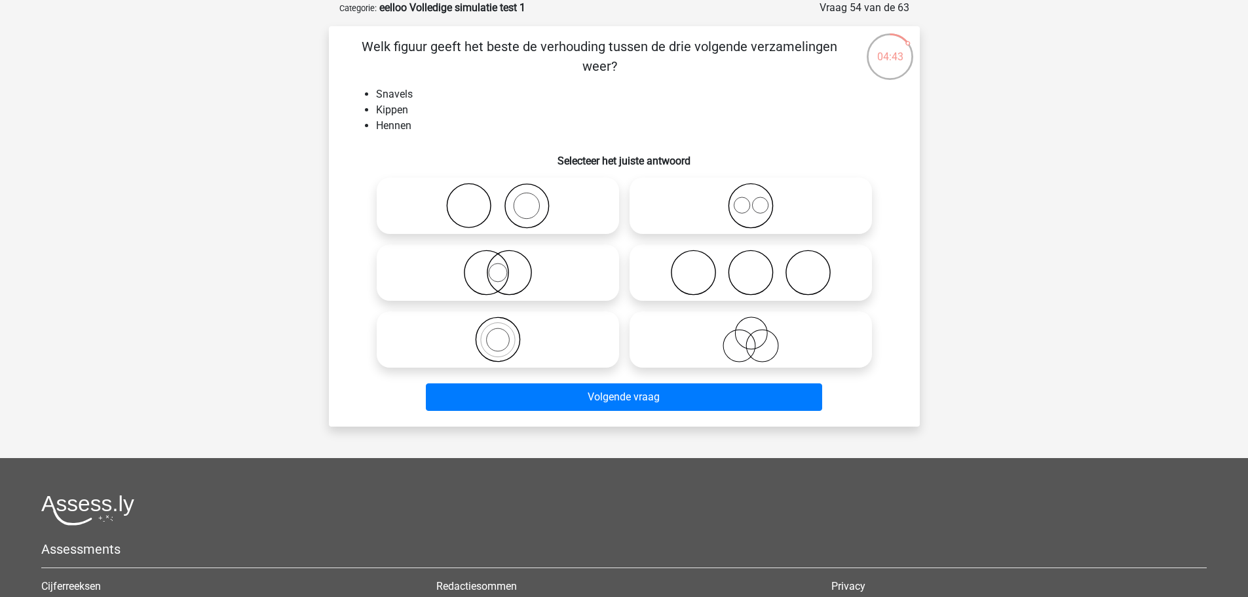
click at [579, 331] on icon at bounding box center [498, 339] width 232 height 46
click at [507, 331] on input "radio" at bounding box center [502, 328] width 9 height 9
radio input "true"
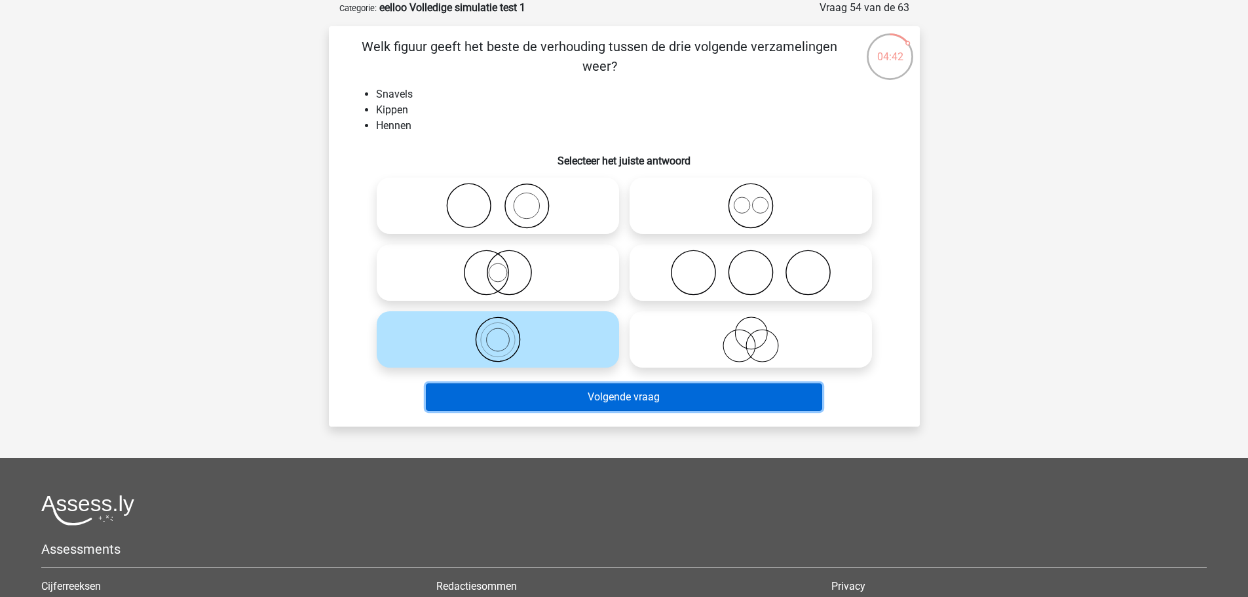
click at [612, 390] on button "Volgende vraag" at bounding box center [624, 397] width 396 height 28
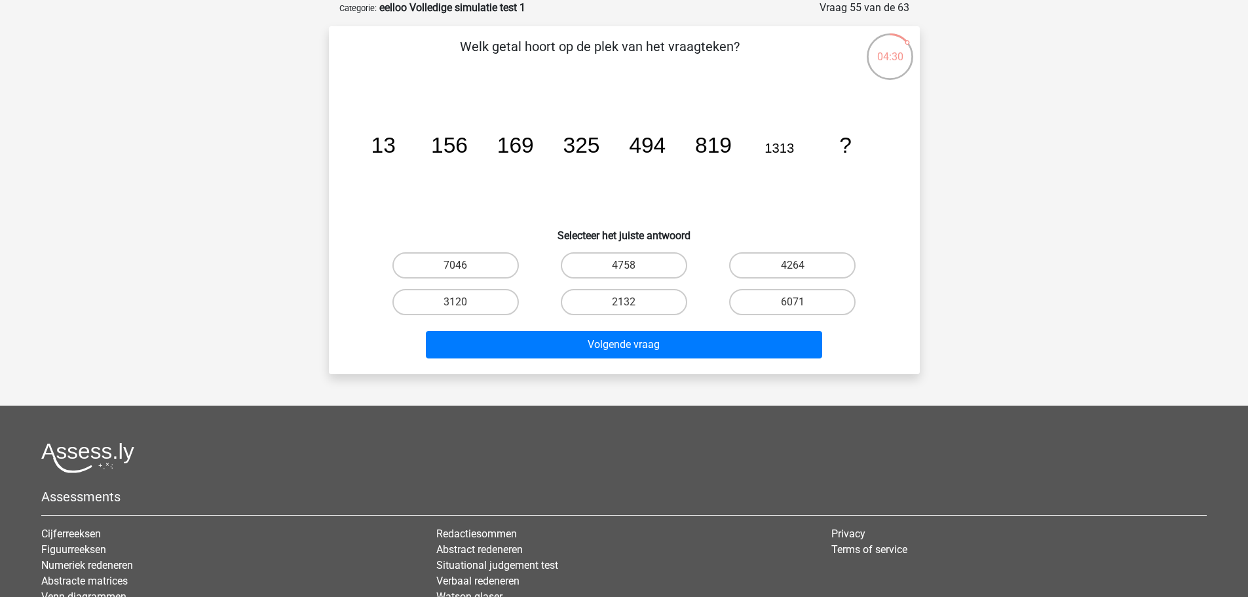
click at [636, 308] on label "2132" at bounding box center [624, 302] width 126 height 26
click at [632, 308] on input "2132" at bounding box center [628, 306] width 9 height 9
radio input "true"
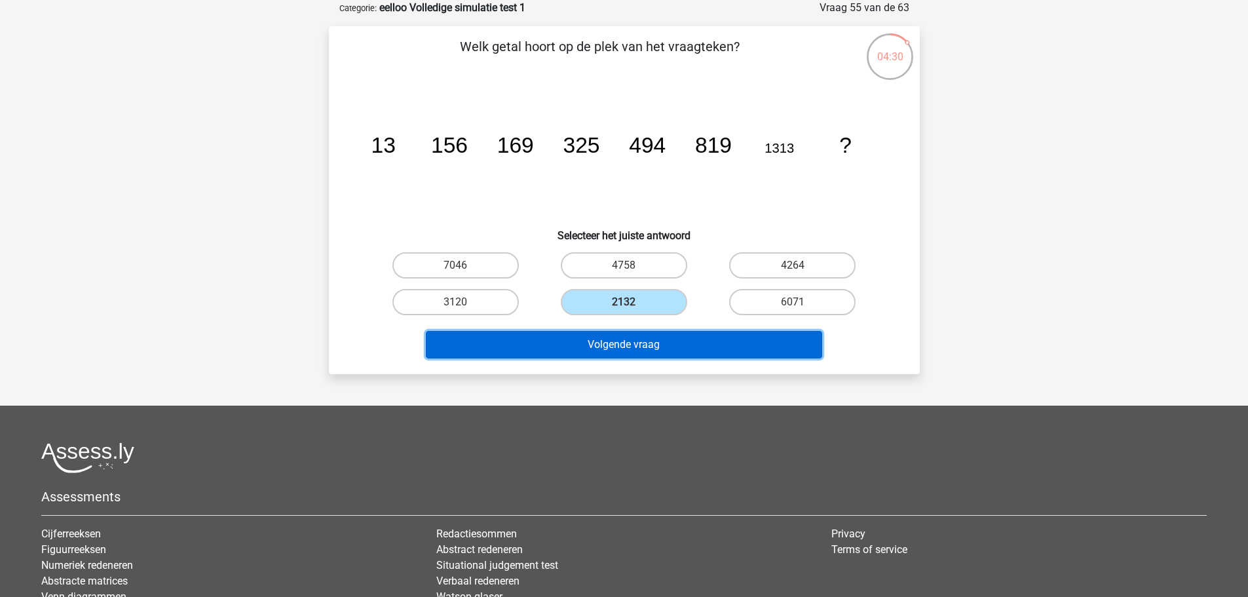
click at [651, 349] on button "Volgende vraag" at bounding box center [624, 345] width 396 height 28
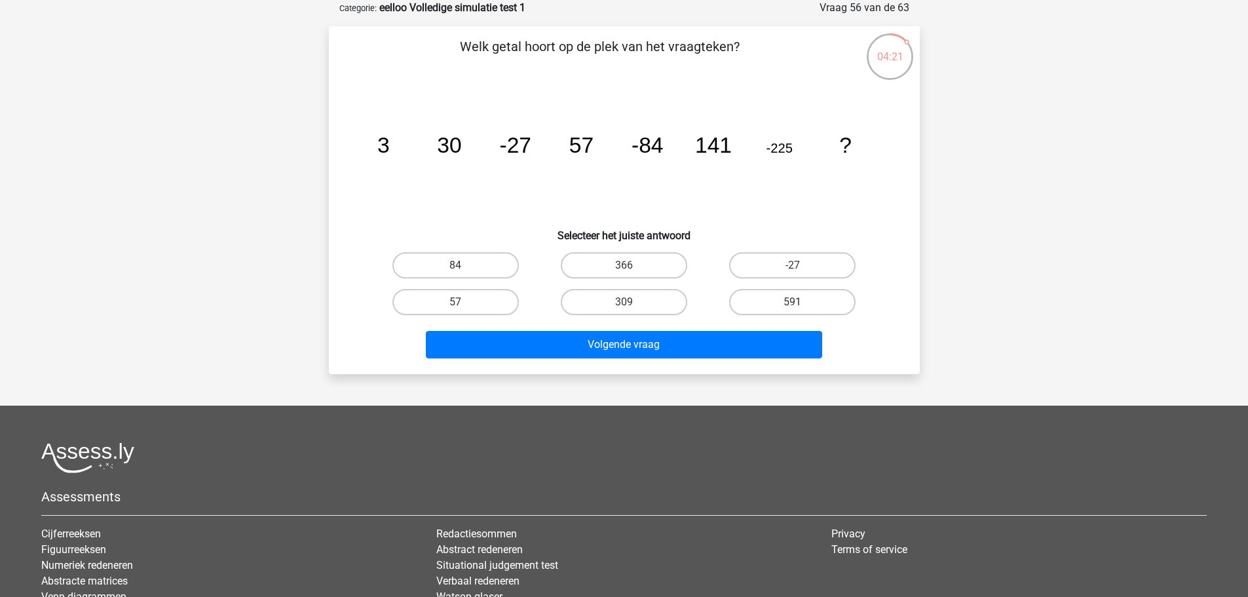
click at [647, 263] on label "366" at bounding box center [624, 265] width 126 height 26
click at [632, 265] on input "366" at bounding box center [628, 269] width 9 height 9
radio input "true"
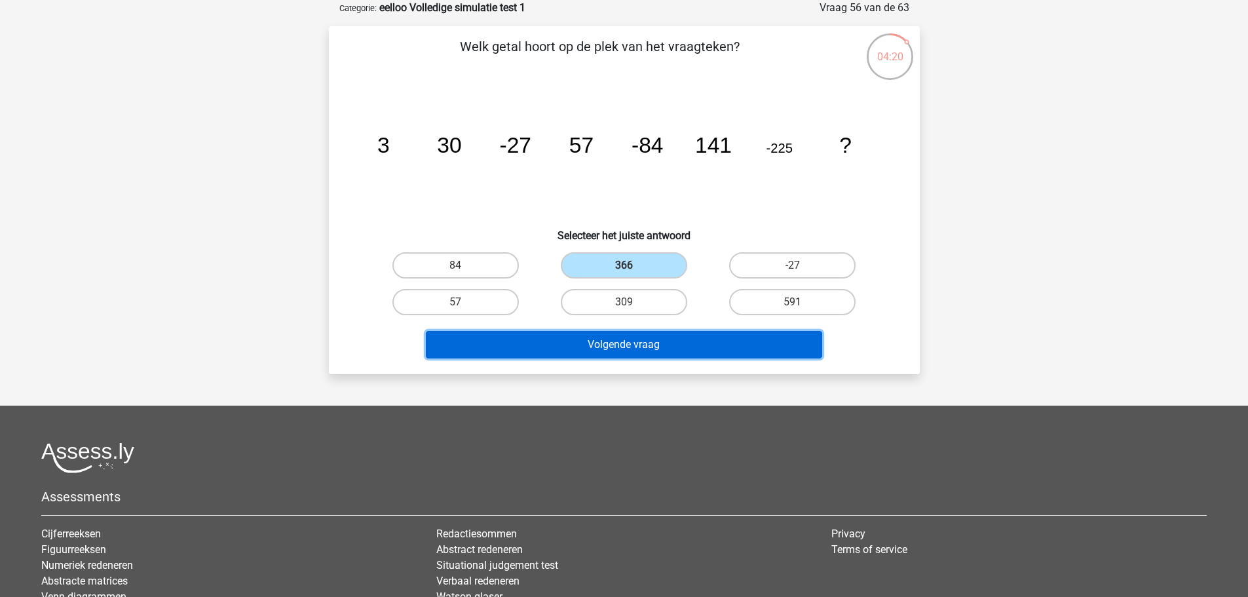
click at [662, 339] on button "Volgende vraag" at bounding box center [624, 345] width 396 height 28
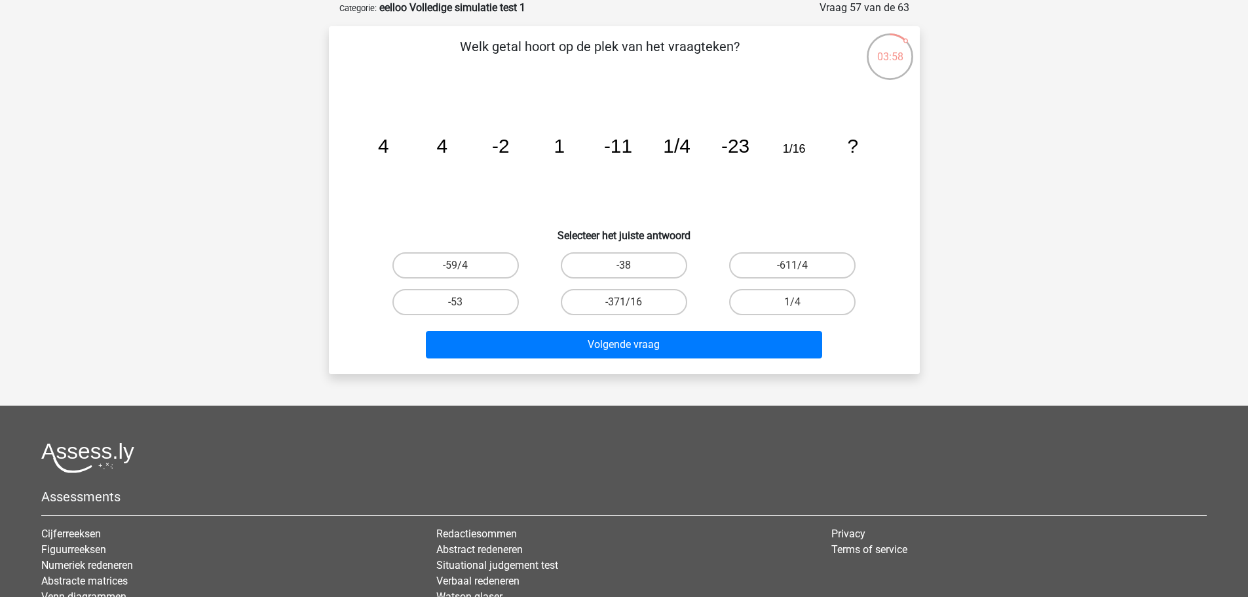
click at [643, 261] on label "-38" at bounding box center [624, 265] width 126 height 26
click at [632, 265] on input "-38" at bounding box center [628, 269] width 9 height 9
radio input "true"
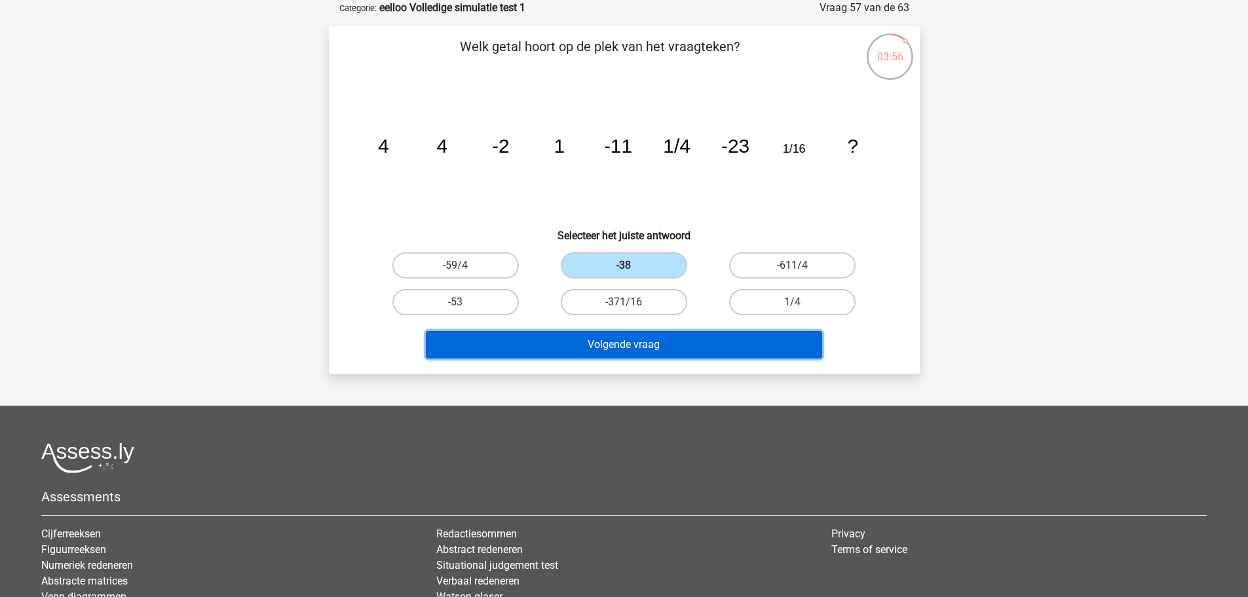
click at [670, 341] on button "Volgende vraag" at bounding box center [624, 345] width 396 height 28
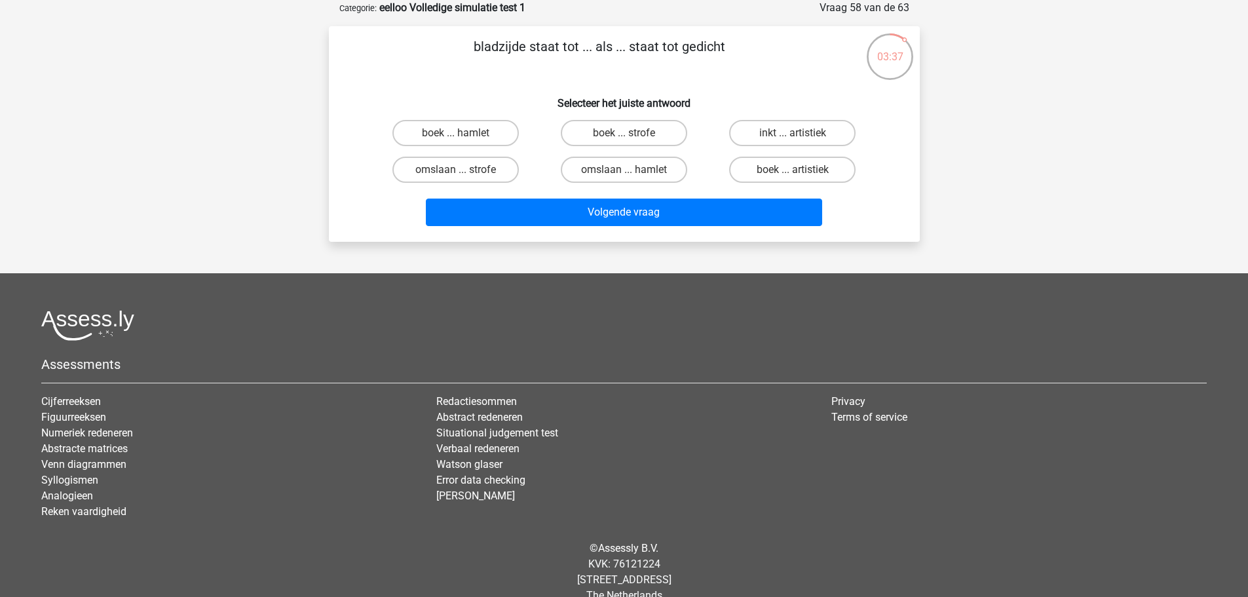
click at [652, 135] on label "boek ... strofe" at bounding box center [624, 133] width 126 height 26
click at [632, 135] on input "boek ... strofe" at bounding box center [628, 137] width 9 height 9
radio input "true"
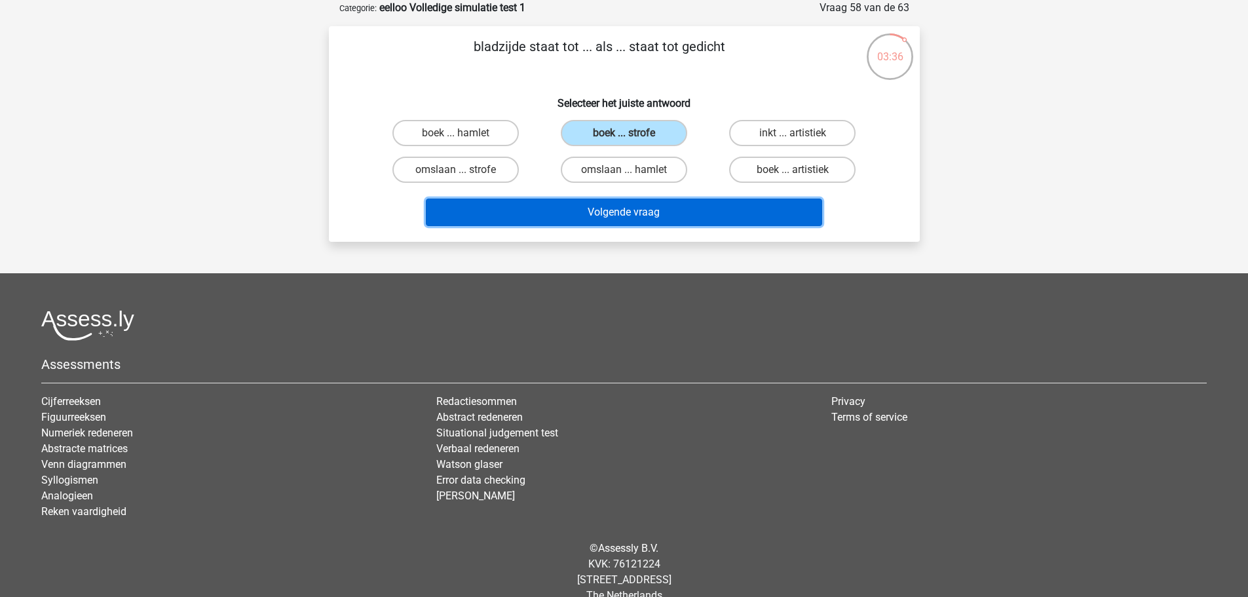
click at [655, 219] on button "Volgende vraag" at bounding box center [624, 213] width 396 height 28
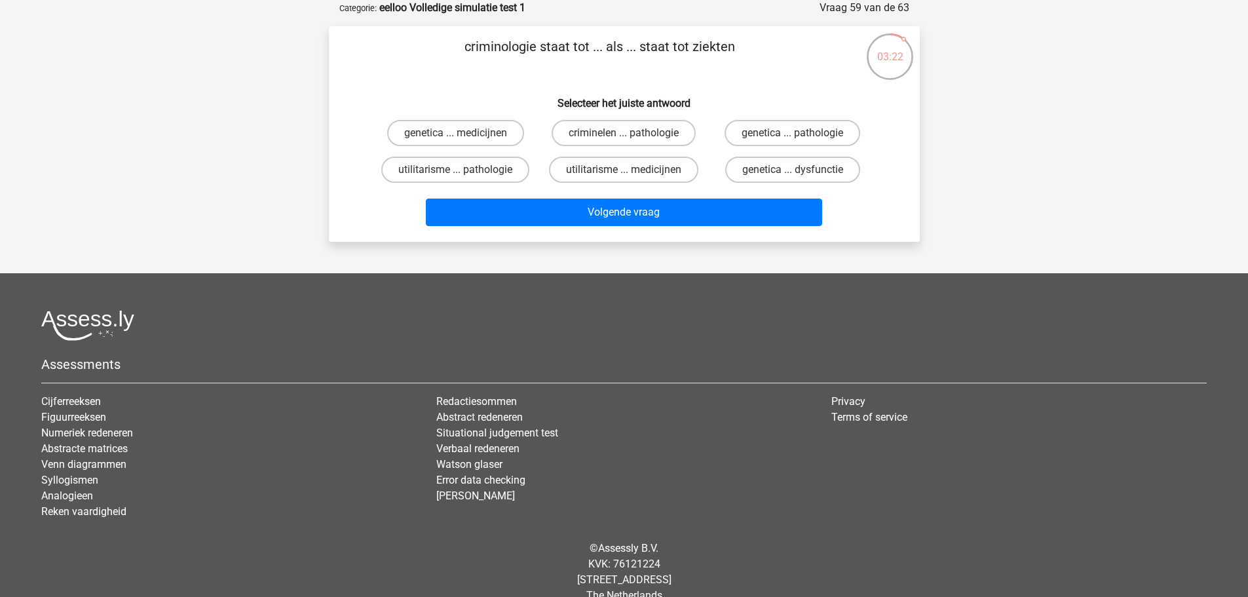
click at [649, 138] on label "criminelen ... pathologie" at bounding box center [624, 133] width 144 height 26
click at [632, 138] on input "criminelen ... pathologie" at bounding box center [628, 137] width 9 height 9
radio input "true"
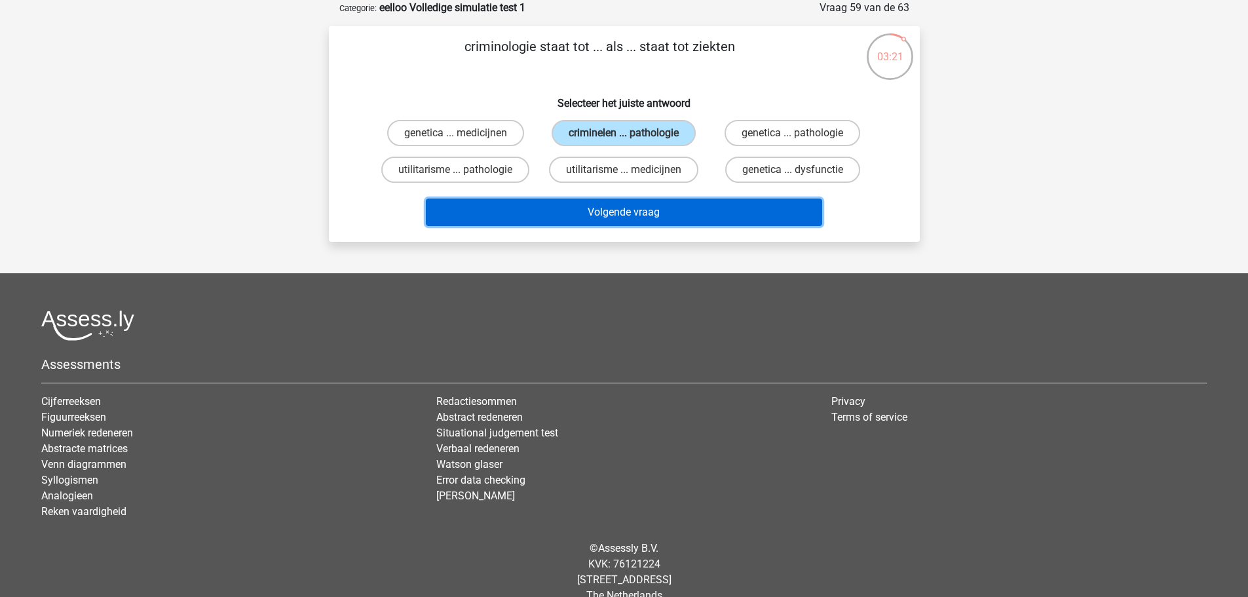
click at [638, 212] on button "Volgende vraag" at bounding box center [624, 213] width 396 height 28
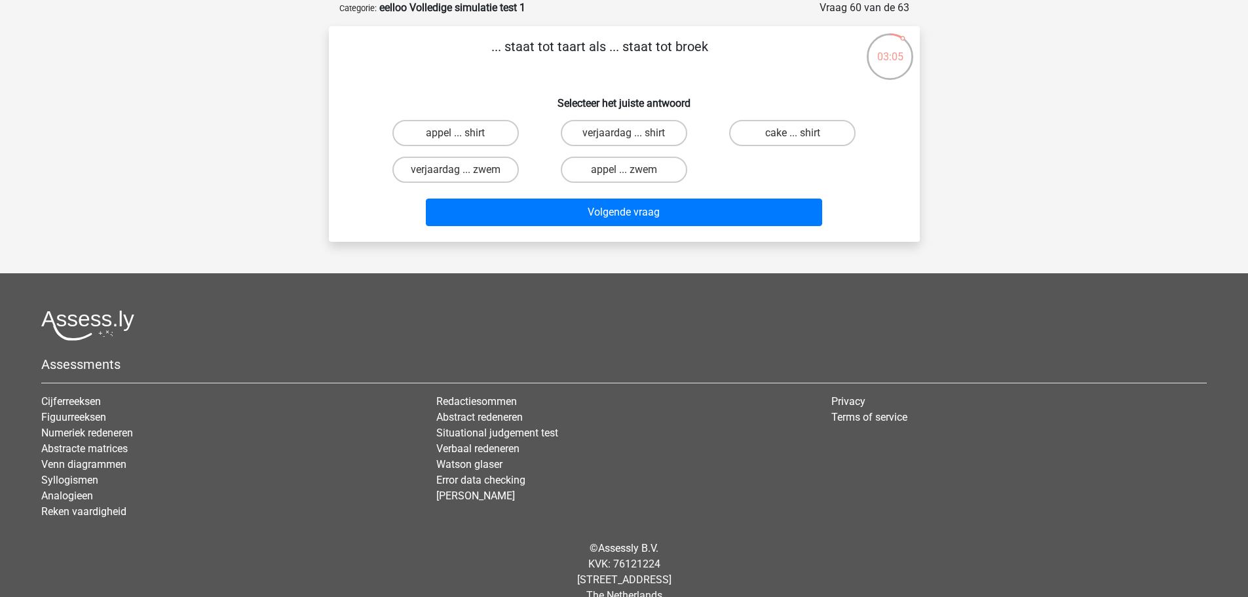
click at [657, 145] on label "verjaardag ... shirt" at bounding box center [624, 133] width 126 height 26
click at [632, 142] on input "verjaardag ... shirt" at bounding box center [628, 137] width 9 height 9
radio input "true"
click at [648, 168] on label "appel ... zwem" at bounding box center [624, 170] width 126 height 26
click at [632, 170] on input "appel ... zwem" at bounding box center [628, 174] width 9 height 9
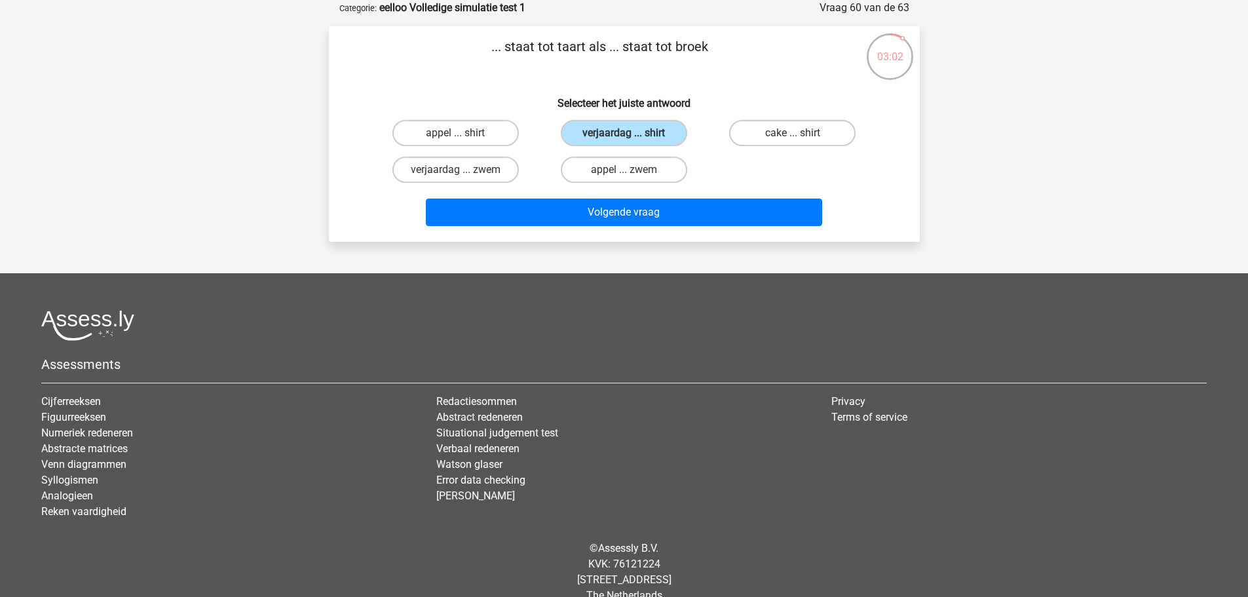
radio input "true"
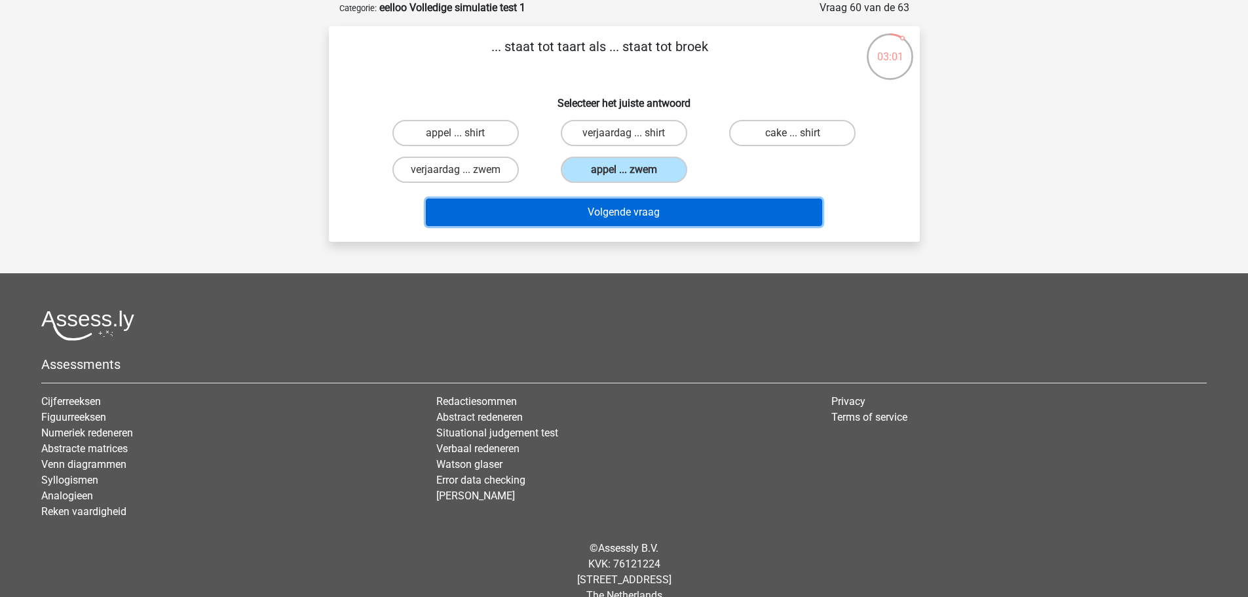
click at [681, 219] on button "Volgende vraag" at bounding box center [624, 213] width 396 height 28
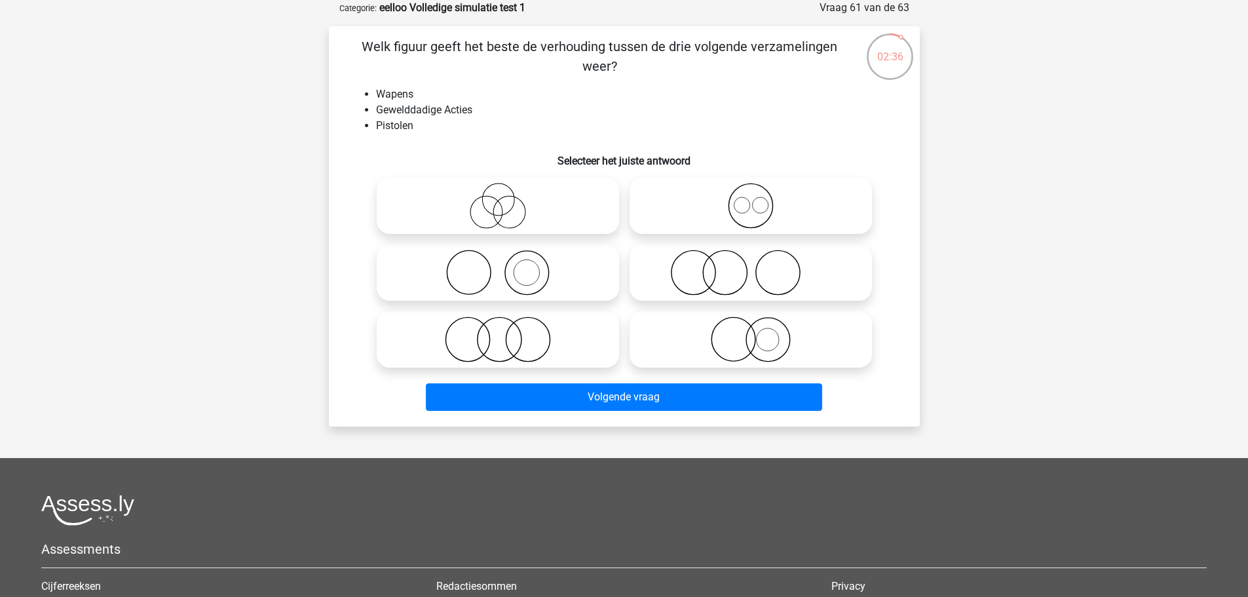
click at [610, 254] on icon at bounding box center [498, 273] width 232 height 46
click at [507, 258] on input "radio" at bounding box center [502, 262] width 9 height 9
radio input "true"
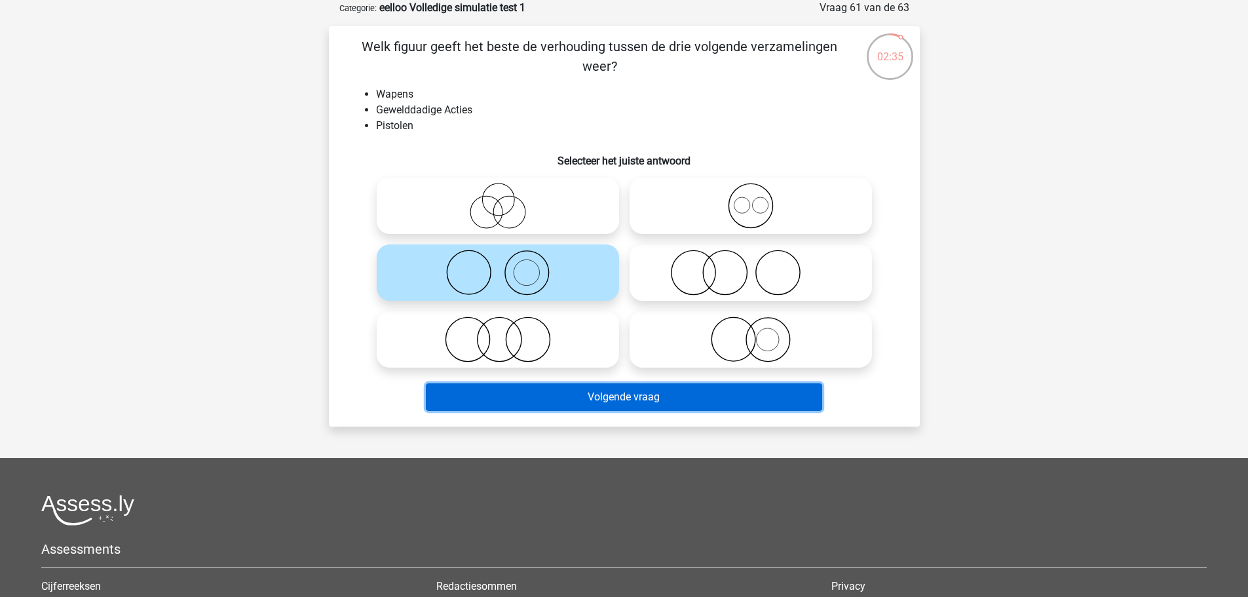
click at [641, 400] on button "Volgende vraag" at bounding box center [624, 397] width 396 height 28
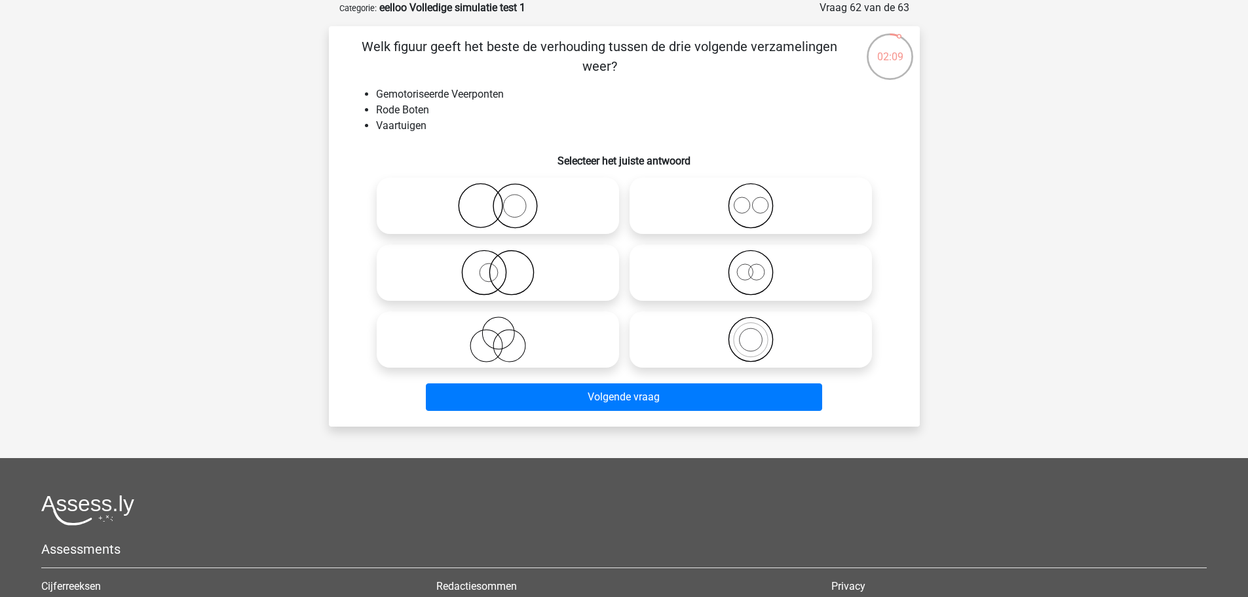
click at [777, 326] on icon at bounding box center [751, 339] width 232 height 46
click at [759, 326] on input "radio" at bounding box center [755, 328] width 9 height 9
radio input "true"
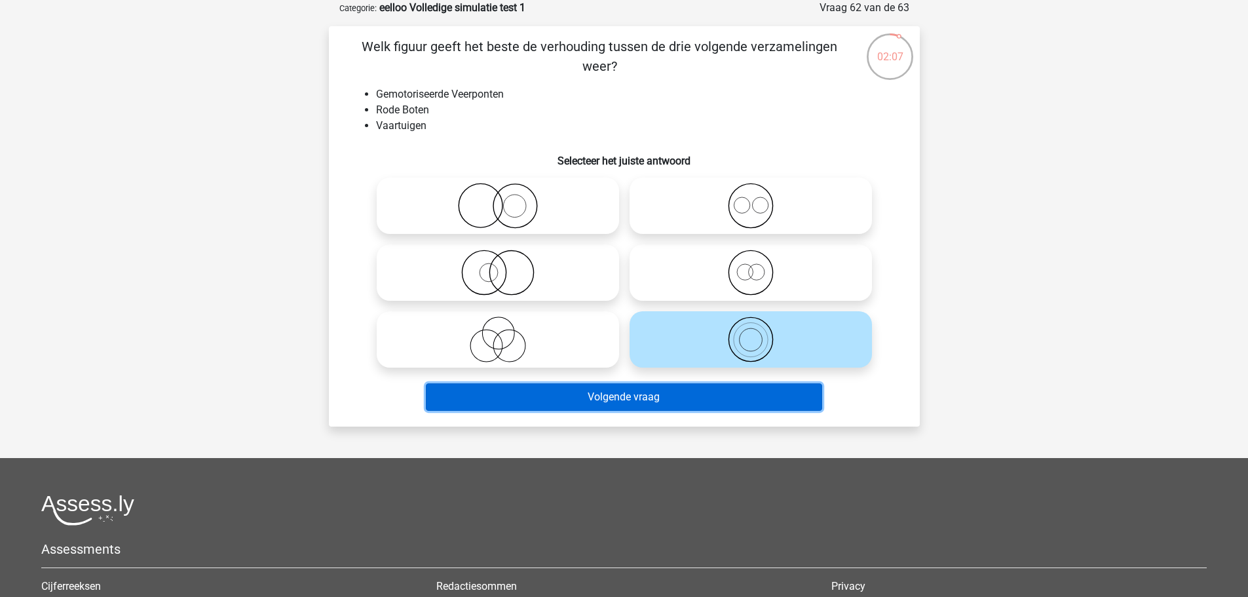
click at [761, 392] on button "Volgende vraag" at bounding box center [624, 397] width 396 height 28
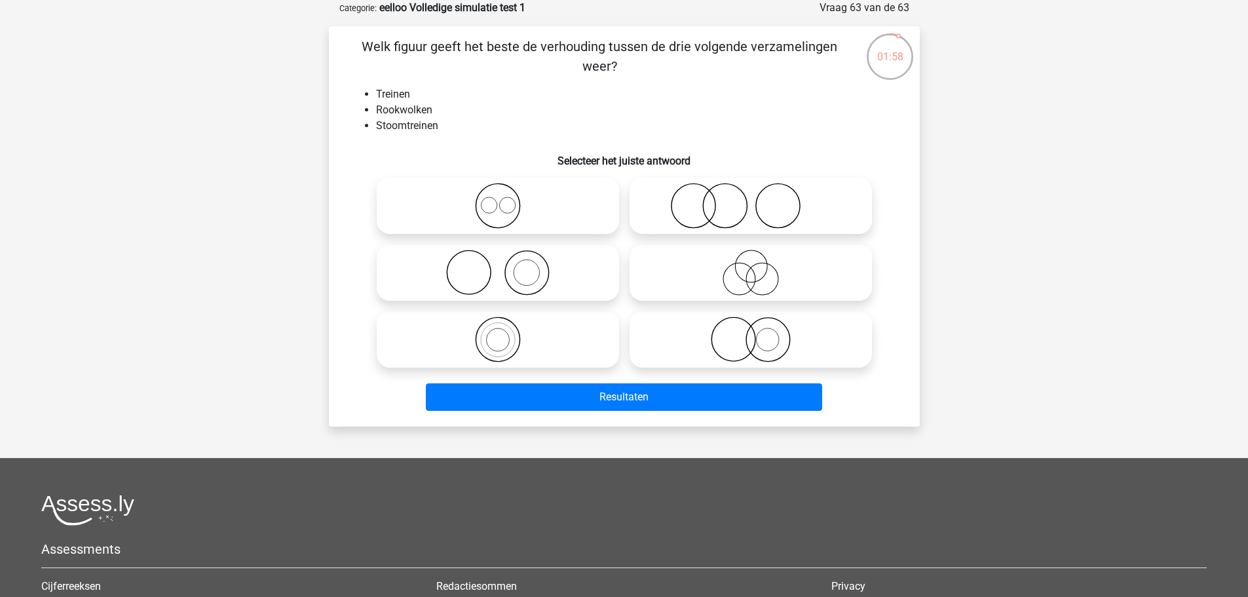
click at [763, 364] on label at bounding box center [751, 339] width 242 height 56
click at [759, 333] on input "radio" at bounding box center [755, 328] width 9 height 9
radio input "true"
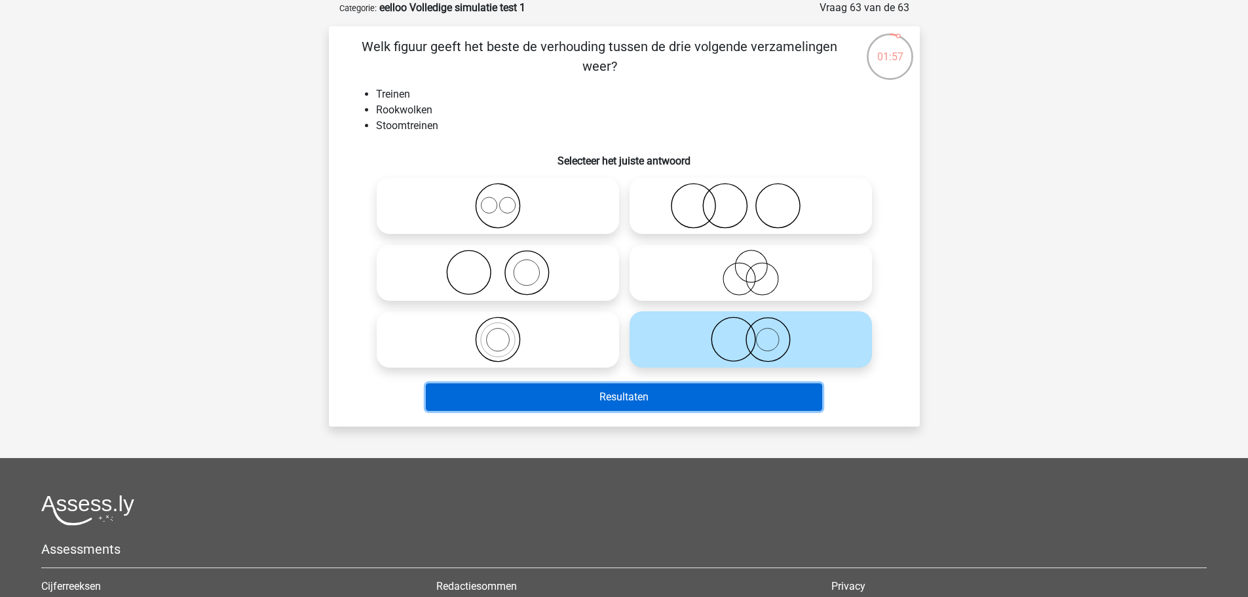
click at [766, 392] on button "Resultaten" at bounding box center [624, 397] width 396 height 28
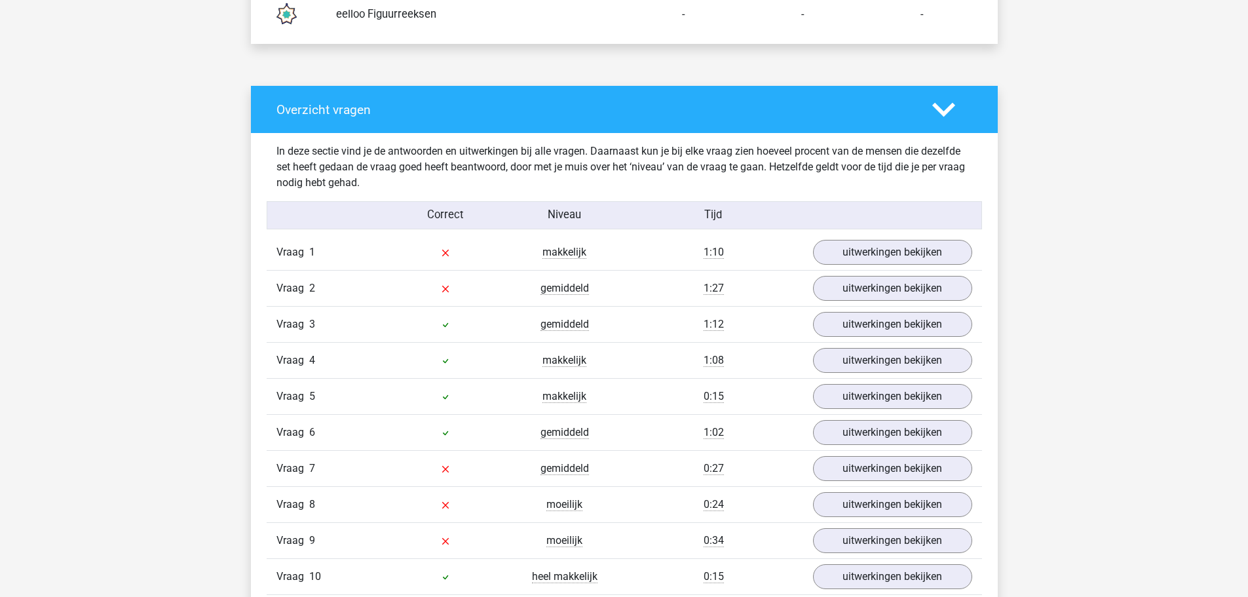
scroll to position [983, 0]
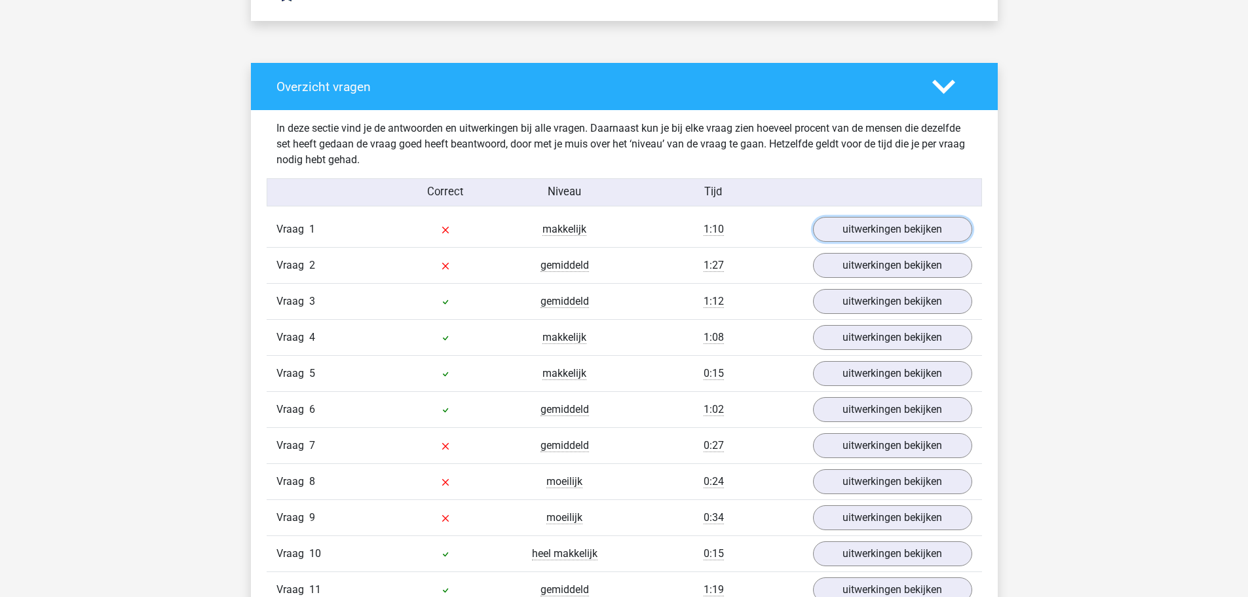
click at [869, 231] on link "uitwerkingen bekijken" at bounding box center [892, 229] width 159 height 25
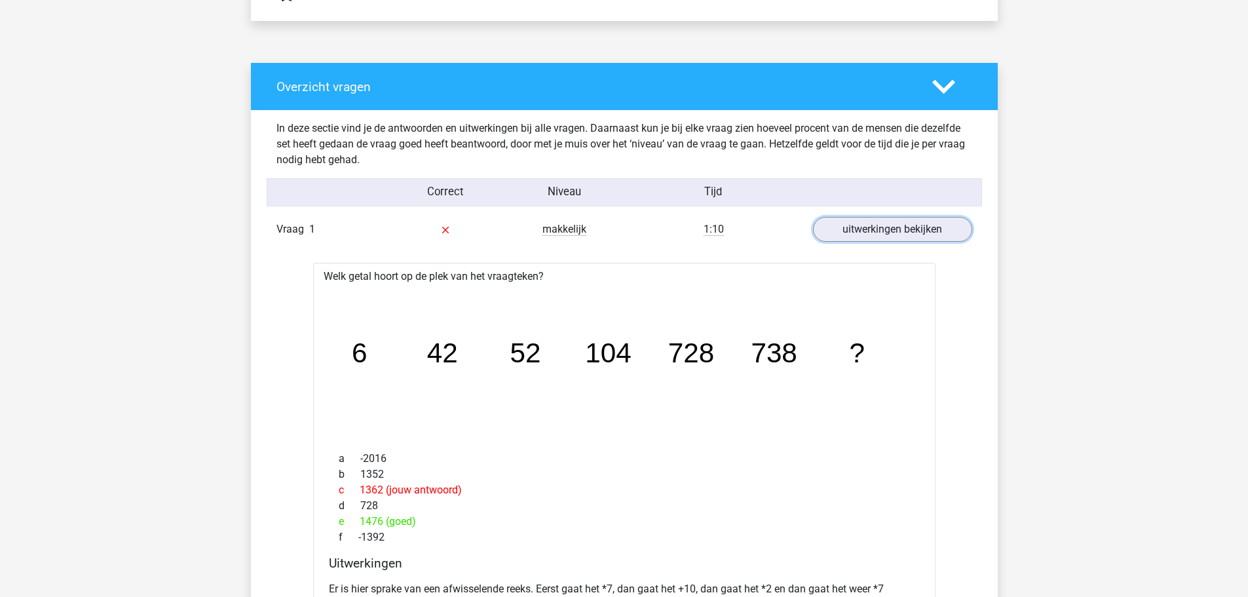
click at [869, 231] on link "uitwerkingen bekijken" at bounding box center [892, 229] width 159 height 25
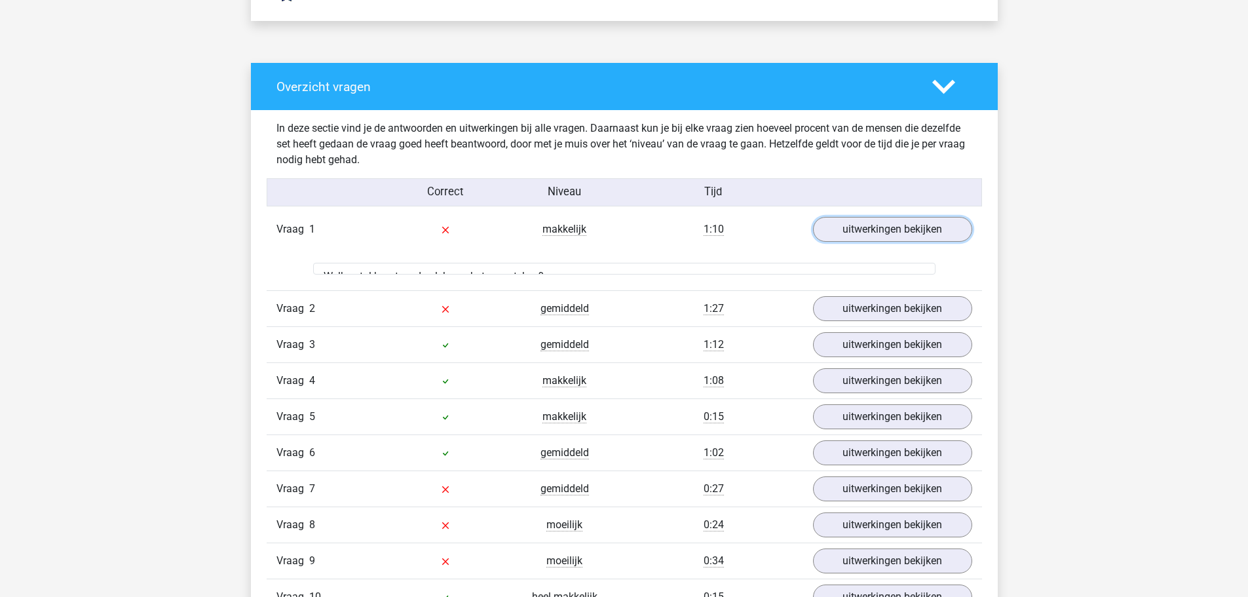
click at [869, 231] on link "uitwerkingen bekijken" at bounding box center [892, 229] width 159 height 25
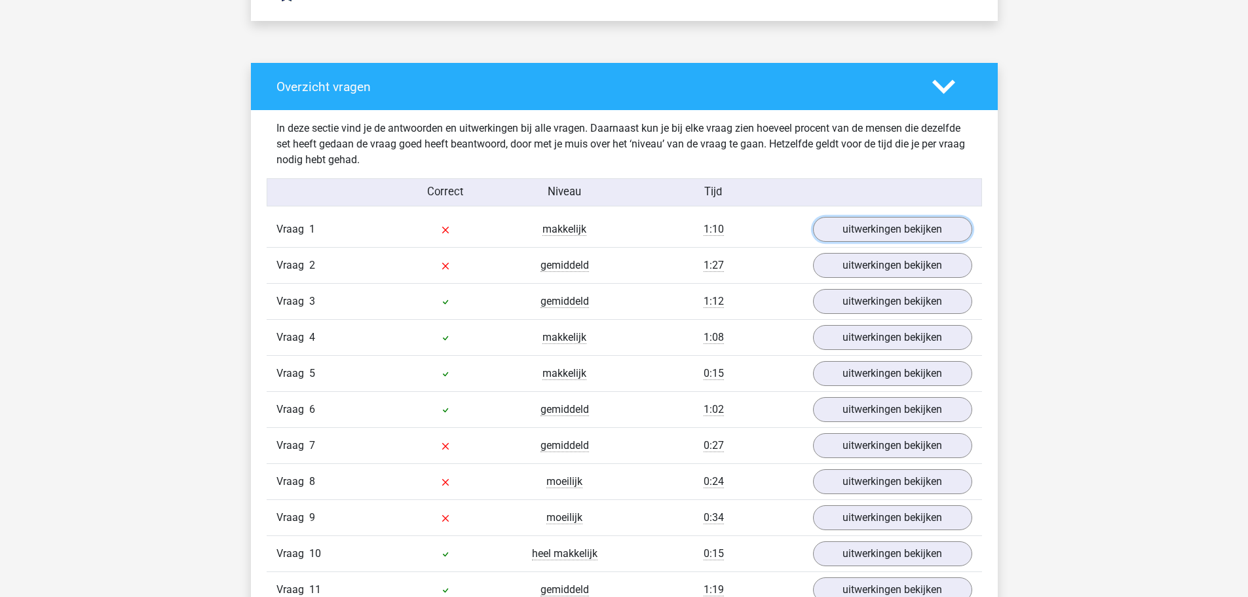
click at [868, 232] on link "uitwerkingen bekijken" at bounding box center [892, 229] width 159 height 25
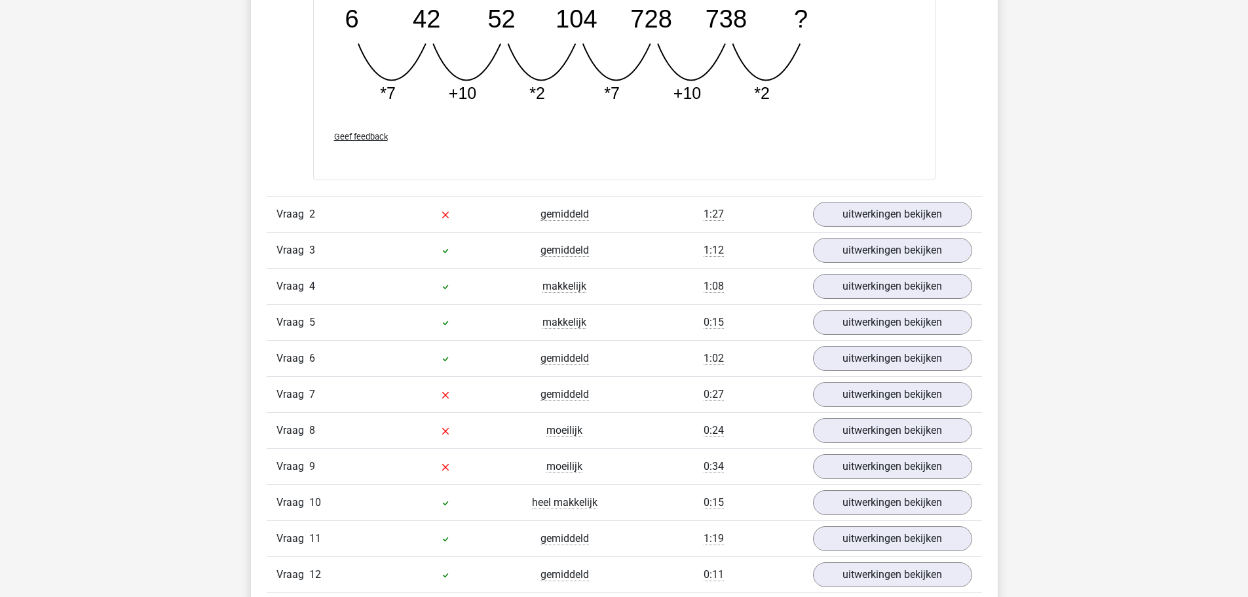
scroll to position [1638, 0]
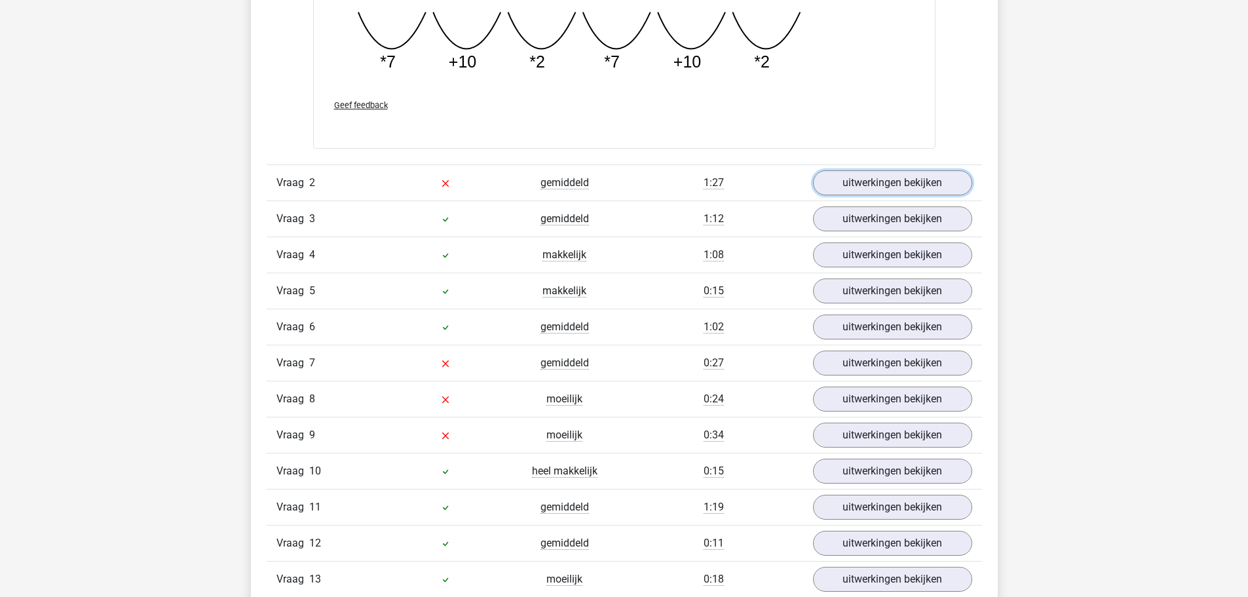
click at [896, 184] on link "uitwerkingen bekijken" at bounding box center [892, 182] width 159 height 25
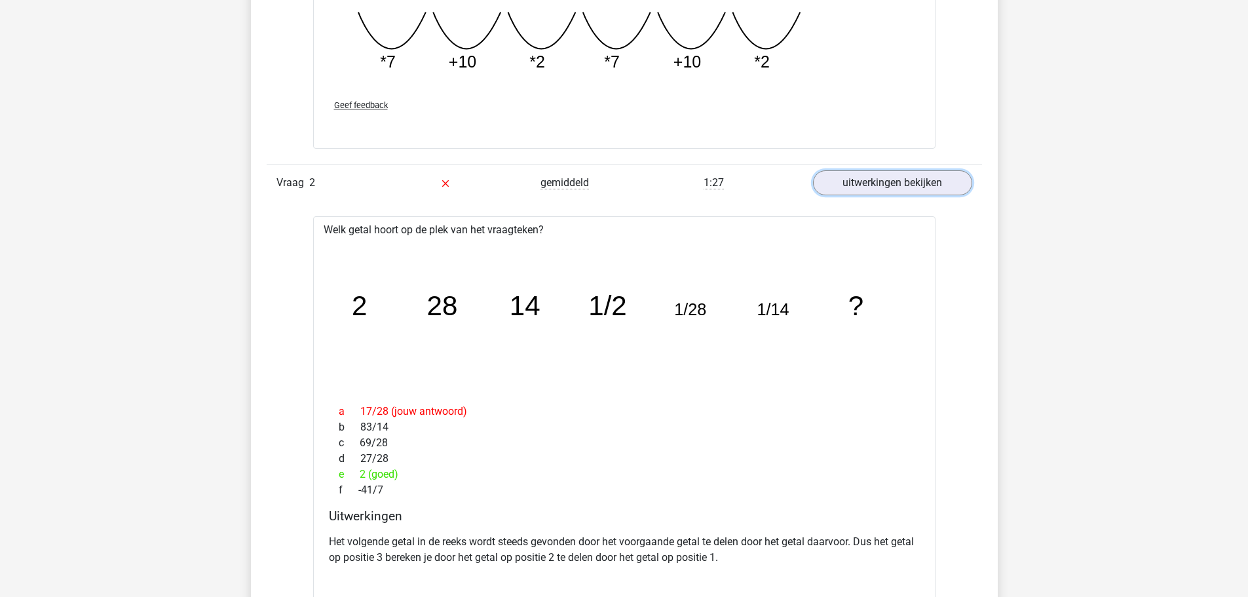
click at [875, 195] on link "uitwerkingen bekijken" at bounding box center [892, 182] width 159 height 25
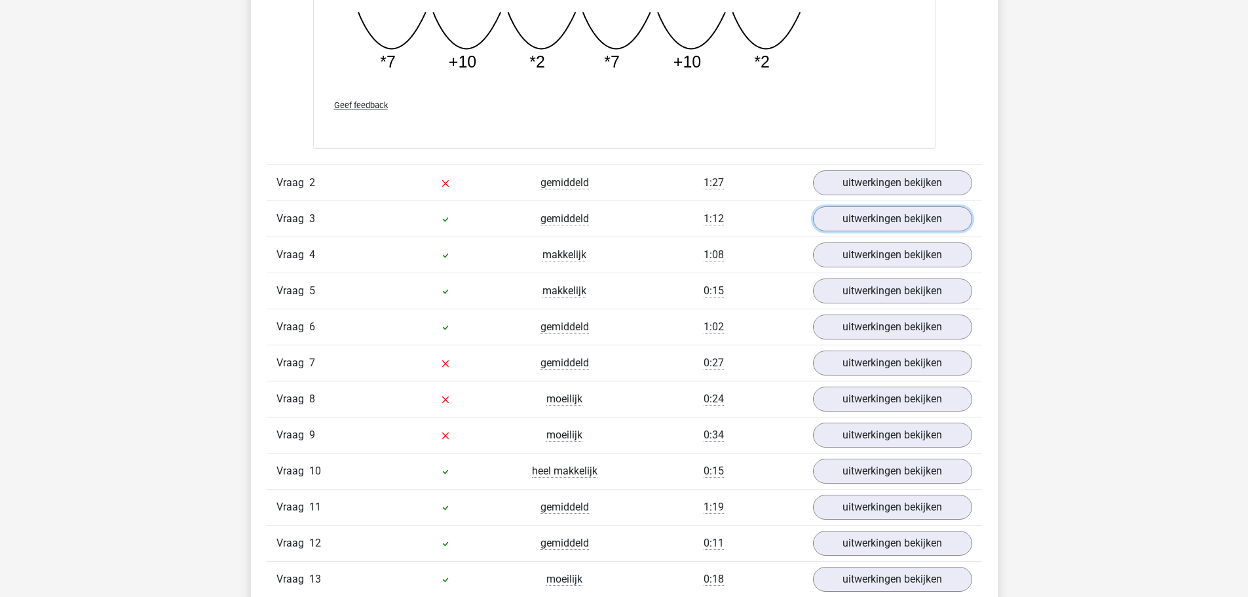
click at [856, 216] on link "uitwerkingen bekijken" at bounding box center [892, 218] width 159 height 25
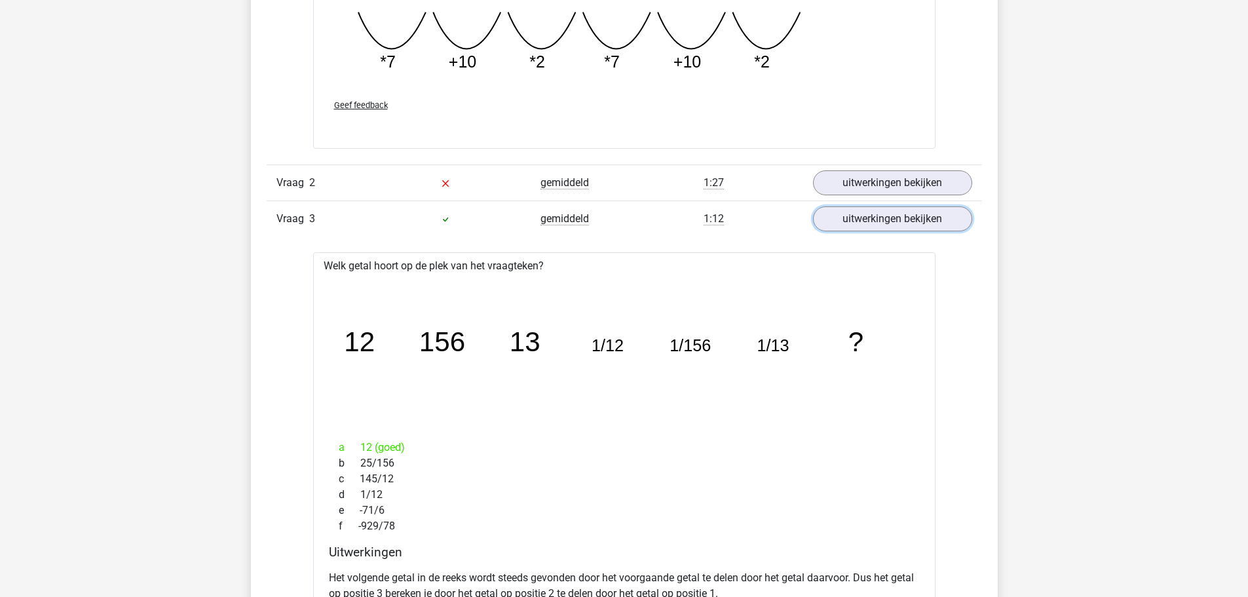
click at [856, 216] on link "uitwerkingen bekijken" at bounding box center [892, 218] width 159 height 25
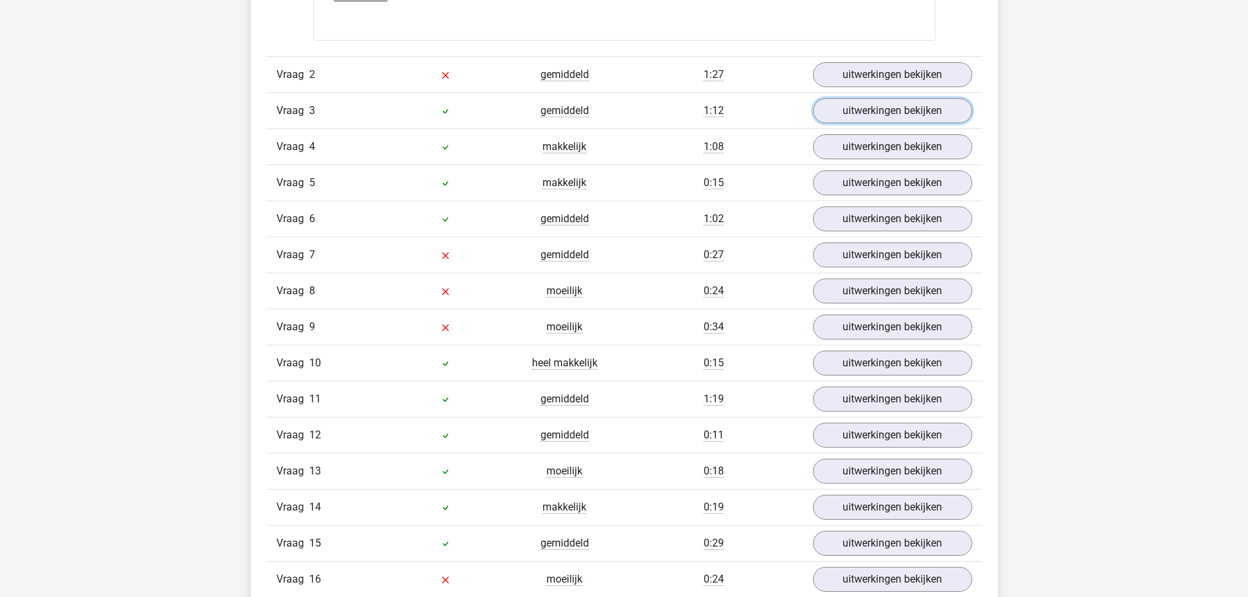
scroll to position [1769, 0]
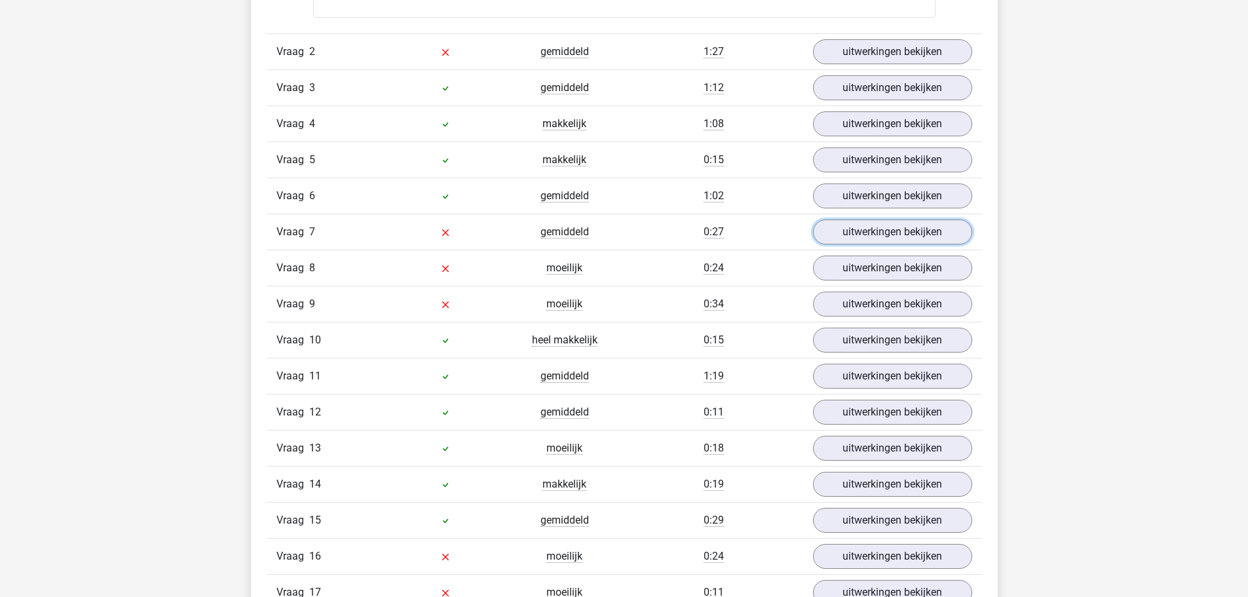
click at [853, 237] on link "uitwerkingen bekijken" at bounding box center [892, 232] width 159 height 25
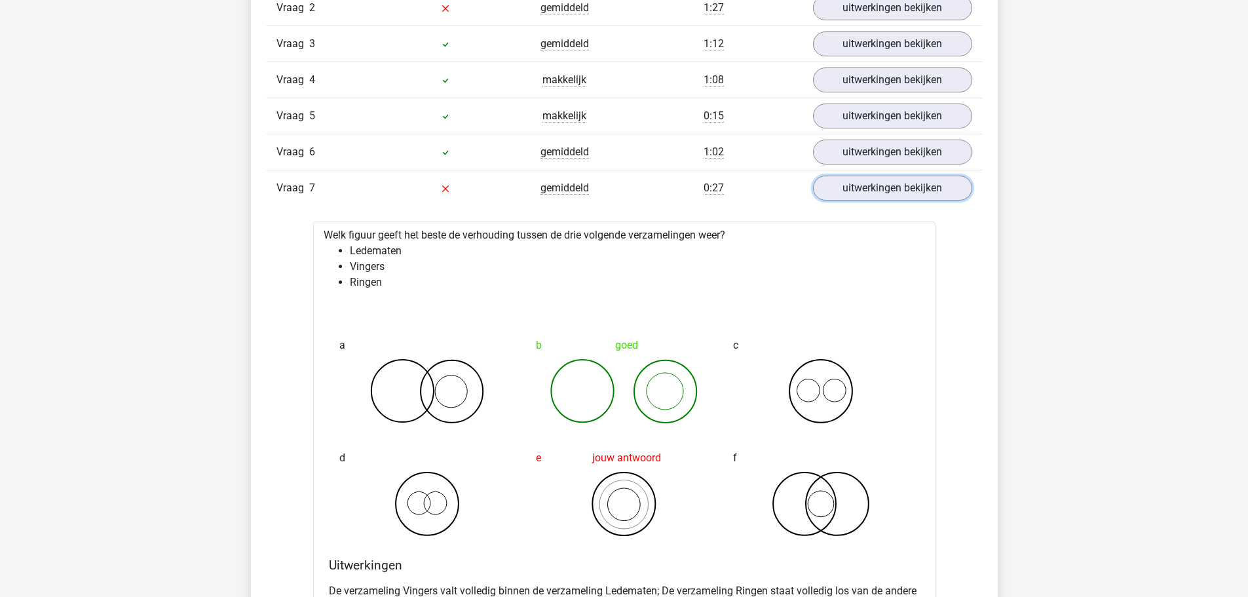
scroll to position [1900, 0]
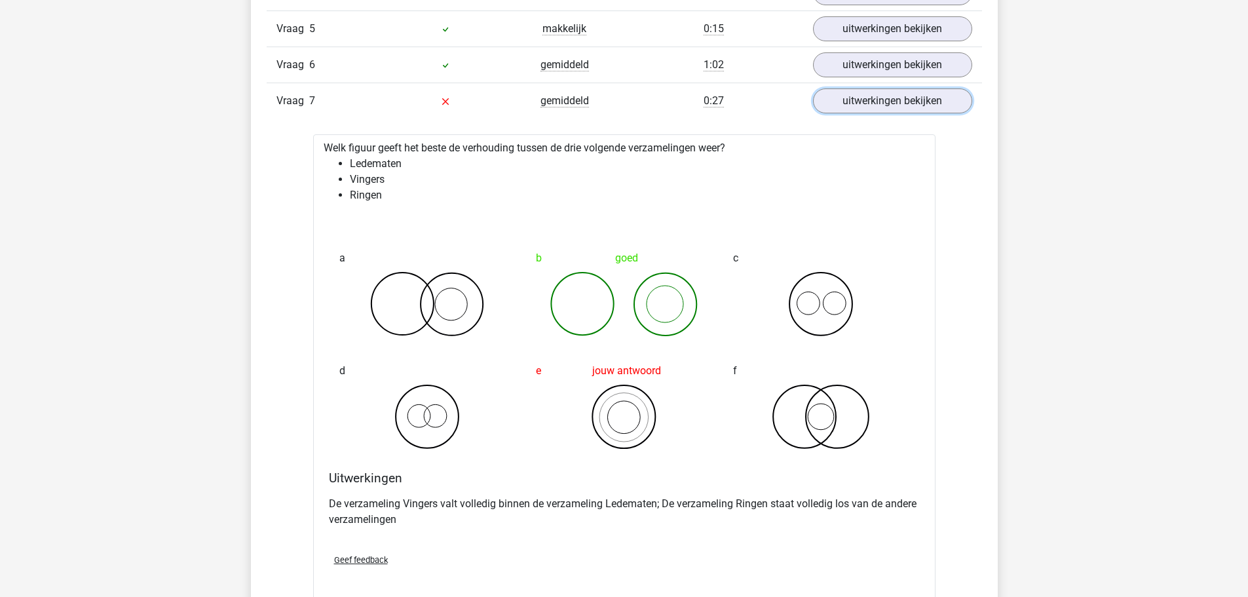
click at [877, 105] on link "uitwerkingen bekijken" at bounding box center [892, 100] width 159 height 25
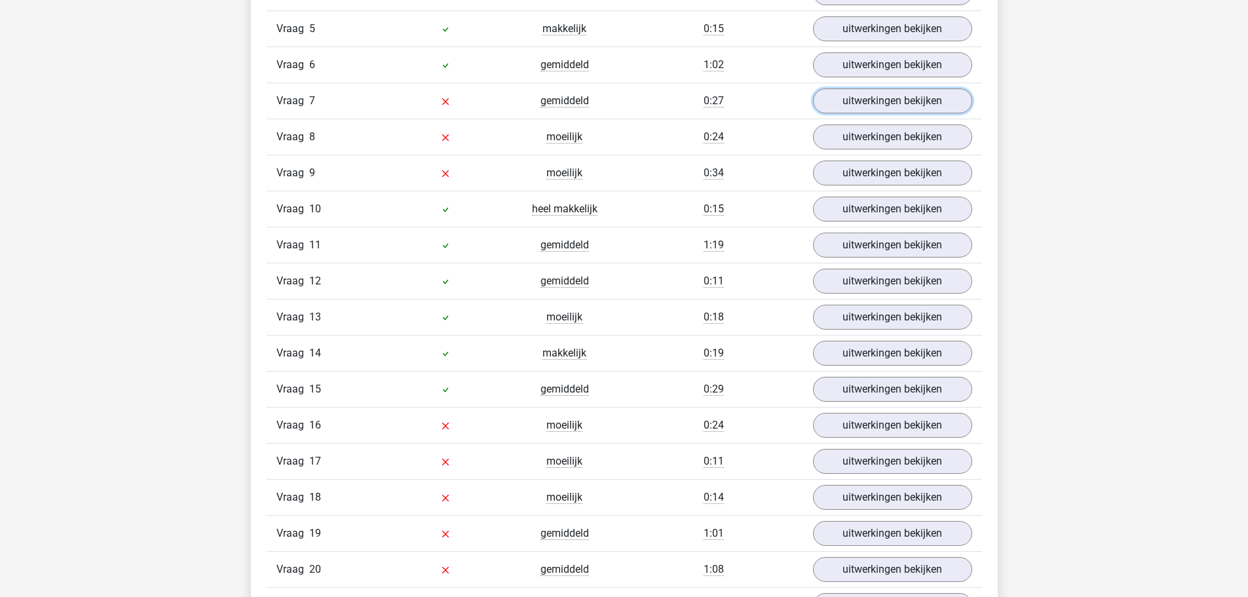
scroll to position [1966, 0]
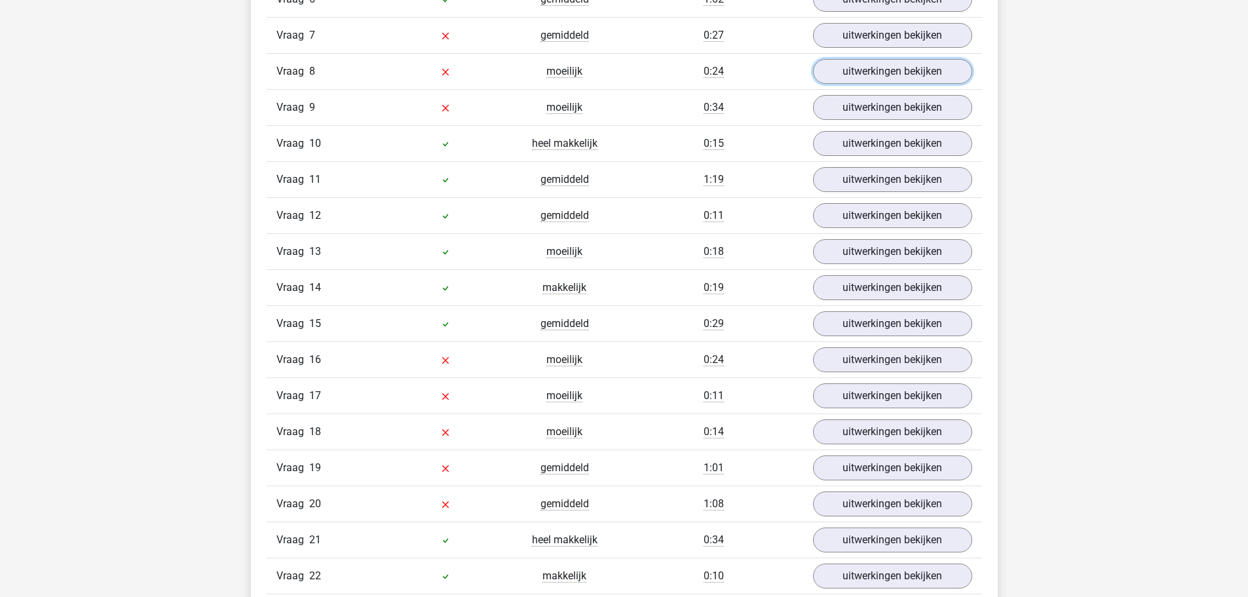
click at [868, 59] on link "uitwerkingen bekijken" at bounding box center [892, 71] width 159 height 25
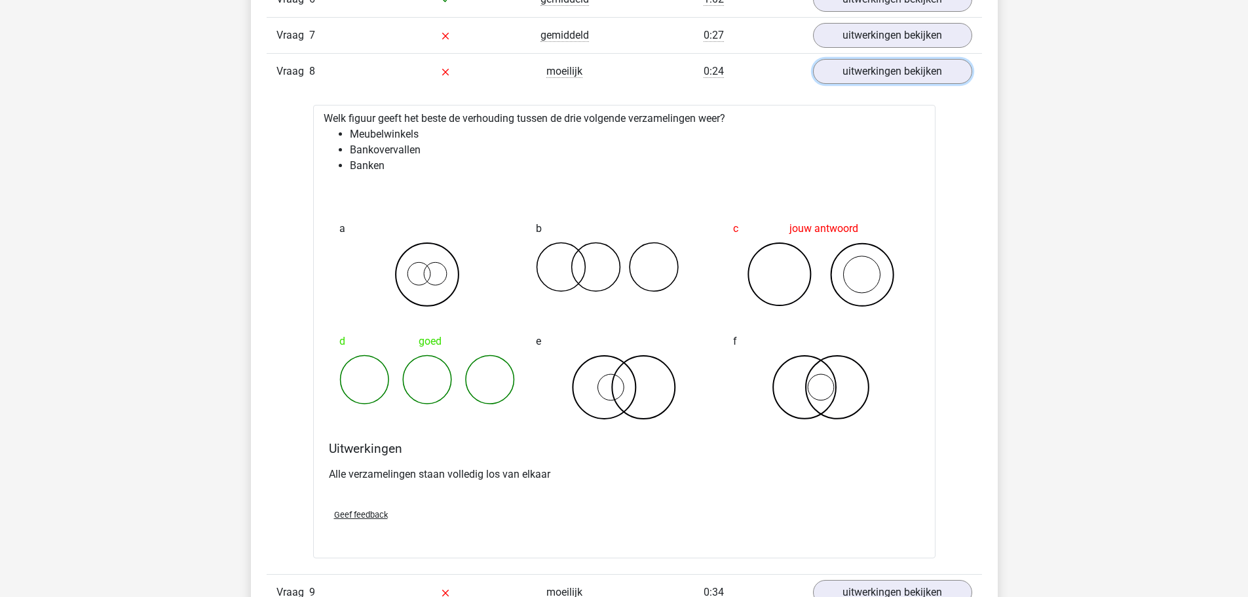
click at [868, 59] on link "uitwerkingen bekijken" at bounding box center [892, 71] width 159 height 25
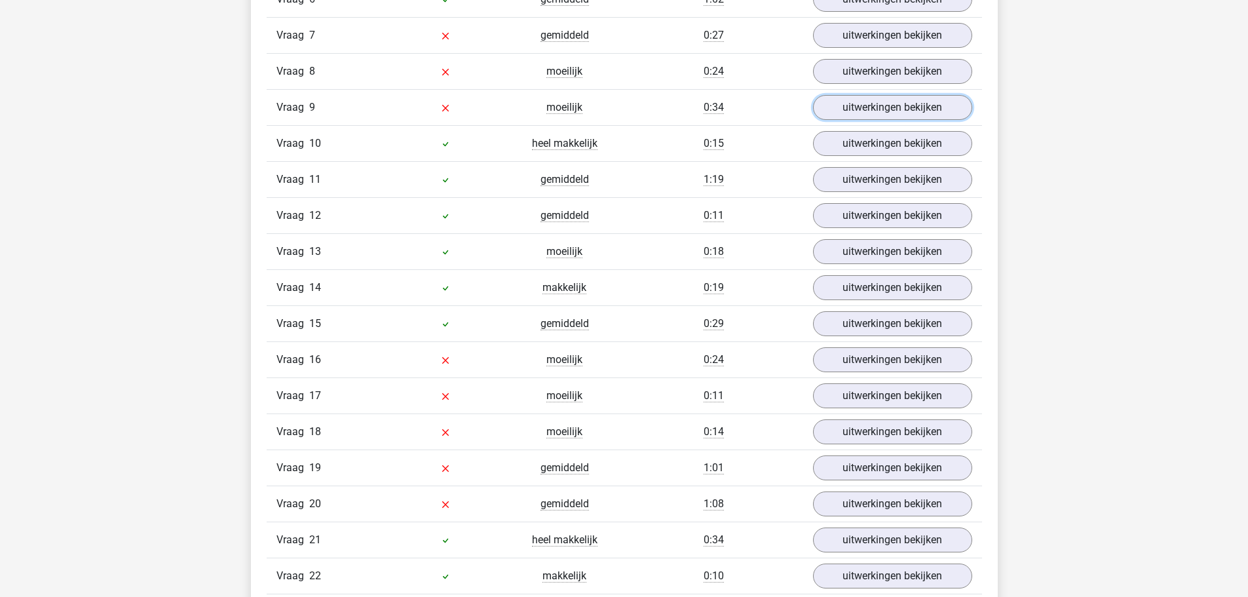
click at [854, 107] on link "uitwerkingen bekijken" at bounding box center [892, 107] width 159 height 25
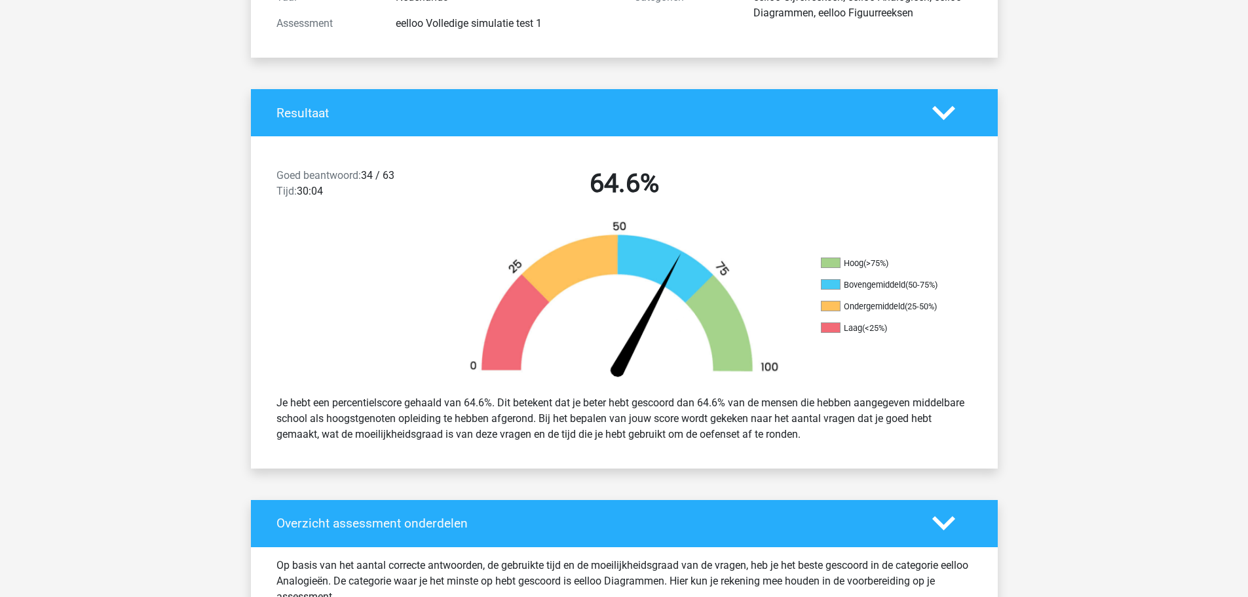
scroll to position [0, 0]
